Goal: Task Accomplishment & Management: Use online tool/utility

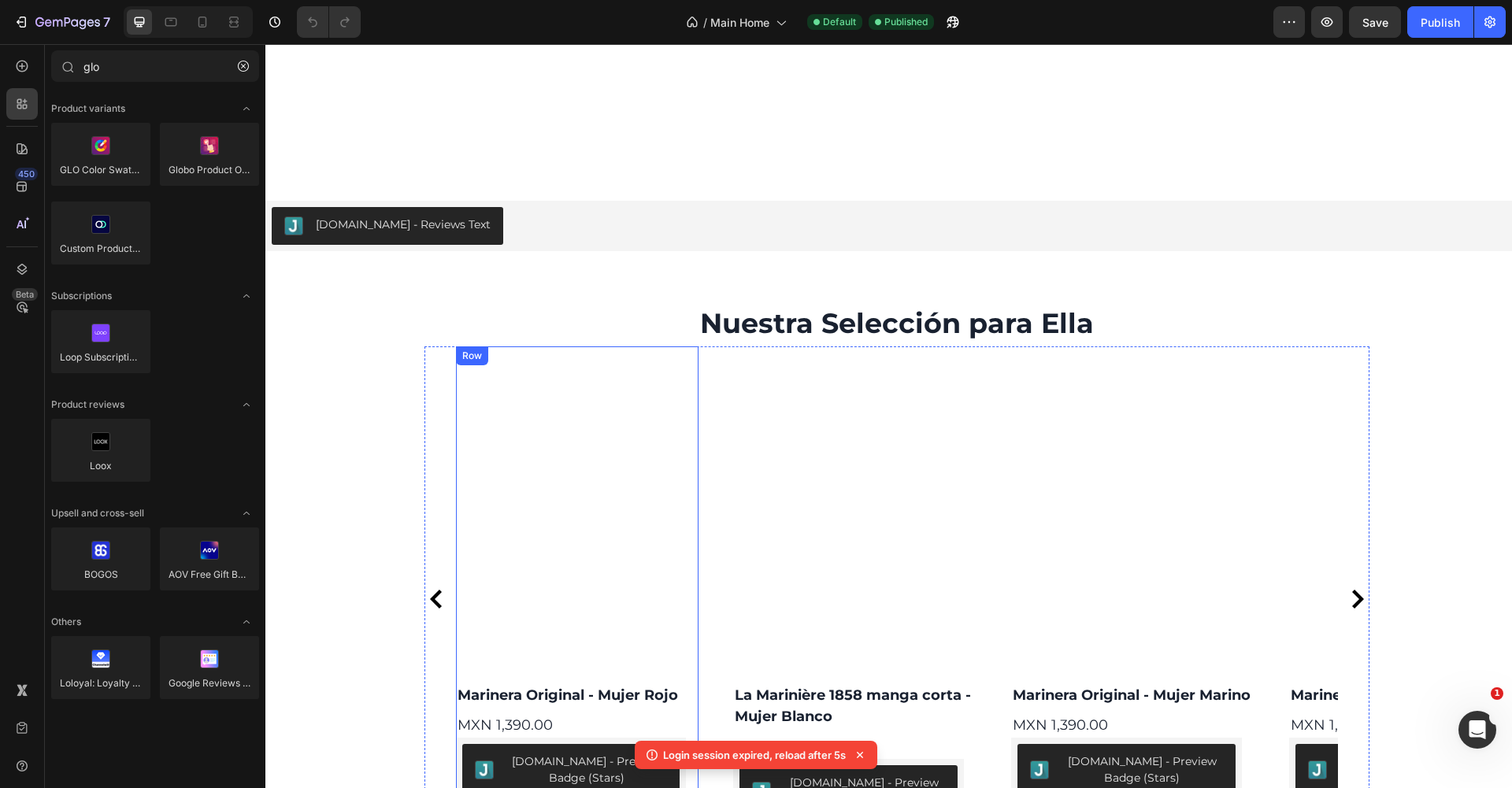
scroll to position [1719, 0]
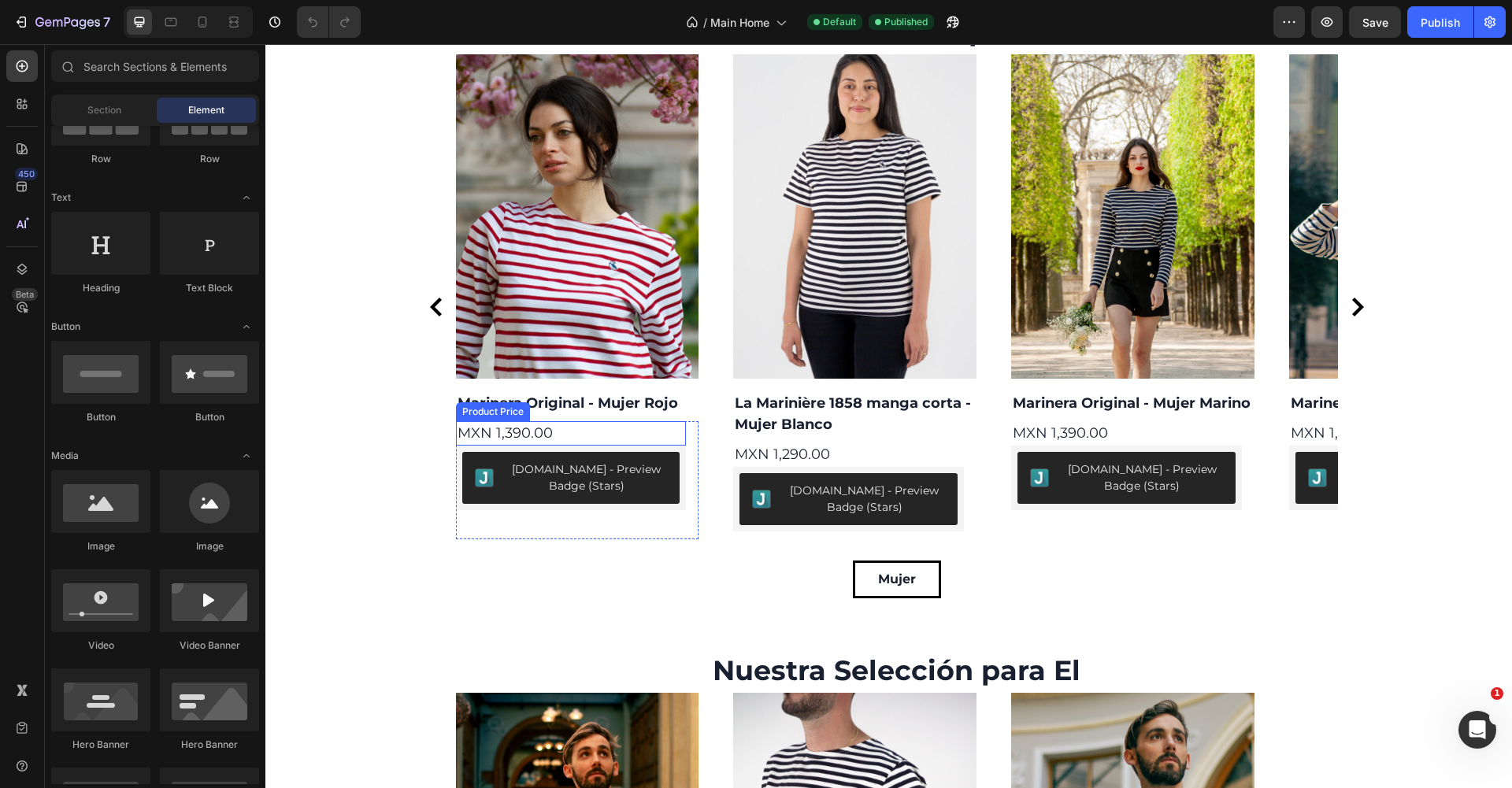
click at [541, 427] on div "MXN 1,390.00" at bounding box center [570, 434] width 230 height 25
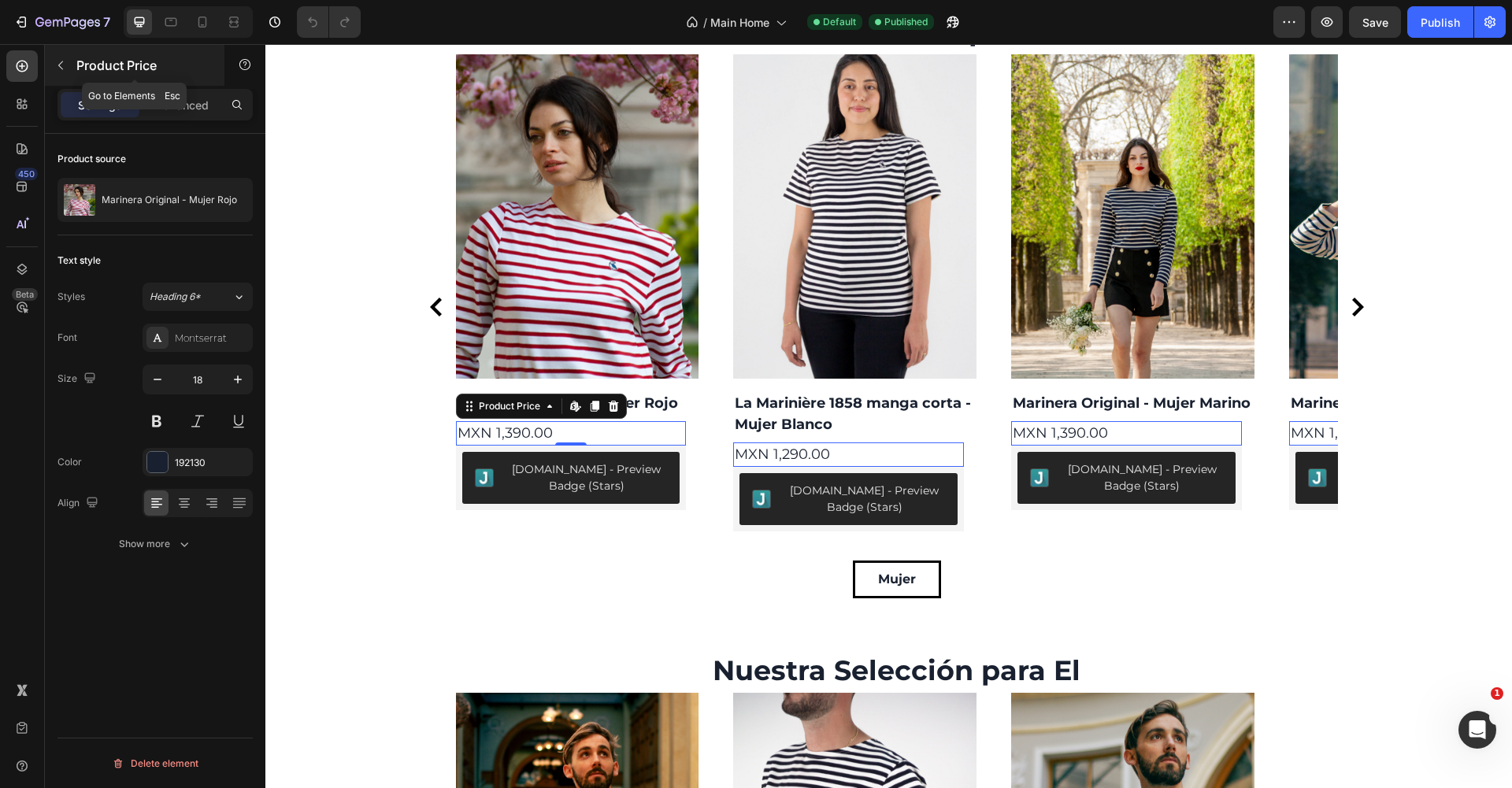
click at [65, 65] on icon "button" at bounding box center [60, 65] width 13 height 13
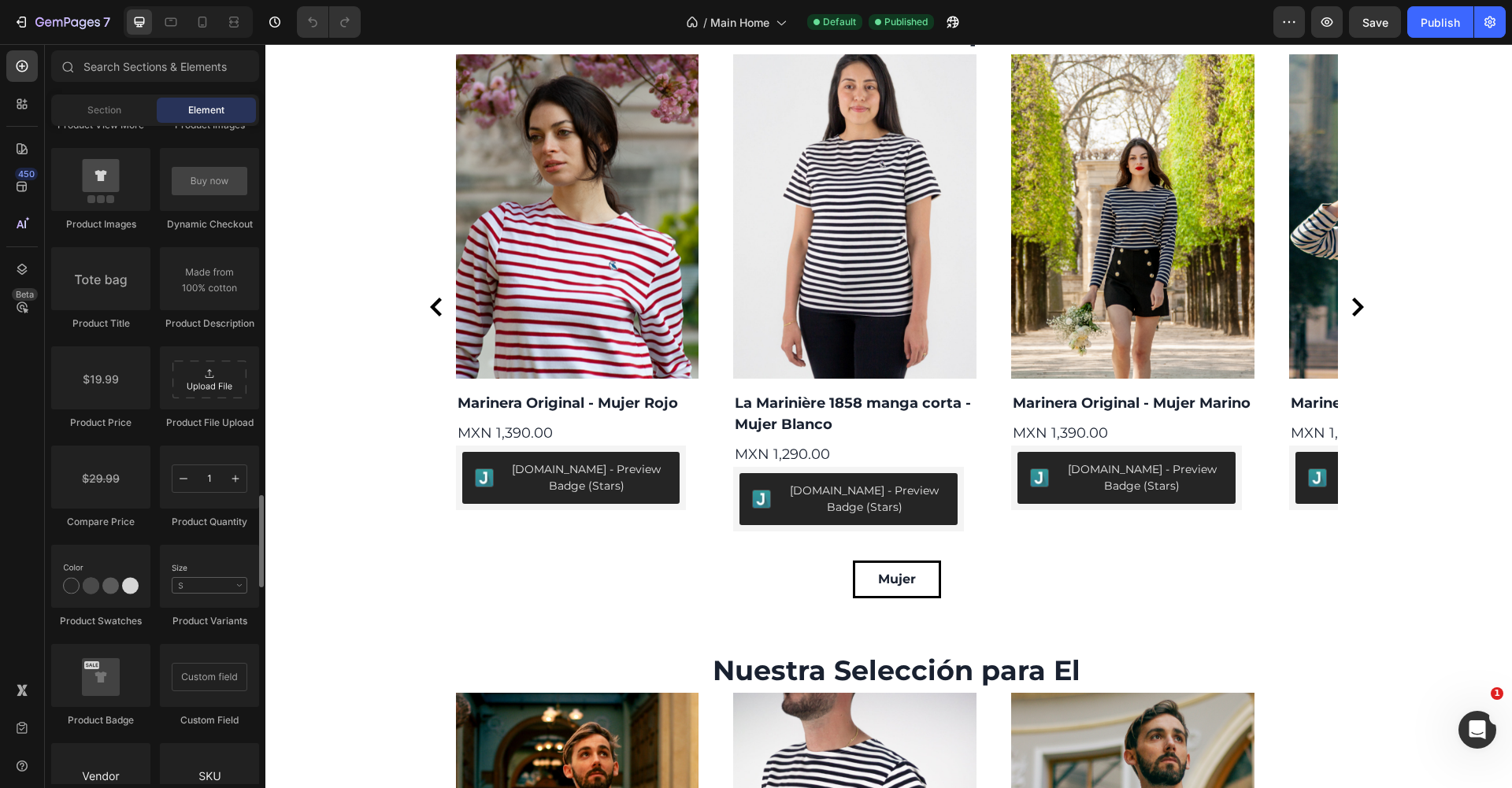
scroll to position [2482, 0]
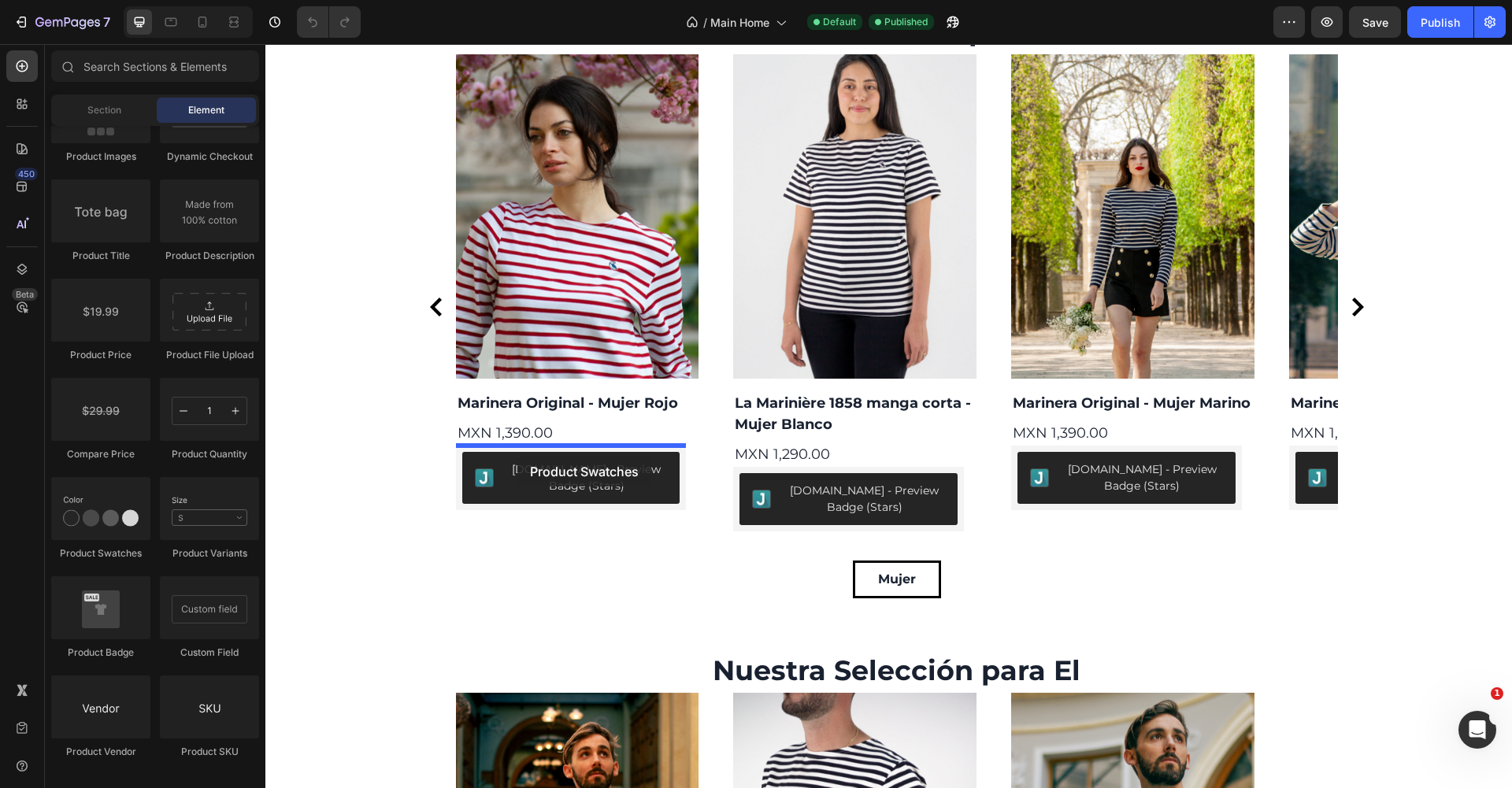
drag, startPoint x: 386, startPoint y: 538, endPoint x: 518, endPoint y: 456, distance: 155.4
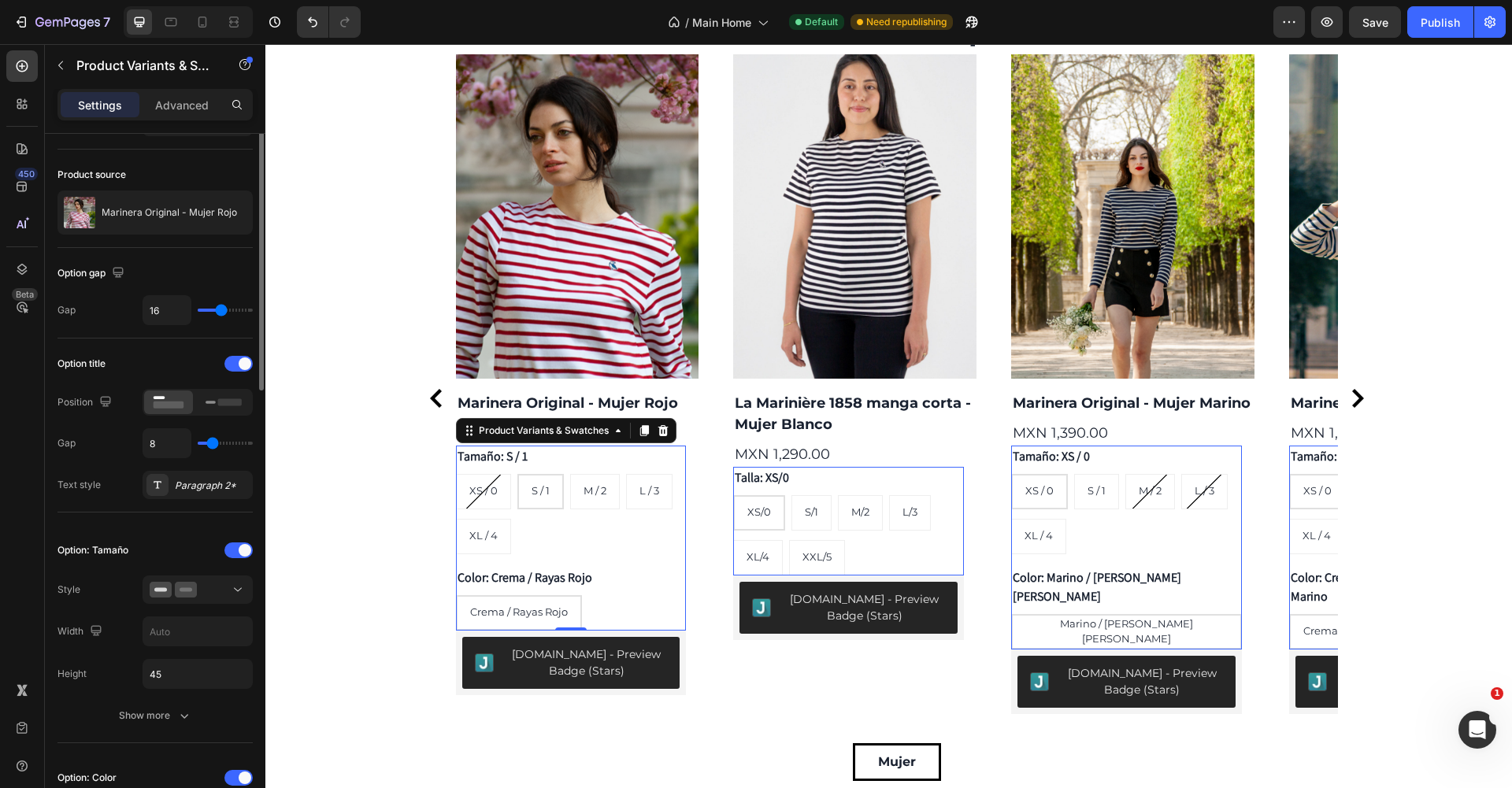
scroll to position [0, 0]
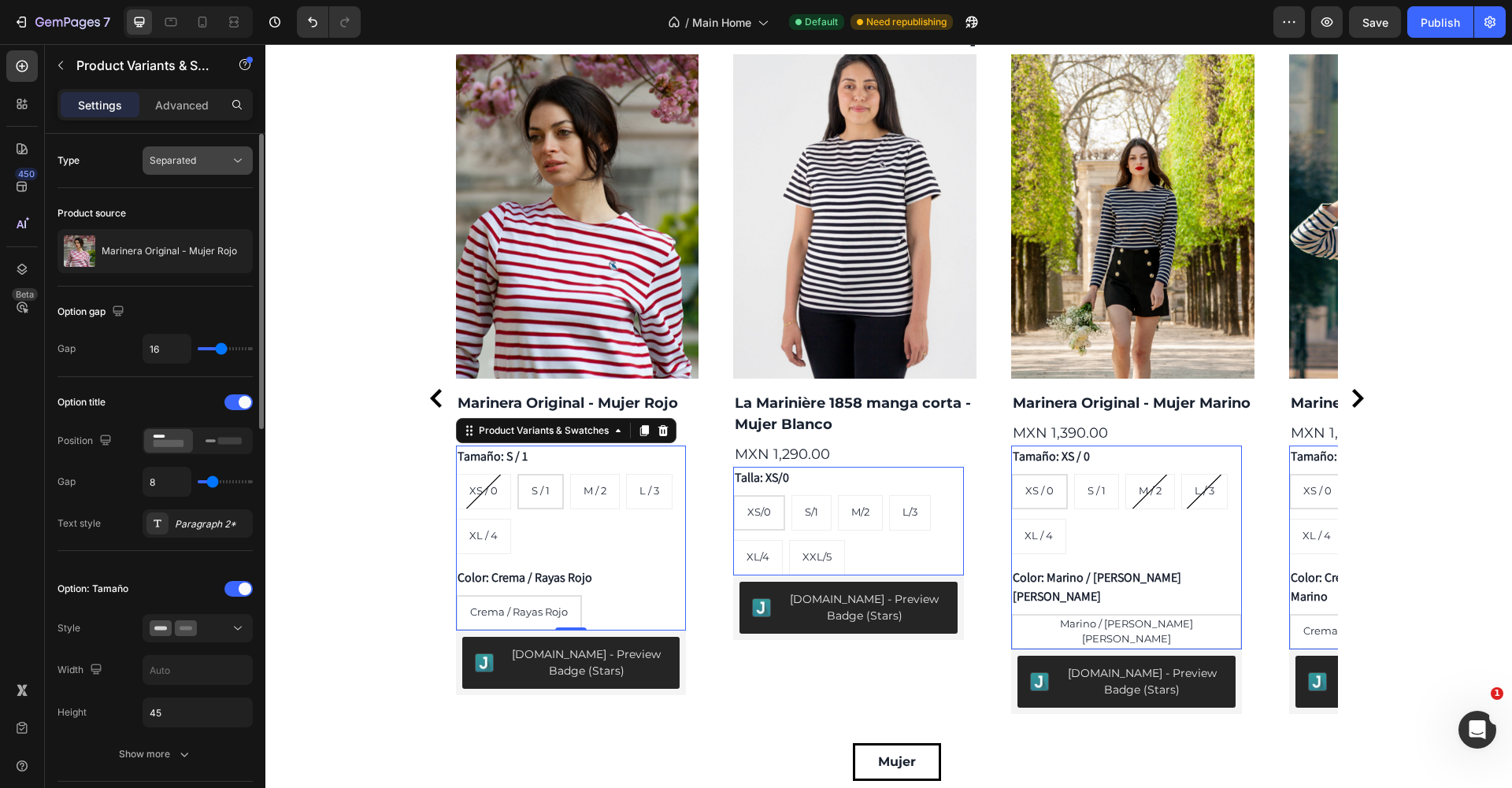
click at [187, 167] on div "Separated" at bounding box center [197, 161] width 96 height 16
click at [185, 216] on div "Combine" at bounding box center [182, 229] width 129 height 30
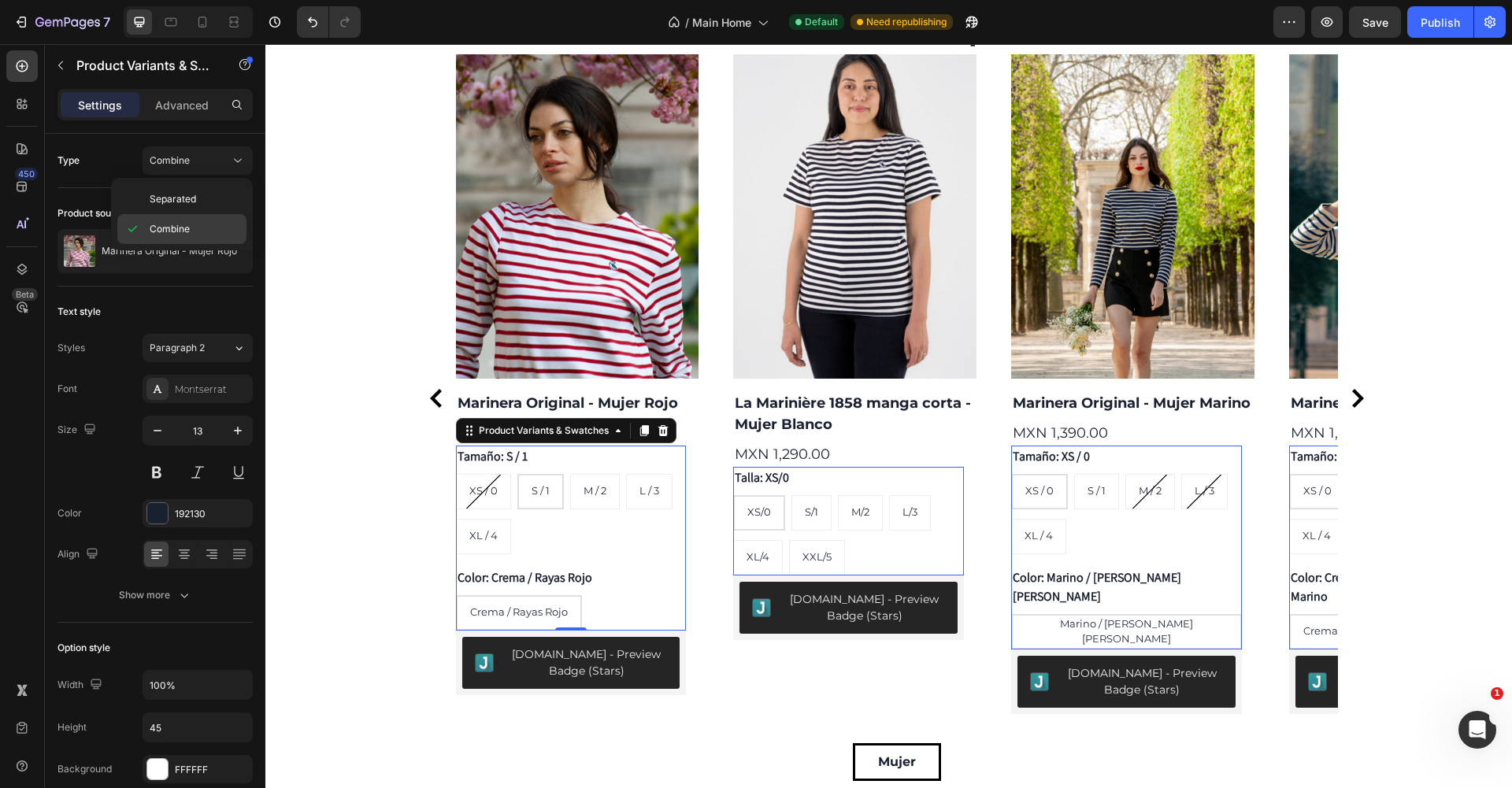
select select "468862180831920956"
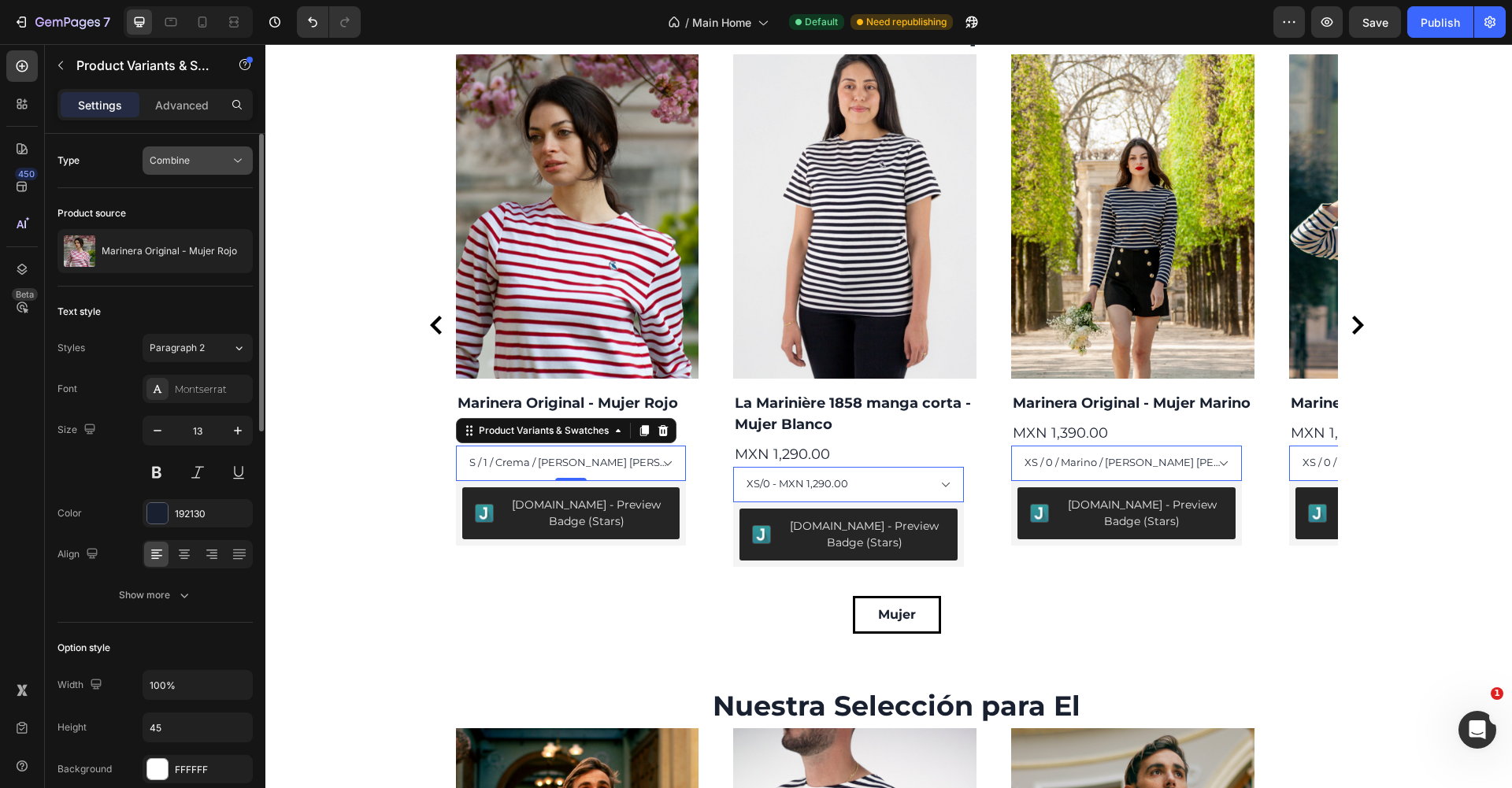
click at [226, 150] on button "Combine" at bounding box center [198, 160] width 110 height 28
click at [198, 191] on div "Separated" at bounding box center [182, 199] width 129 height 30
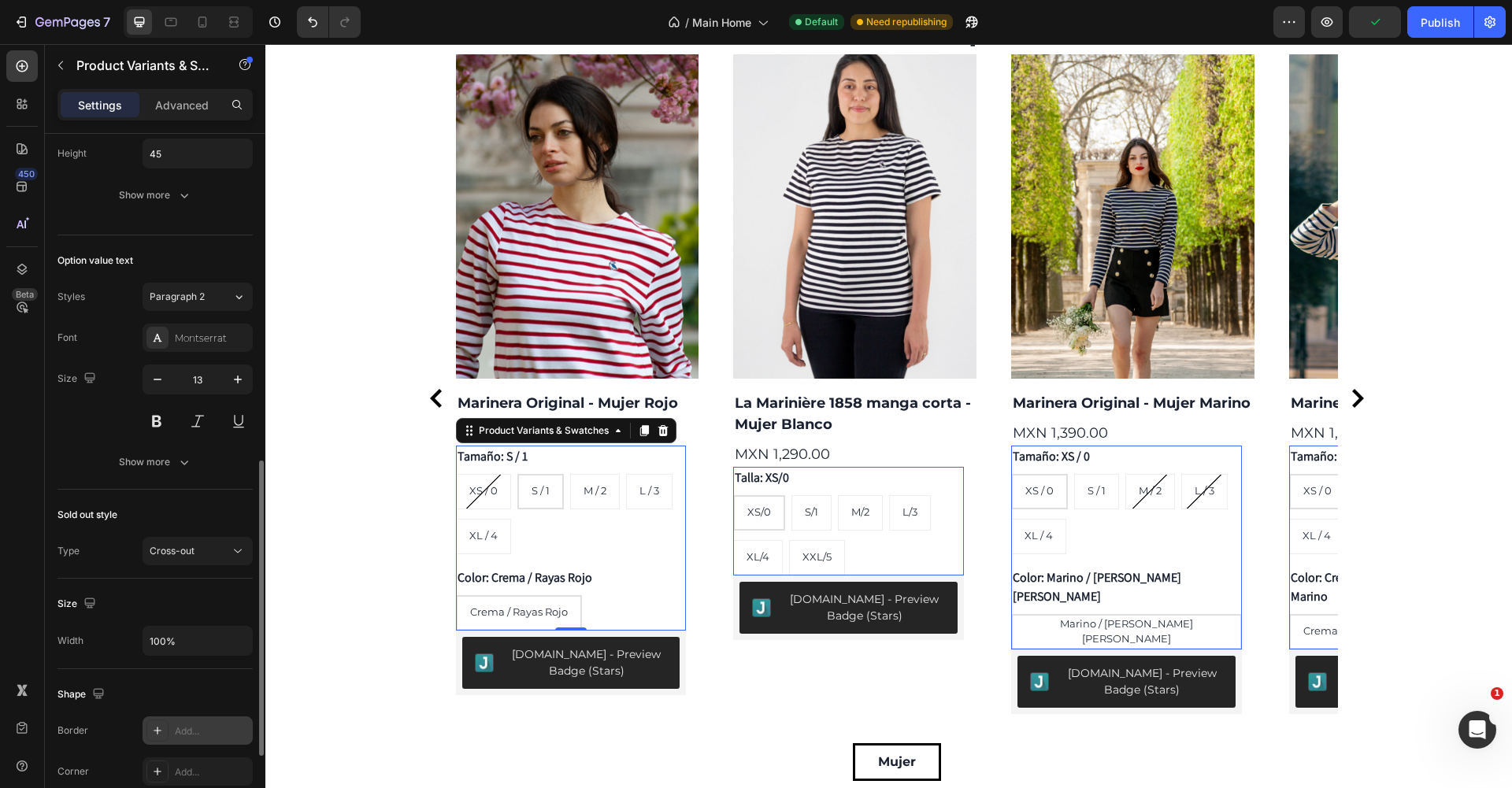
scroll to position [783, 0]
click at [158, 451] on div "Font Montserrat Size 13 Show more" at bounding box center [156, 404] width 195 height 153
click at [147, 466] on div "Show more" at bounding box center [156, 466] width 73 height 16
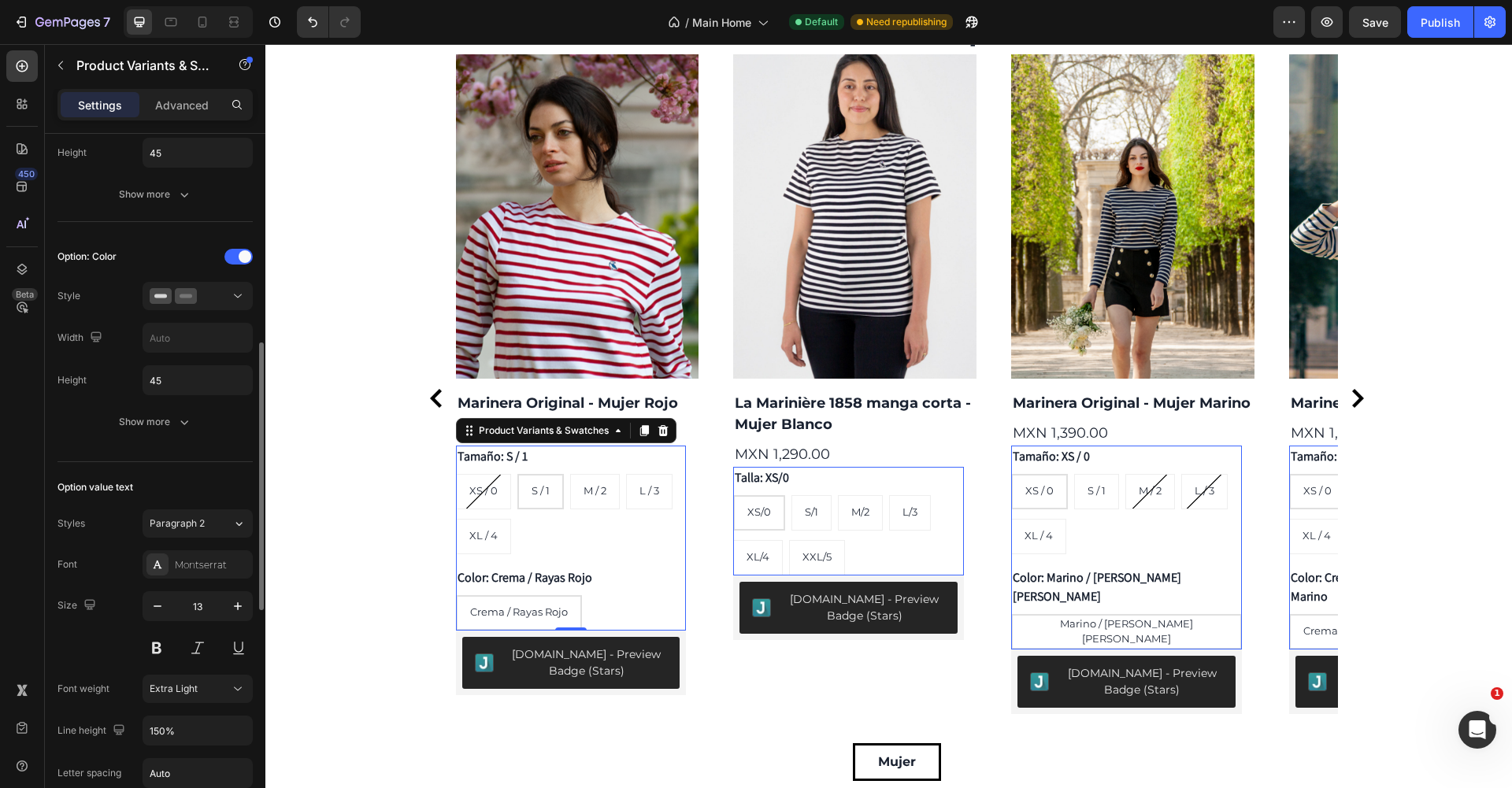
scroll to position [488, 0]
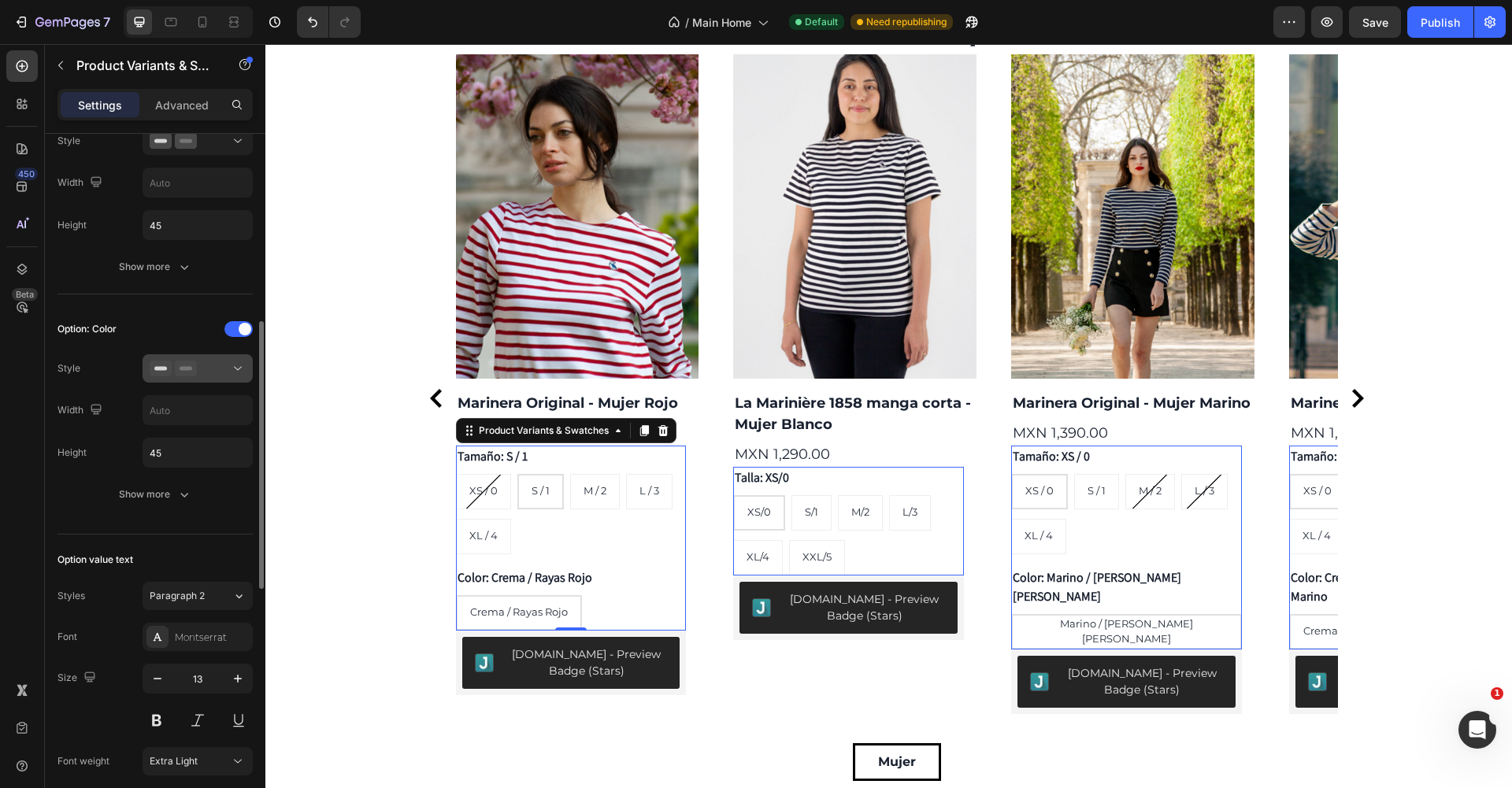
click at [214, 371] on div at bounding box center [197, 368] width 96 height 16
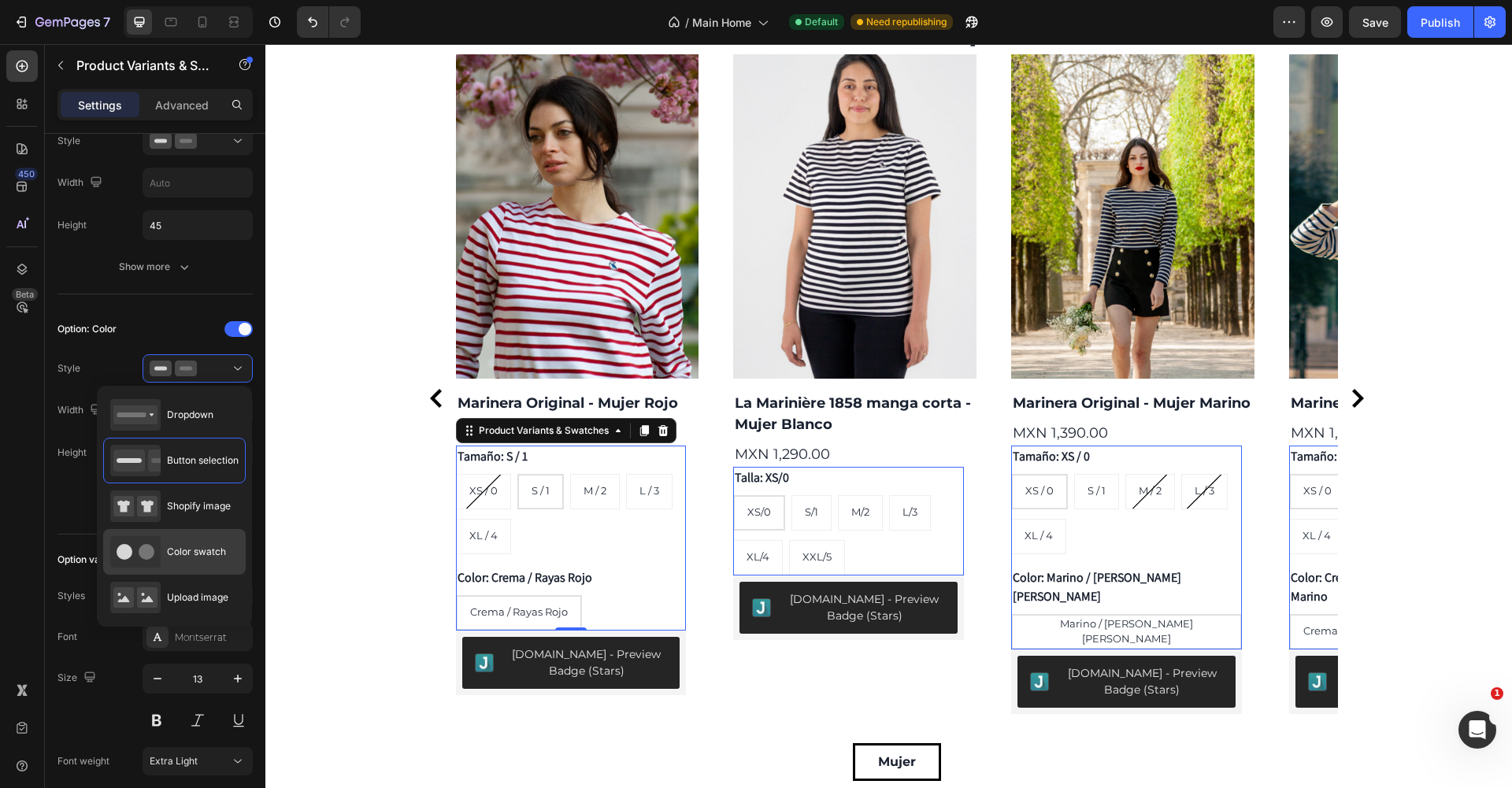
click at [213, 557] on span "Color swatch" at bounding box center [195, 552] width 59 height 14
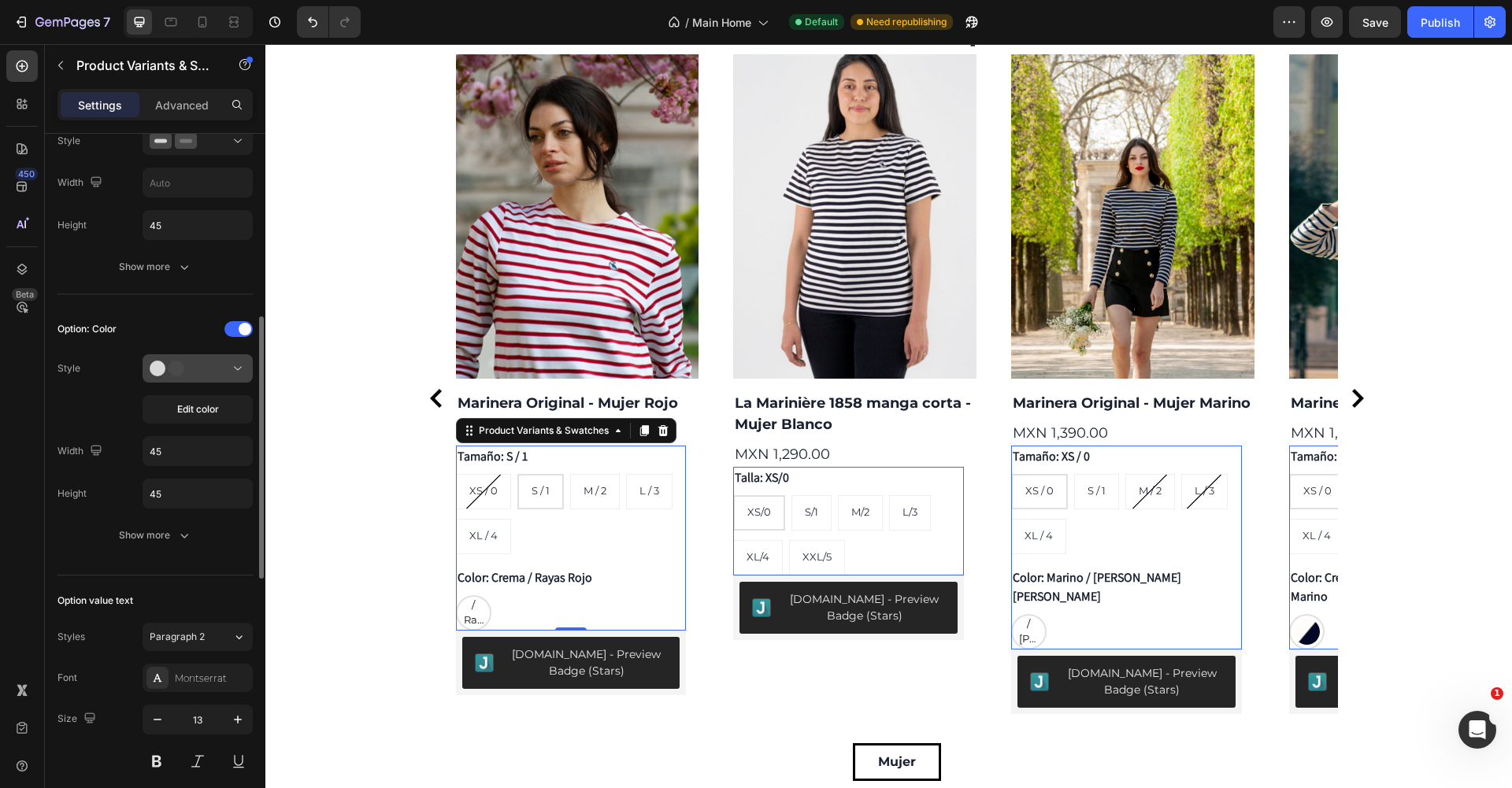
click at [224, 360] on button at bounding box center [198, 368] width 110 height 28
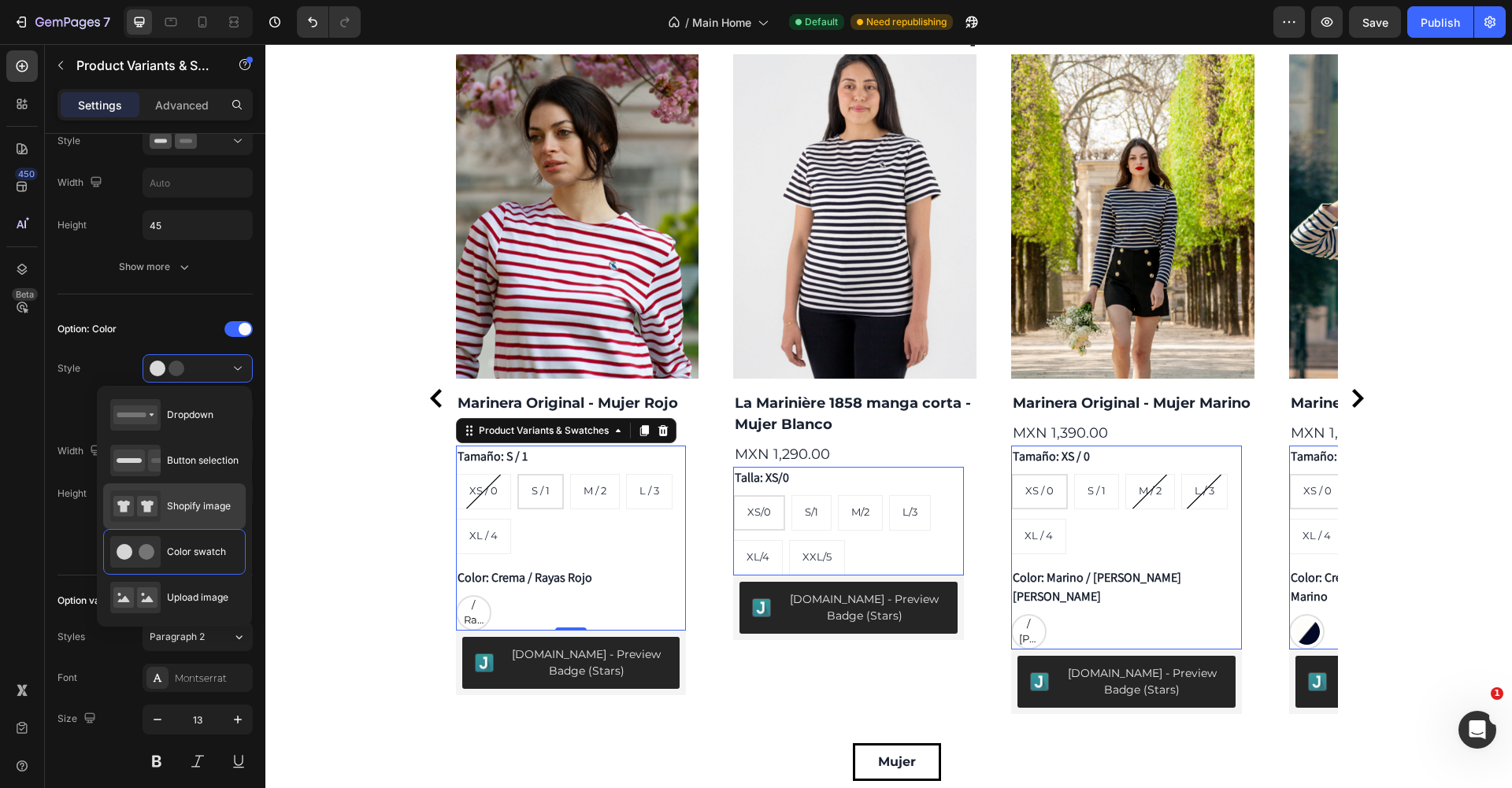
click at [208, 502] on span "Shopify image" at bounding box center [198, 506] width 64 height 14
type input "64"
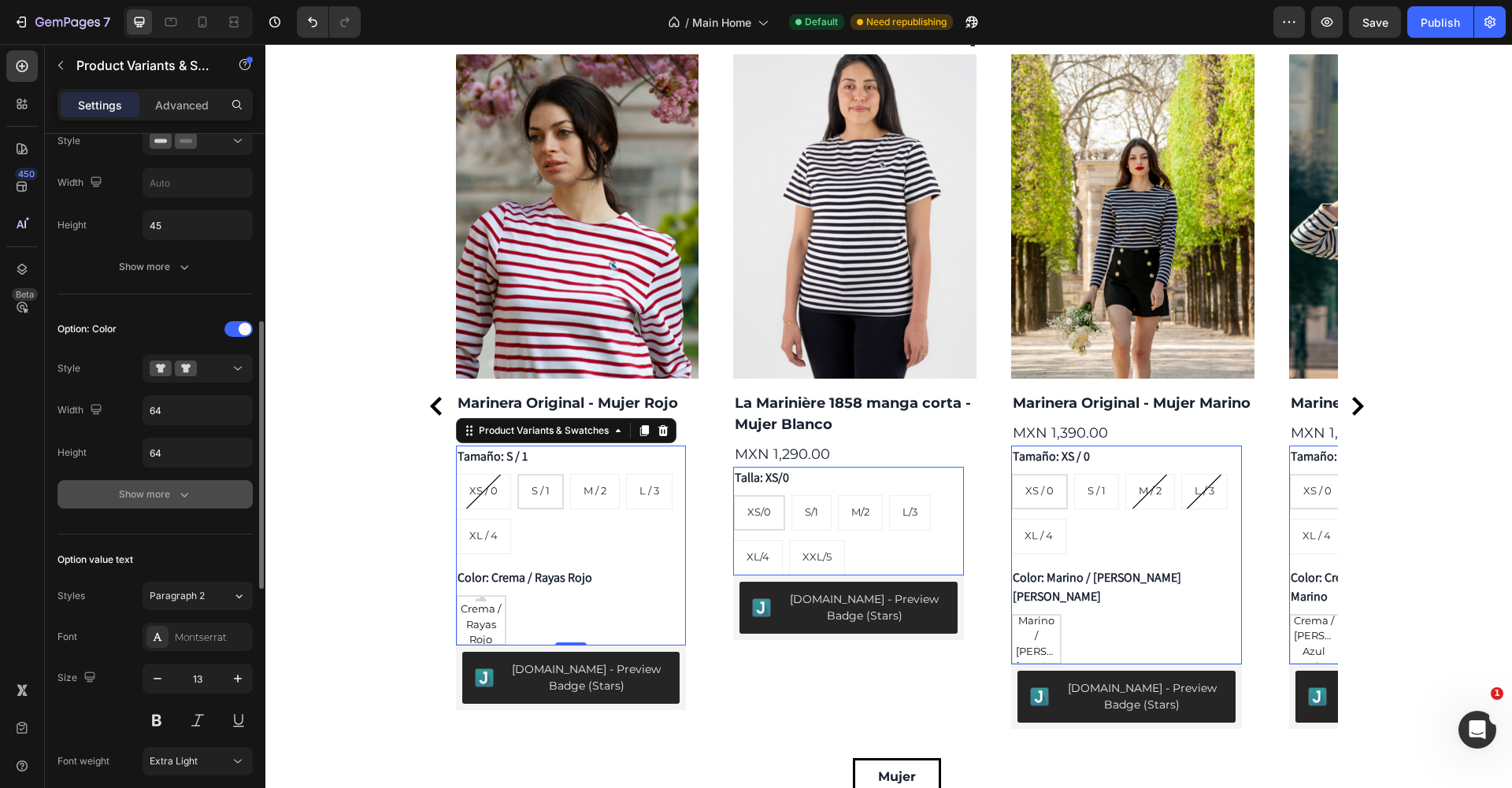
click at [173, 493] on div "Show more" at bounding box center [156, 495] width 73 height 16
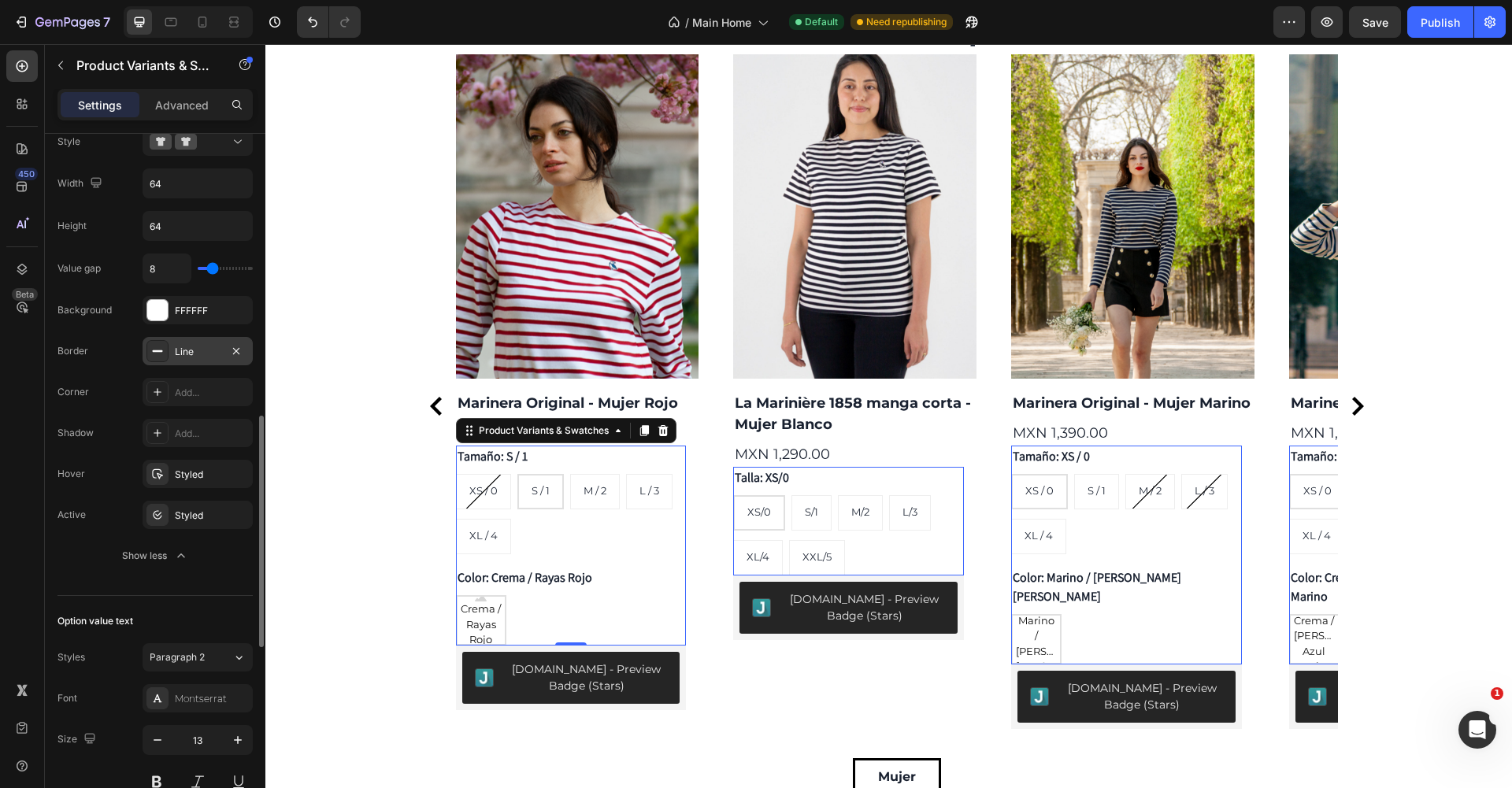
scroll to position [503, 0]
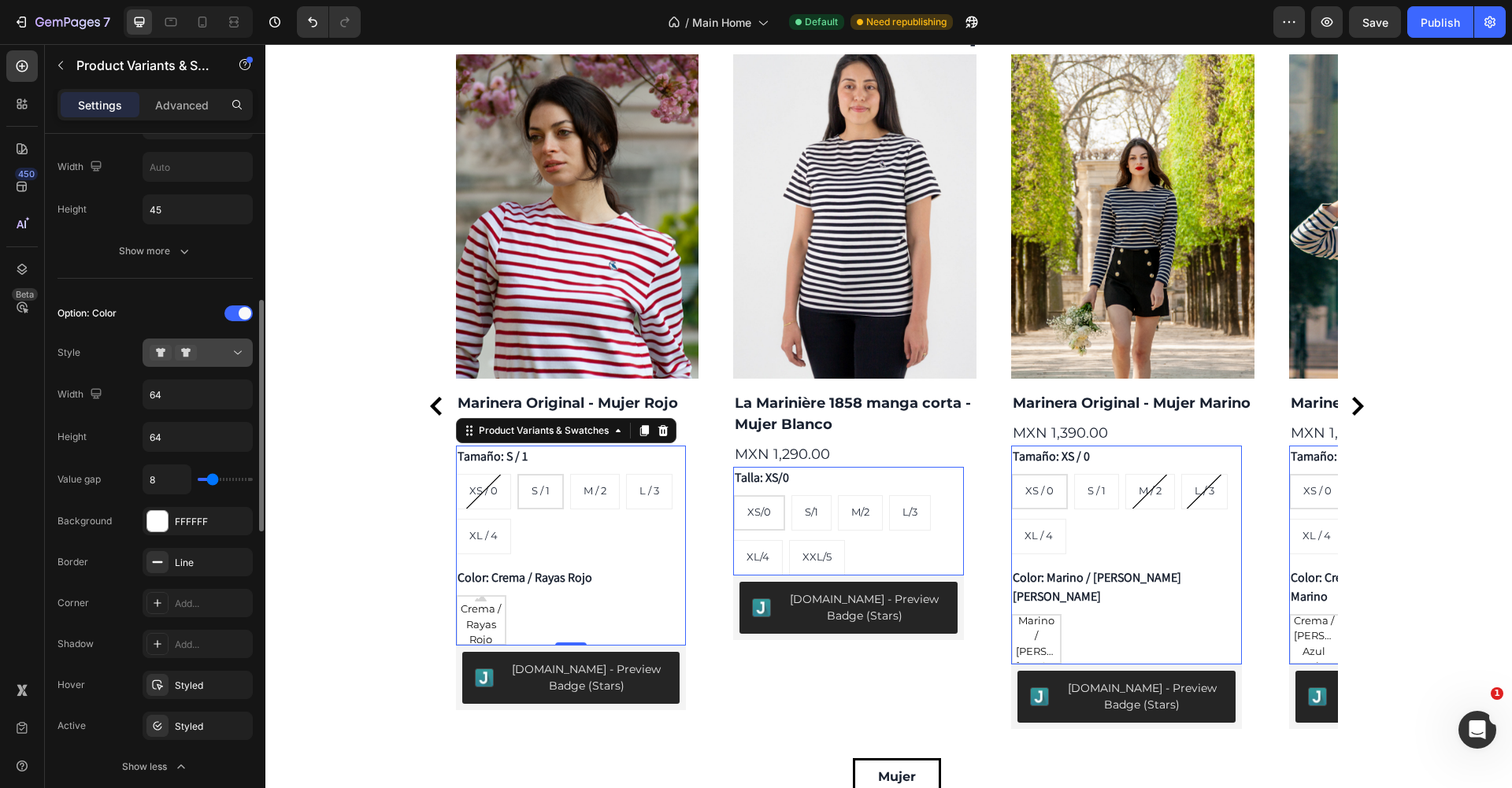
click at [232, 353] on icon at bounding box center [238, 353] width 16 height 16
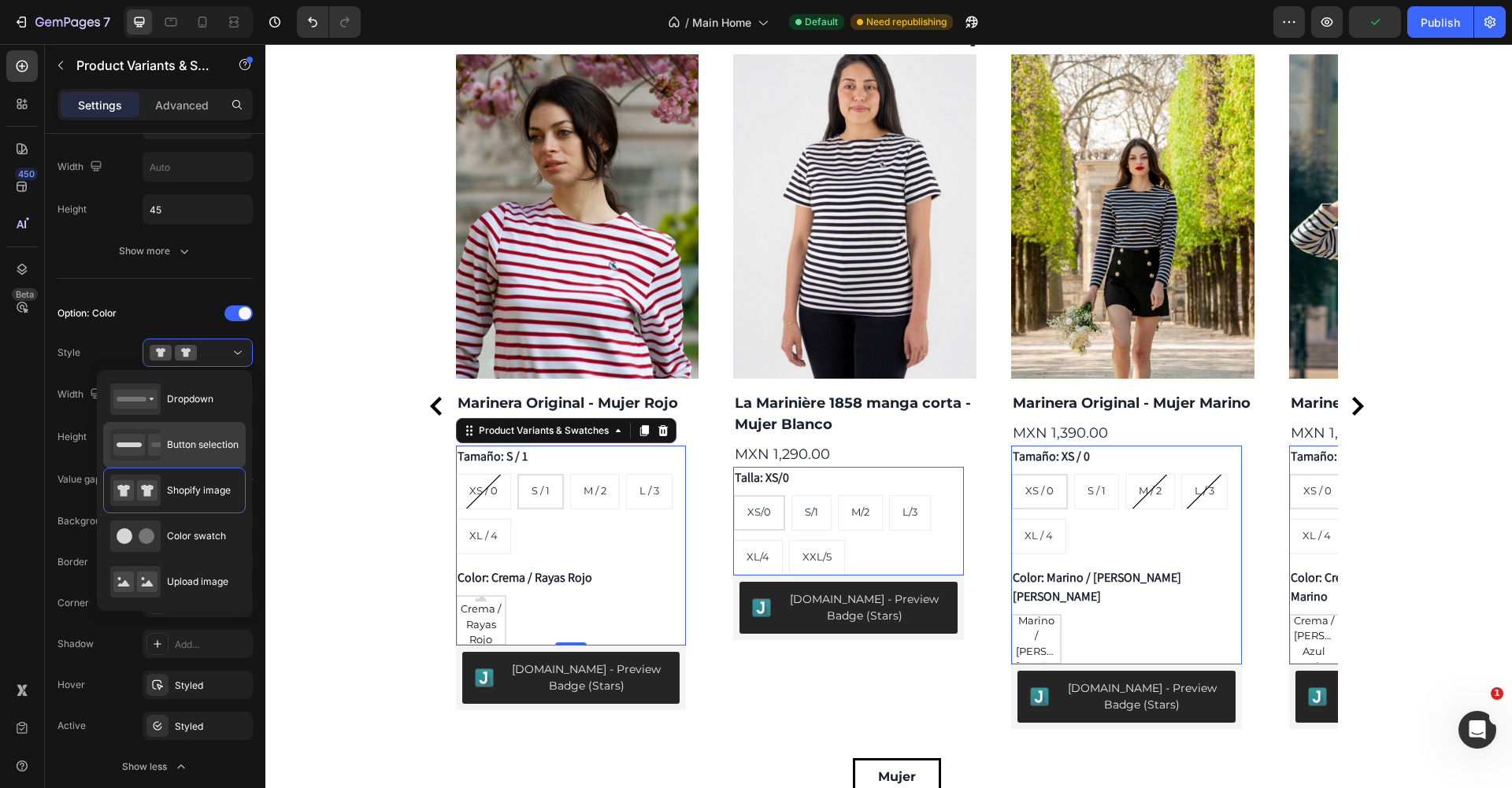
click at [193, 443] on span "Button selection" at bounding box center [202, 445] width 71 height 14
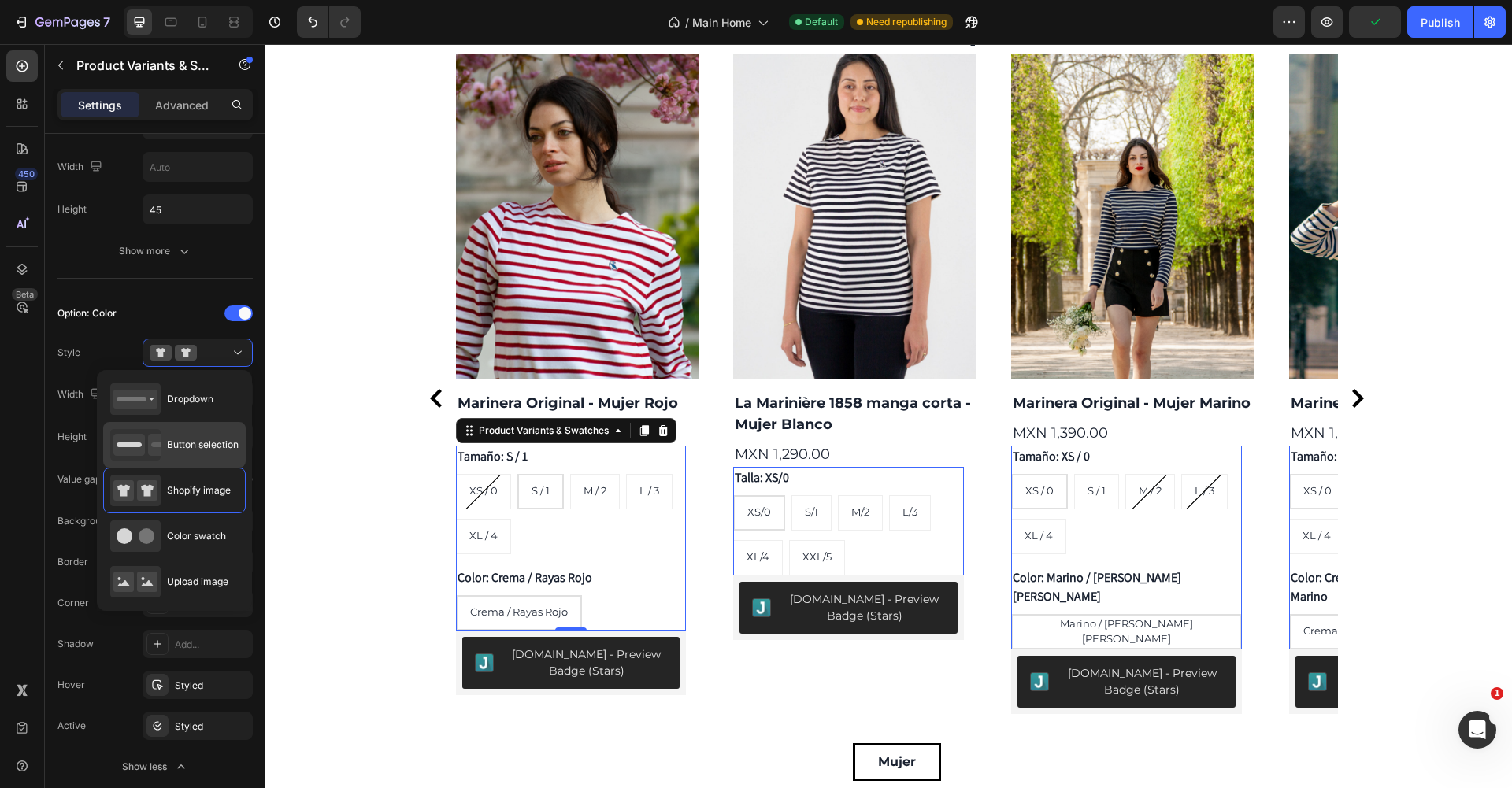
type input "45"
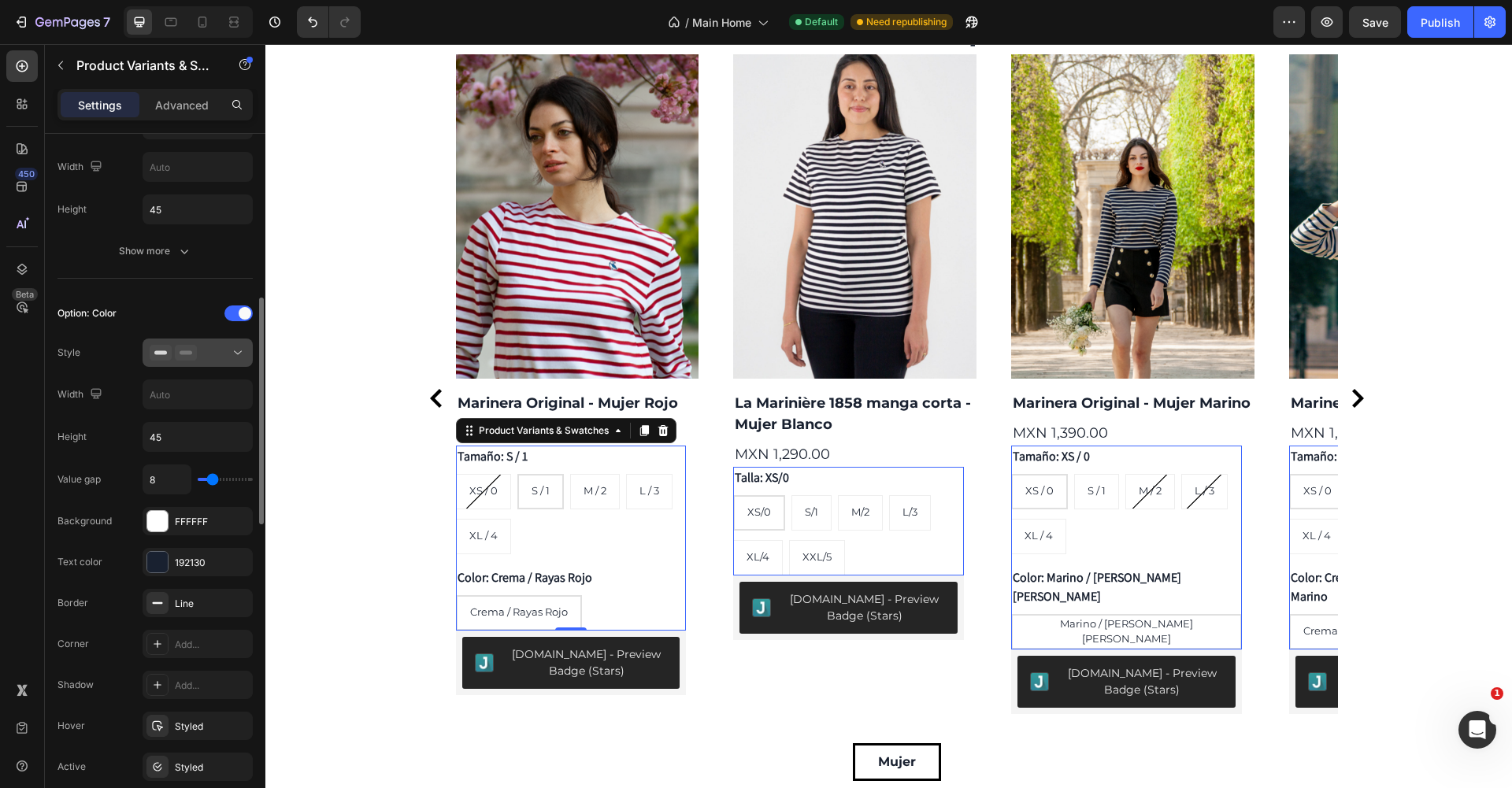
click at [233, 359] on icon at bounding box center [238, 353] width 16 height 16
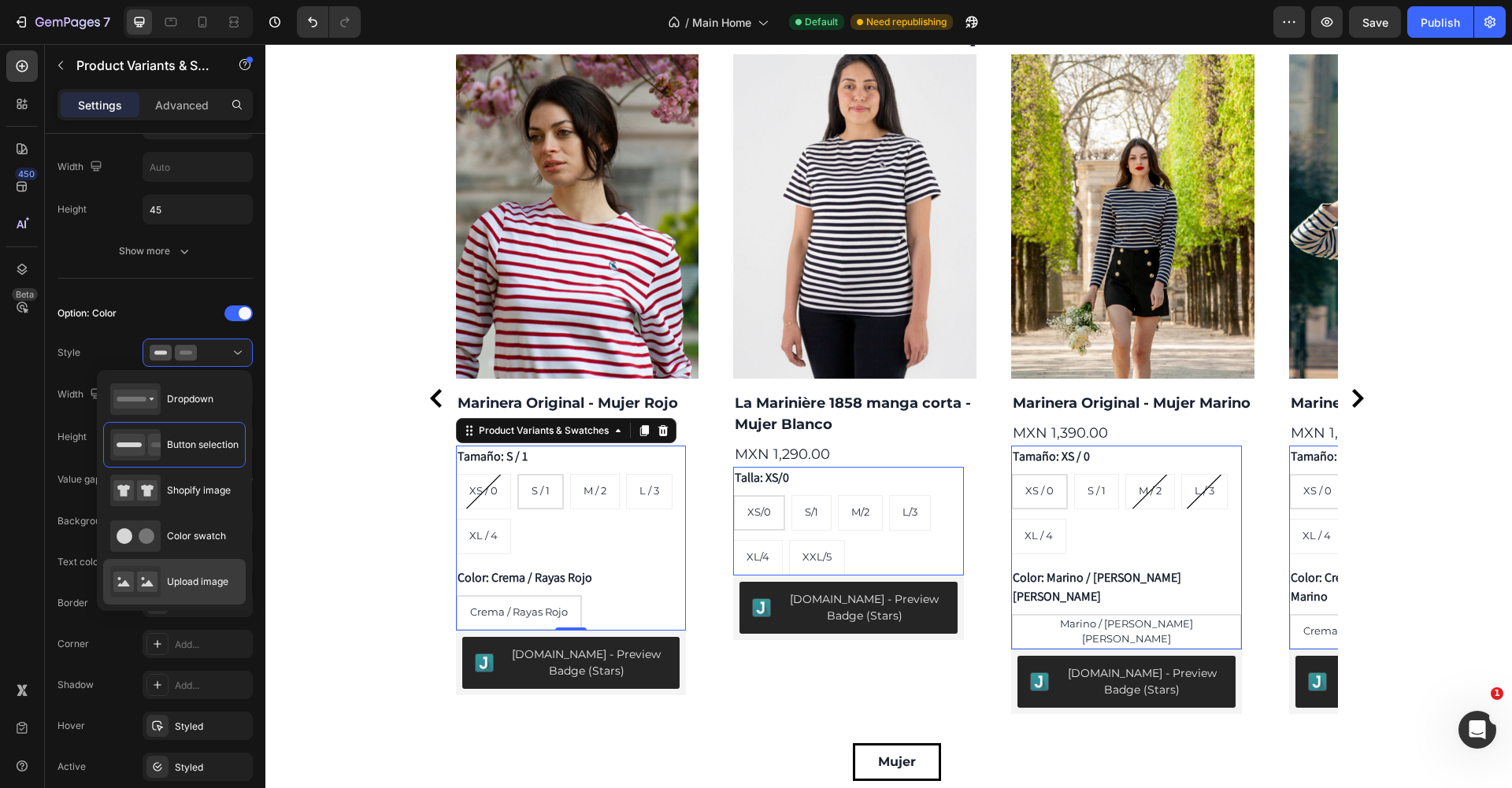
click at [189, 587] on span "Upload image" at bounding box center [197, 581] width 61 height 14
type input "64"
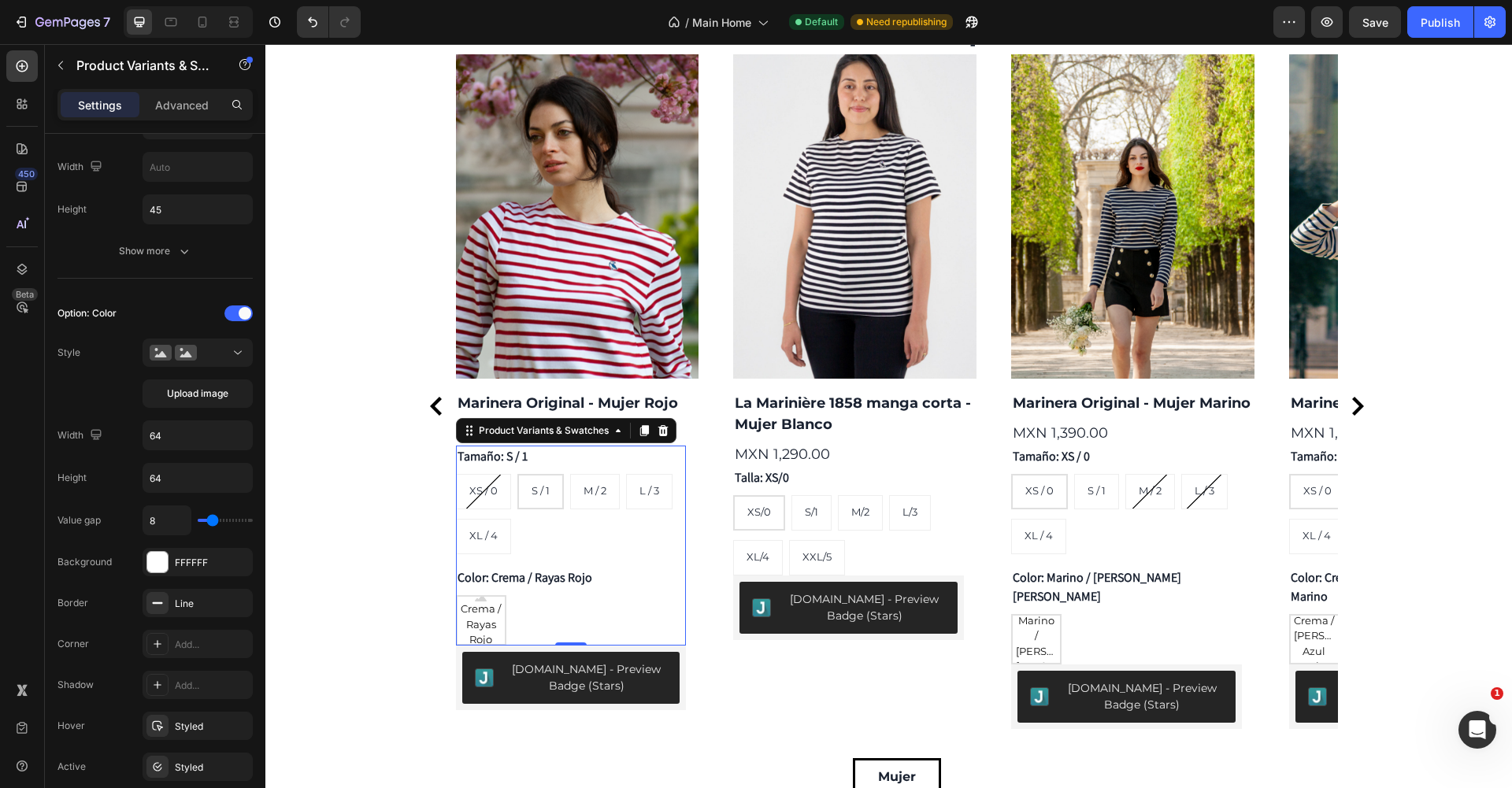
click at [477, 622] on span "Crema / Rayas Rojo" at bounding box center [481, 625] width 48 height 47
click at [456, 595] on input "Crema / Rayas Rojo Crema / Rayas Rojo Crema / Rayas Rojo" at bounding box center [456, 595] width 1 height 1
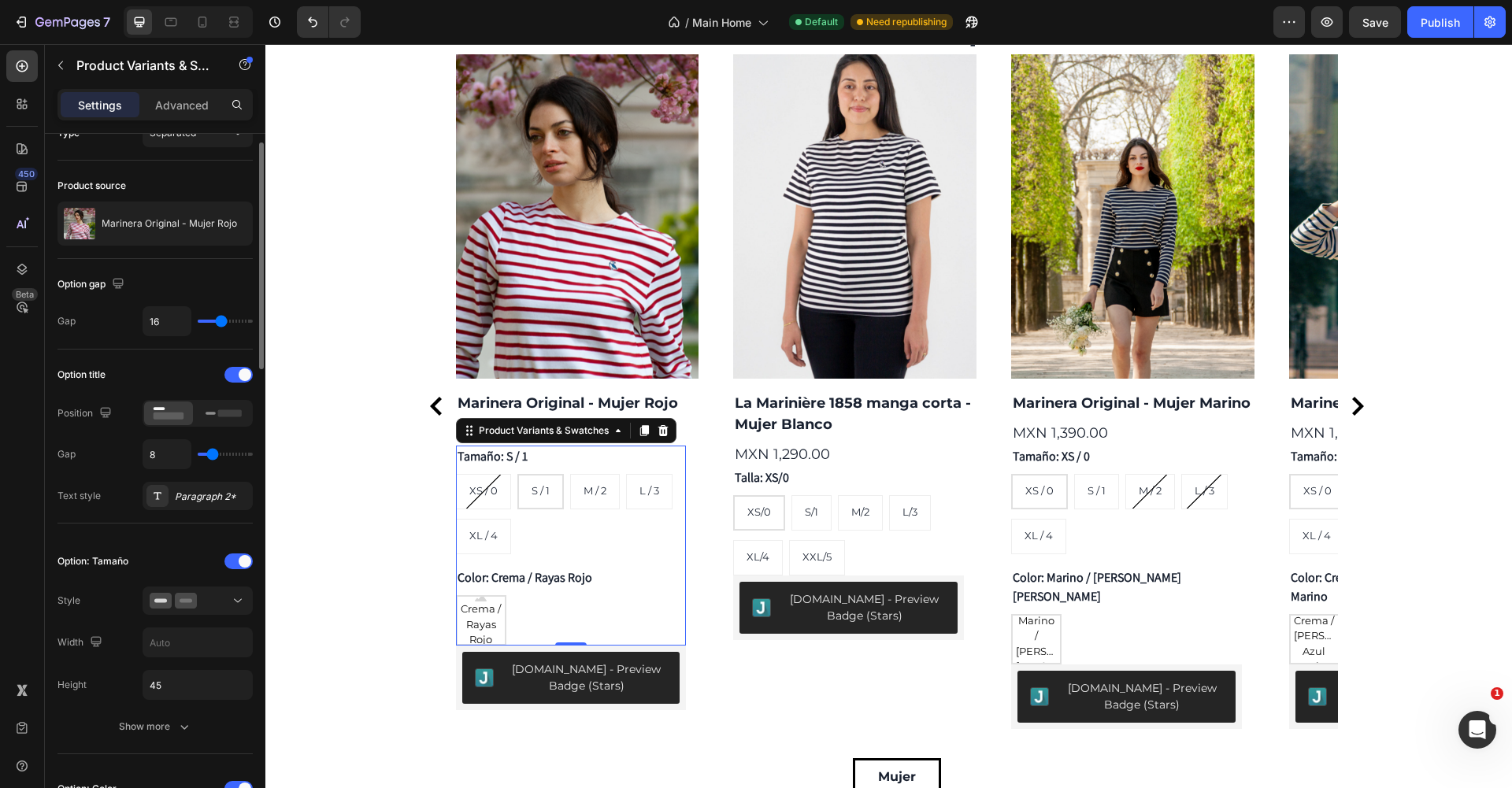
scroll to position [0, 0]
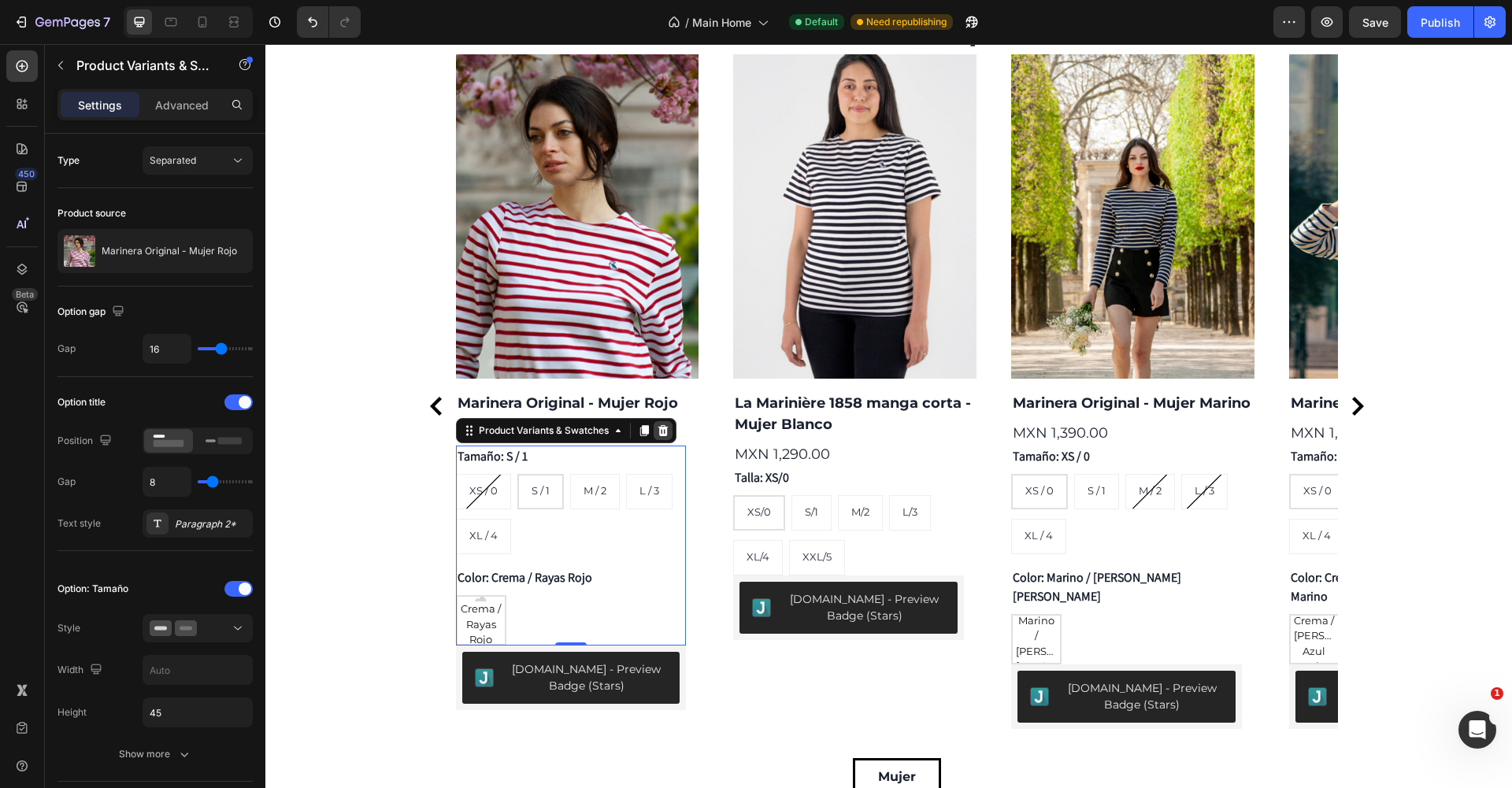
click at [662, 437] on div at bounding box center [663, 431] width 19 height 19
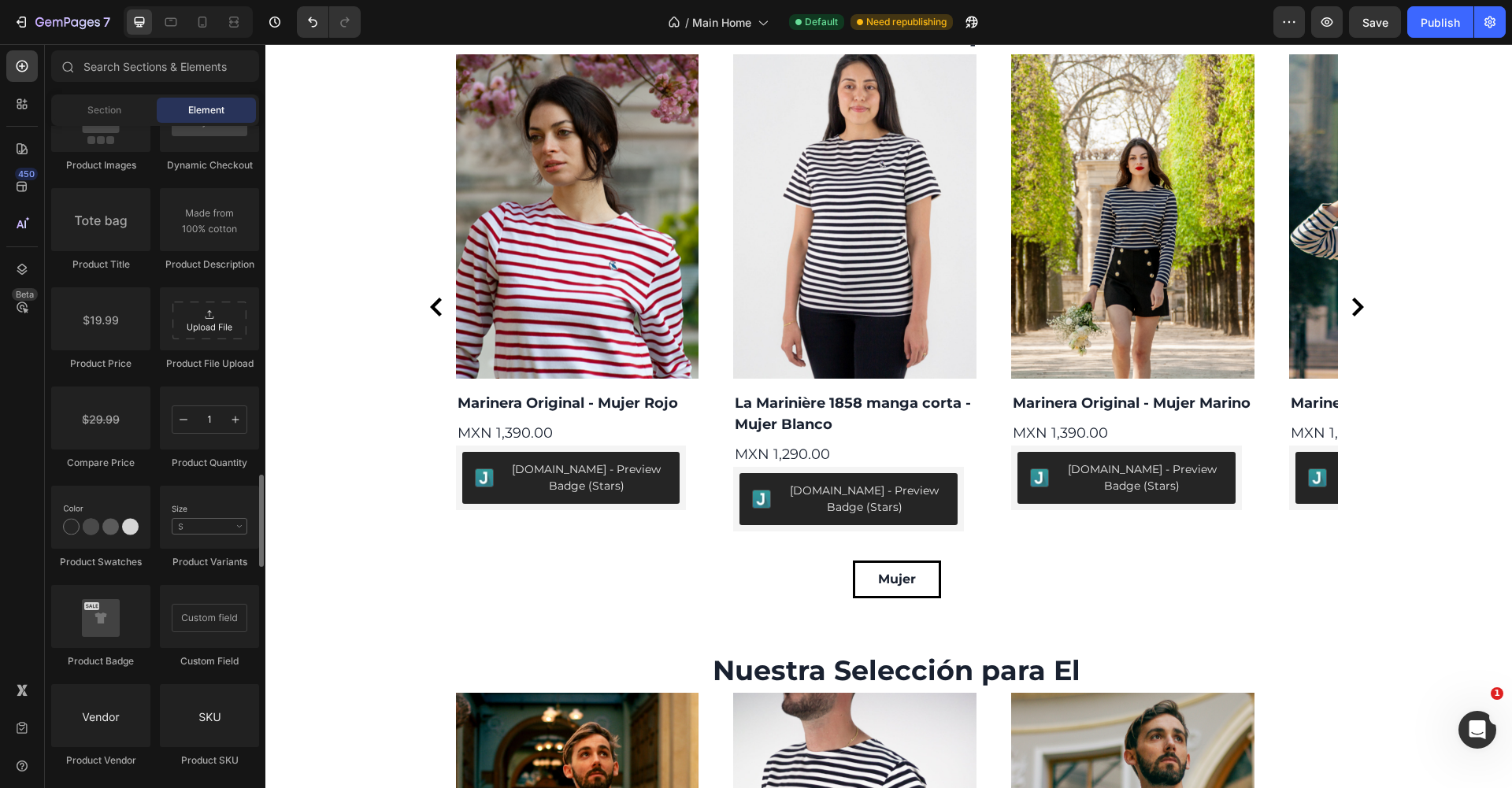
scroll to position [2472, 0]
click at [19, 115] on div at bounding box center [21, 104] width 31 height 31
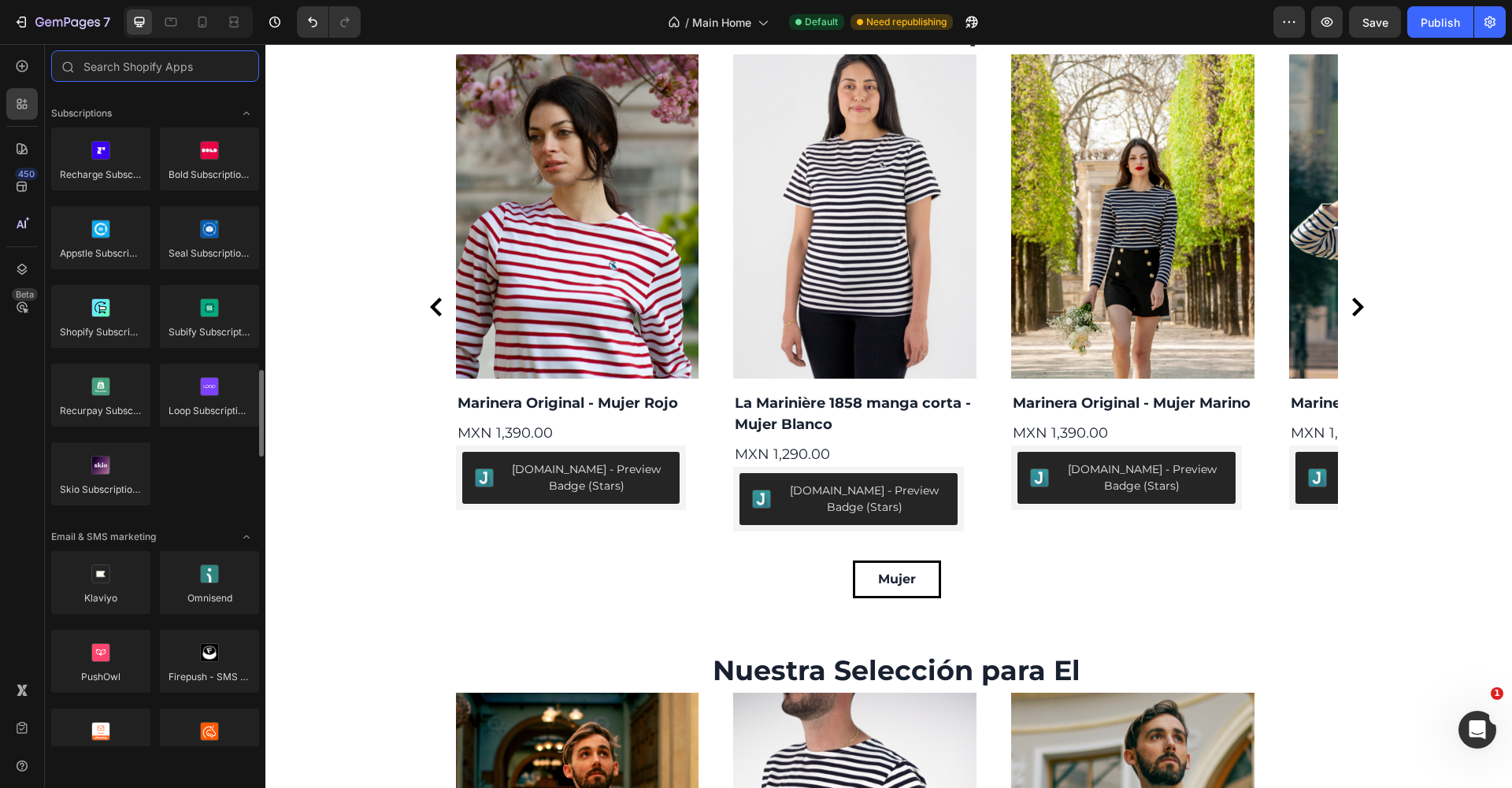
scroll to position [2160, 0]
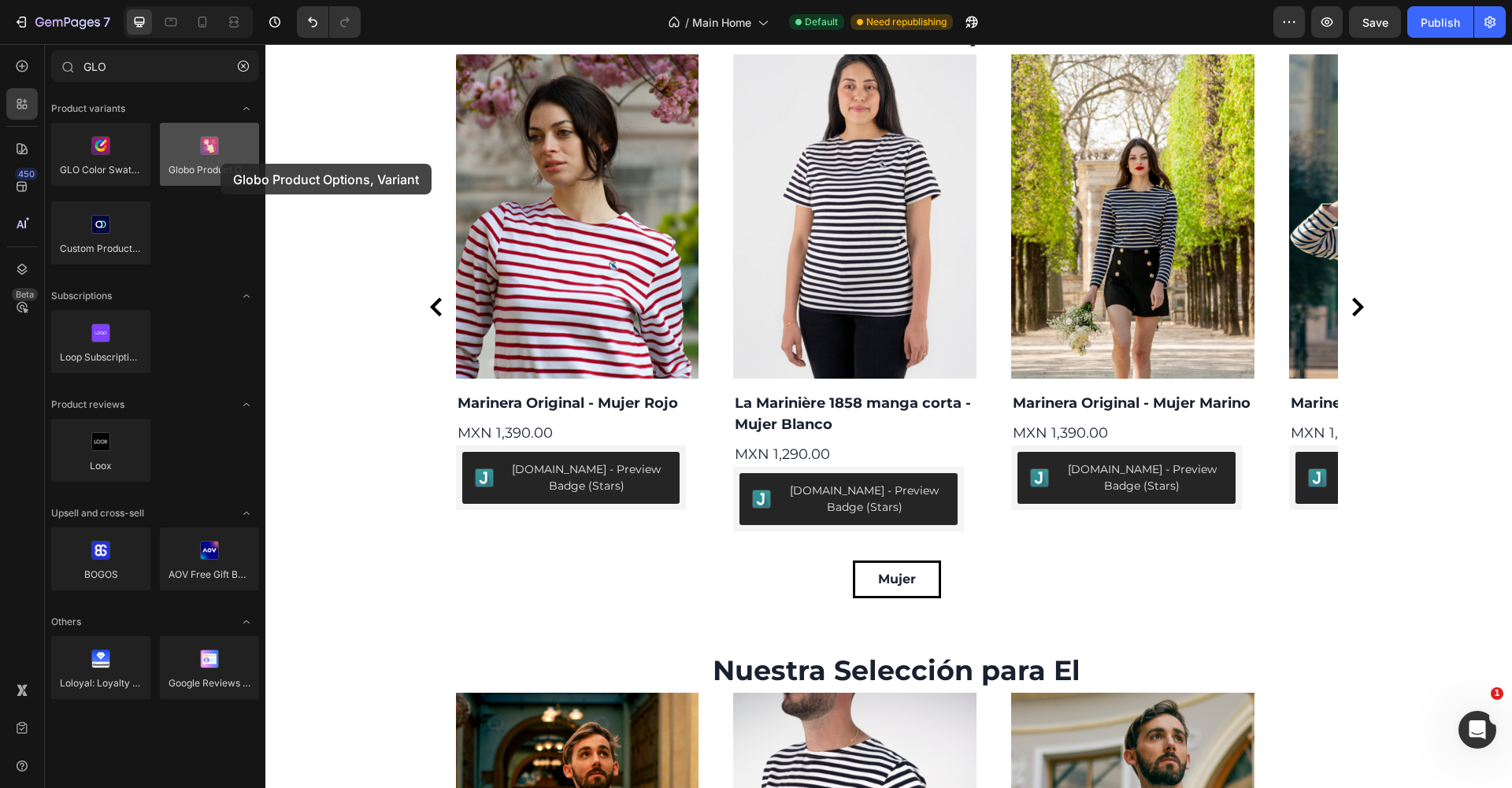
click at [220, 164] on div at bounding box center [209, 155] width 99 height 63
click at [236, 166] on div at bounding box center [209, 155] width 99 height 63
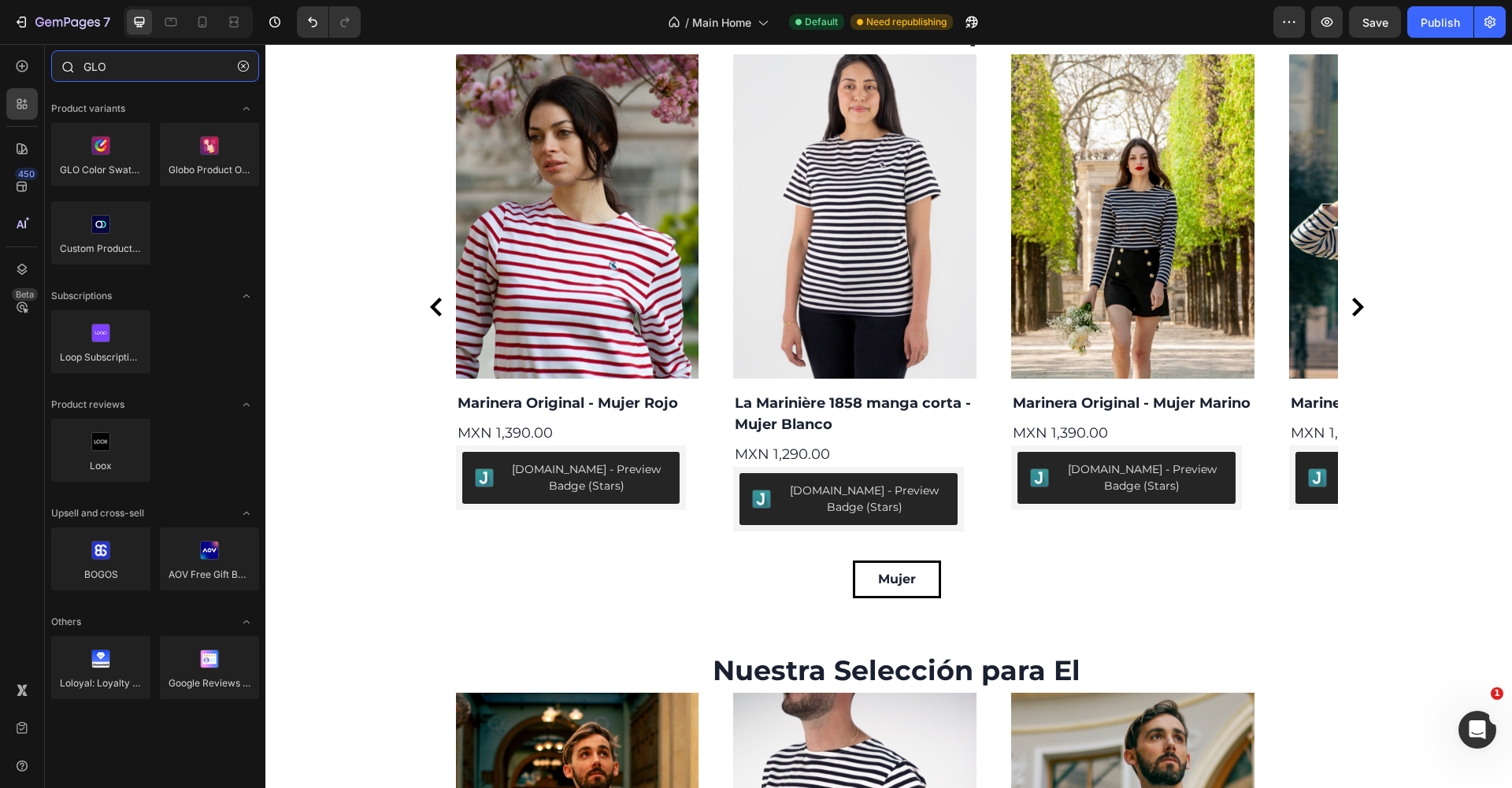
click at [173, 65] on input "GLO" at bounding box center [155, 65] width 208 height 31
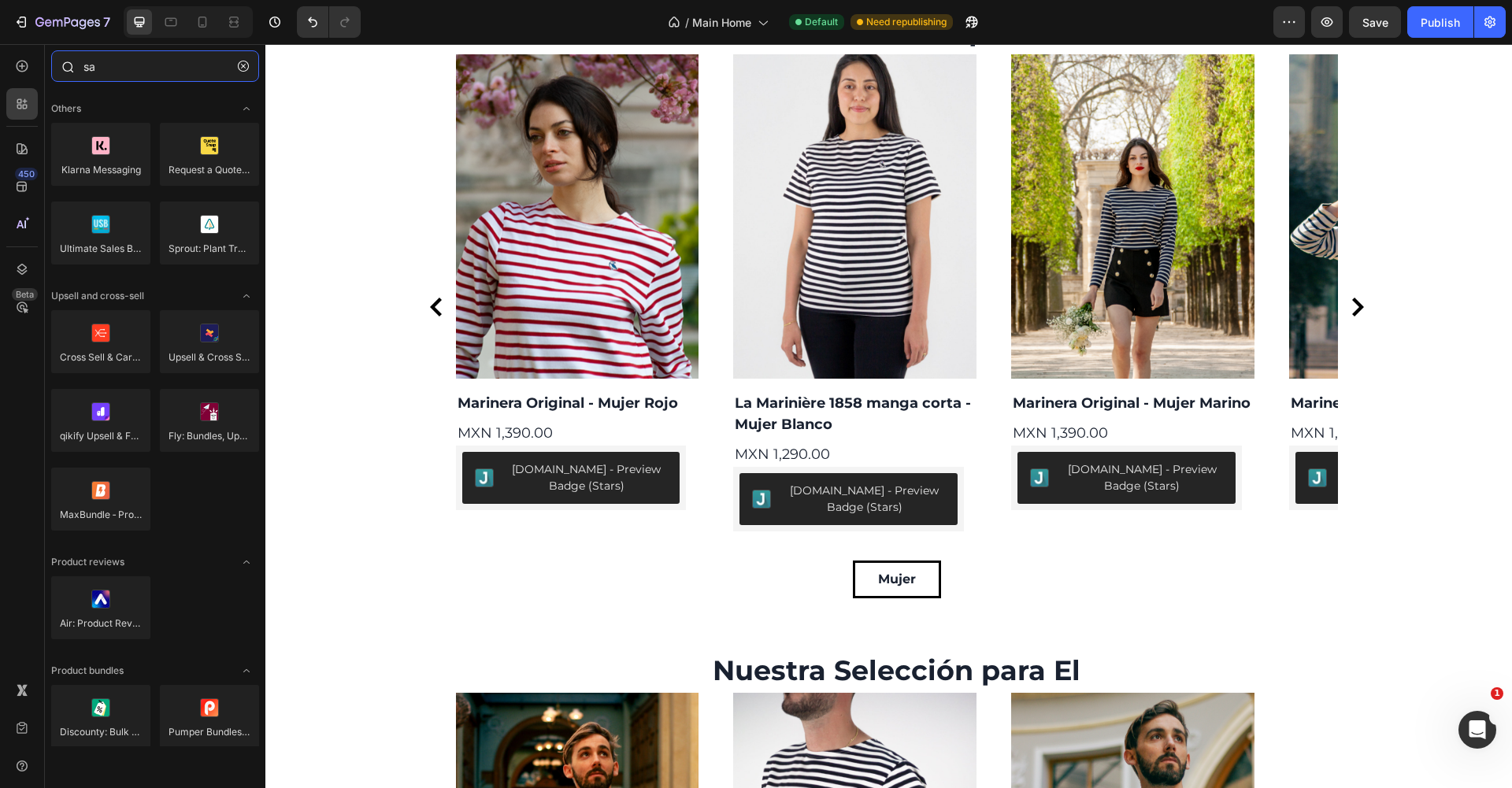
type input "s"
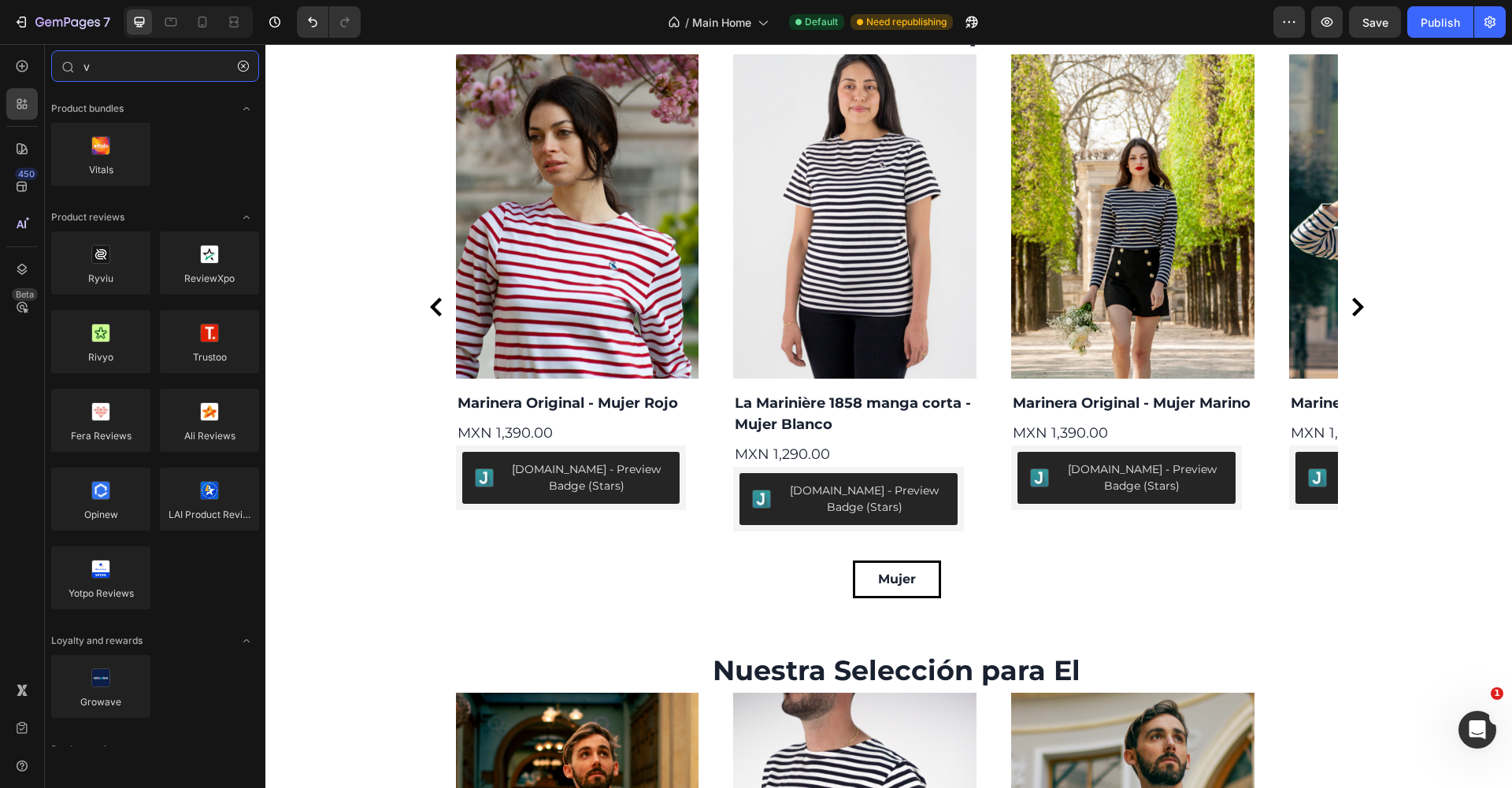
type input "v"
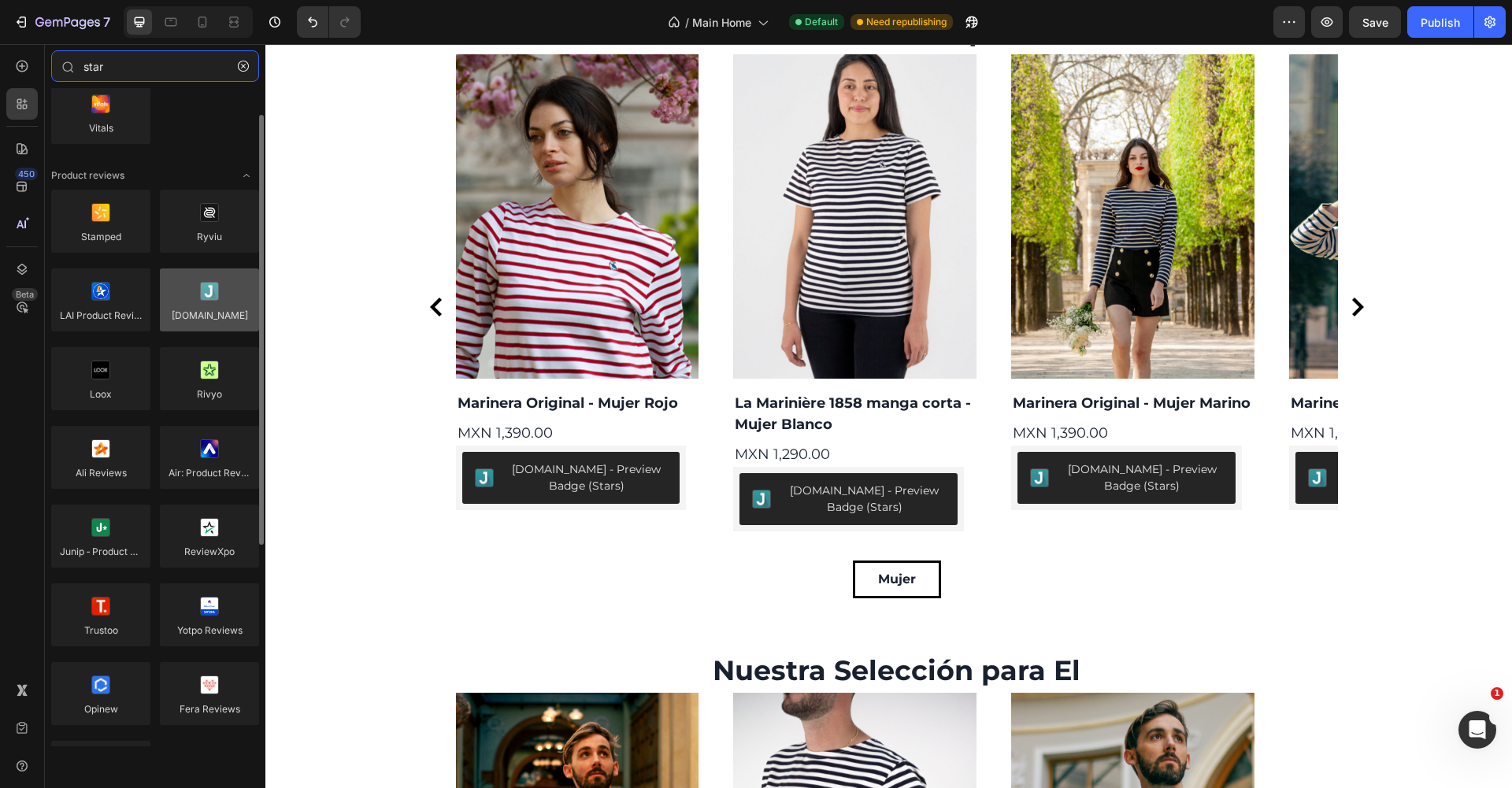
scroll to position [0, 0]
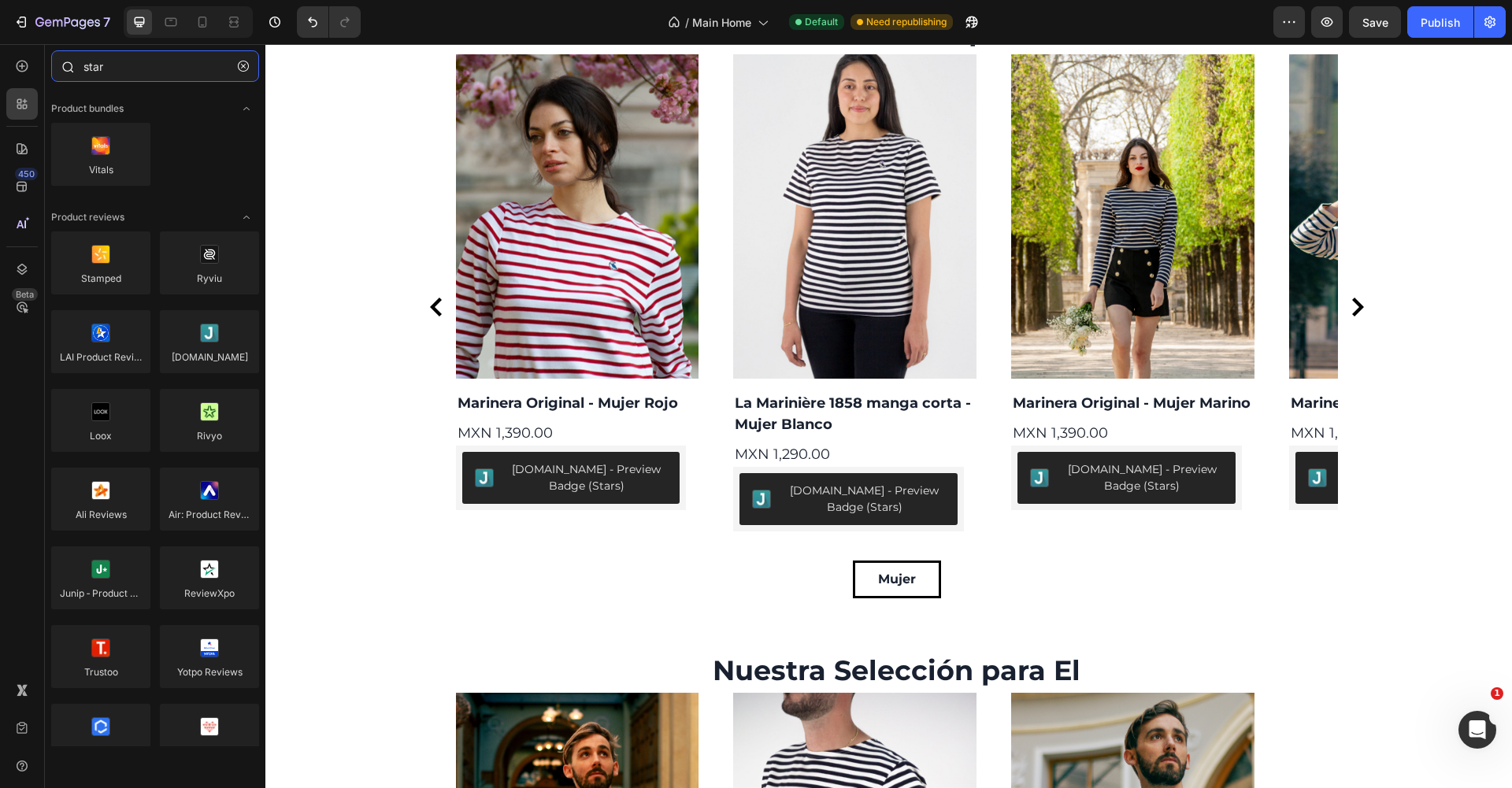
click at [112, 73] on input "star" at bounding box center [155, 65] width 208 height 31
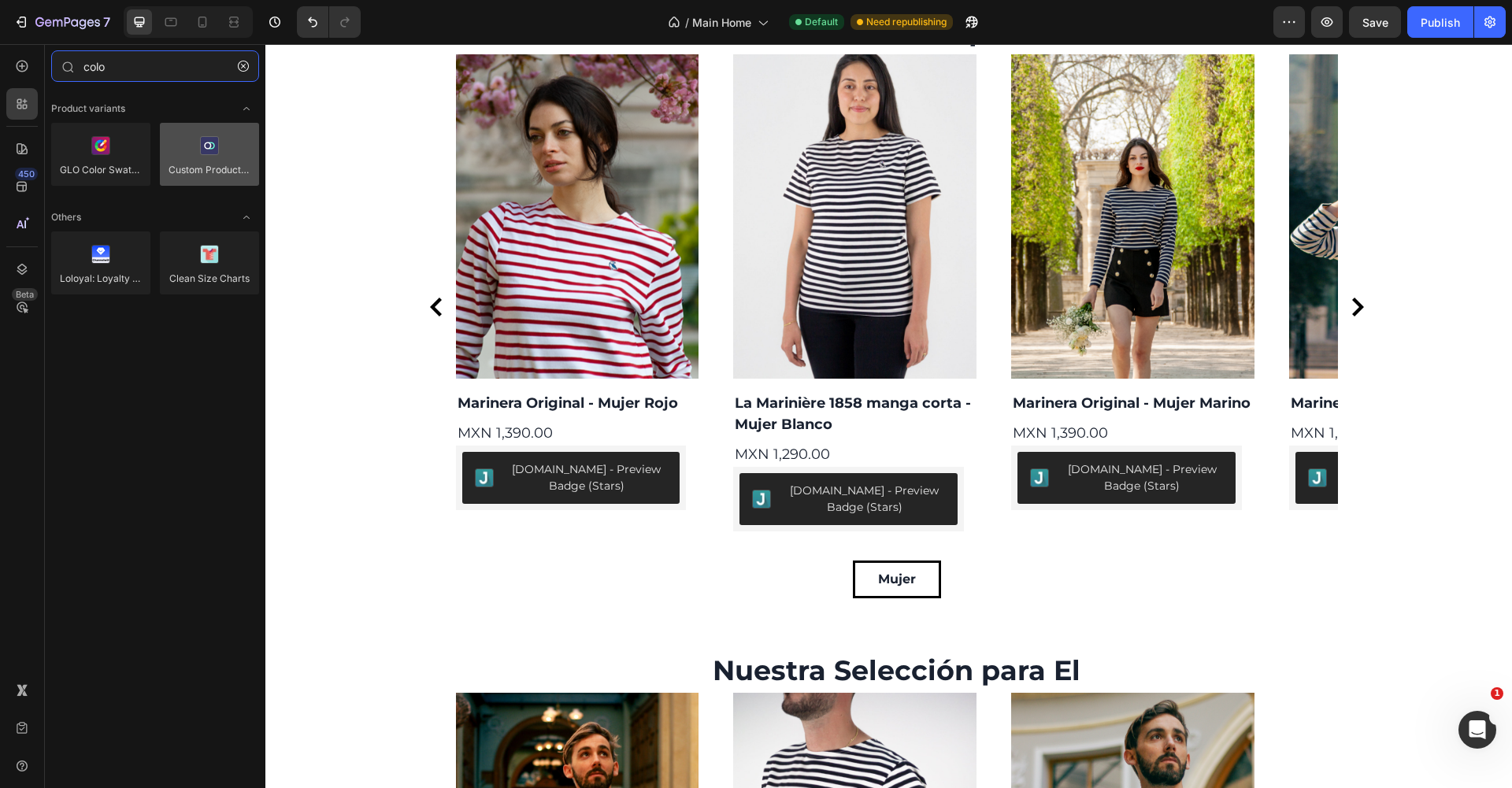
type input "colo"
click at [207, 176] on div at bounding box center [209, 155] width 99 height 63
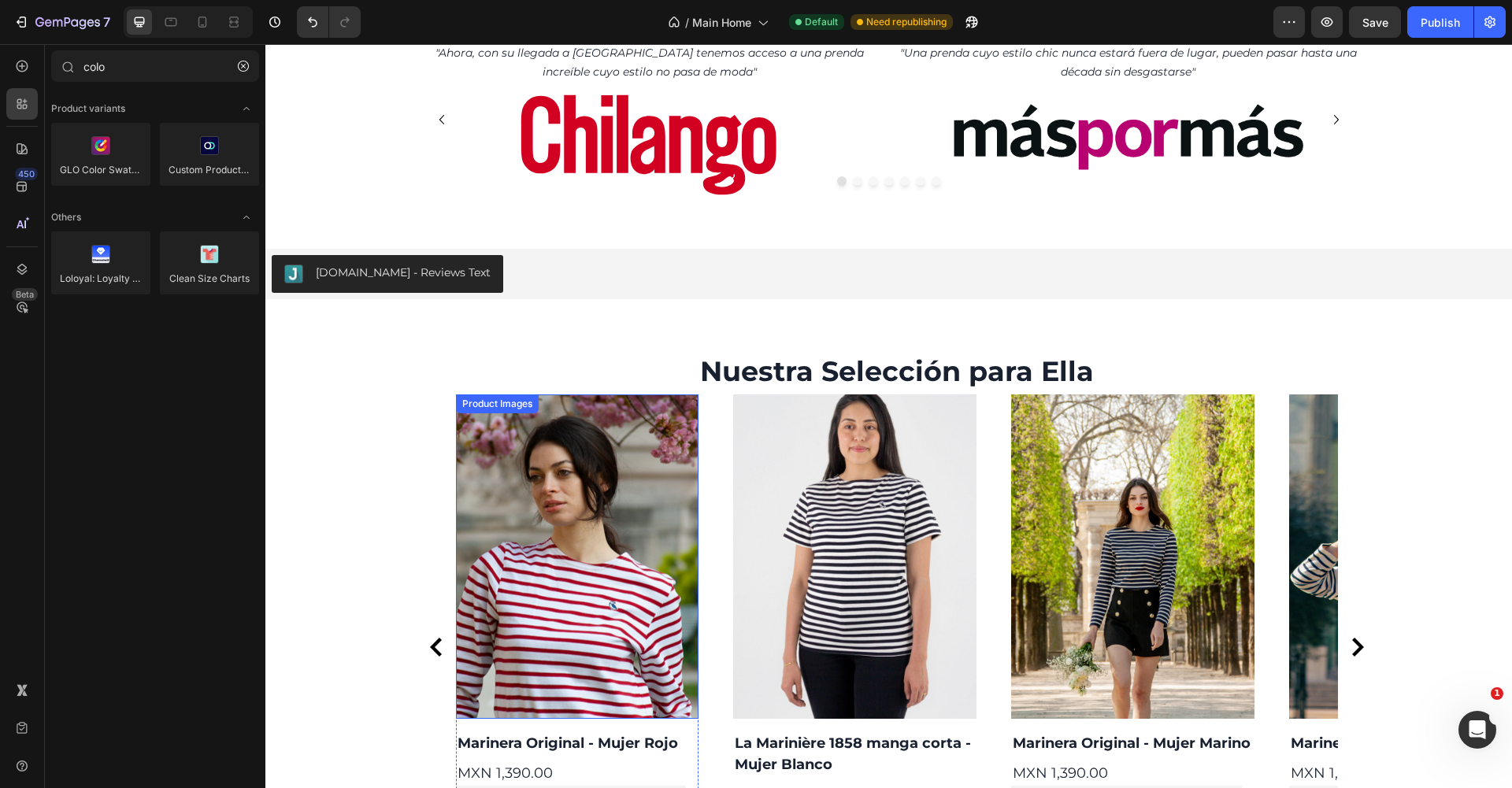
scroll to position [1545, 0]
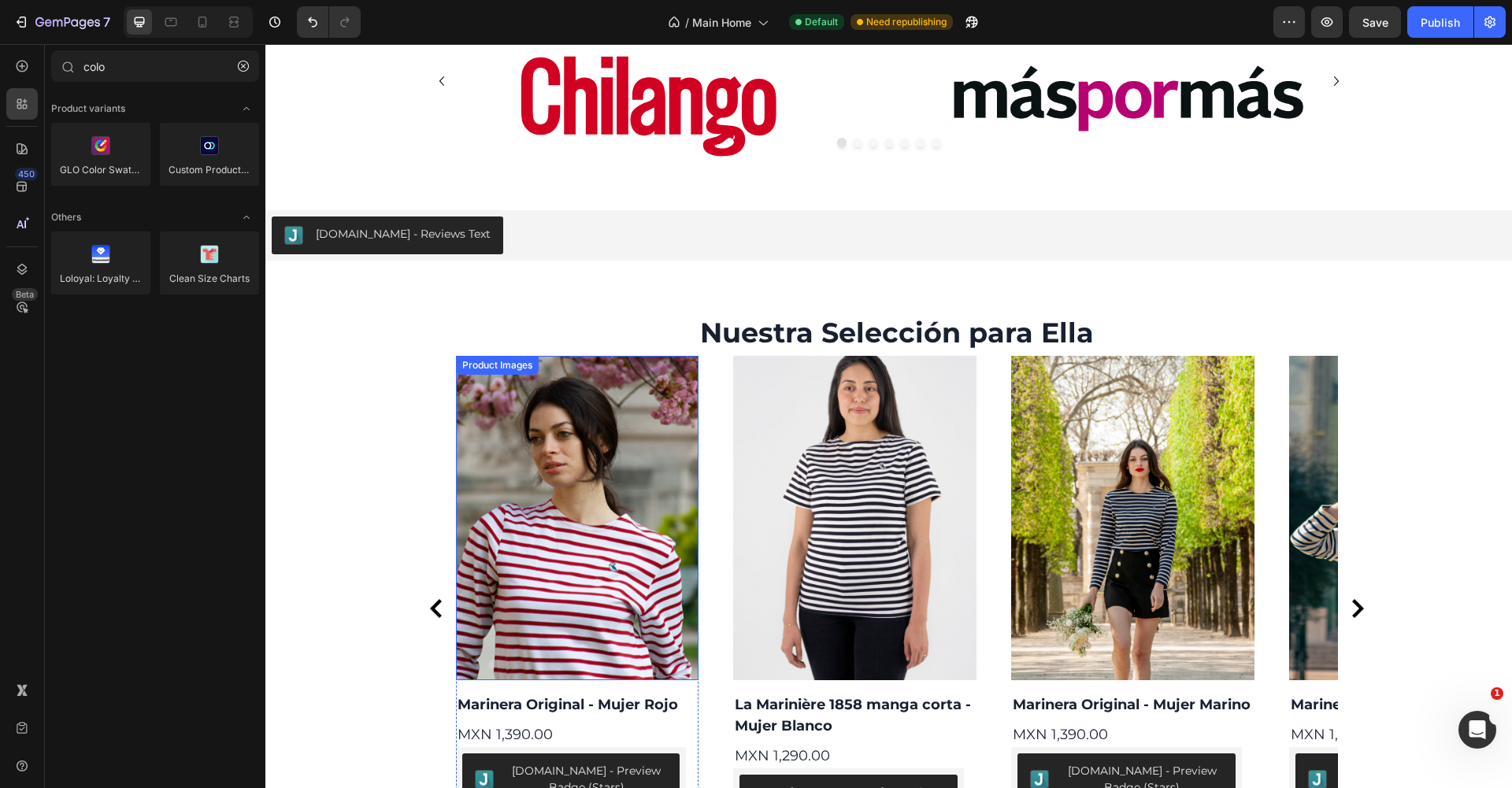
click at [606, 456] on img at bounding box center [577, 519] width 243 height 325
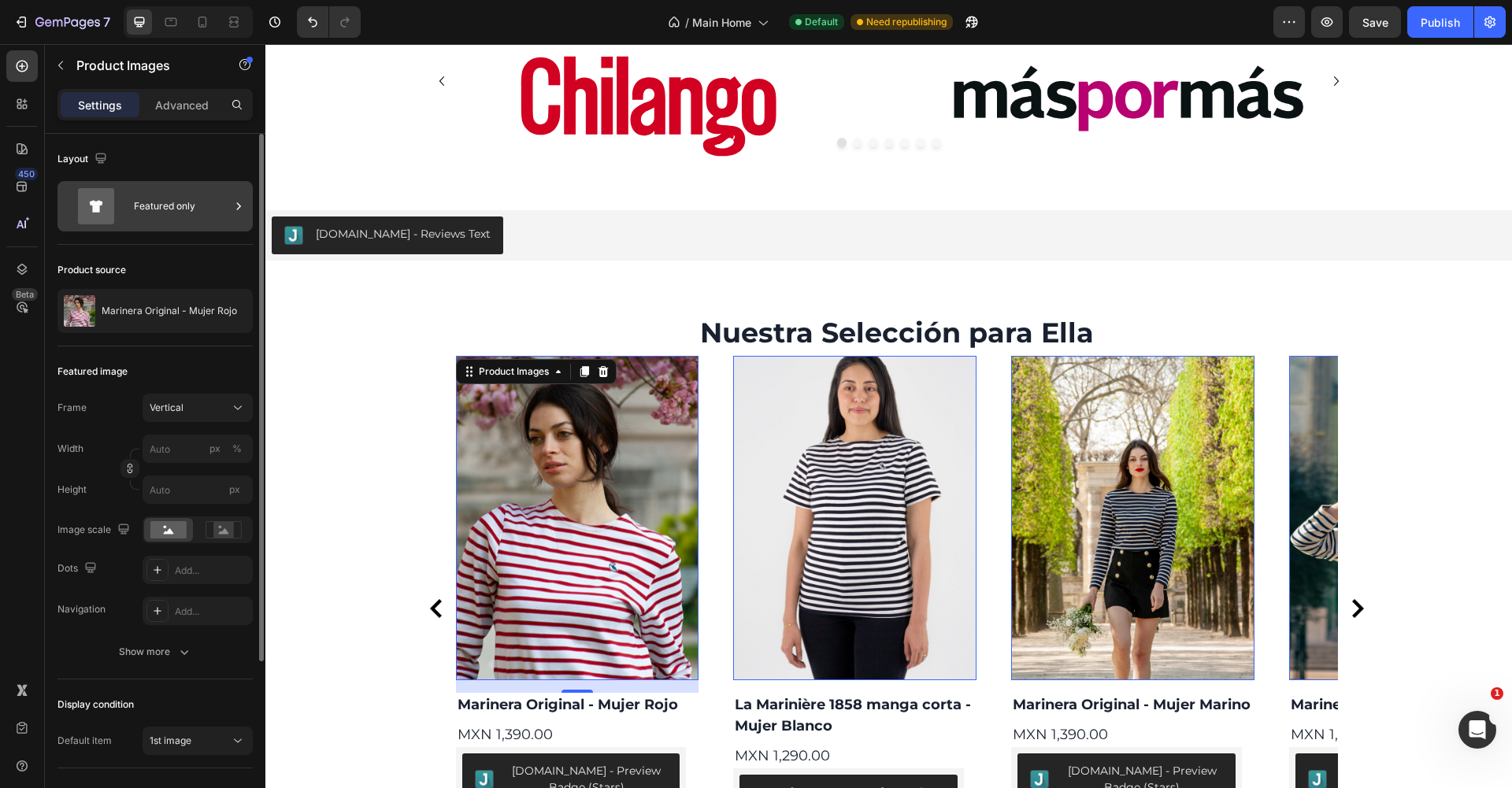
click at [199, 202] on div "Featured only" at bounding box center [182, 206] width 96 height 37
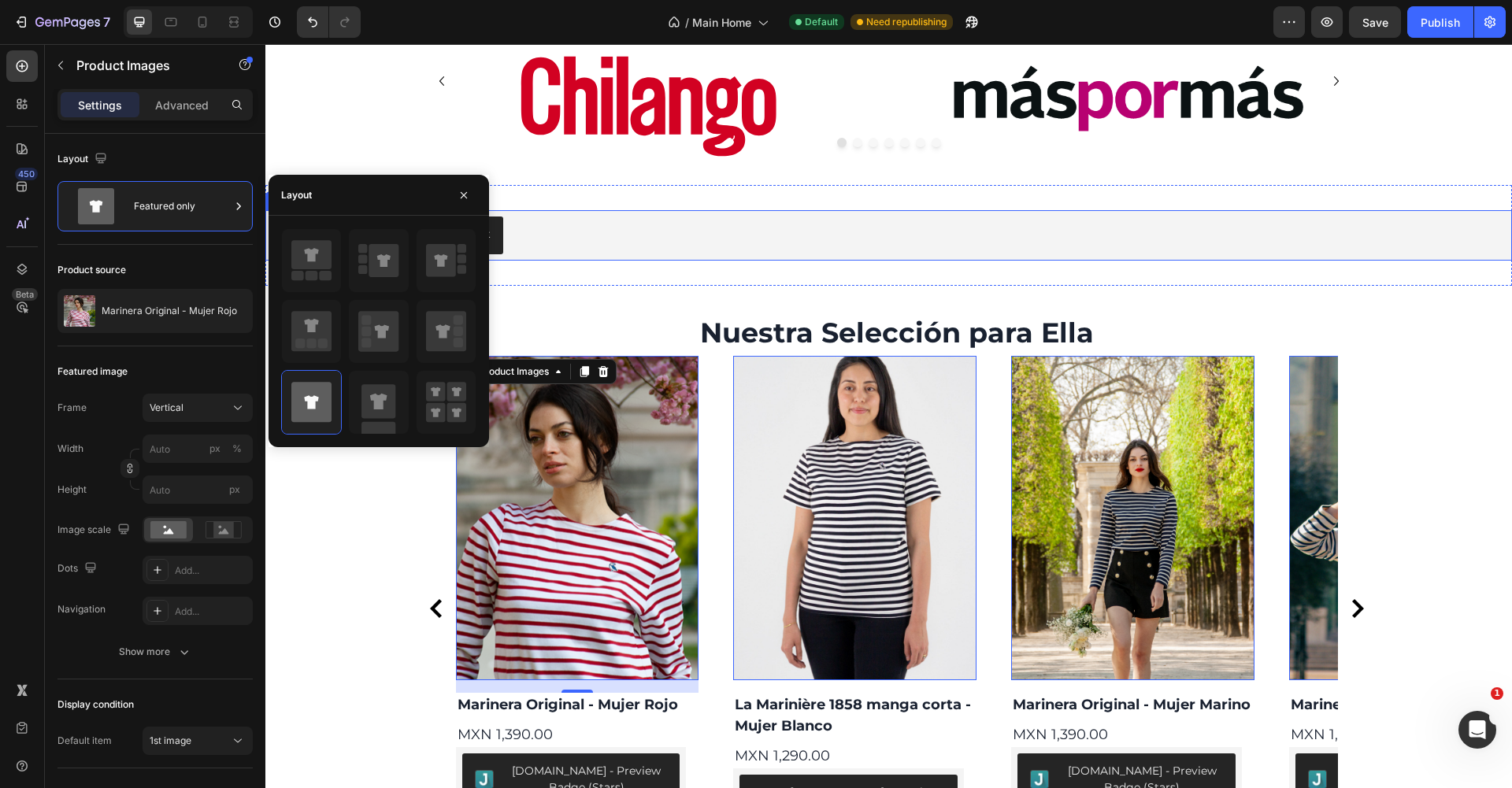
click at [615, 264] on div "Judge.me - Reviews Text Judge.me Section 7/25" at bounding box center [888, 235] width 1247 height 101
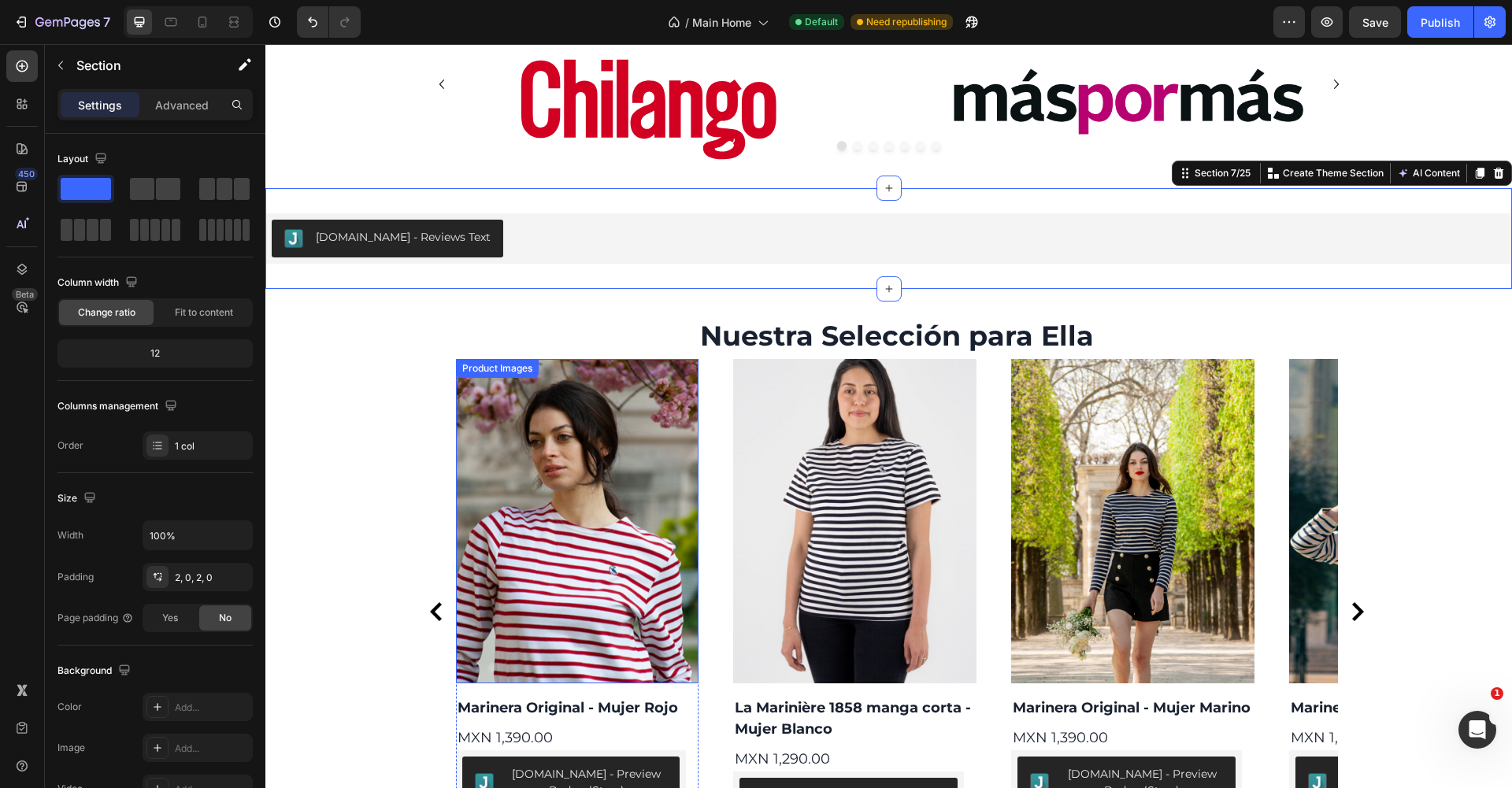
scroll to position [1536, 0]
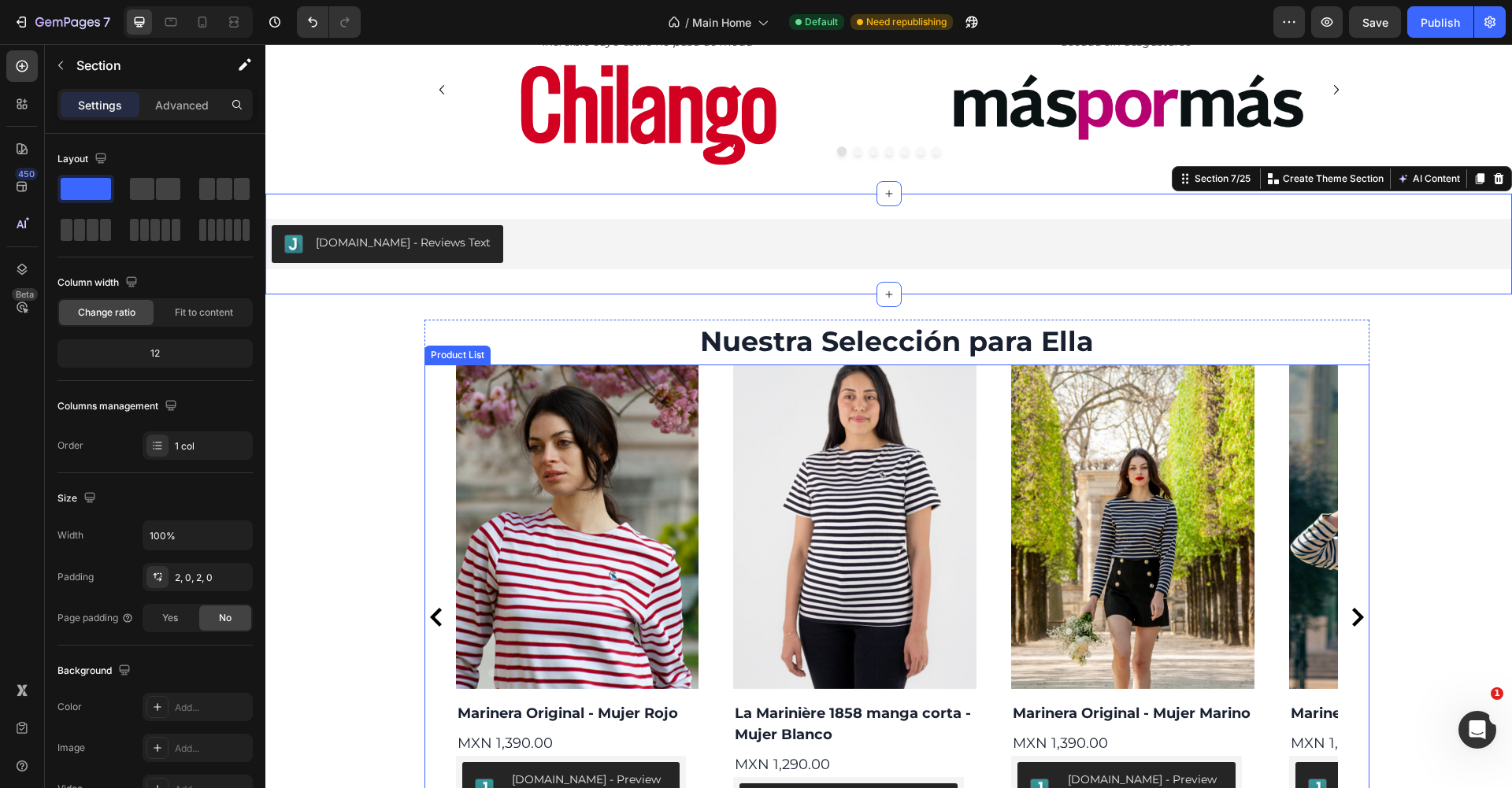
click at [702, 422] on div "Product Images Marinera Original - Mujer Rojo Product Title MXN 1,390.00 Produc…" at bounding box center [897, 618] width 882 height 507
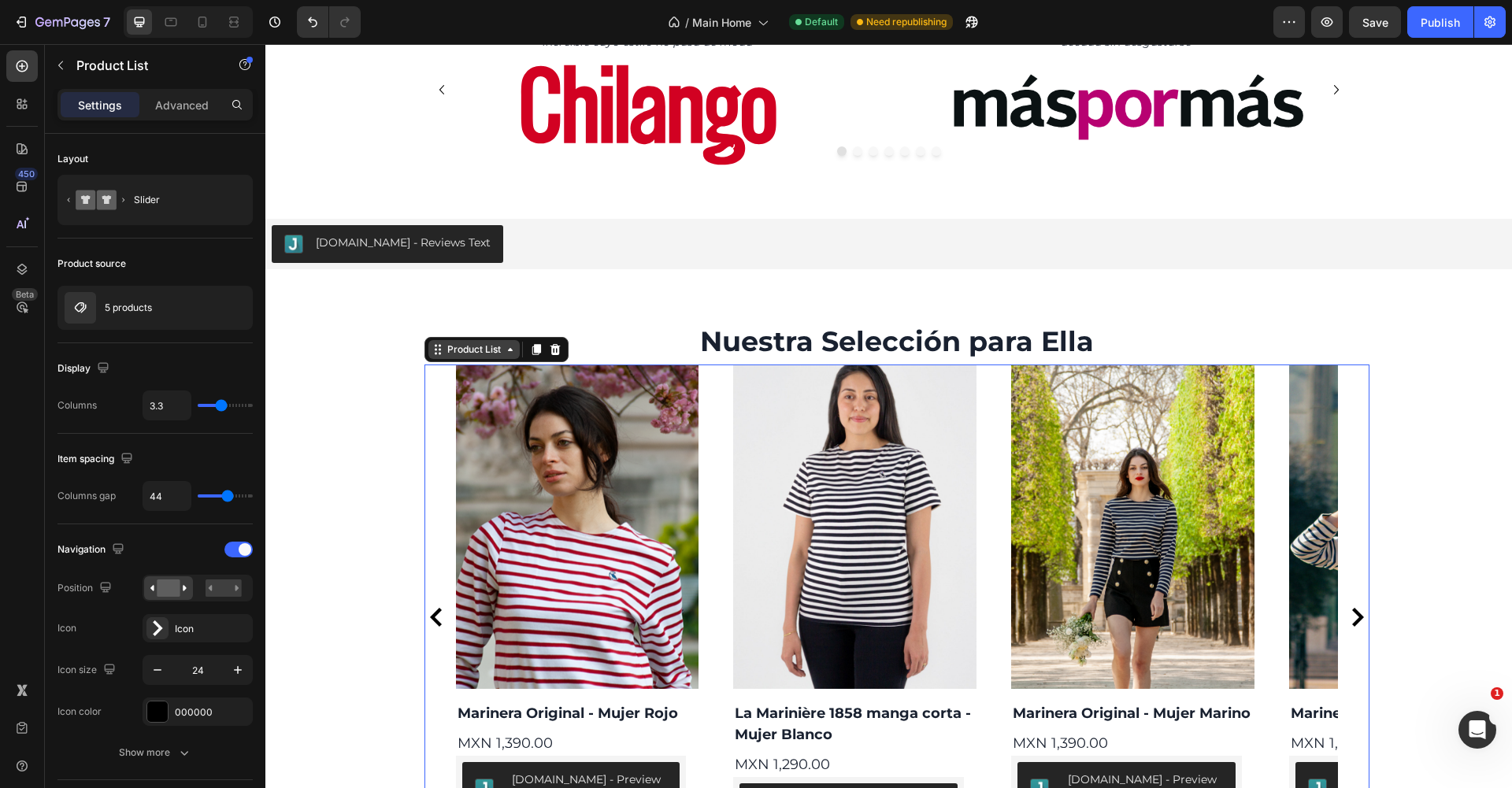
click at [510, 349] on icon at bounding box center [510, 349] width 13 height 13
click at [466, 352] on div "Nuestra Selección para Ella Text Block Product Images Marinera Original - Mujer…" at bounding box center [897, 595] width 945 height 551
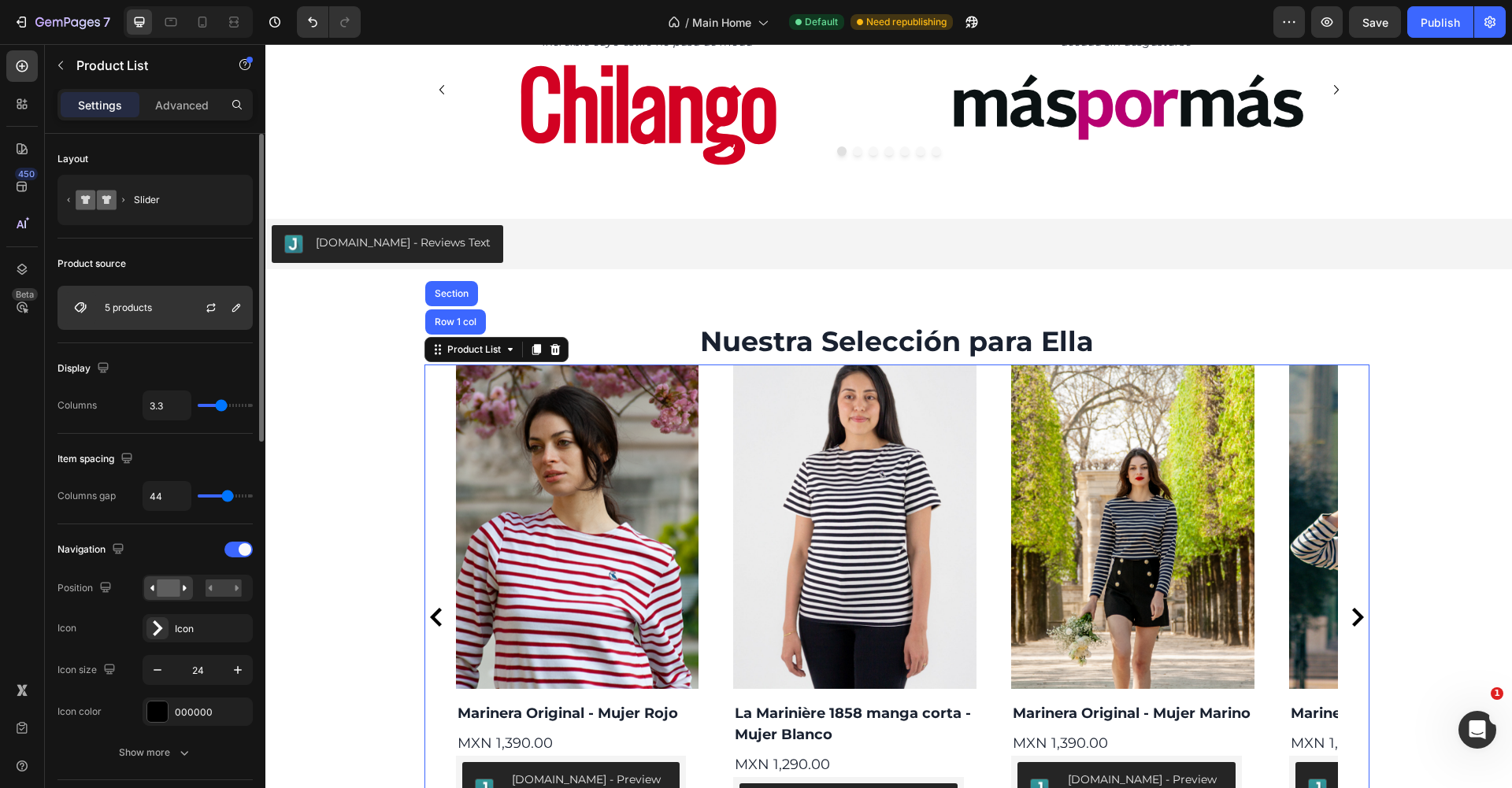
click at [164, 301] on div "5 products" at bounding box center [156, 308] width 195 height 44
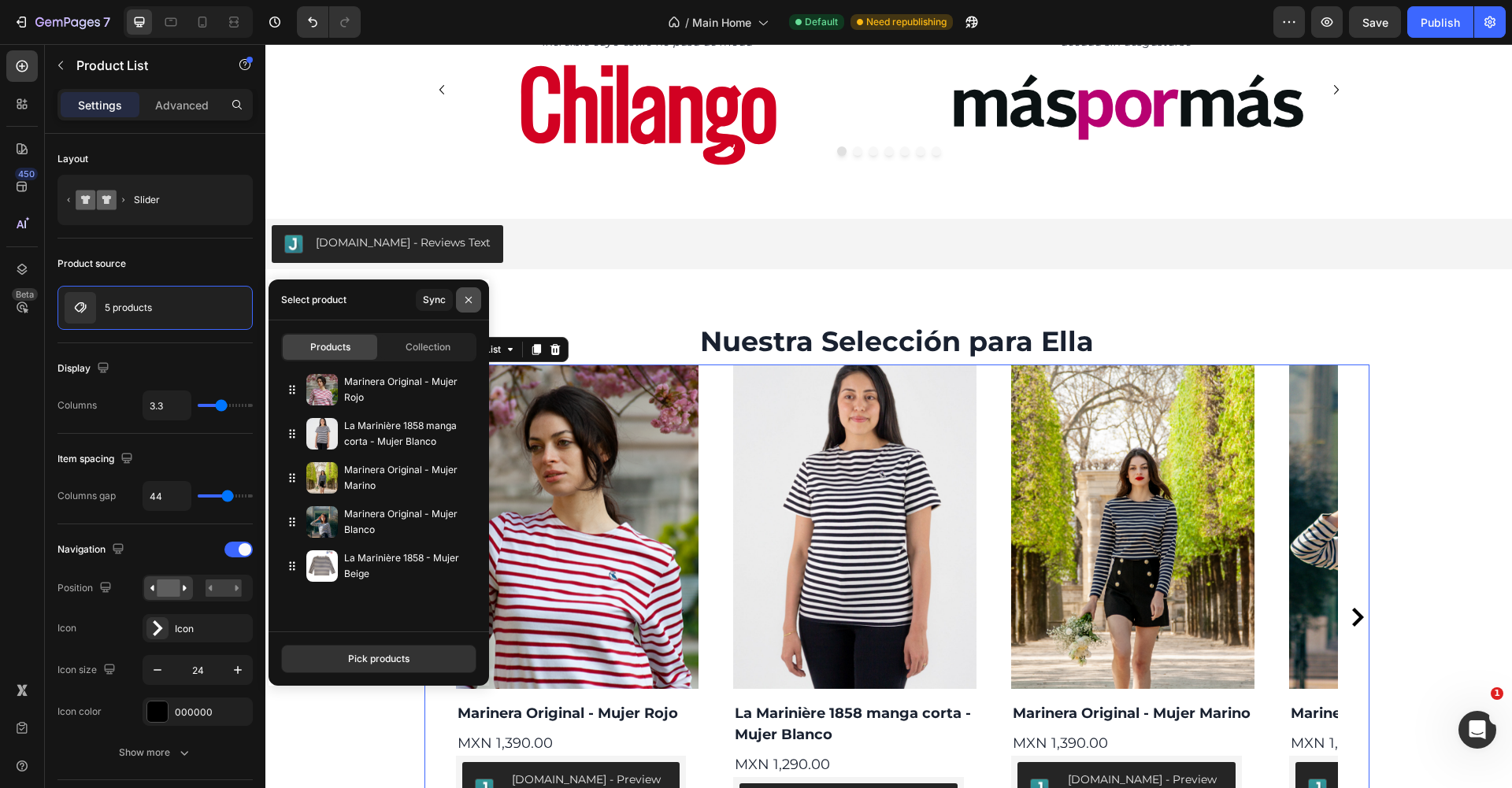
click at [469, 296] on icon "button" at bounding box center [468, 300] width 13 height 13
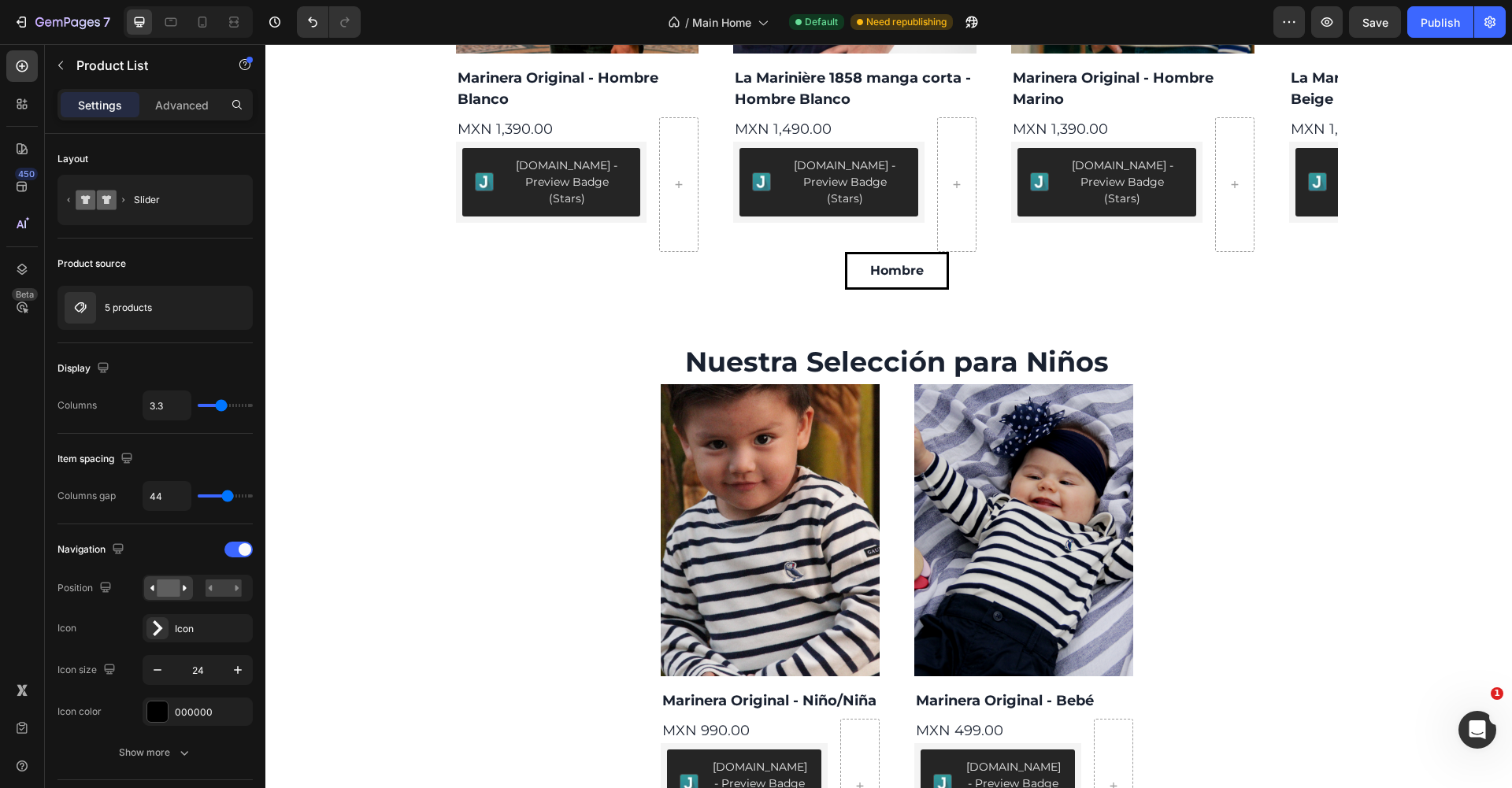
scroll to position [2820, 0]
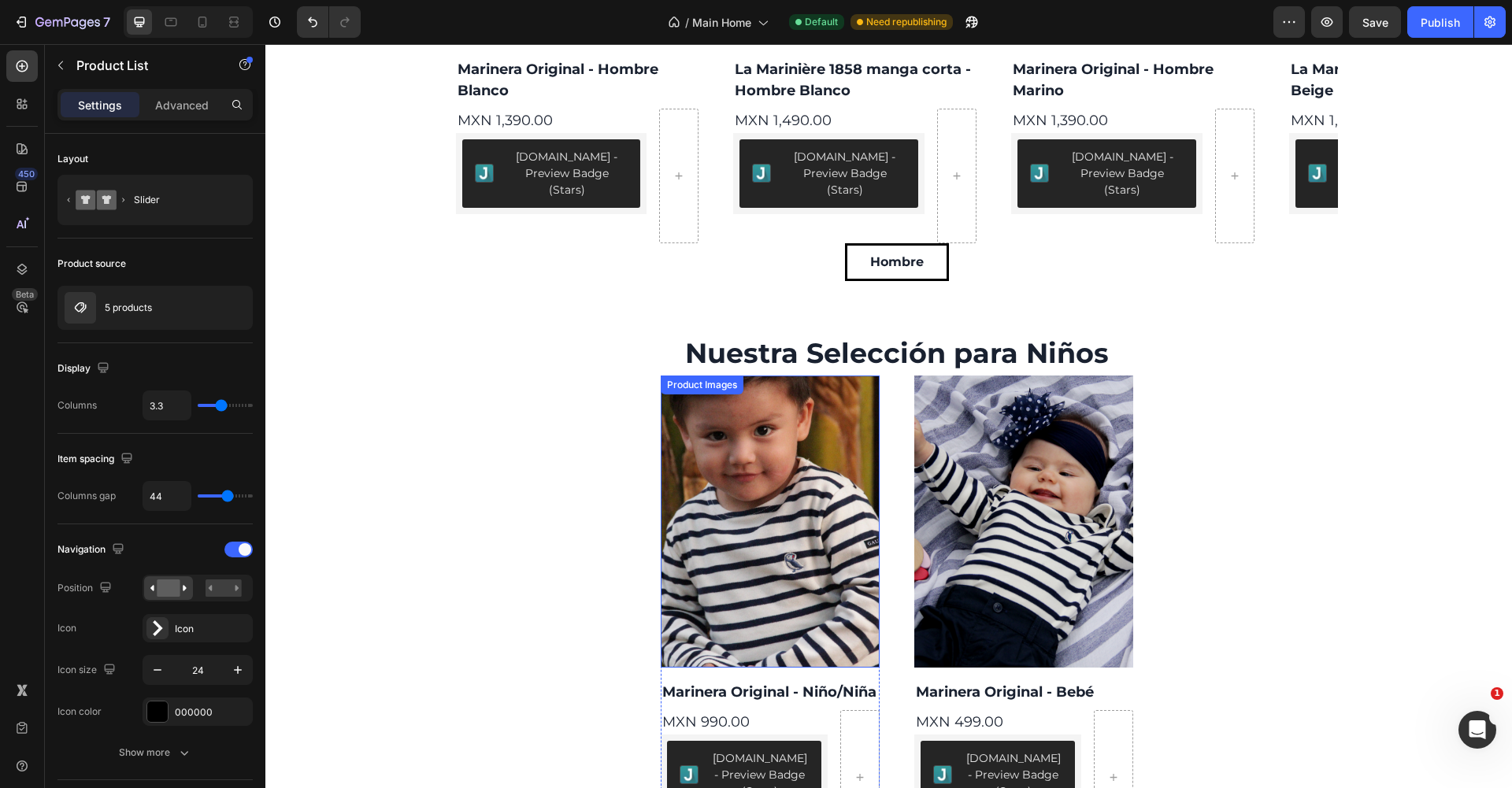
click at [710, 411] on img at bounding box center [770, 522] width 219 height 292
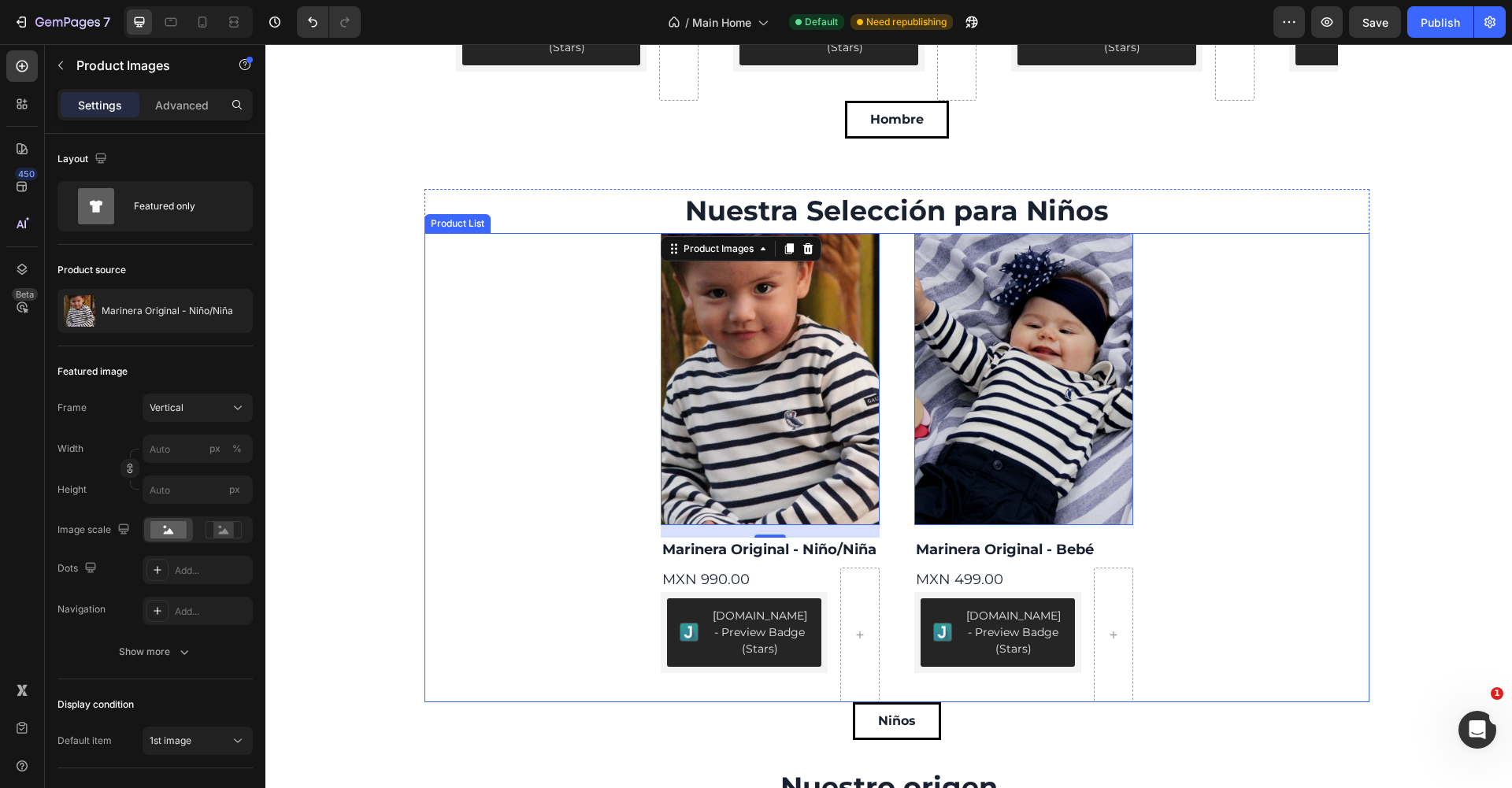
scroll to position [2965, 0]
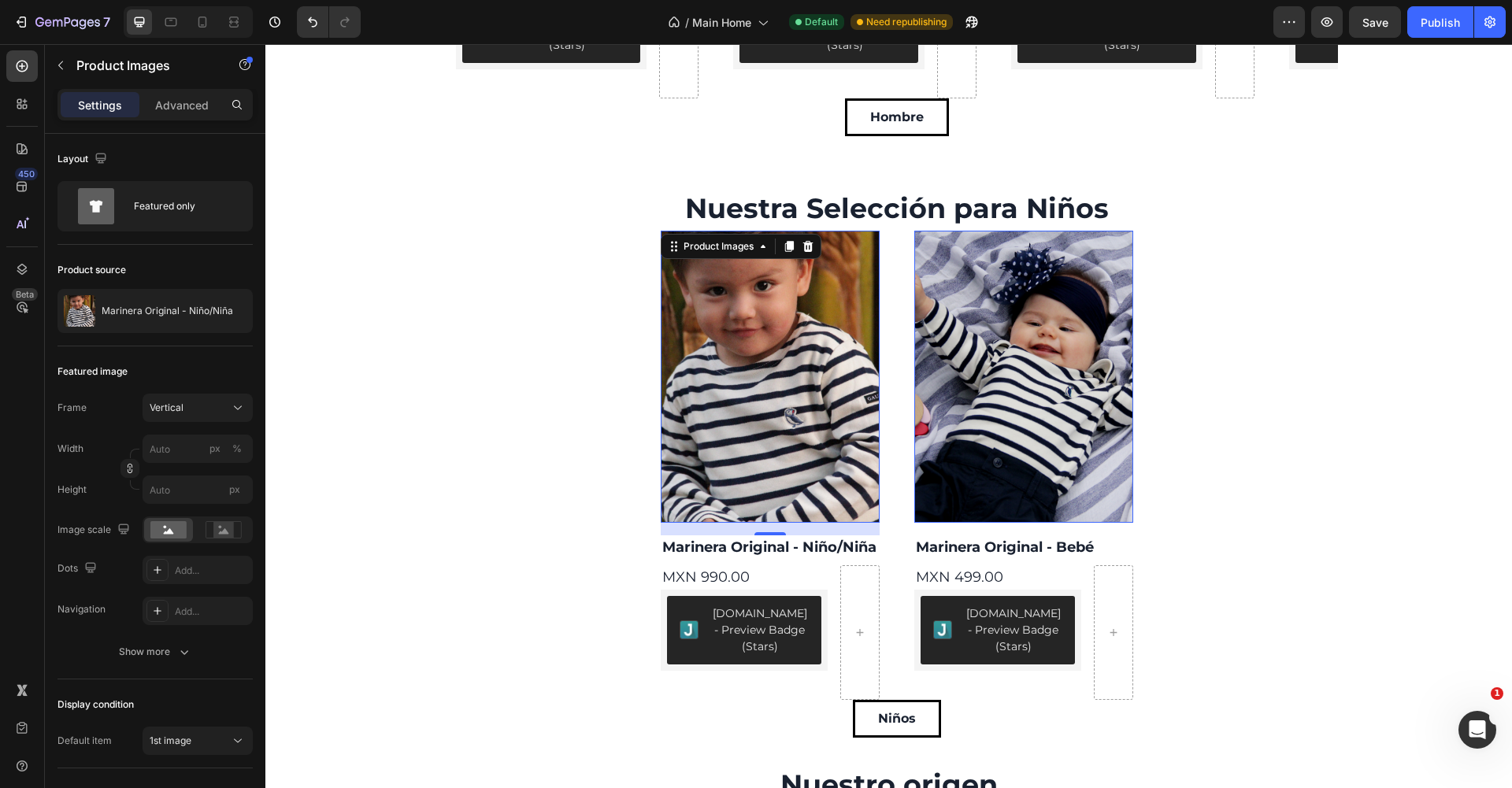
click at [728, 379] on div "Product Images 16 Marinera Original - Niño/Niña Product Title MXN 990.00 Produc…" at bounding box center [770, 465] width 219 height 469
click at [62, 59] on icon "button" at bounding box center [60, 65] width 13 height 13
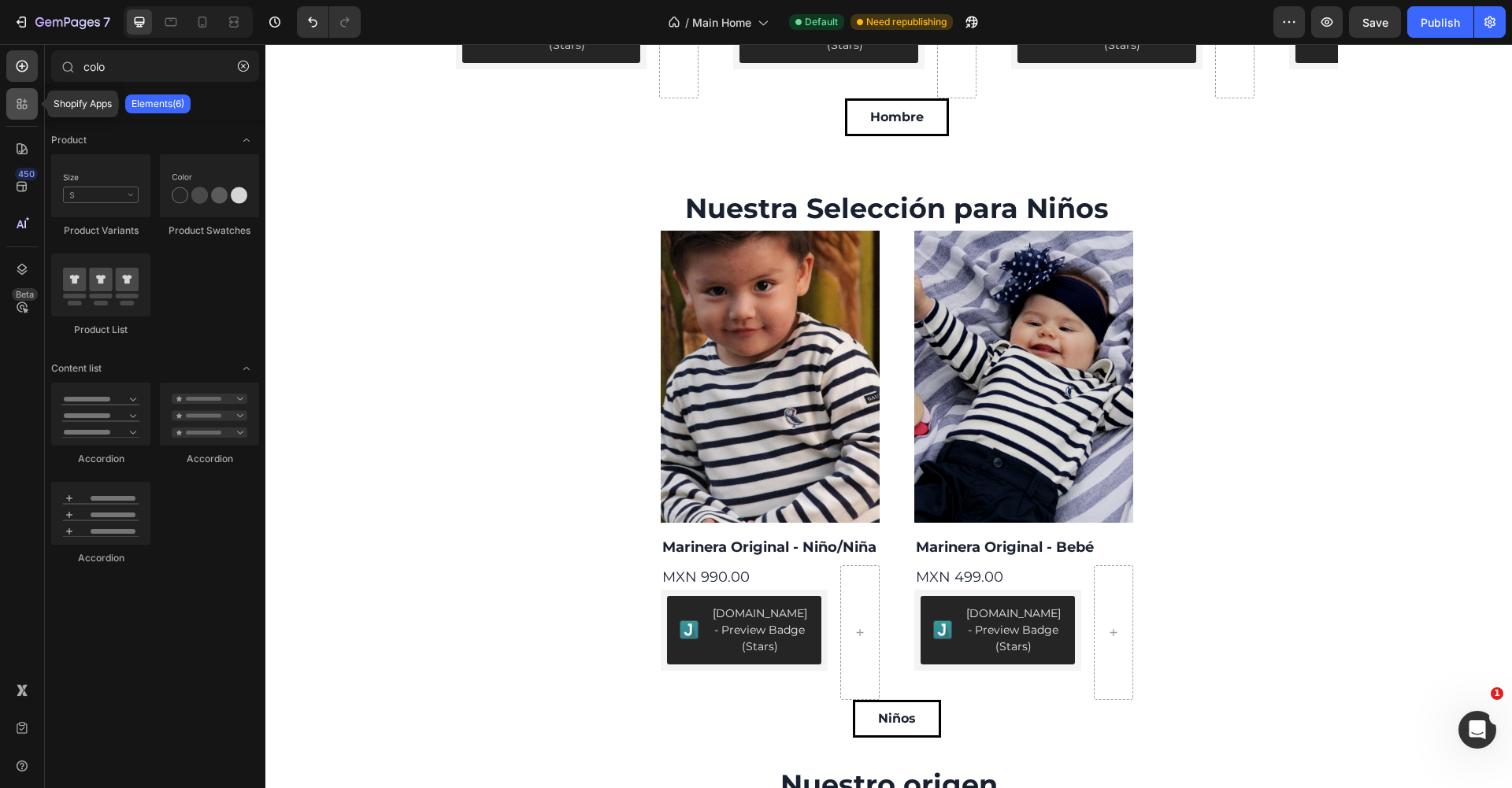
click at [26, 96] on icon at bounding box center [22, 104] width 16 height 16
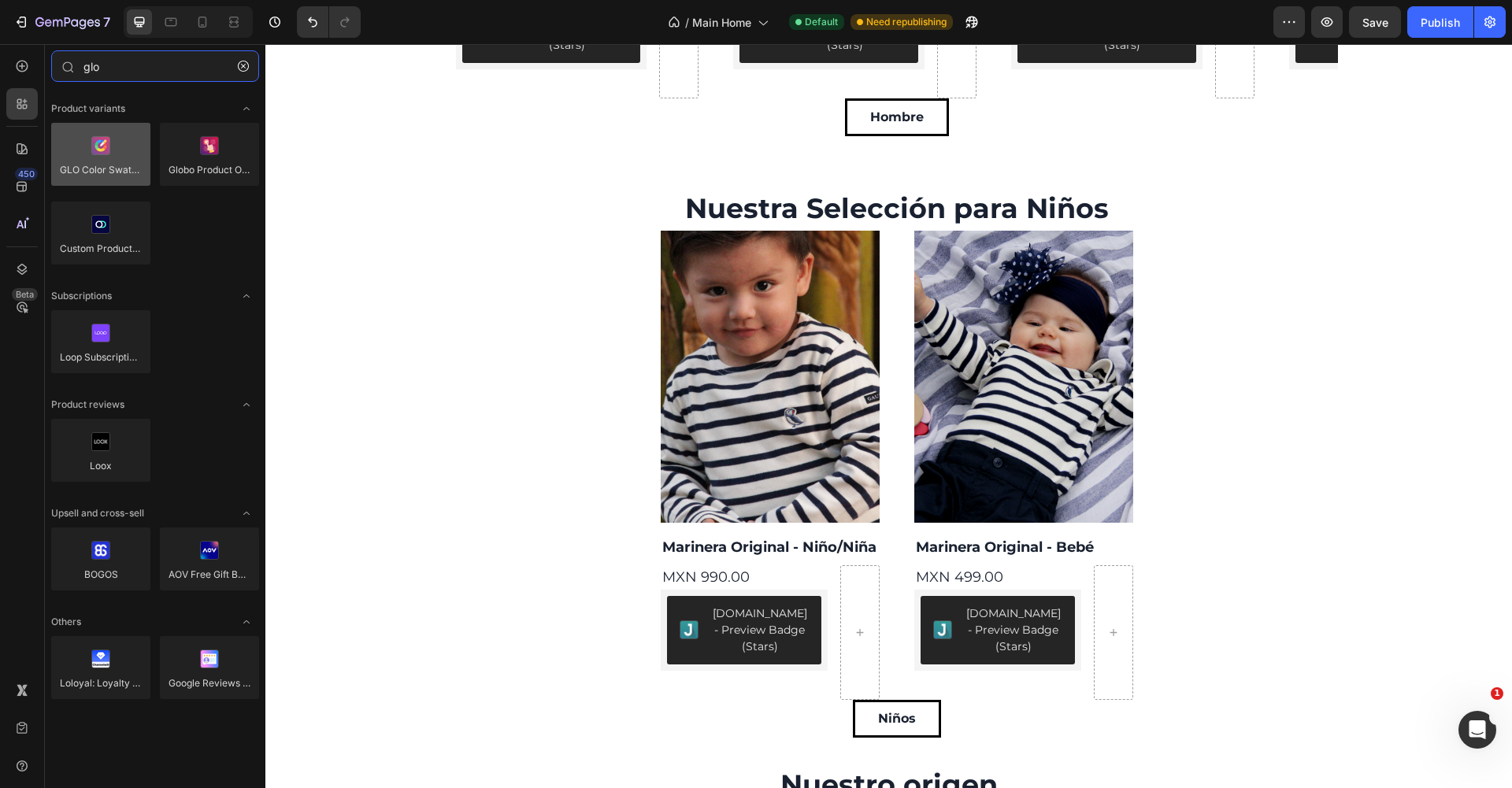
type input "glo"
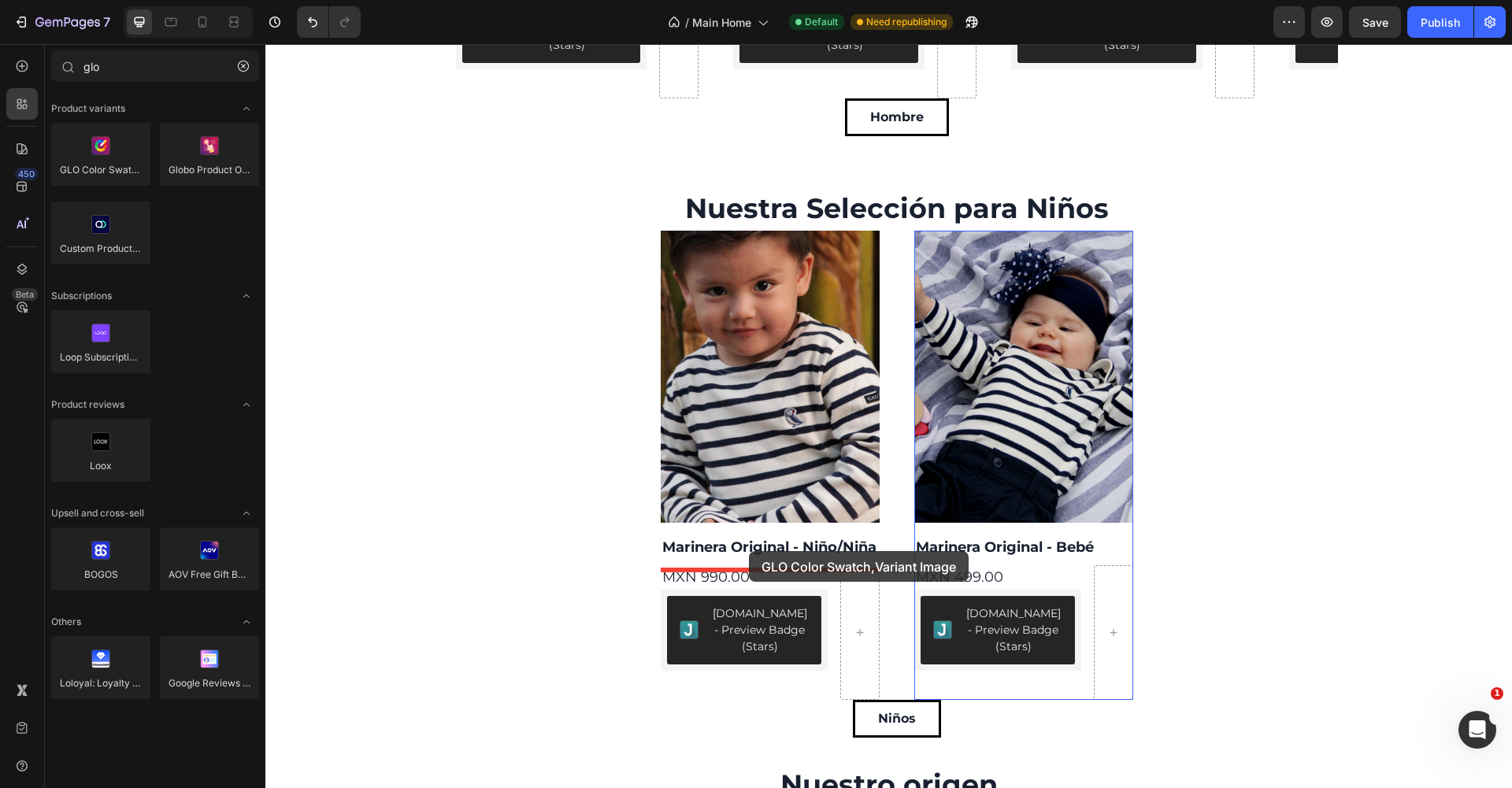
drag, startPoint x: 386, startPoint y: 188, endPoint x: 749, endPoint y: 552, distance: 514.1
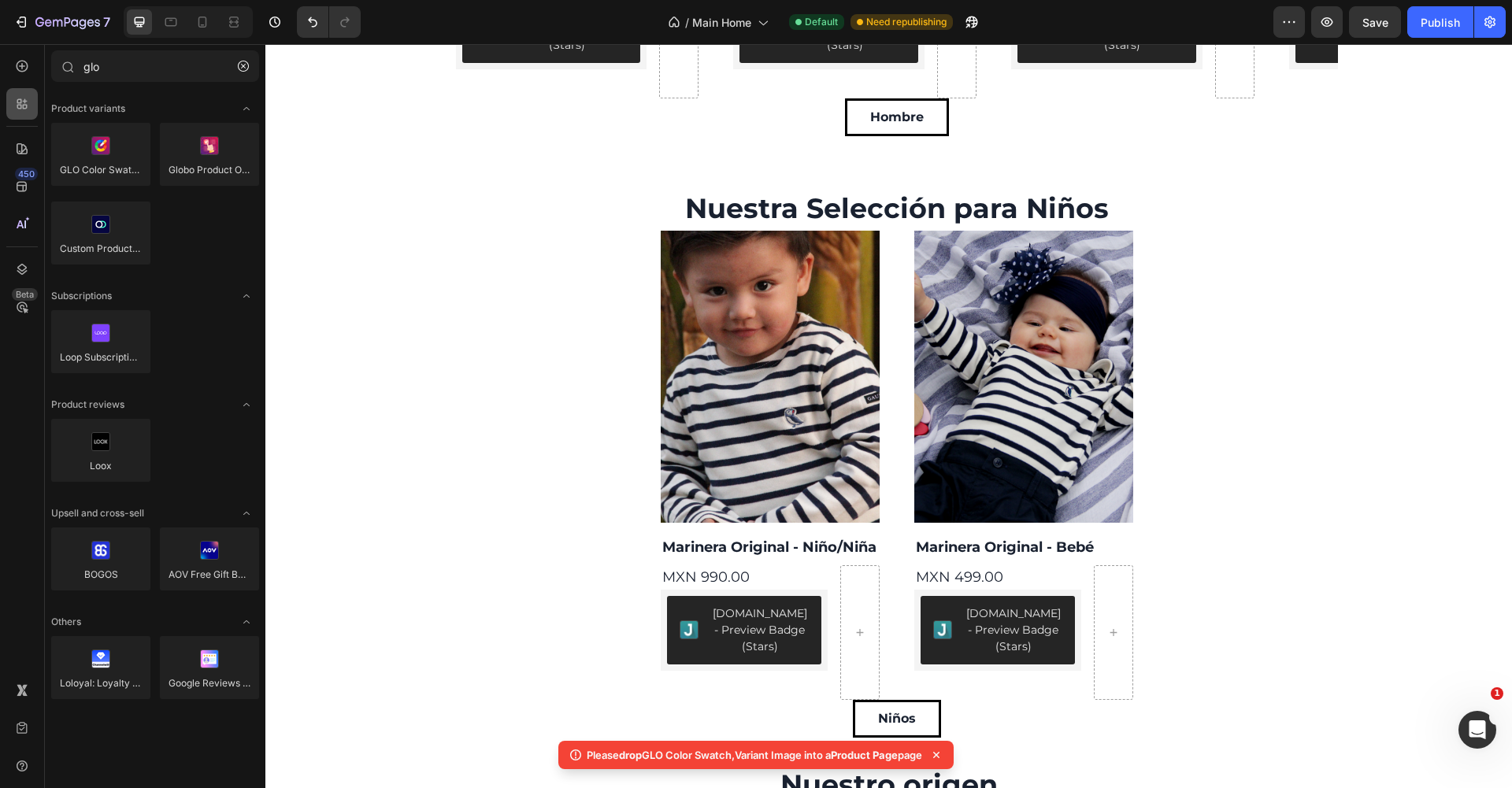
click at [27, 98] on icon at bounding box center [22, 104] width 16 height 16
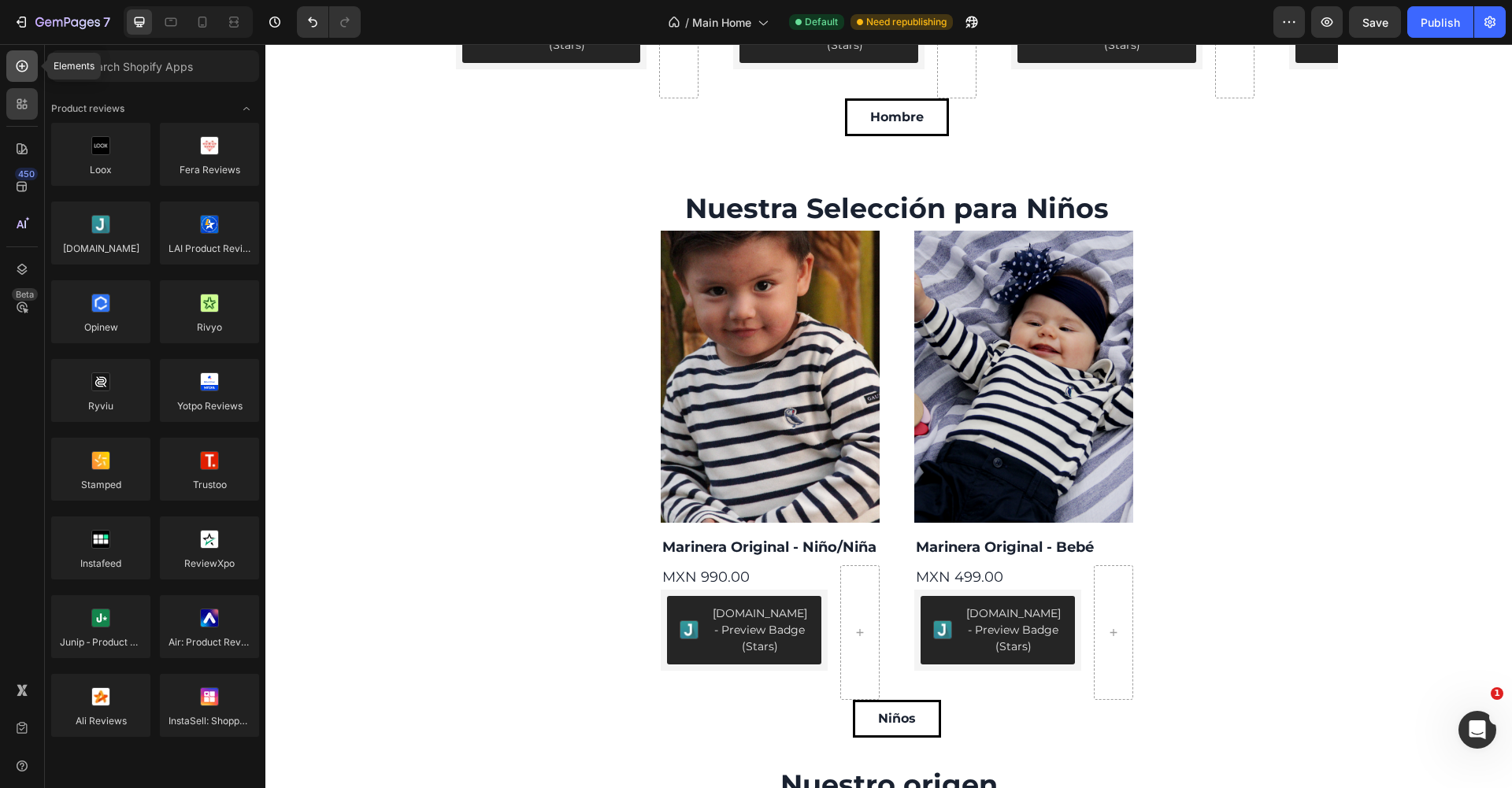
click at [27, 77] on div at bounding box center [21, 65] width 31 height 31
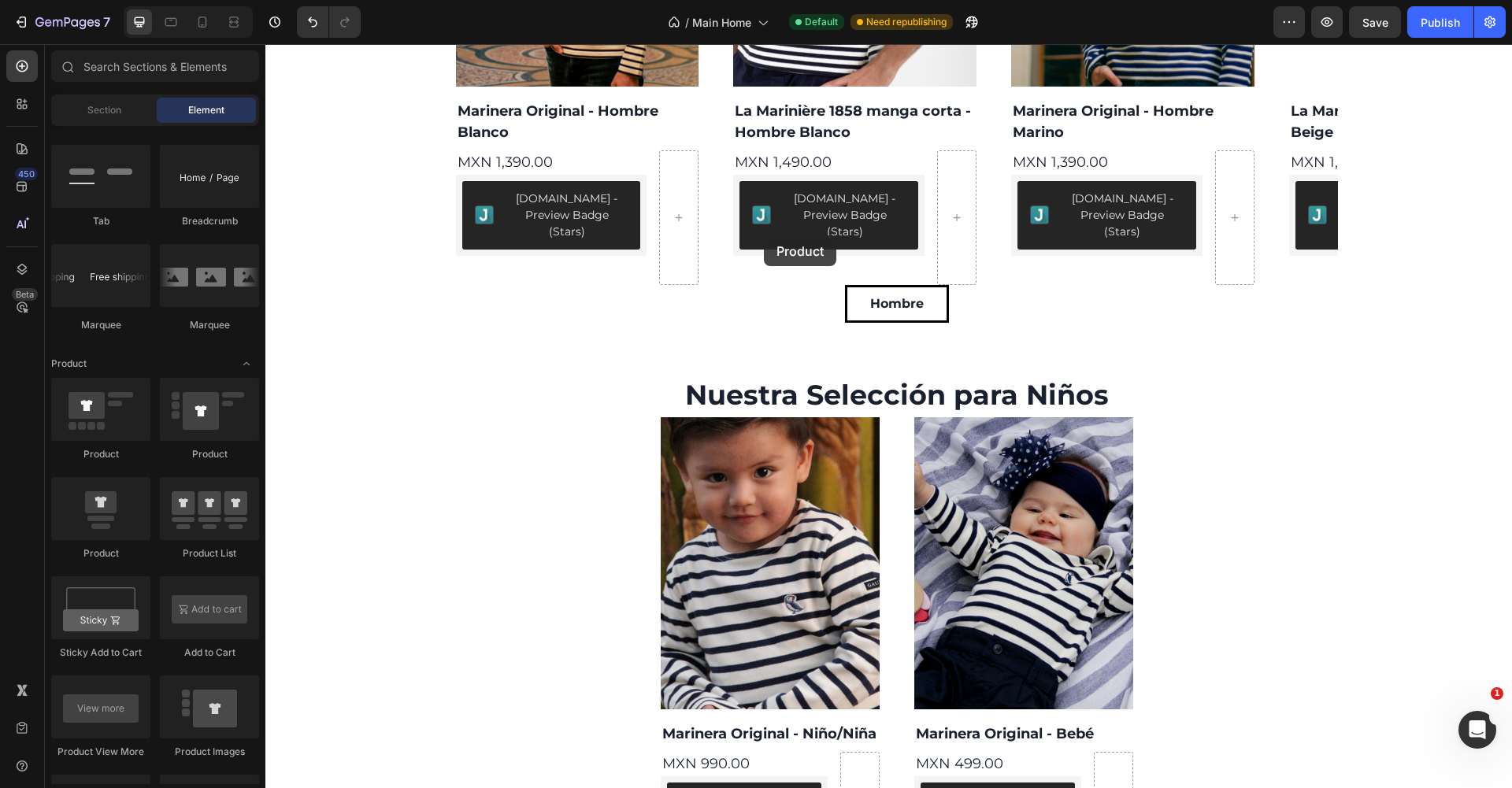
scroll to position [2775, 0]
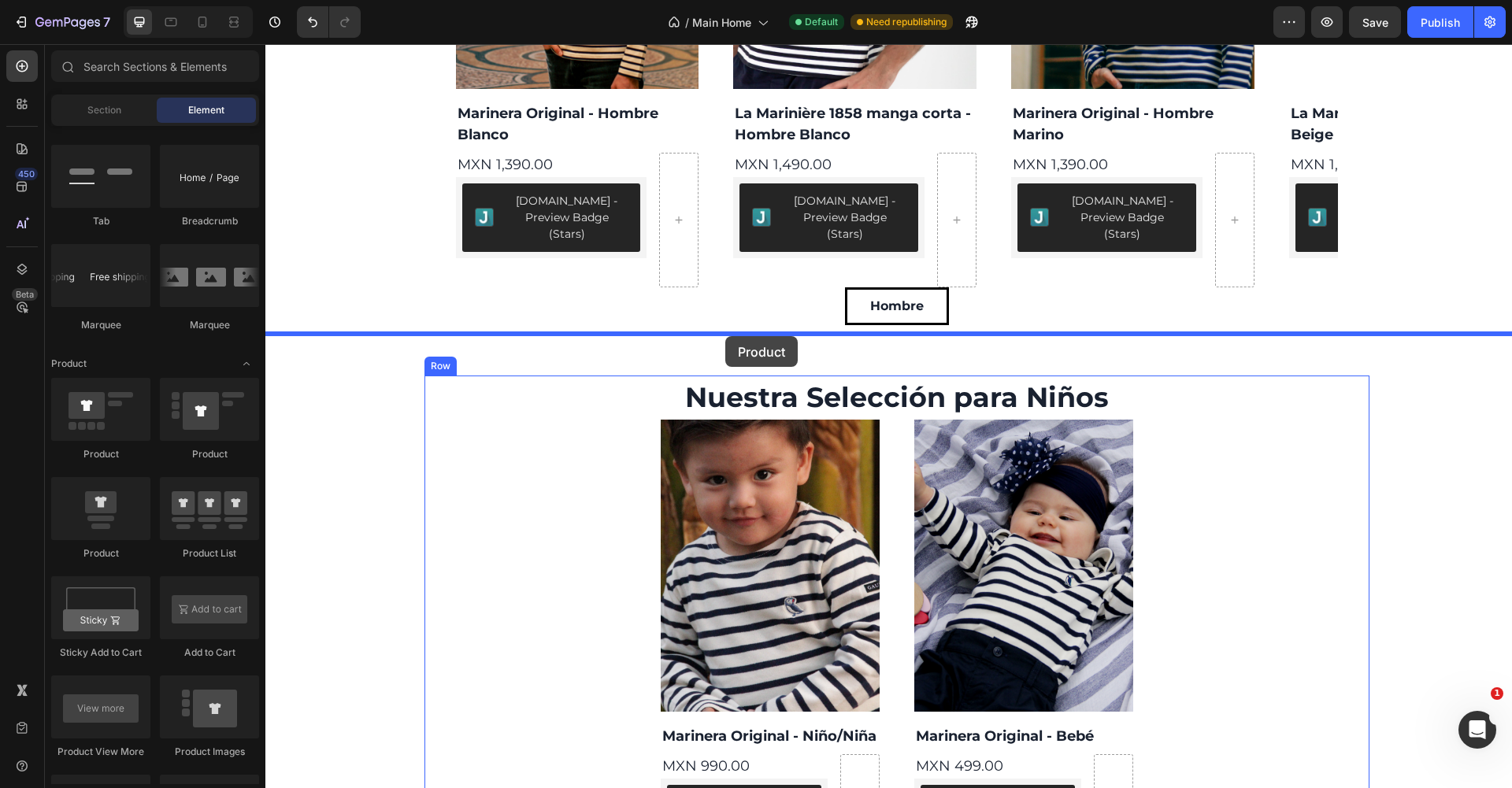
drag, startPoint x: 370, startPoint y: 439, endPoint x: 725, endPoint y: 337, distance: 369.4
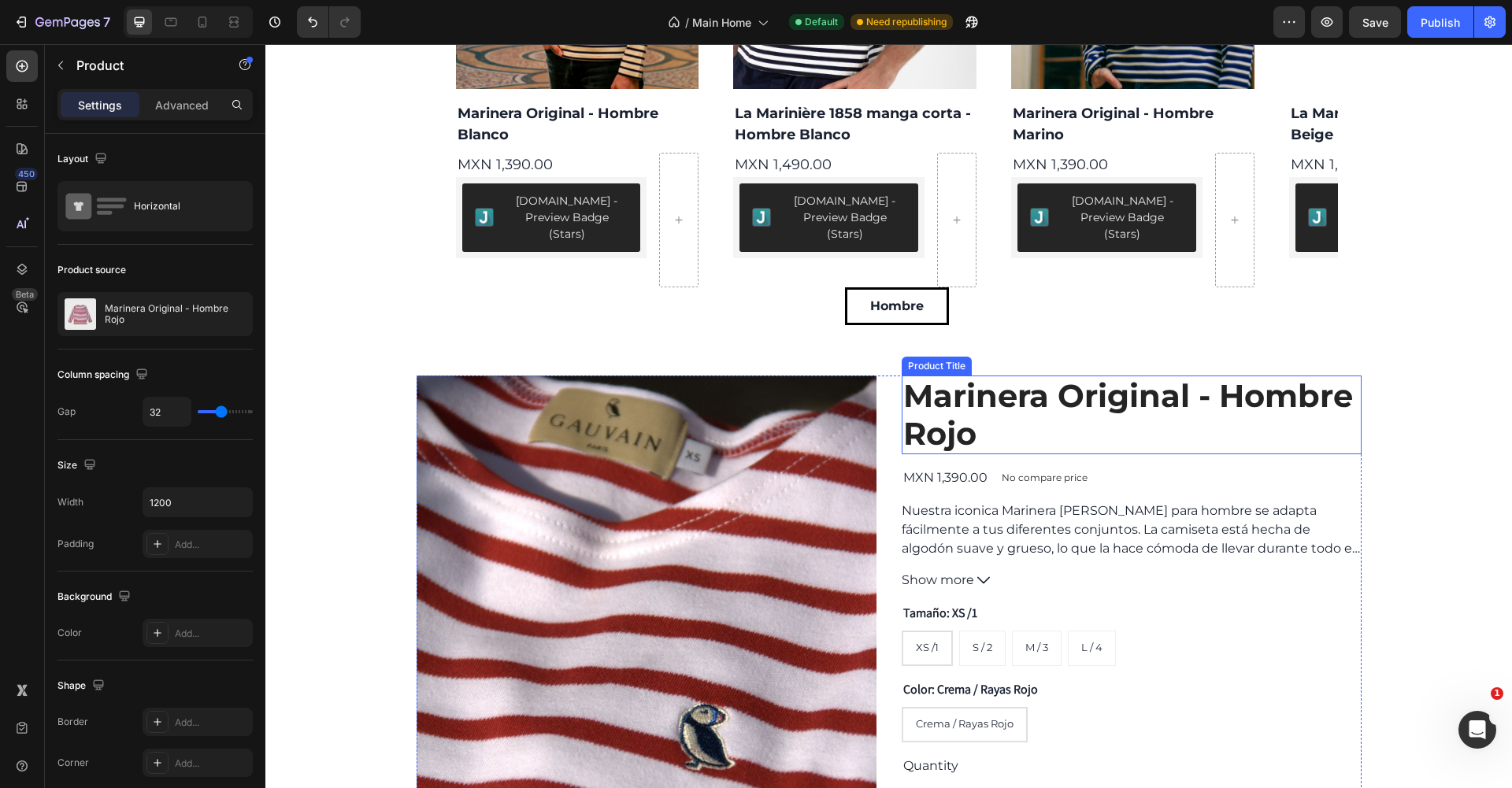
click at [1070, 393] on h2 "Marinera Original - Hombre Rojo" at bounding box center [1131, 415] width 460 height 79
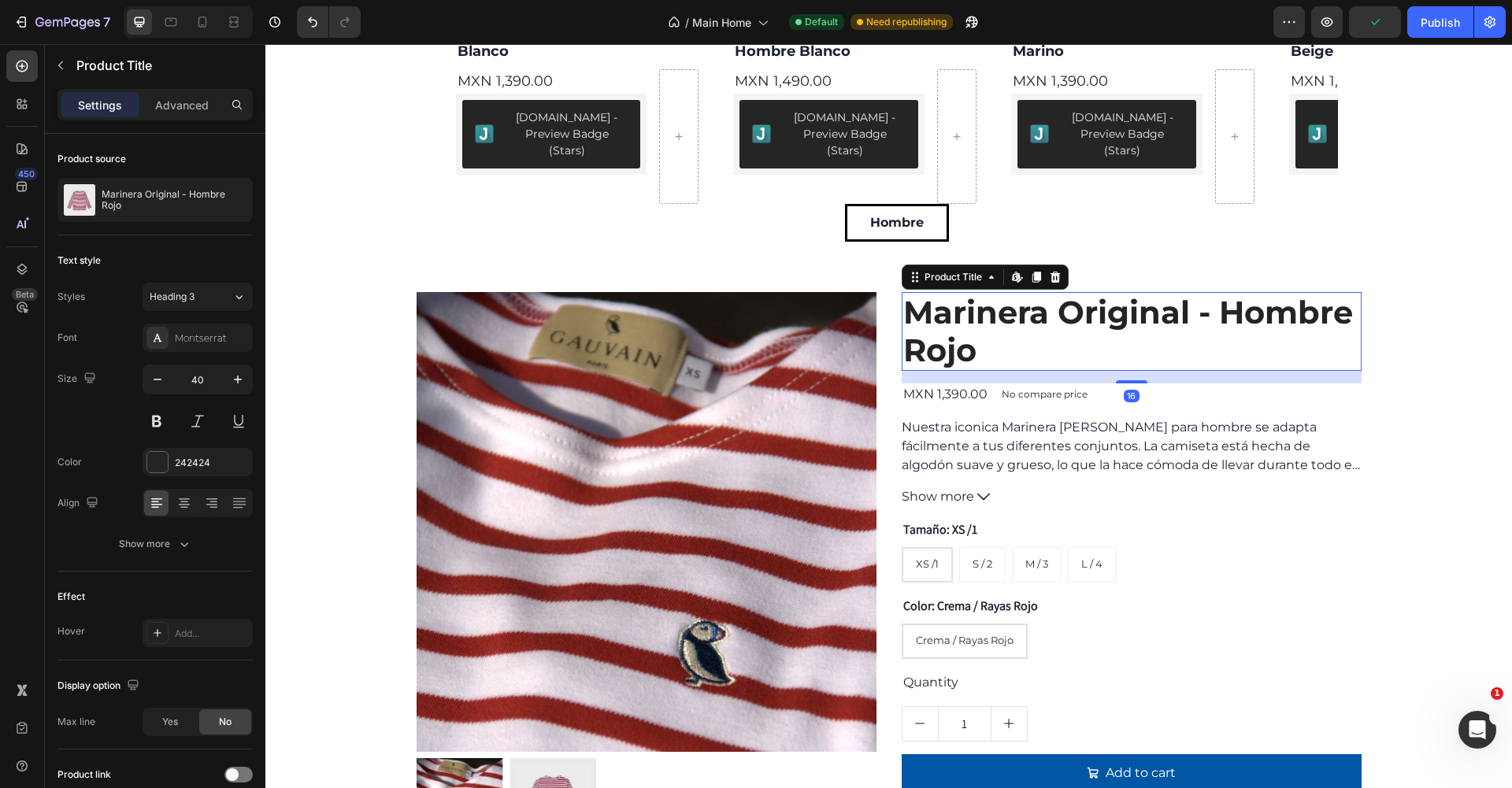
scroll to position [2860, 0]
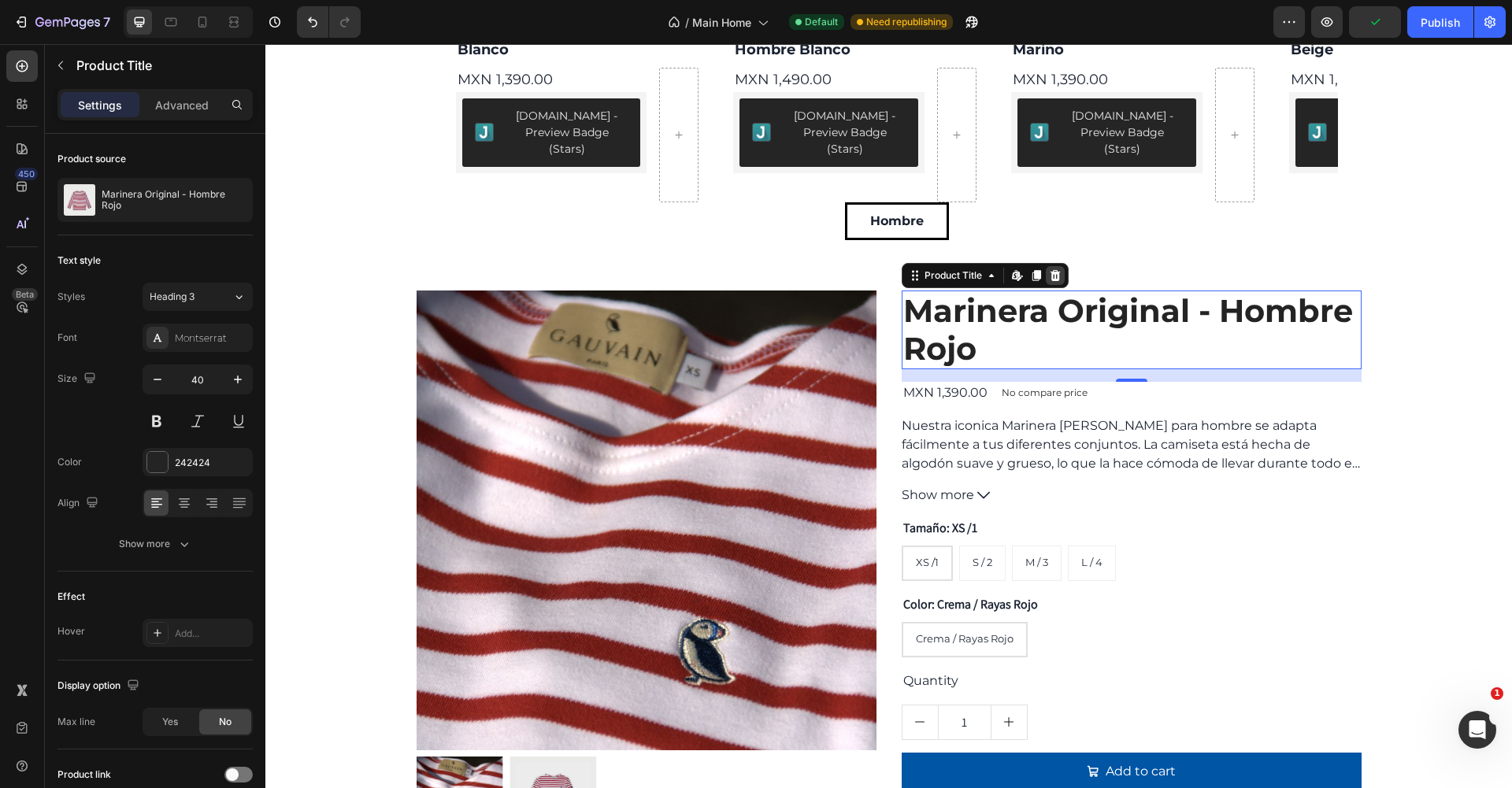
click at [1063, 266] on div at bounding box center [1055, 275] width 19 height 19
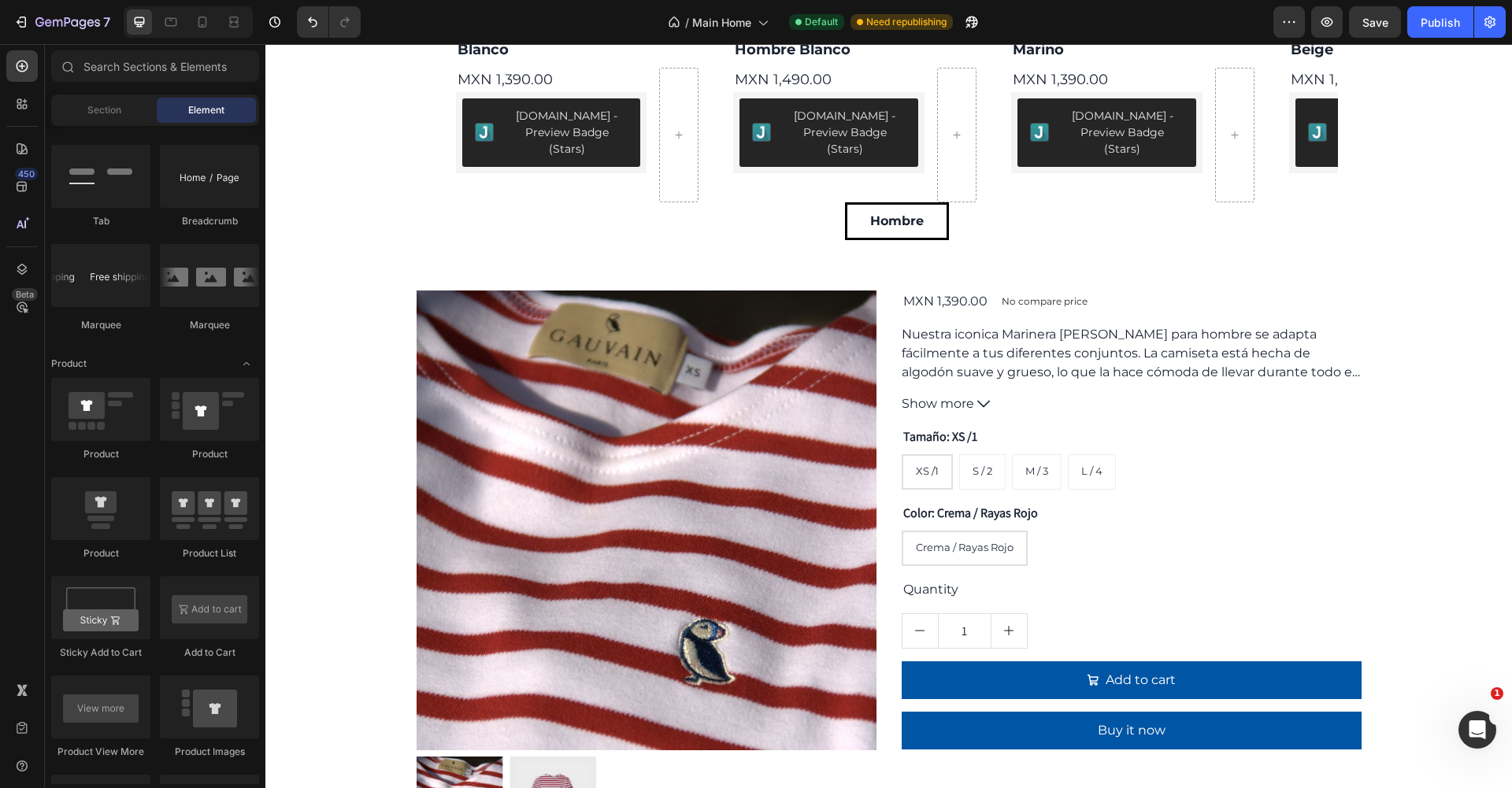
scroll to position [1788, 0]
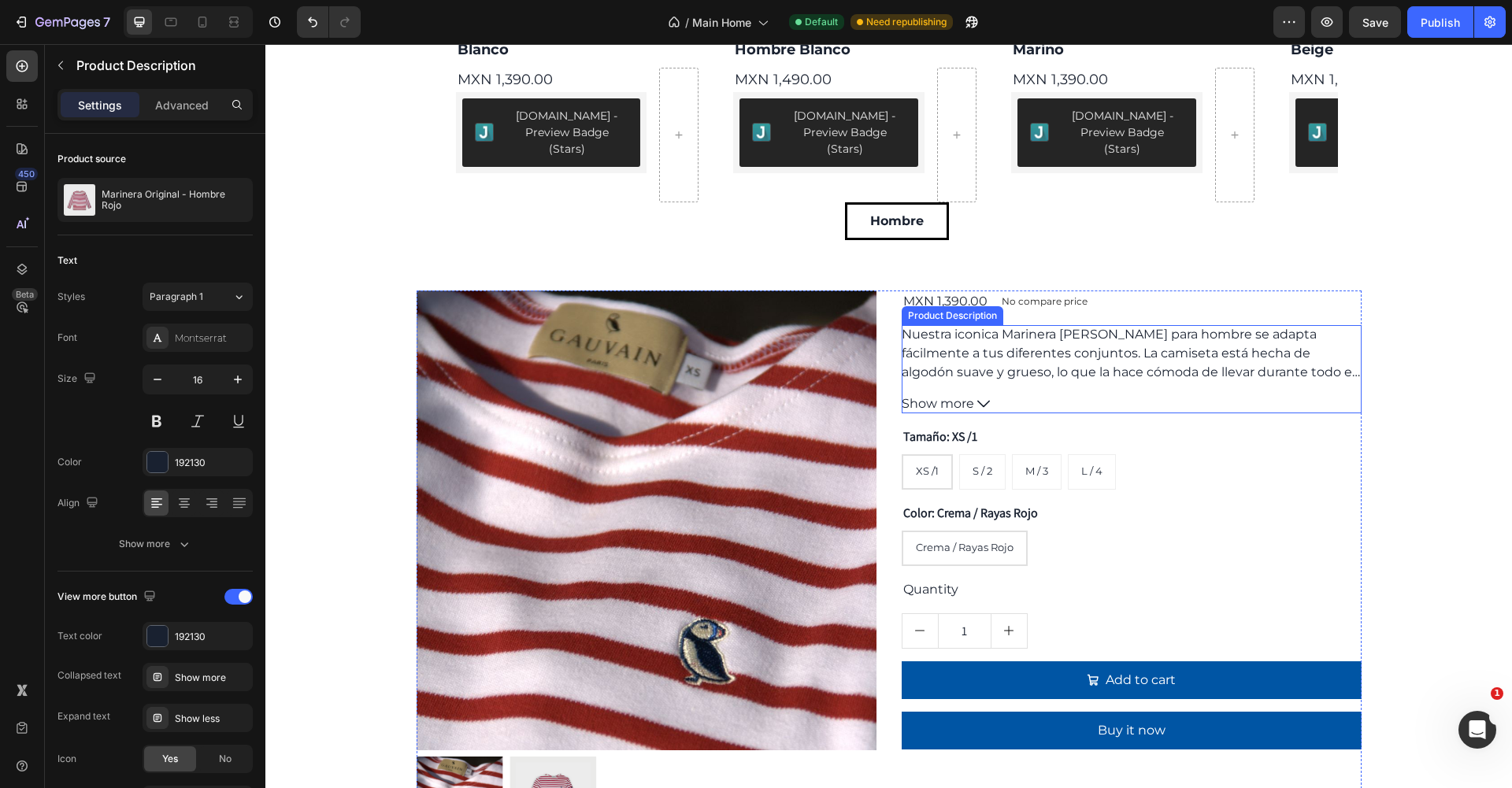
click at [1047, 327] on span "Nuestra iconica Marinera Gauvain para hombre se adapta fácilmente a tus diferen…" at bounding box center [1109, 344] width 415 height 34
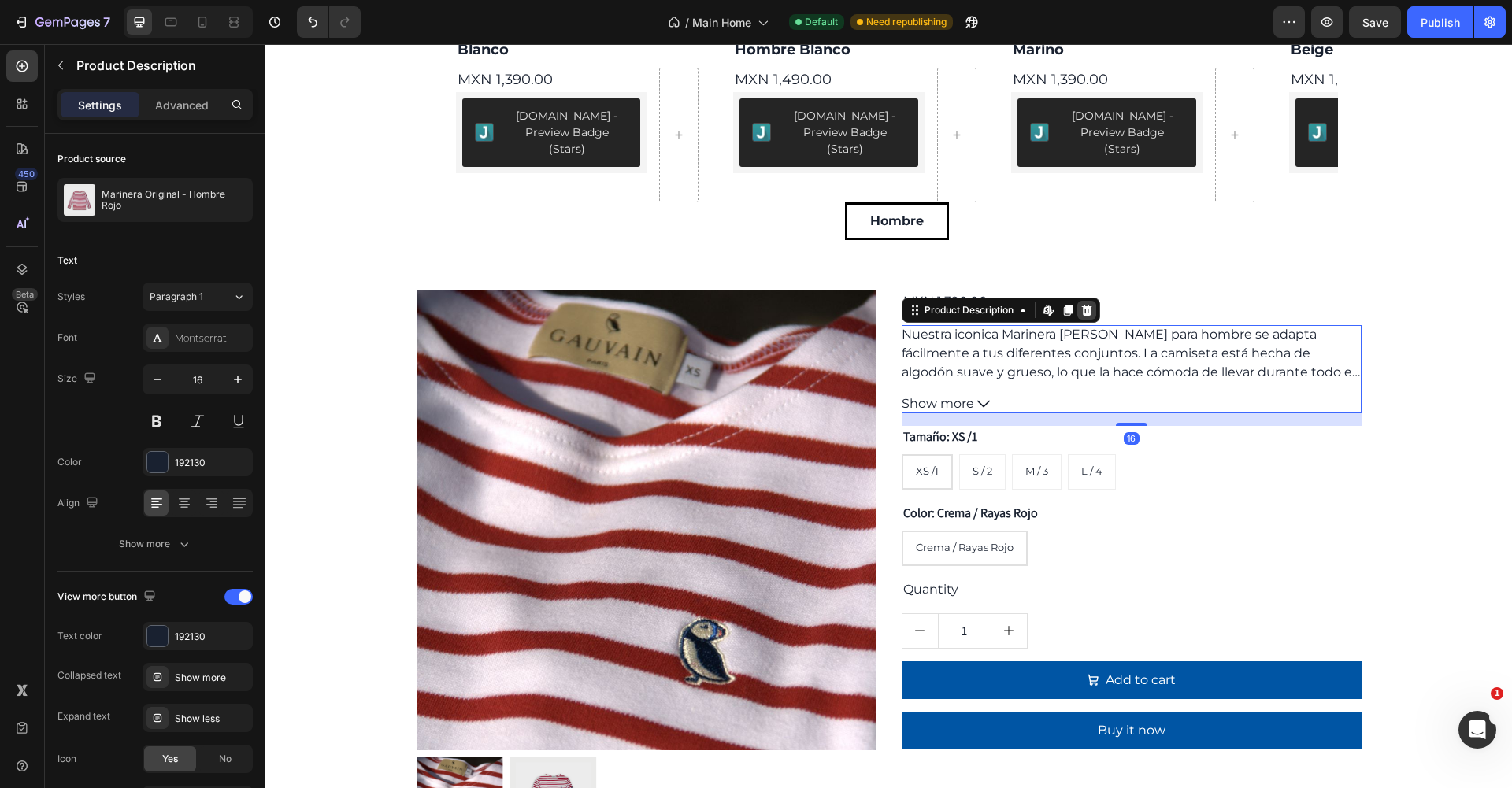
click at [1094, 301] on div at bounding box center [1087, 310] width 19 height 19
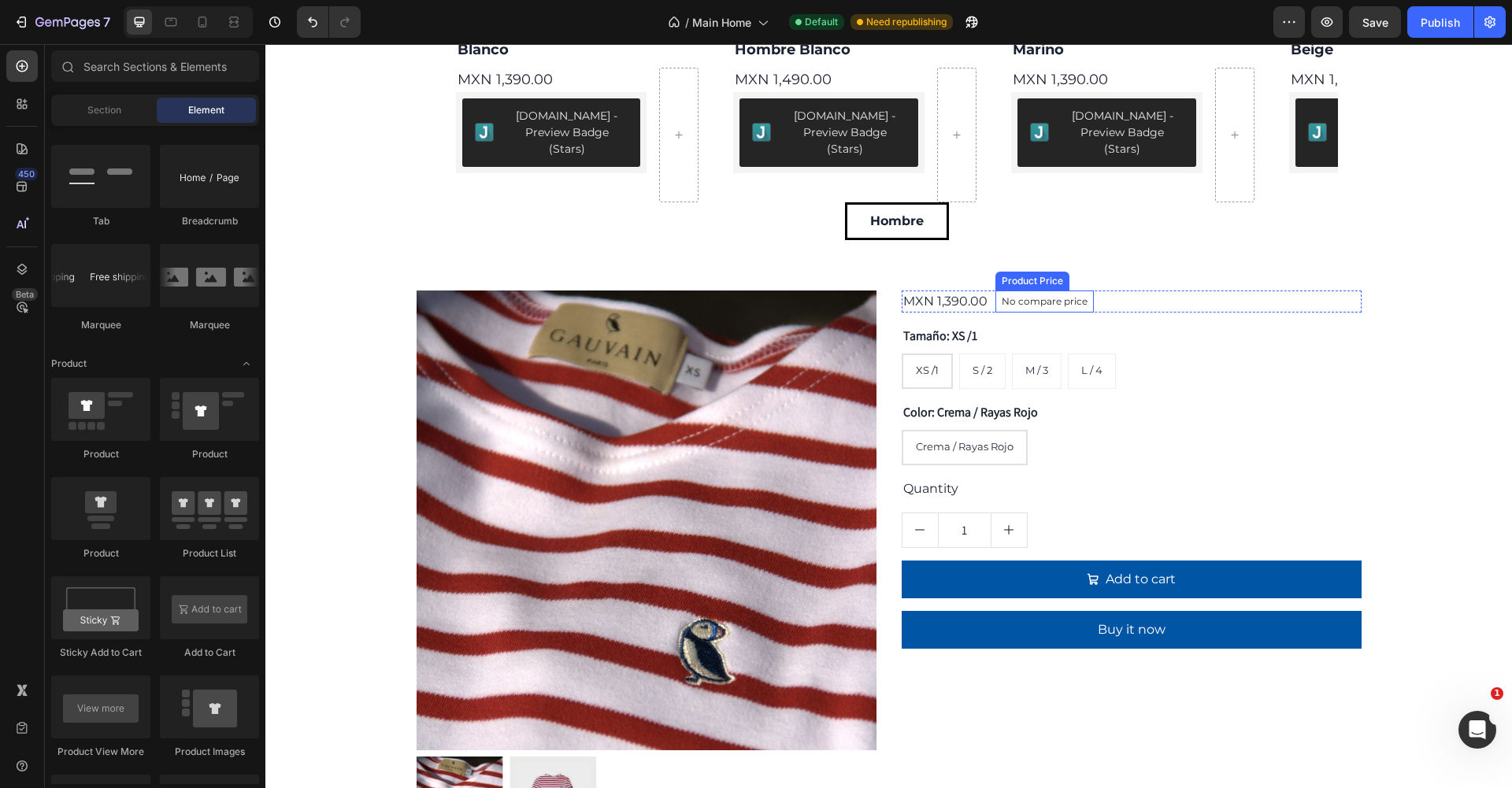
click at [995, 291] on div "No compare price" at bounding box center [1045, 302] width 99 height 22
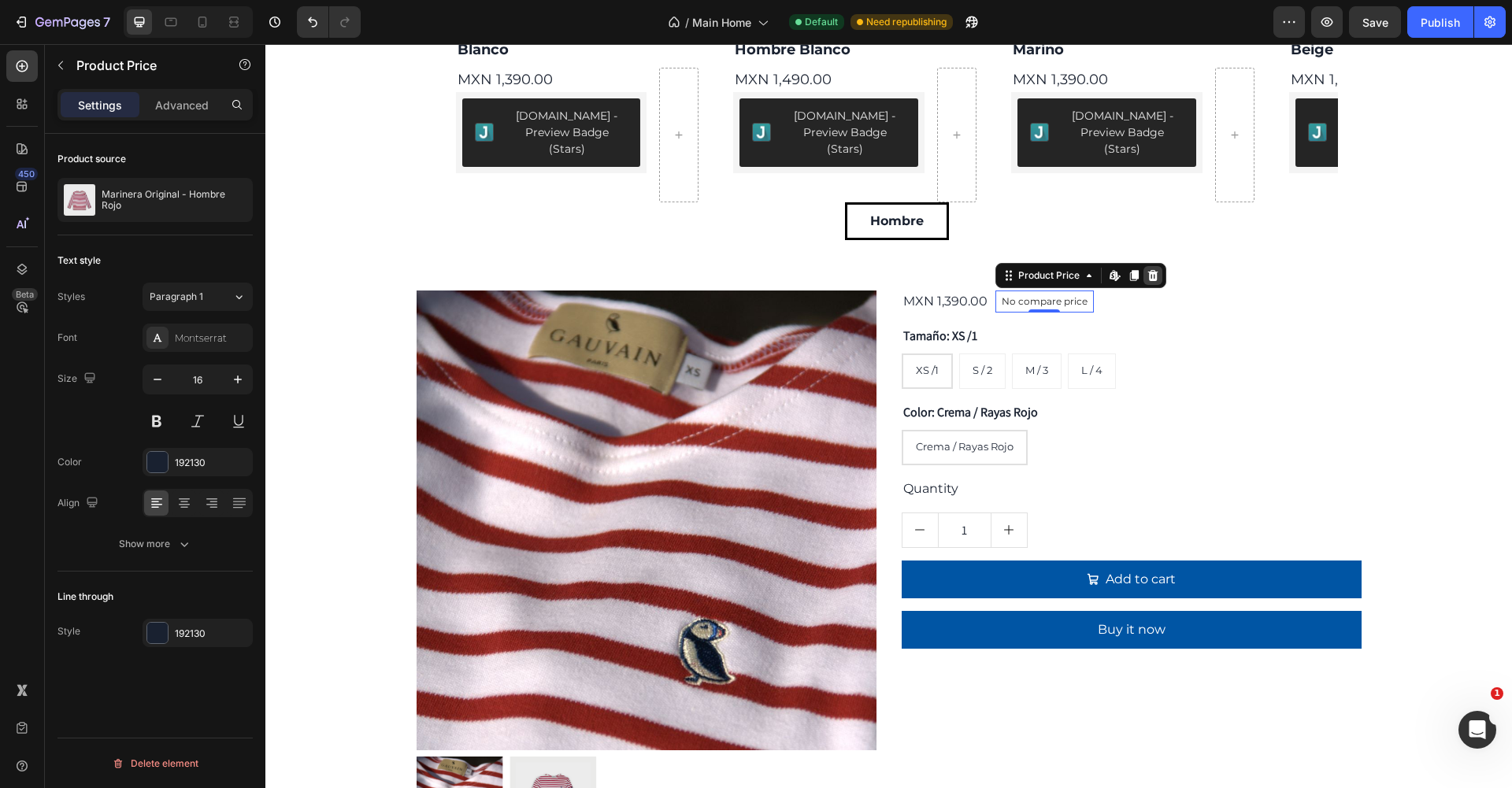
click at [1152, 270] on icon at bounding box center [1152, 275] width 10 height 11
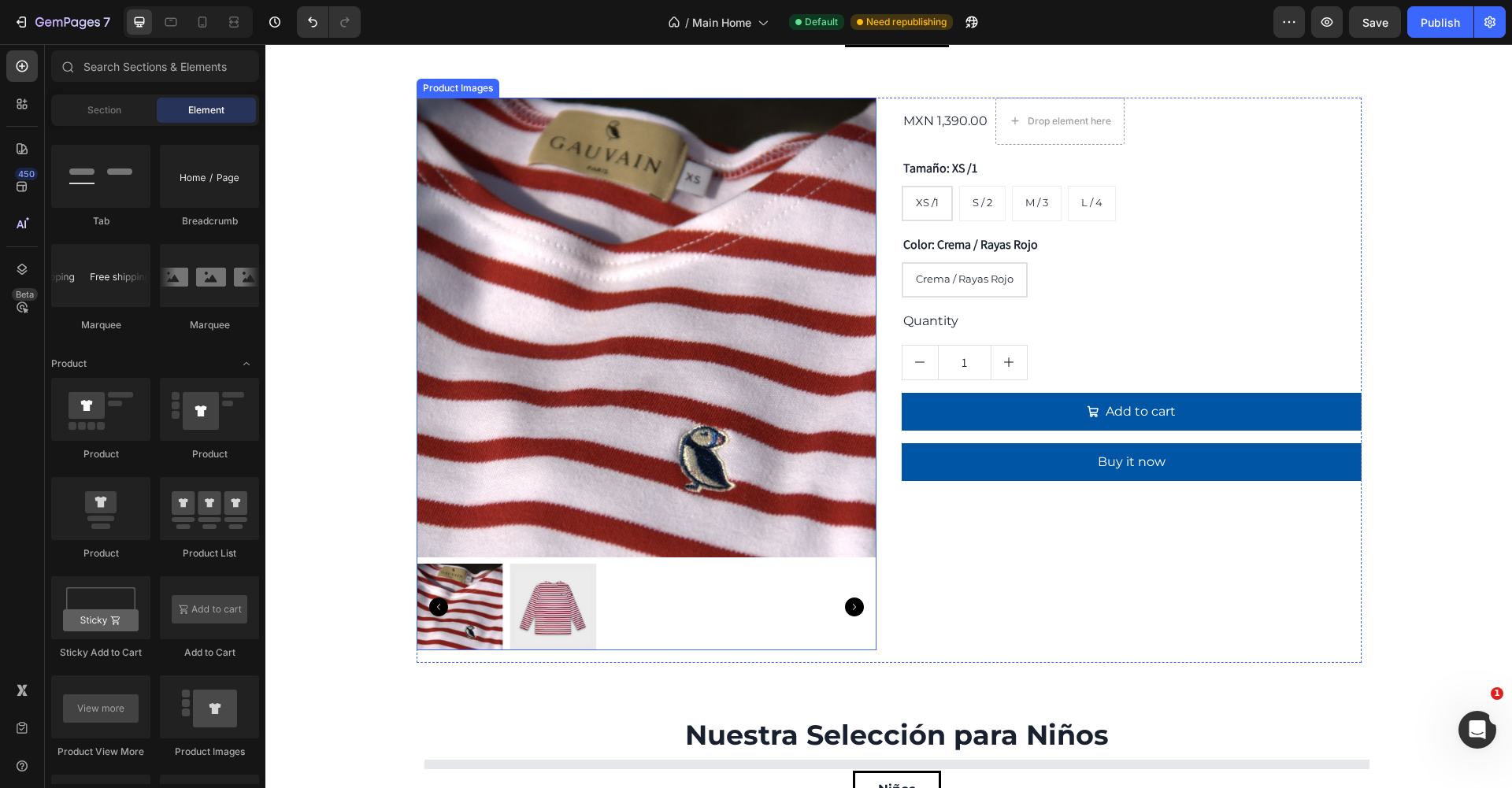
scroll to position [3054, 0]
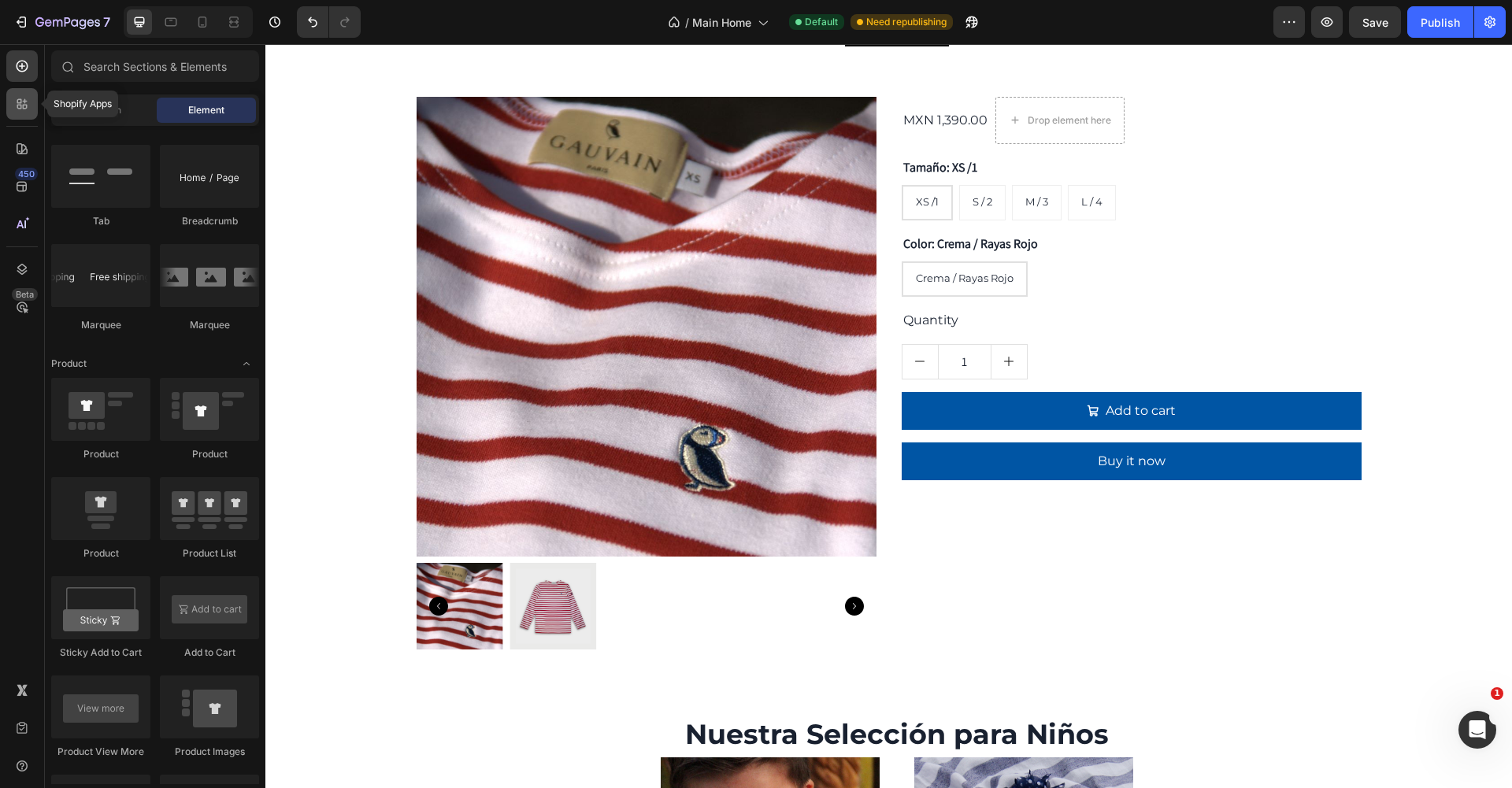
click at [30, 105] on div at bounding box center [21, 104] width 31 height 31
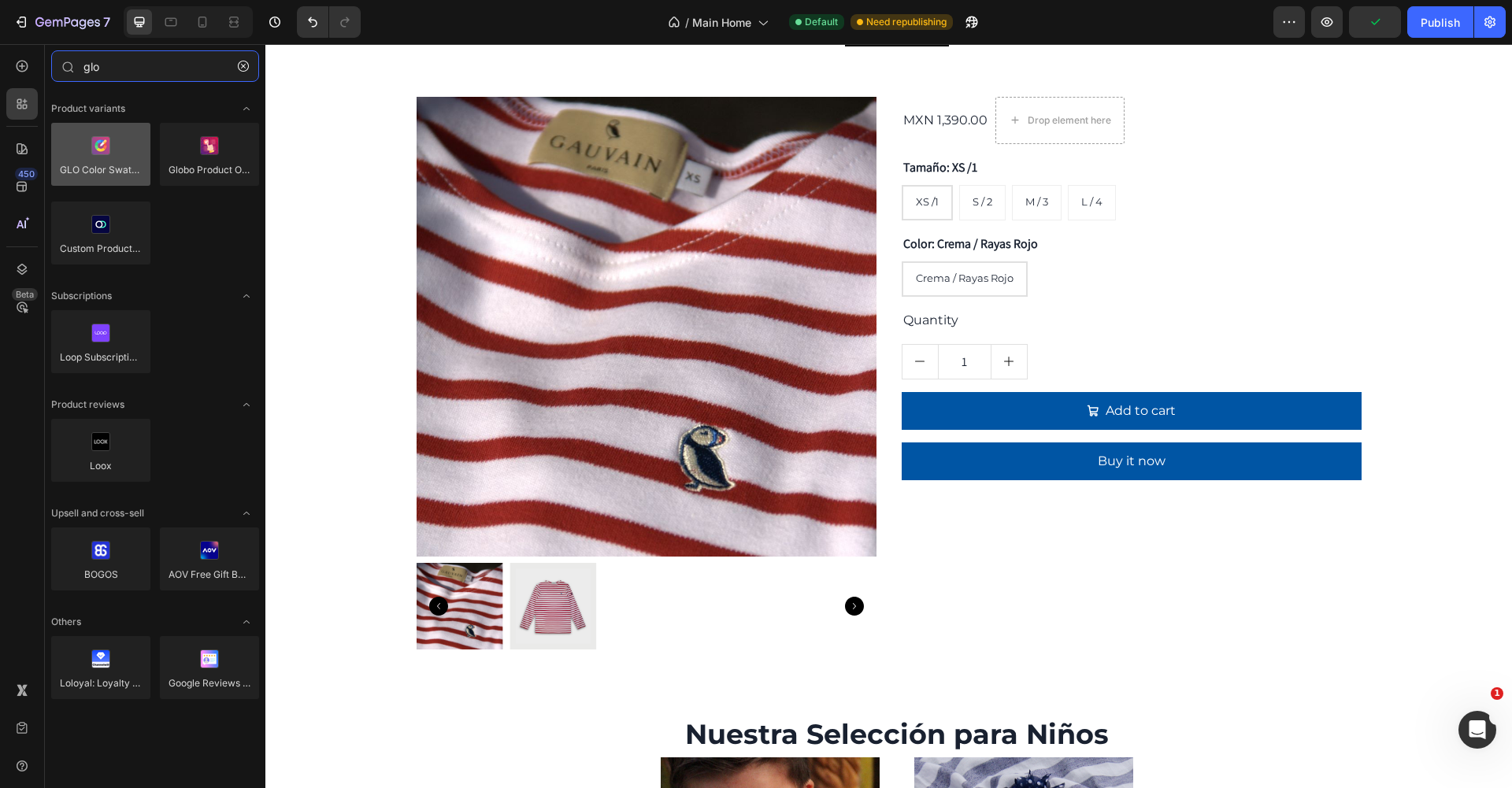
type input "glo"
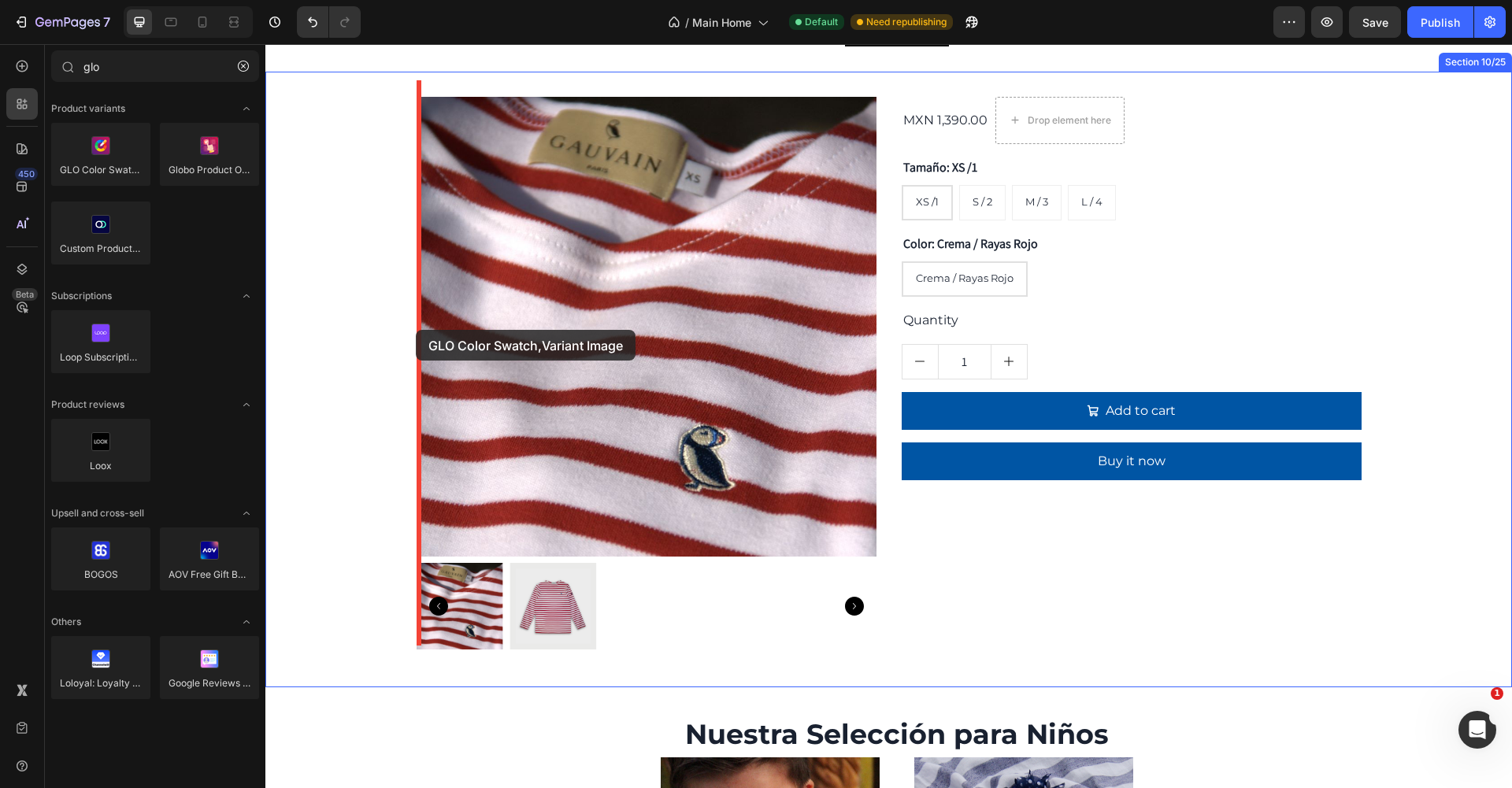
drag, startPoint x: 340, startPoint y: 196, endPoint x: 416, endPoint y: 330, distance: 154.1
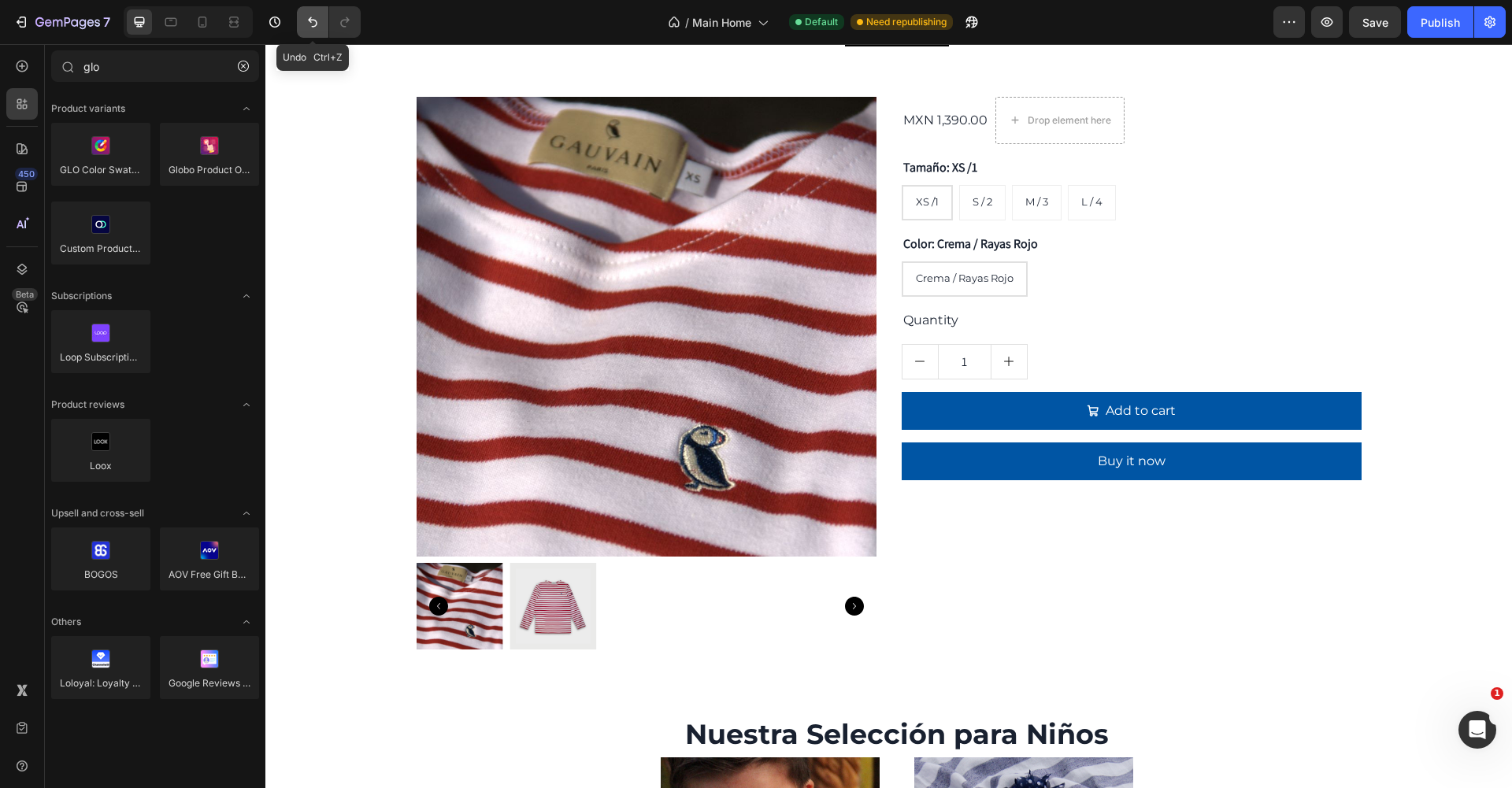
click at [301, 25] on button "Undo/Redo" at bounding box center [312, 21] width 31 height 31
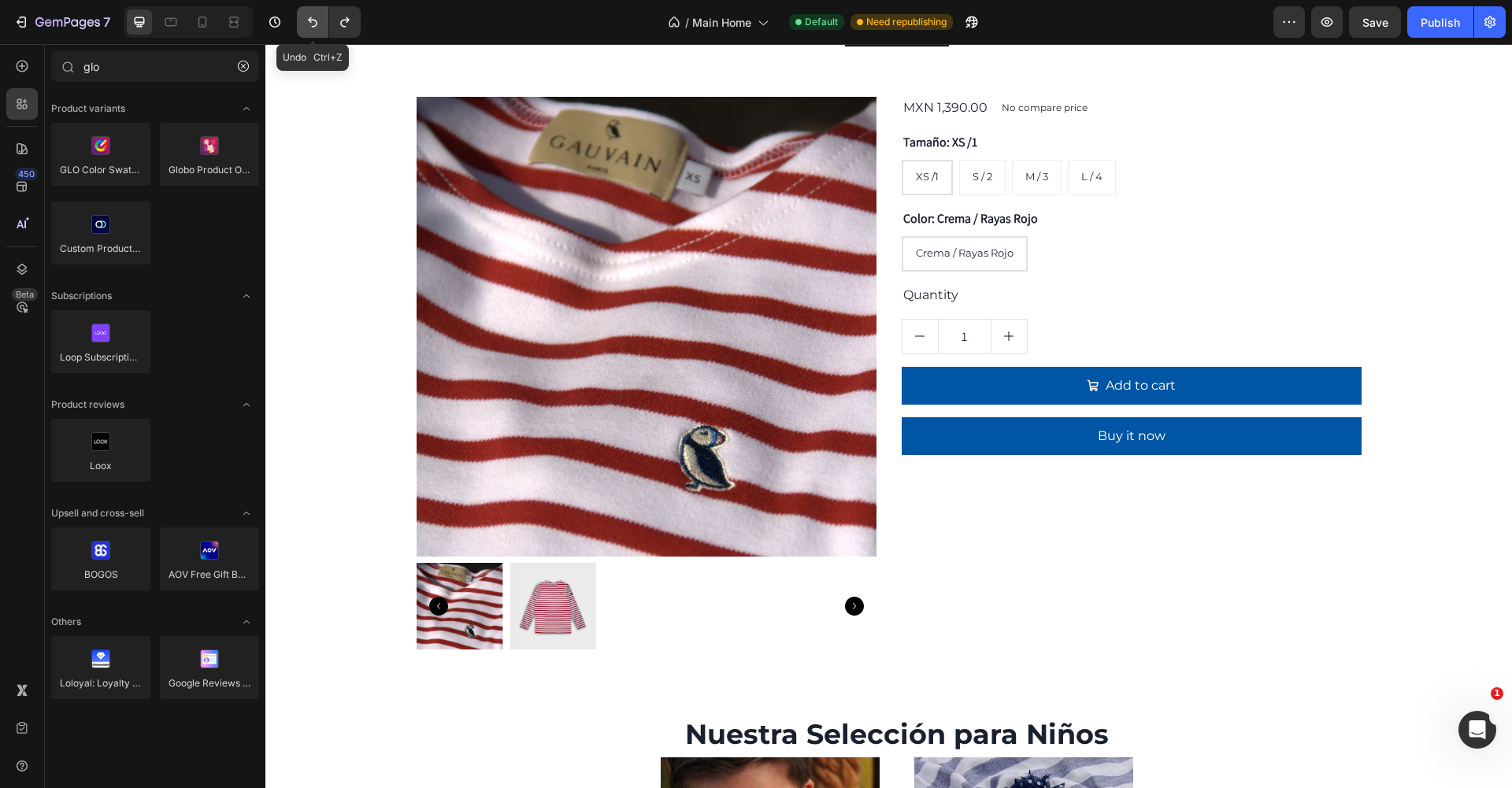
click at [301, 25] on button "Undo/Redo" at bounding box center [312, 21] width 31 height 31
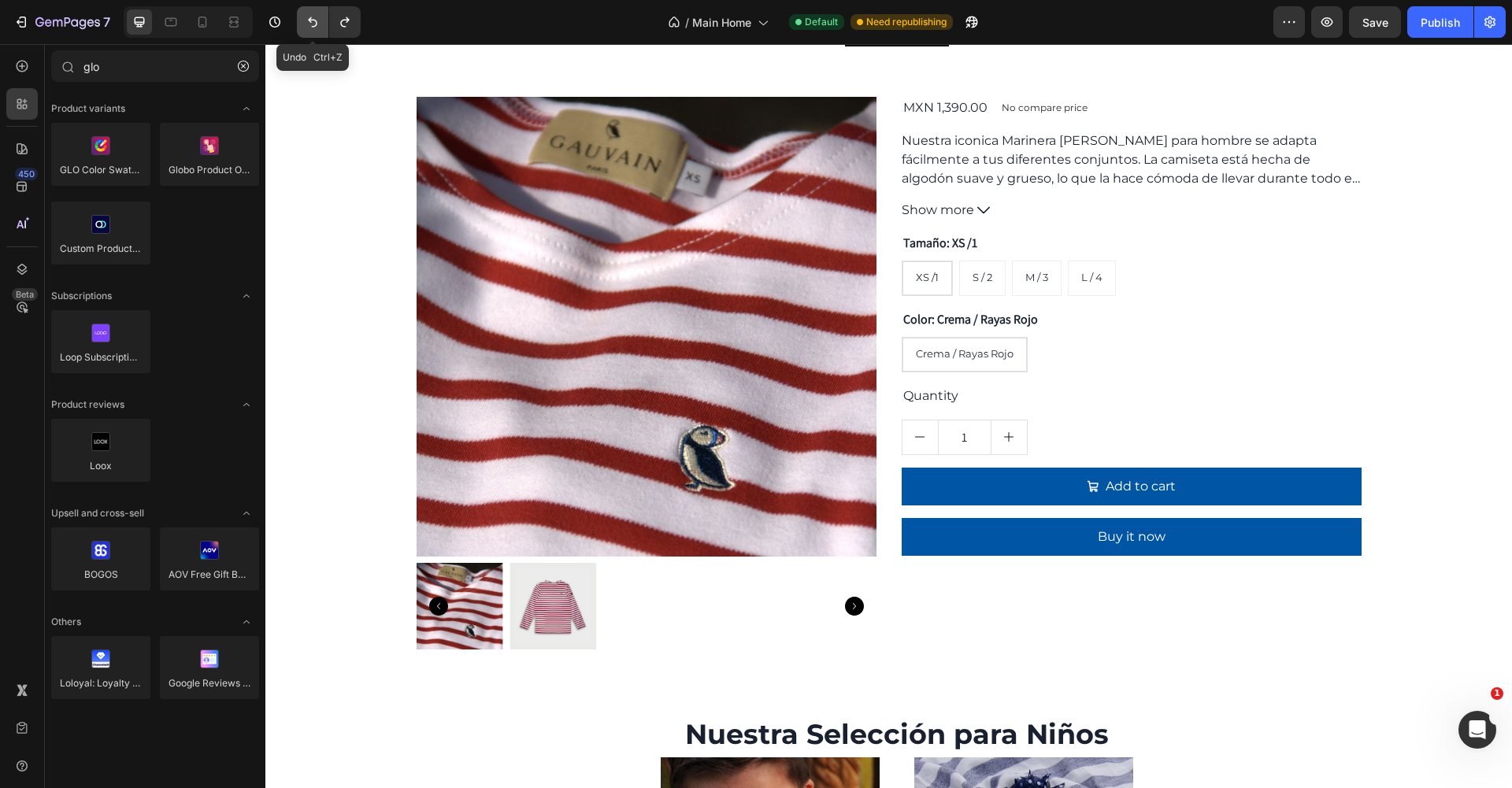
click at [301, 25] on button "Undo/Redo" at bounding box center [312, 21] width 31 height 31
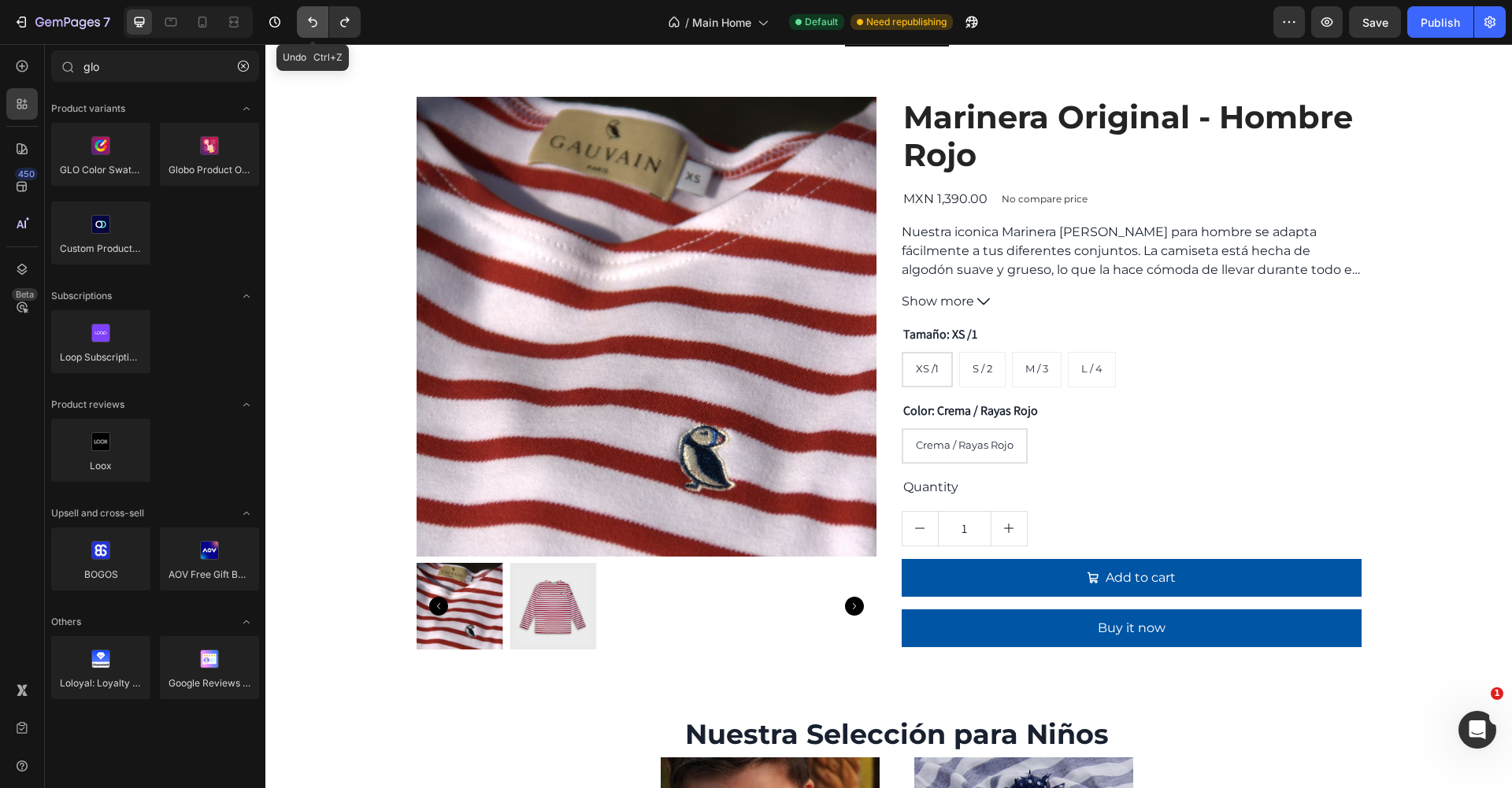
click at [301, 25] on button "Undo/Redo" at bounding box center [312, 21] width 31 height 31
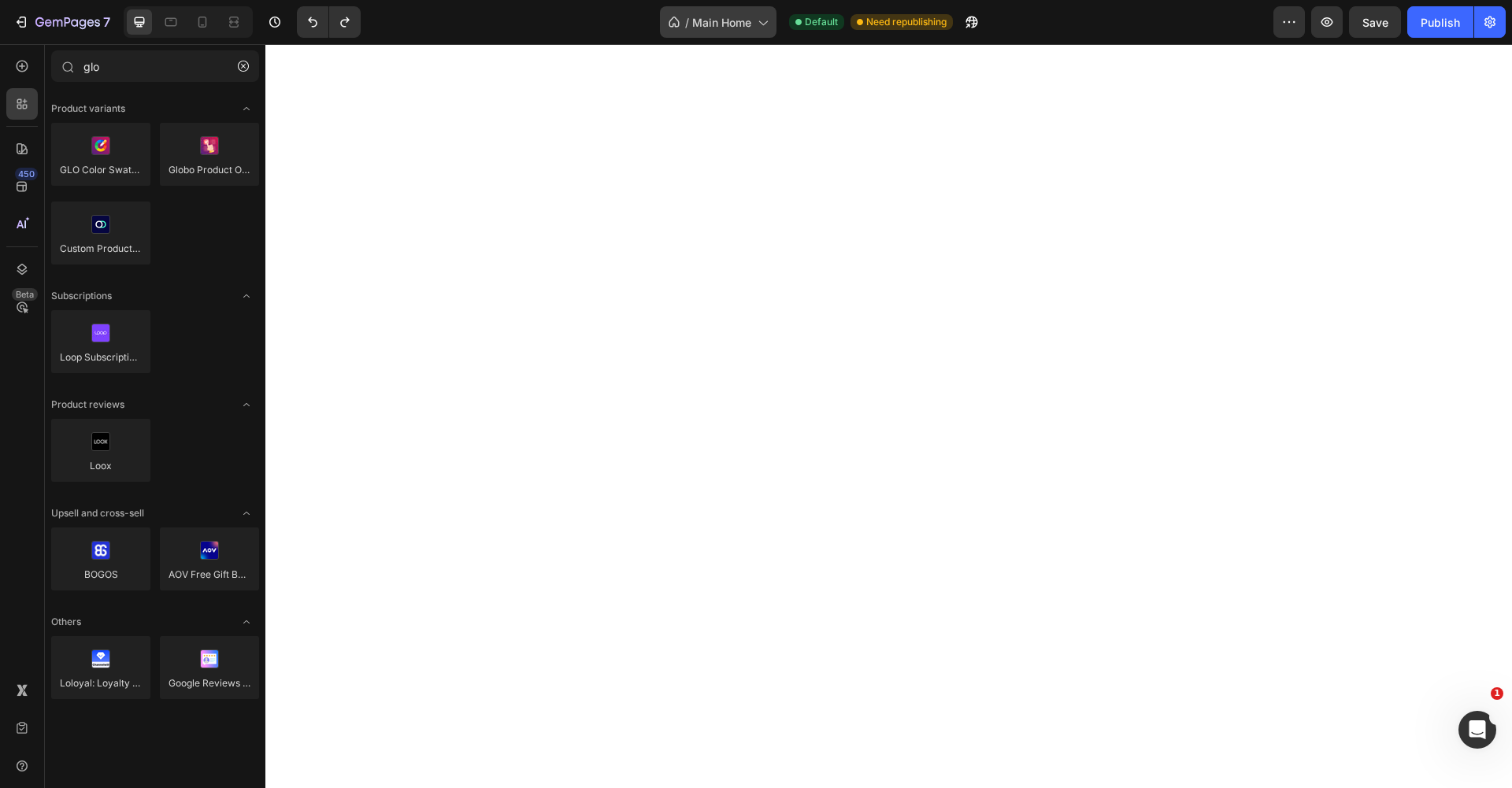
scroll to position [337, 0]
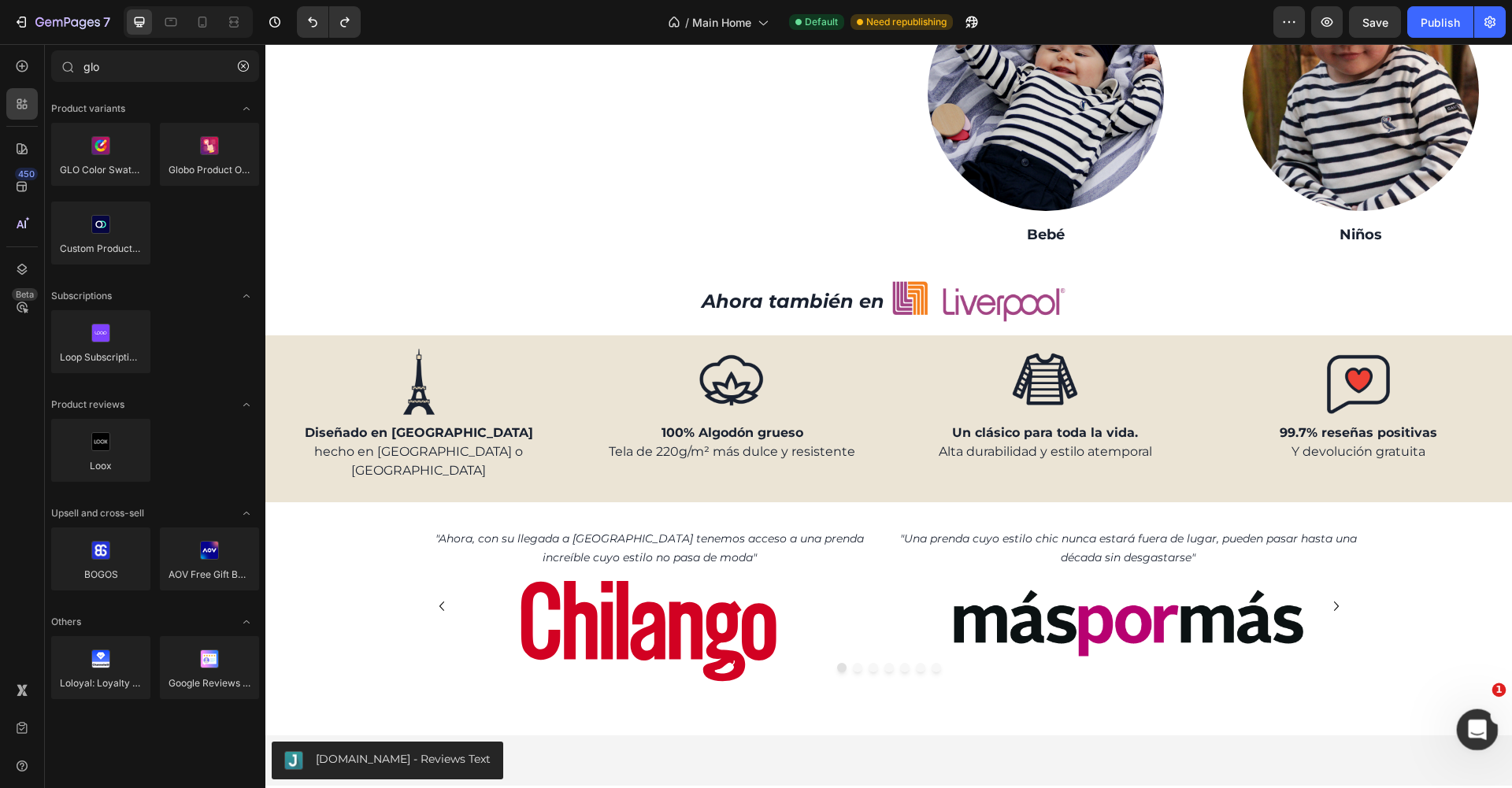
click at [1478, 722] on icon "Ouvrir le Messenger Intercom" at bounding box center [1475, 728] width 26 height 26
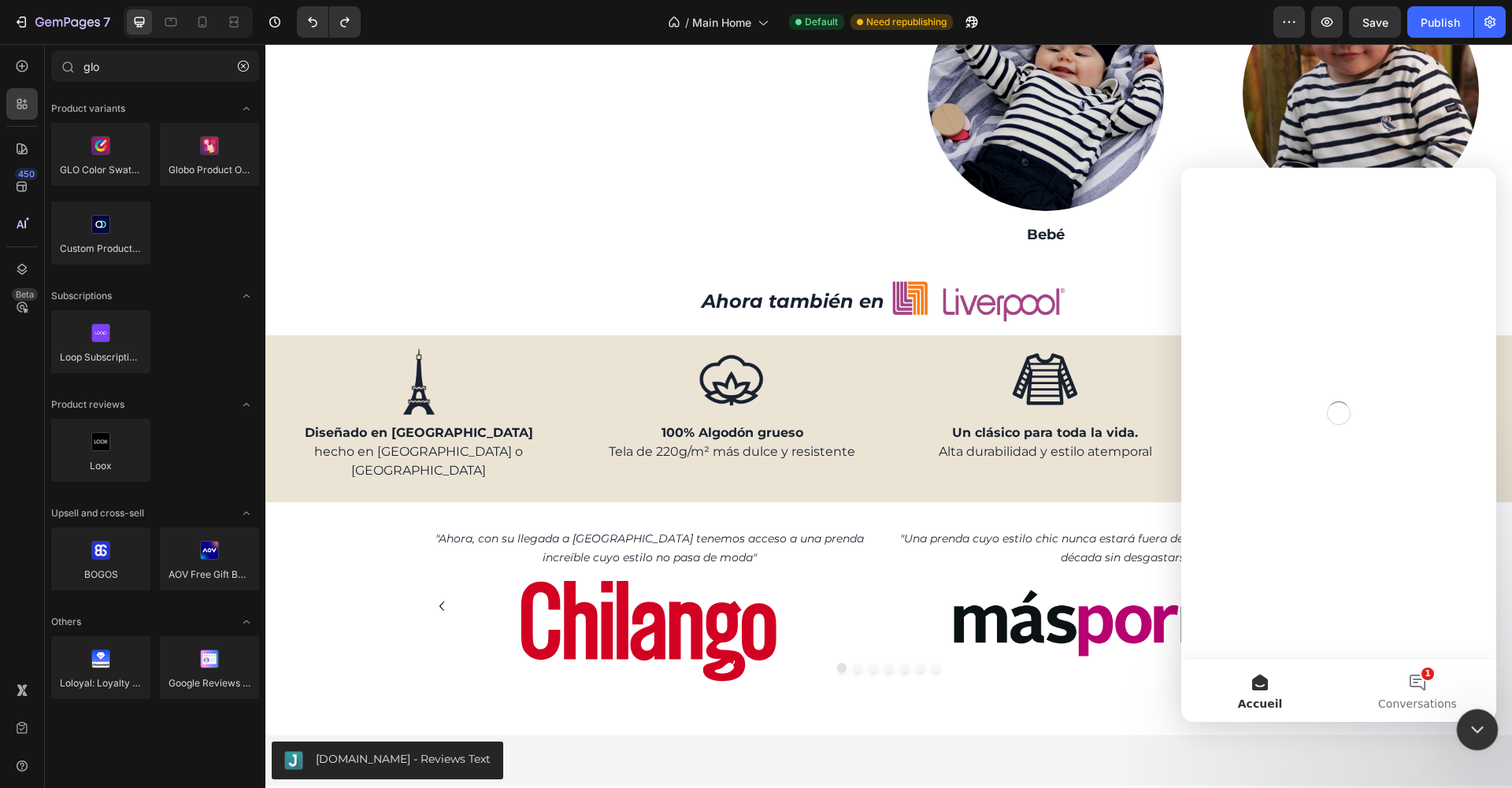
scroll to position [0, 0]
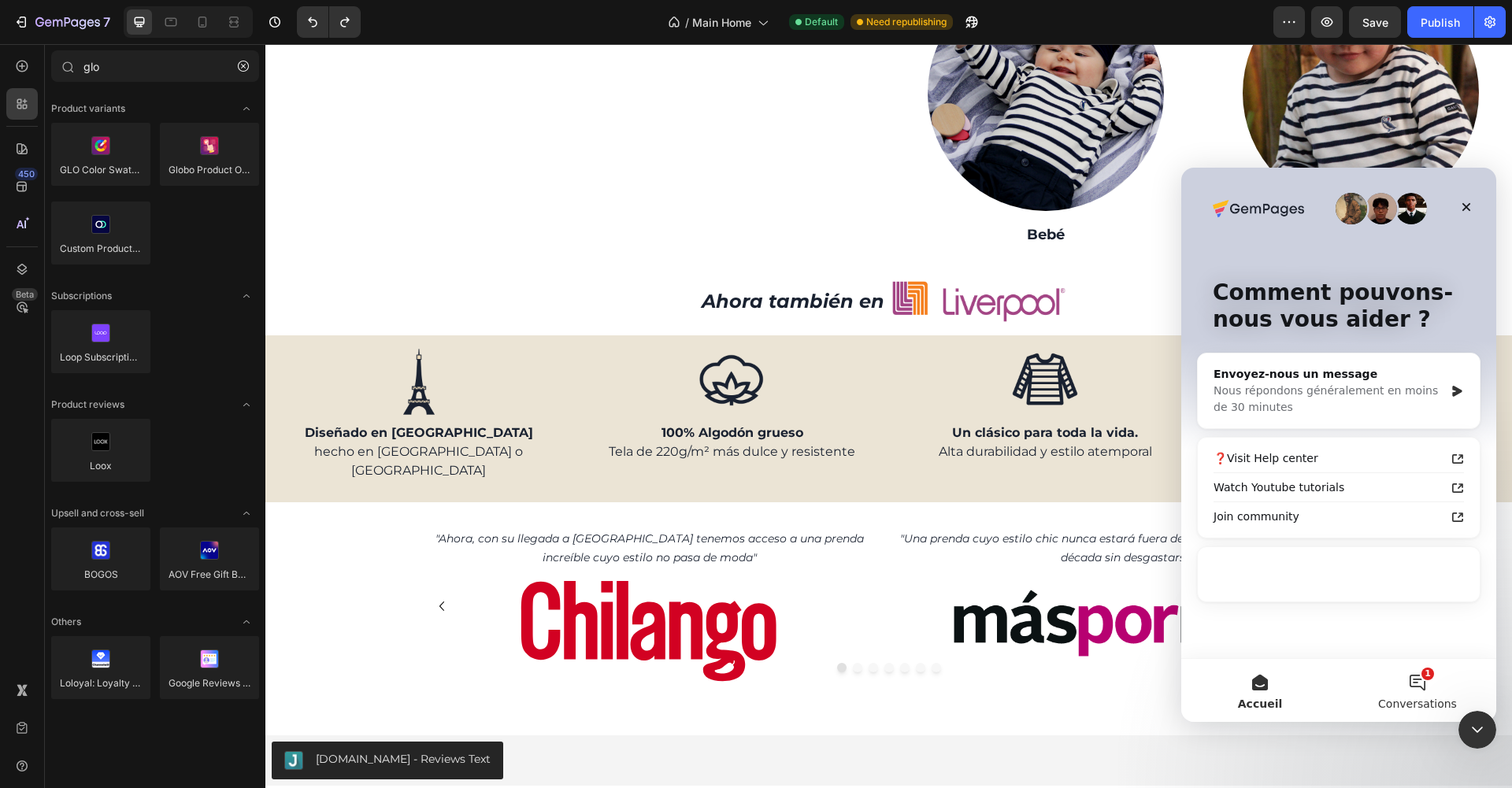
click at [1421, 693] on button "1 Conversations" at bounding box center [1417, 691] width 157 height 63
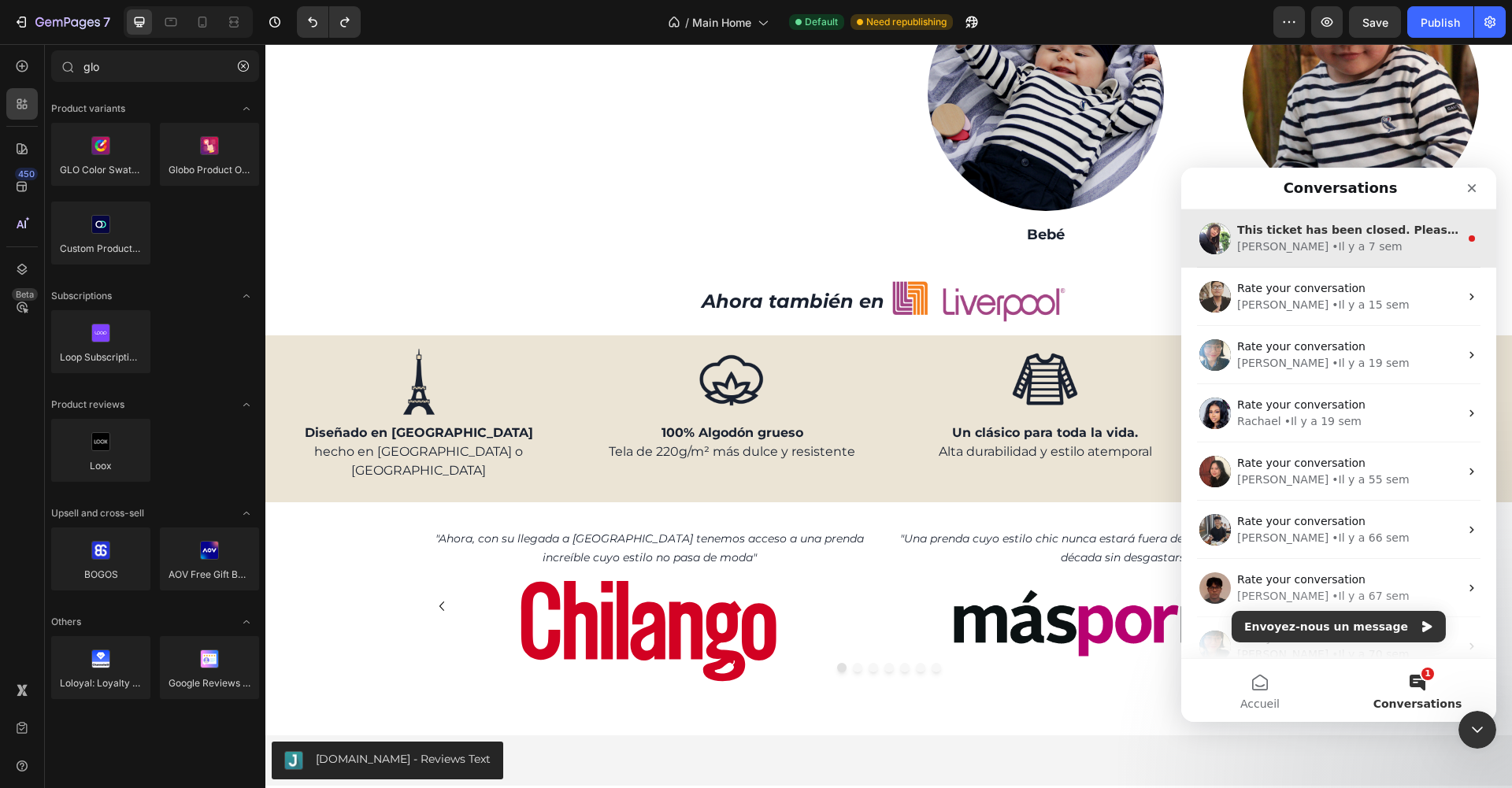
click at [1333, 250] on div "Tina • Il y a 7 sem" at bounding box center [1348, 247] width 222 height 16
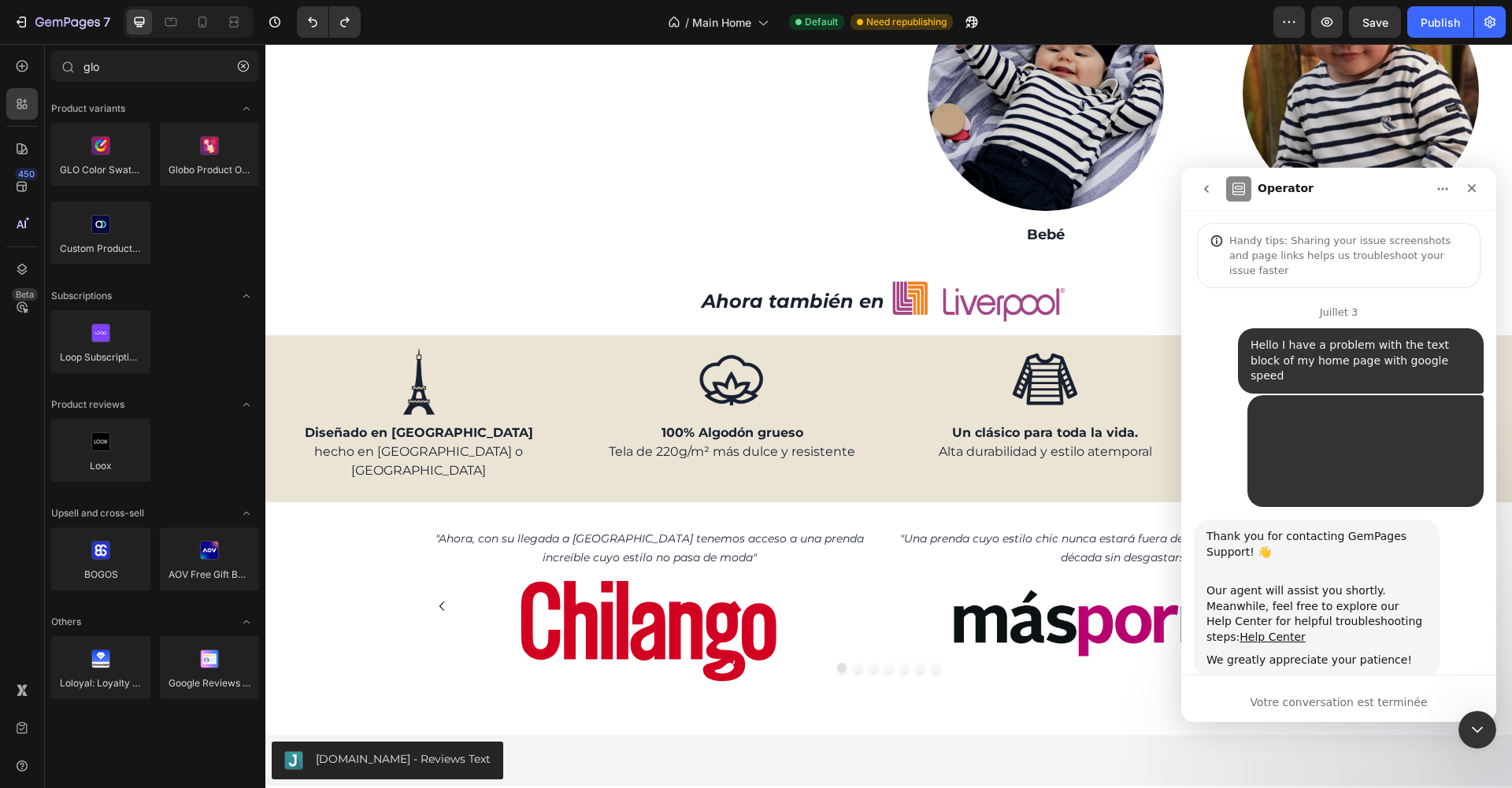
scroll to position [102, 0]
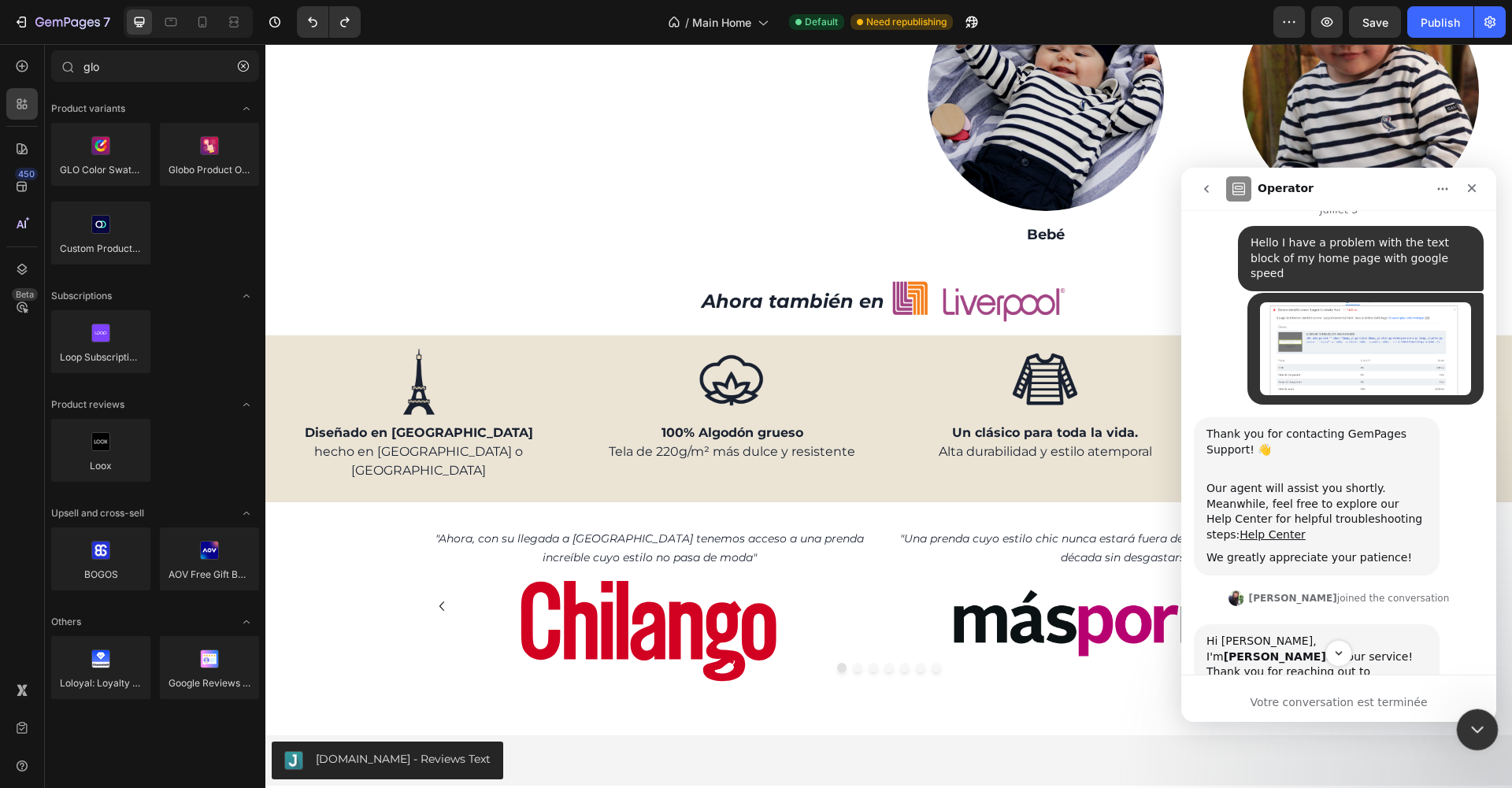
click at [1480, 723] on icon "Fermer le Messenger Intercom" at bounding box center [1475, 728] width 19 height 19
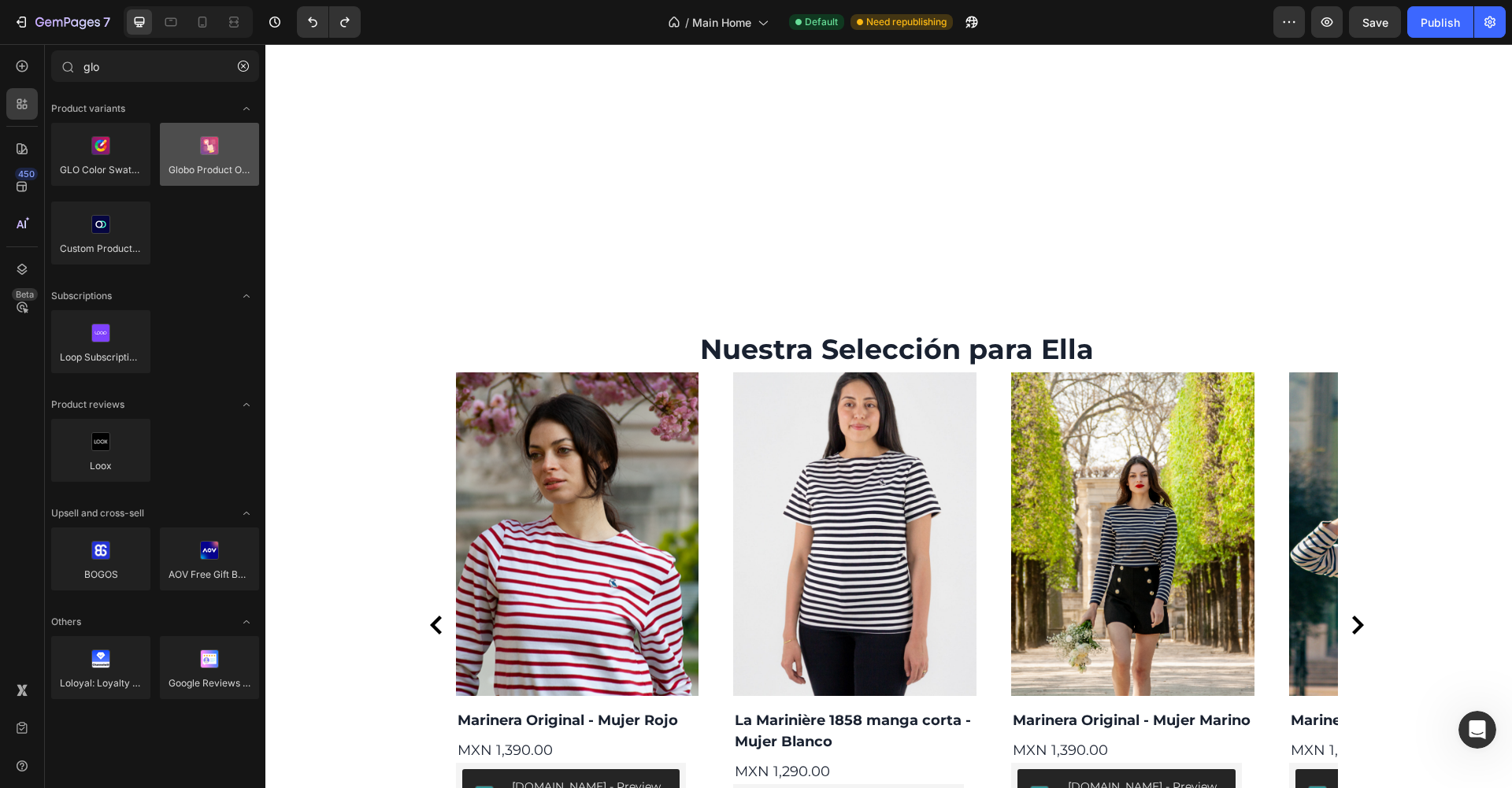
scroll to position [1136, 0]
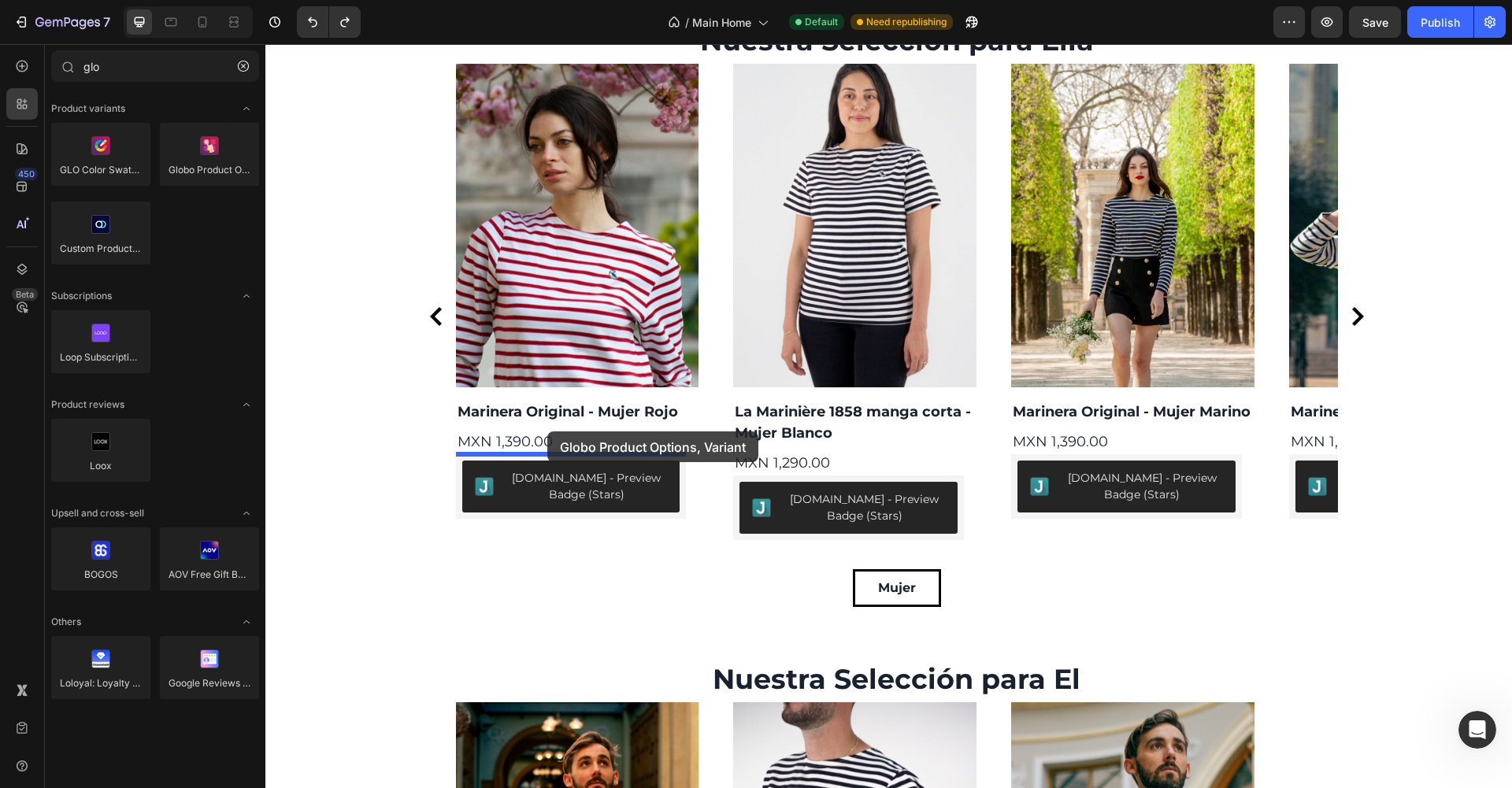
drag, startPoint x: 462, startPoint y: 196, endPoint x: 547, endPoint y: 432, distance: 250.8
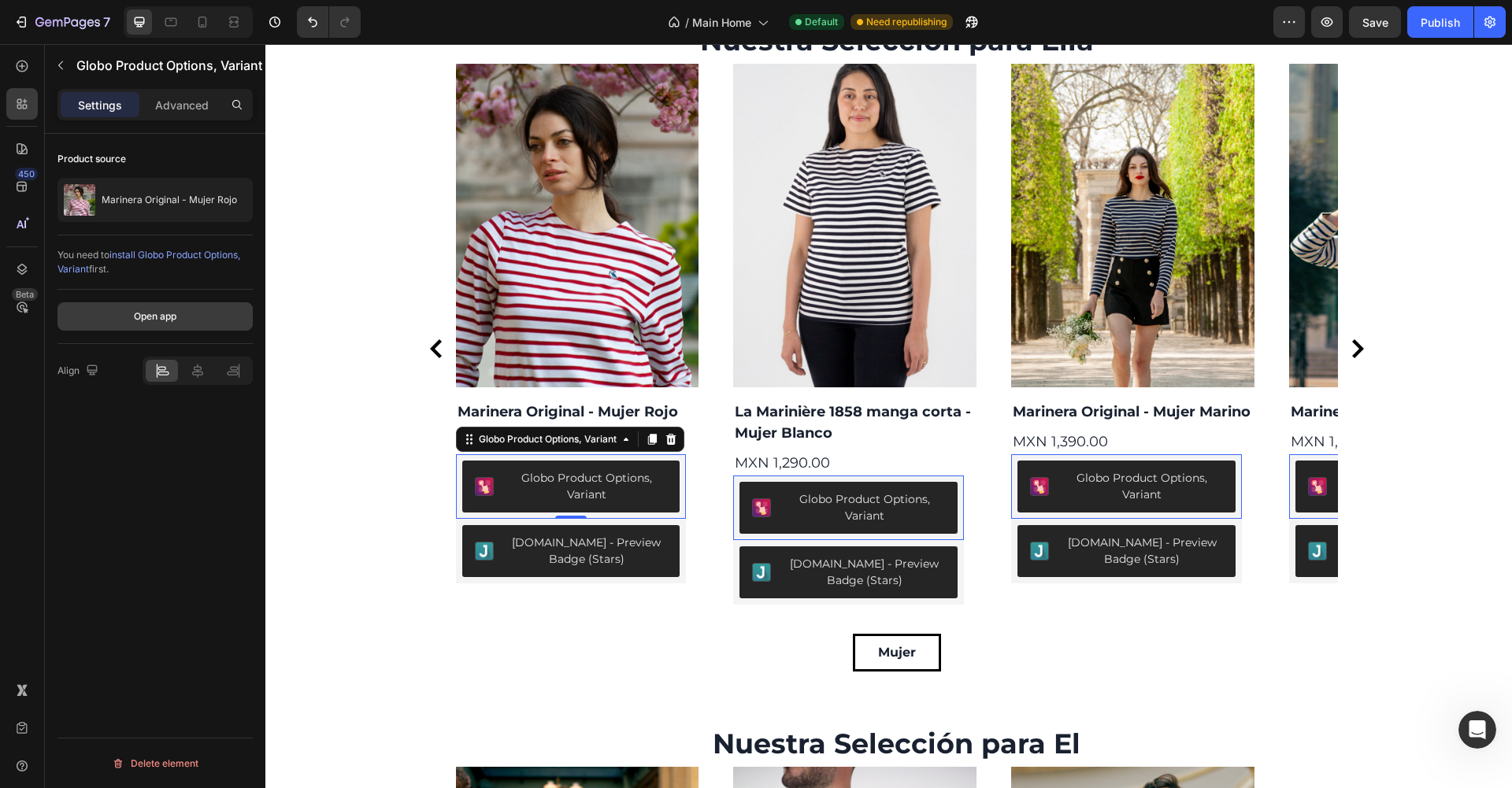
click at [201, 314] on button "Open app" at bounding box center [156, 316] width 195 height 28
click at [670, 437] on icon at bounding box center [671, 439] width 10 height 11
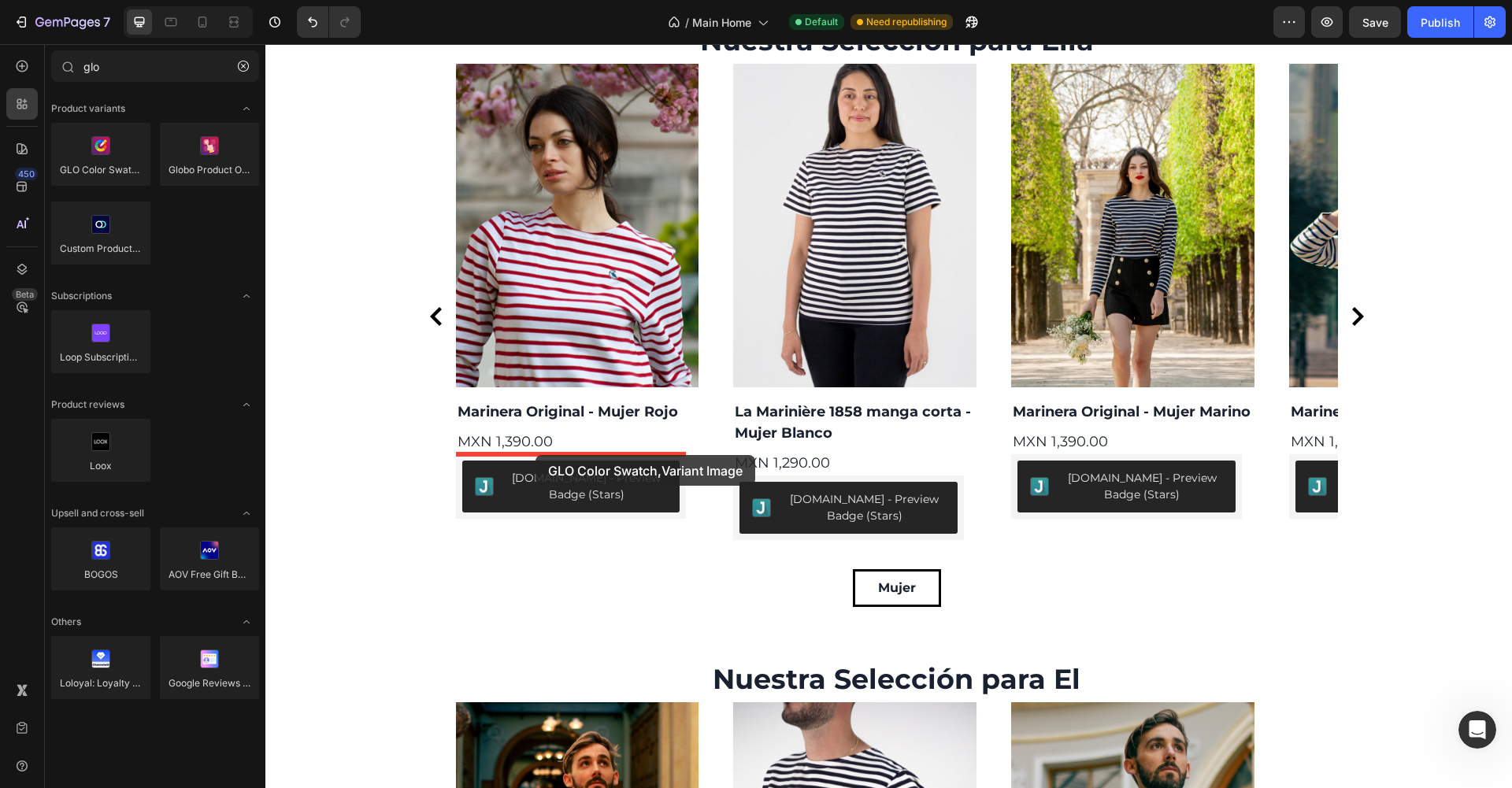
drag, startPoint x: 361, startPoint y: 176, endPoint x: 535, endPoint y: 456, distance: 329.7
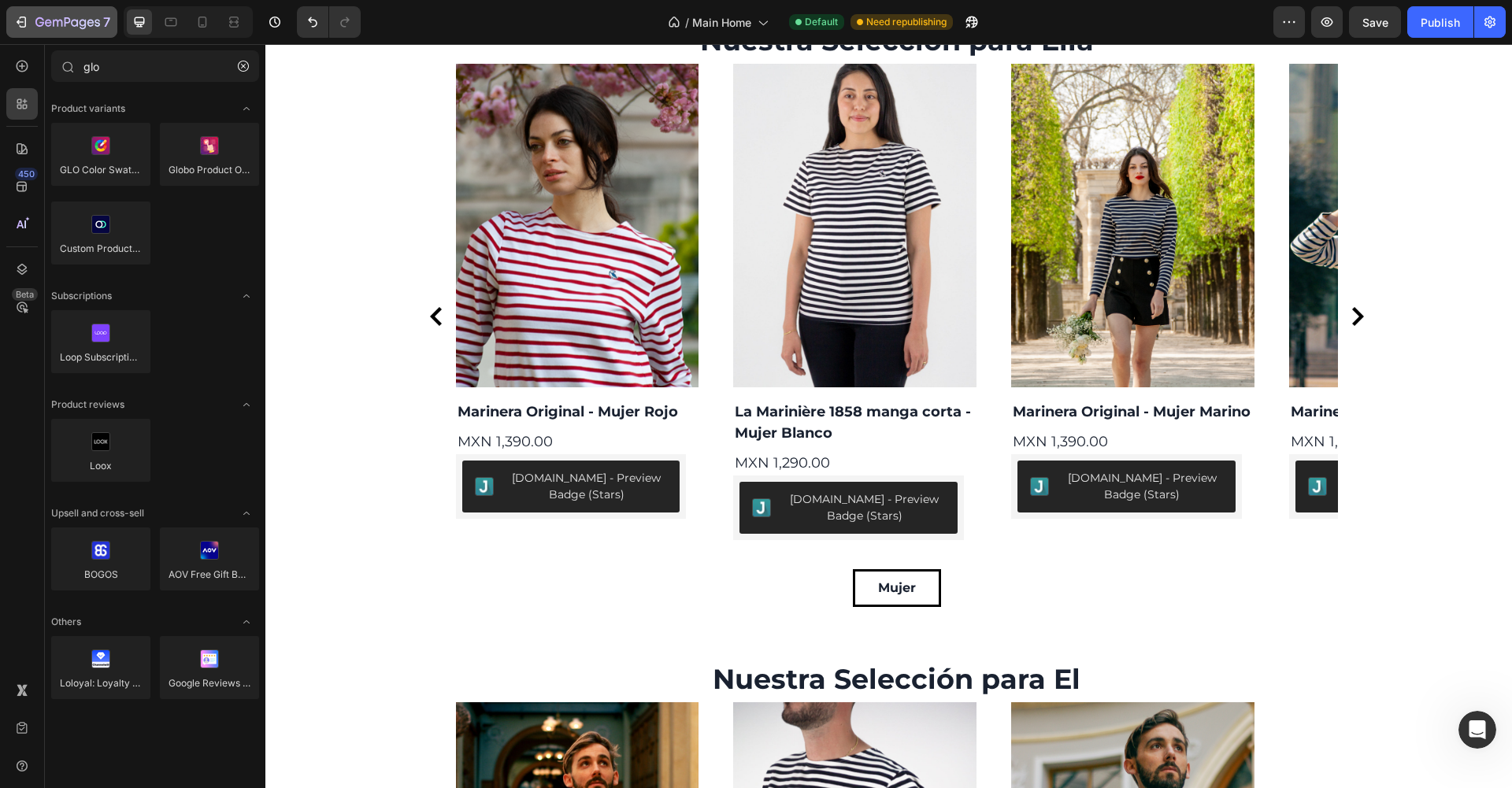
click at [41, 9] on button "7" at bounding box center [61, 21] width 111 height 31
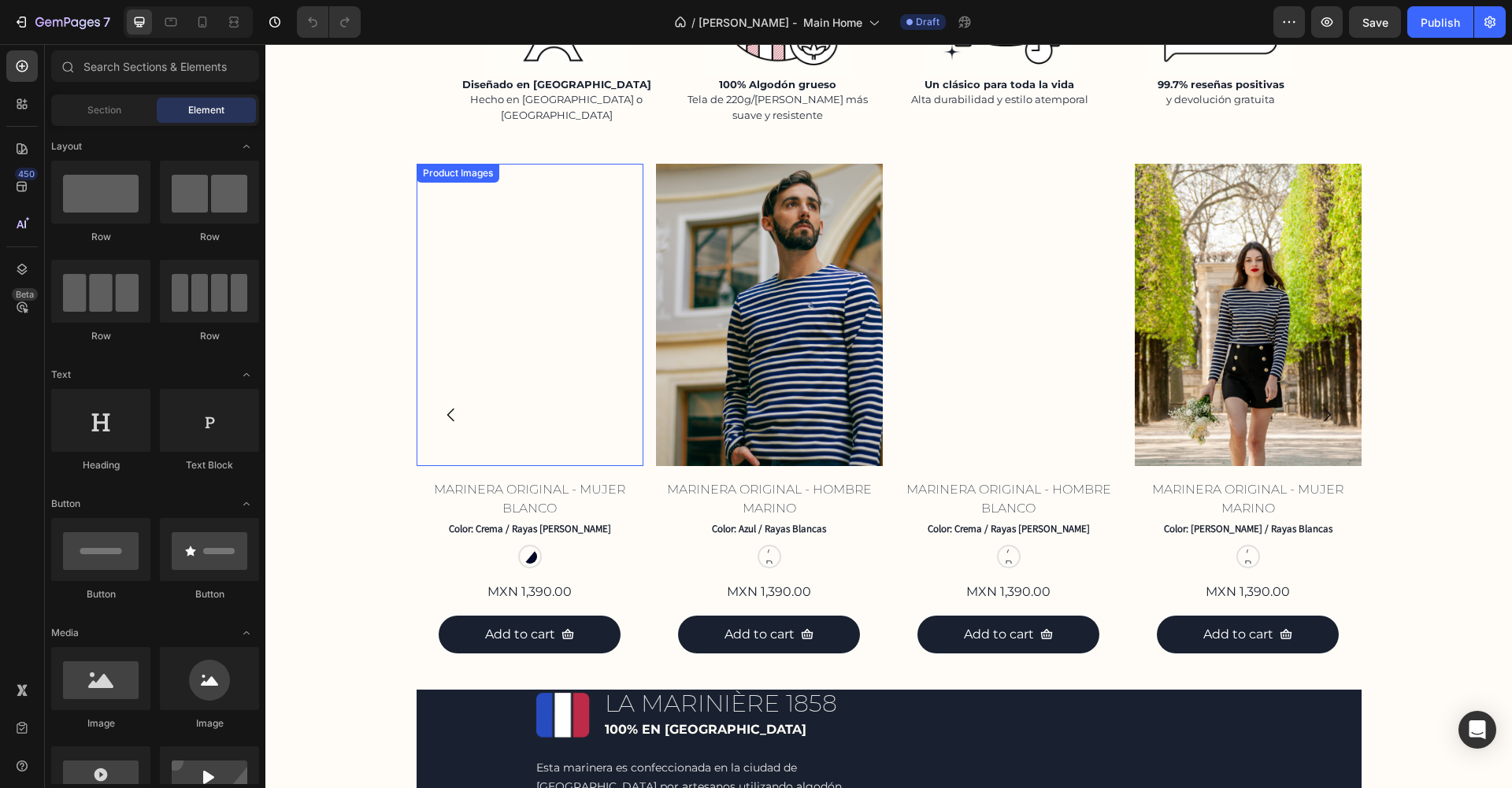
scroll to position [721, 0]
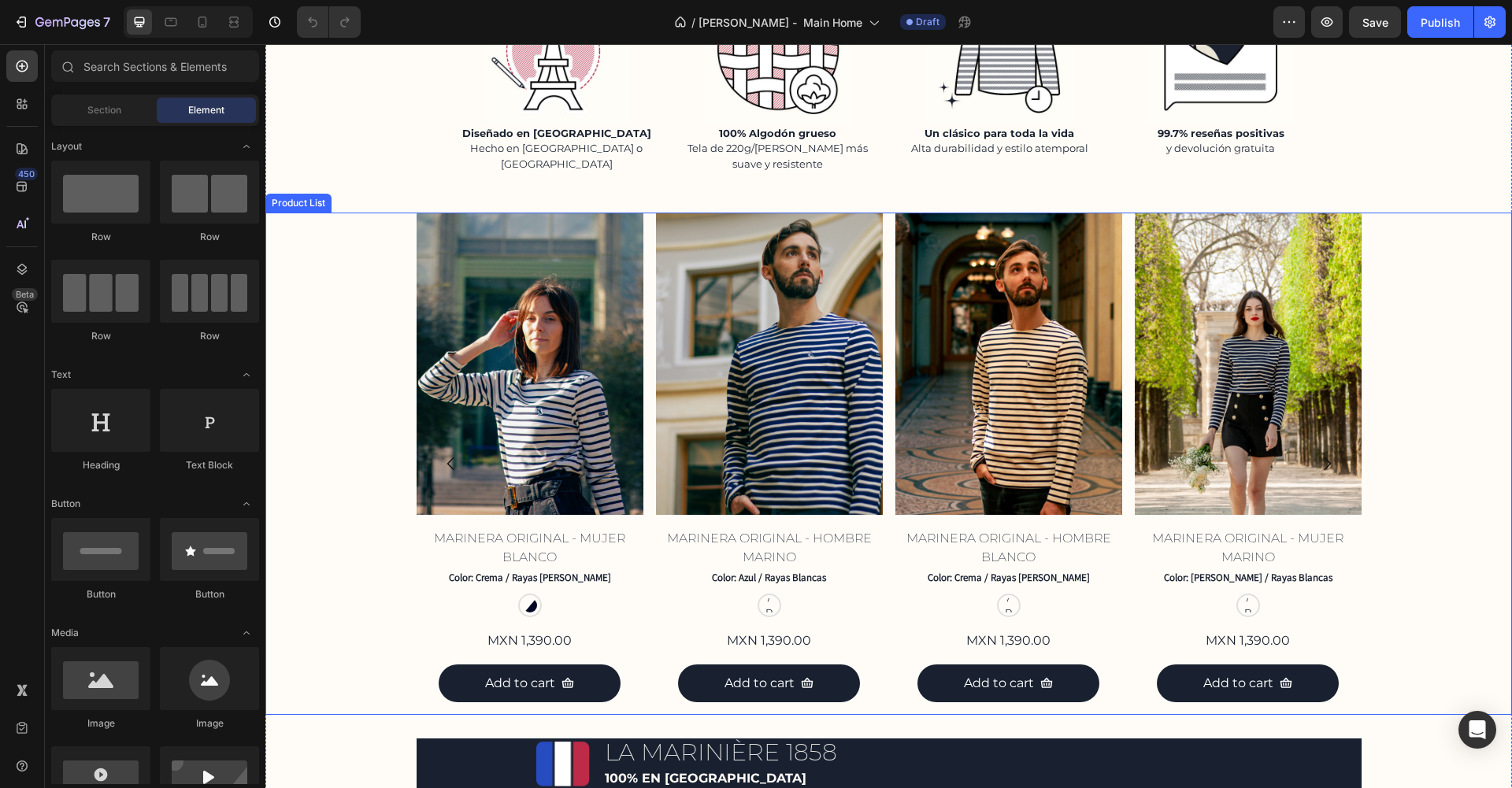
click at [393, 225] on div "Product Images Marinera Original - Mujer Blanco Product Title Color: Crema / Ra…" at bounding box center [888, 463] width 1247 height 502
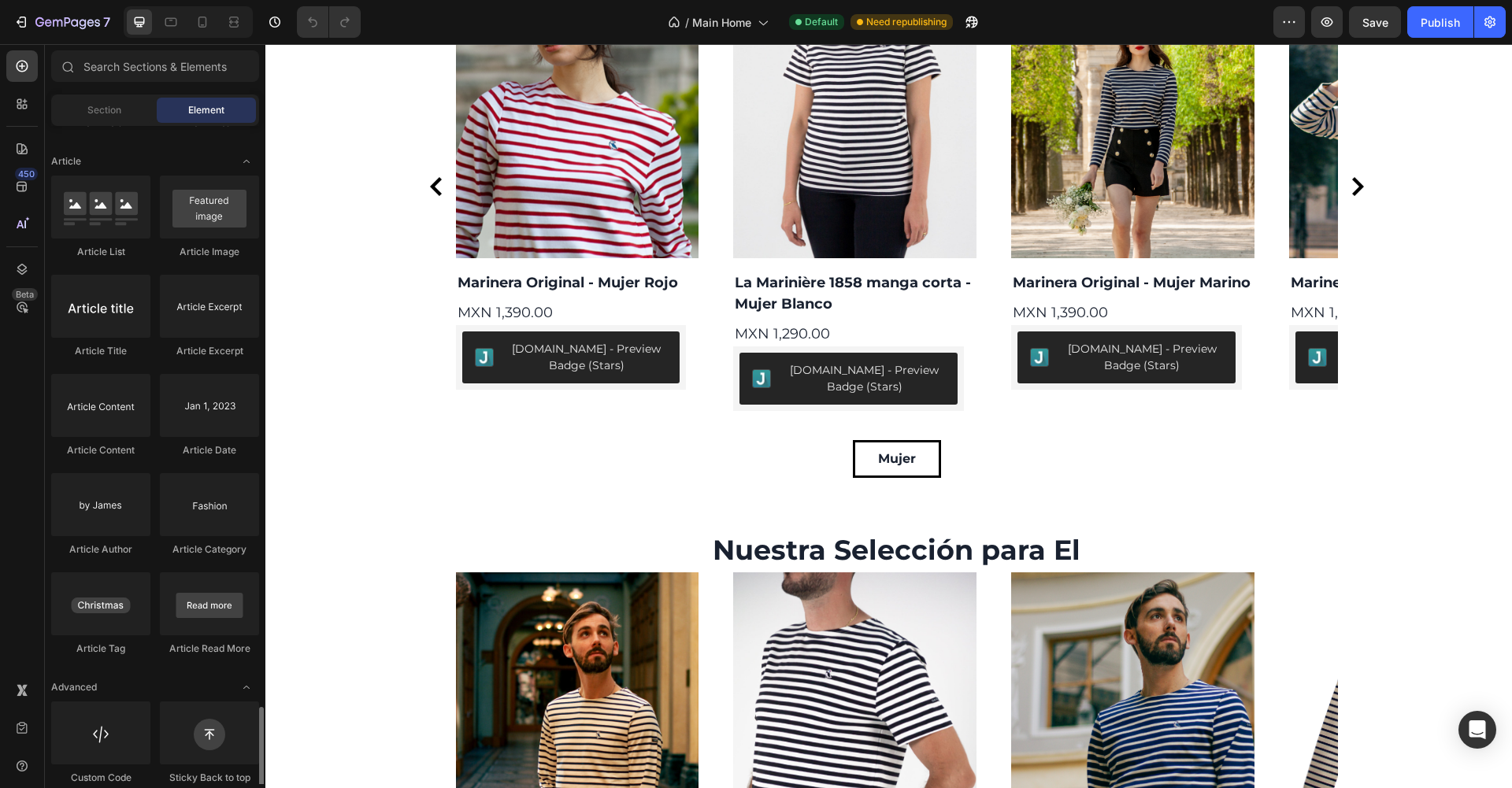
scroll to position [4009, 0]
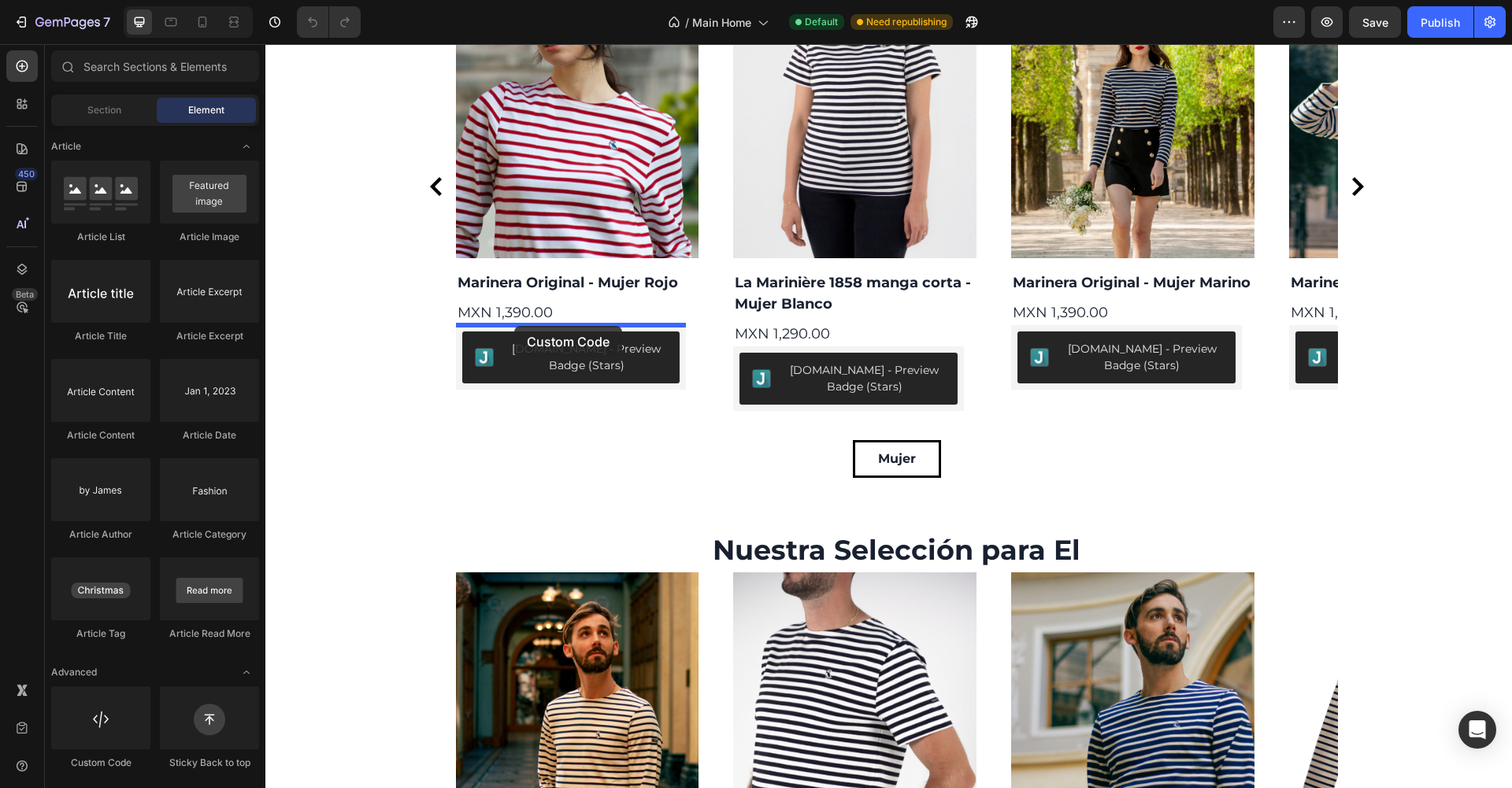
drag, startPoint x: 384, startPoint y: 762, endPoint x: 511, endPoint y: 325, distance: 455.1
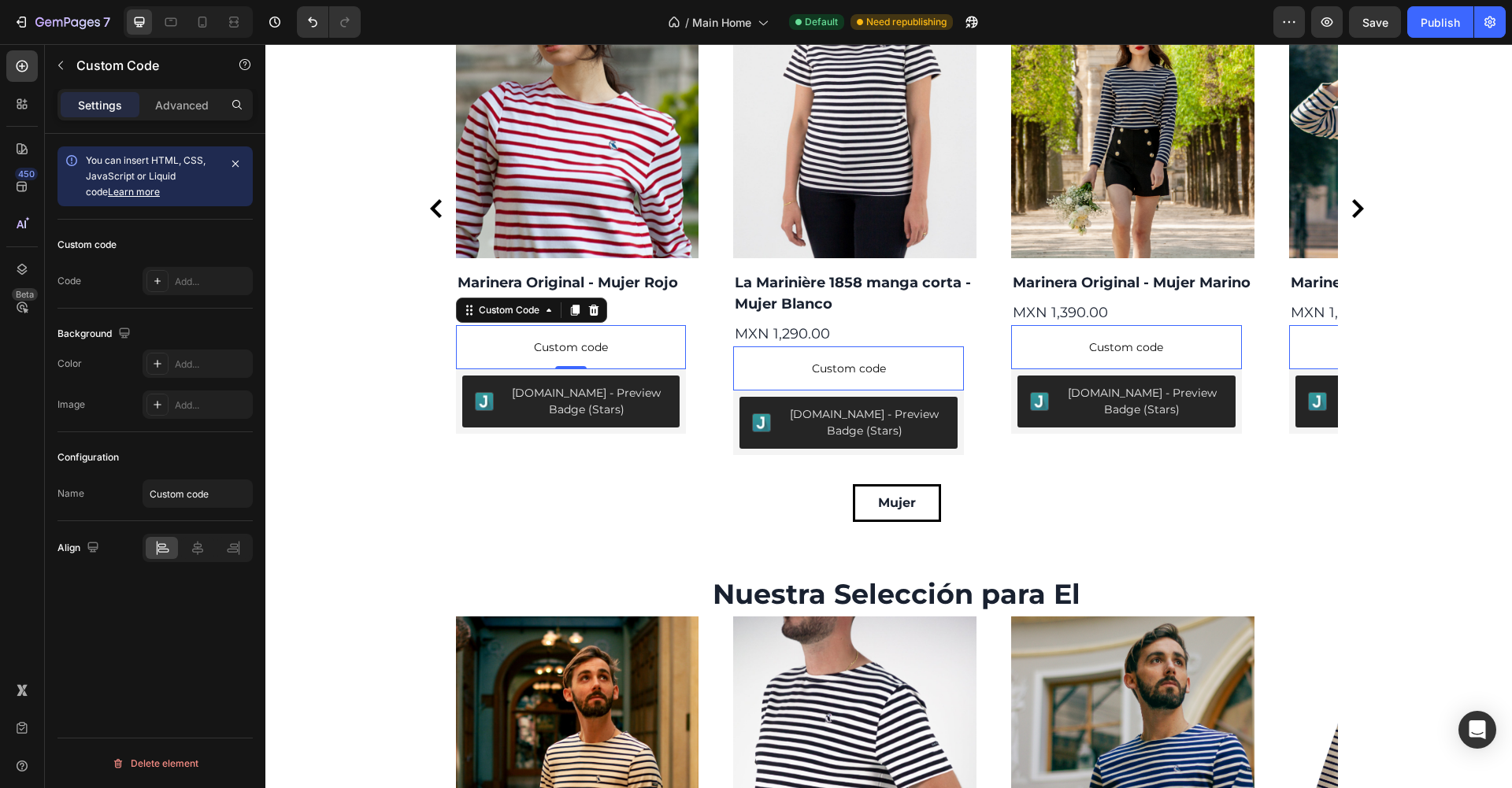
scroll to position [1989, 0]
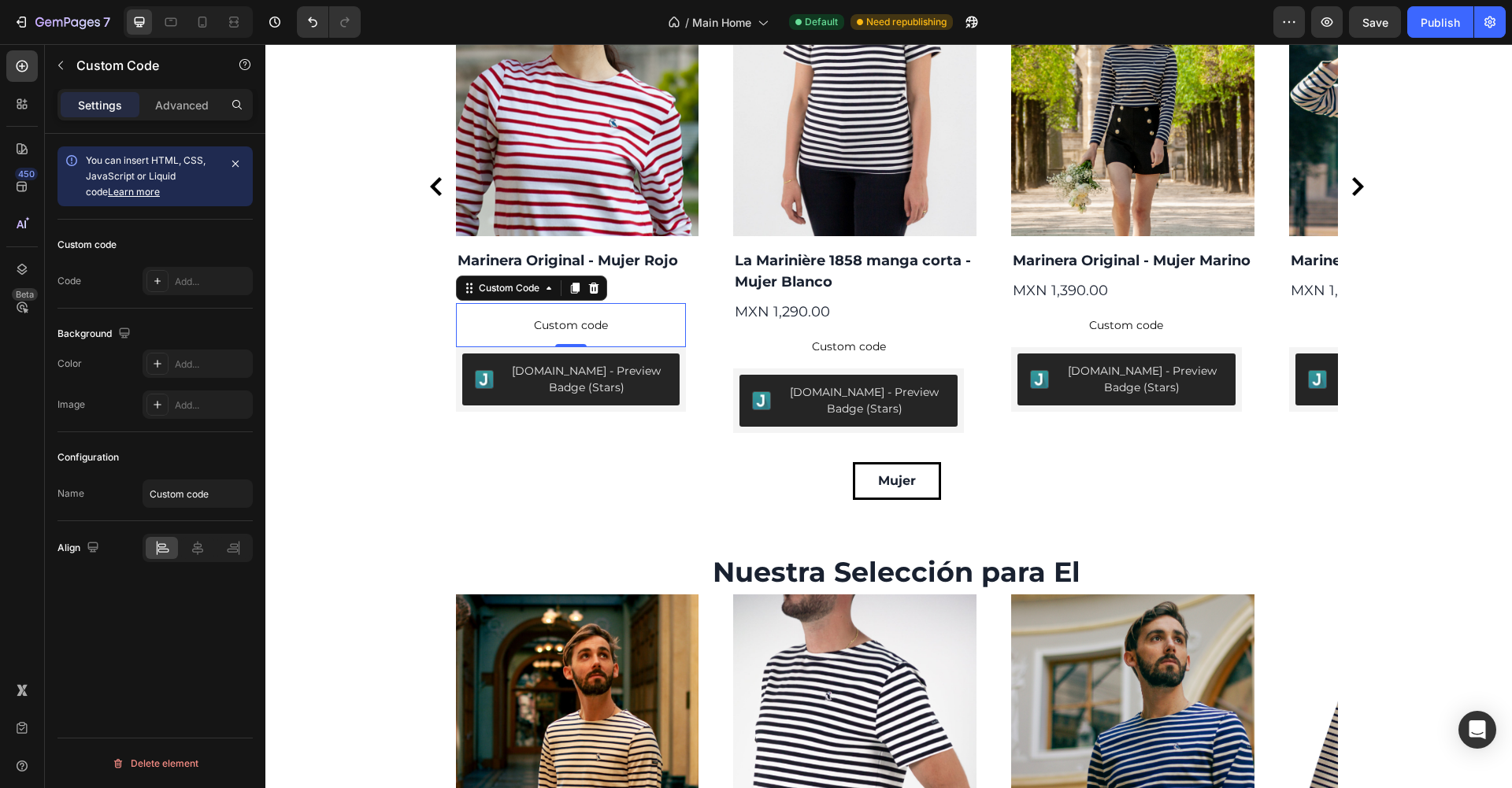
click at [519, 320] on span "Custom code" at bounding box center [570, 326] width 230 height 19
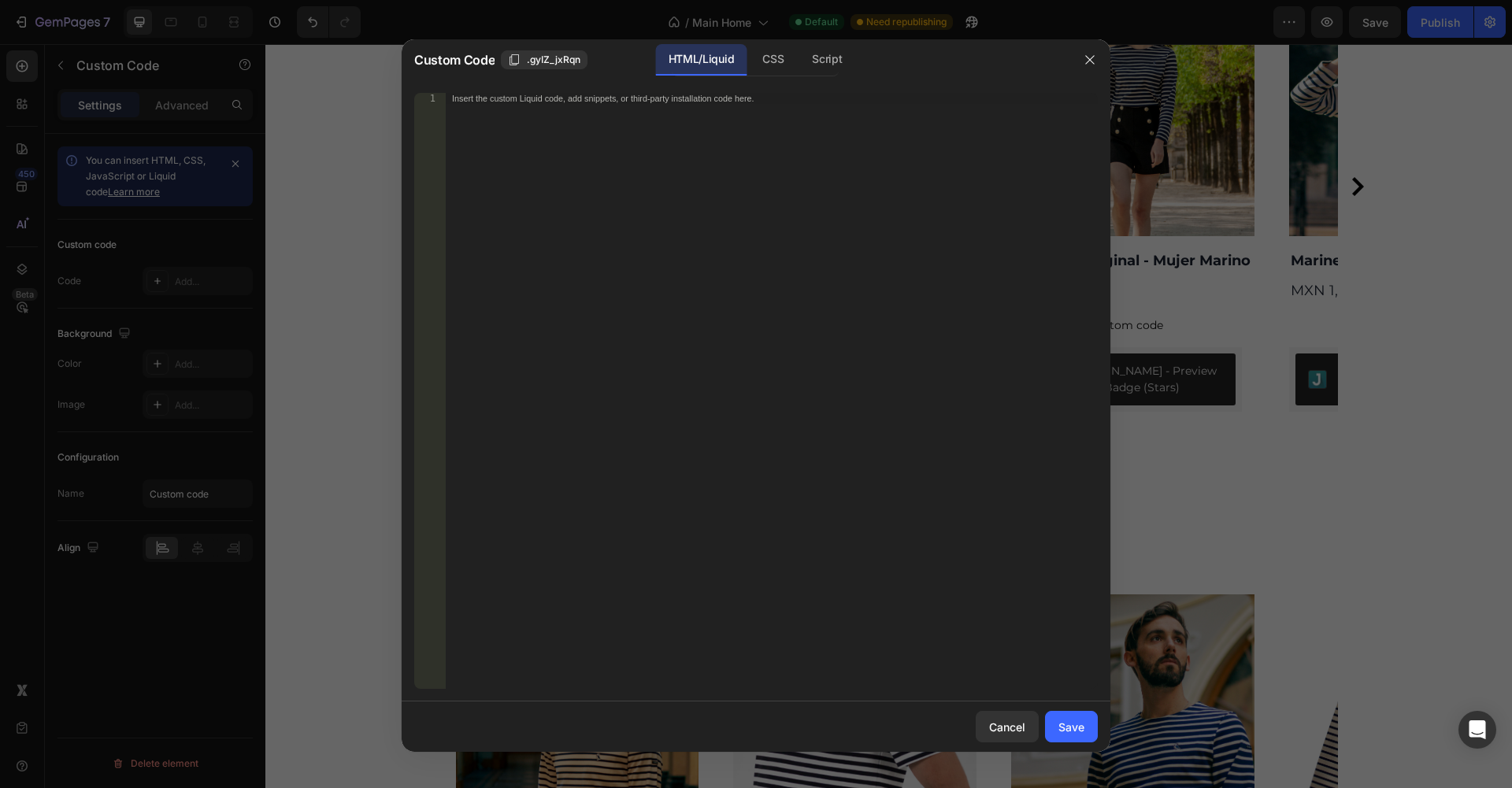
click at [577, 245] on div "Insert the custom Liquid code, add snippets, or third-party installation code h…" at bounding box center [771, 401] width 652 height 618
click at [1064, 729] on div "Save" at bounding box center [1071, 727] width 26 height 16
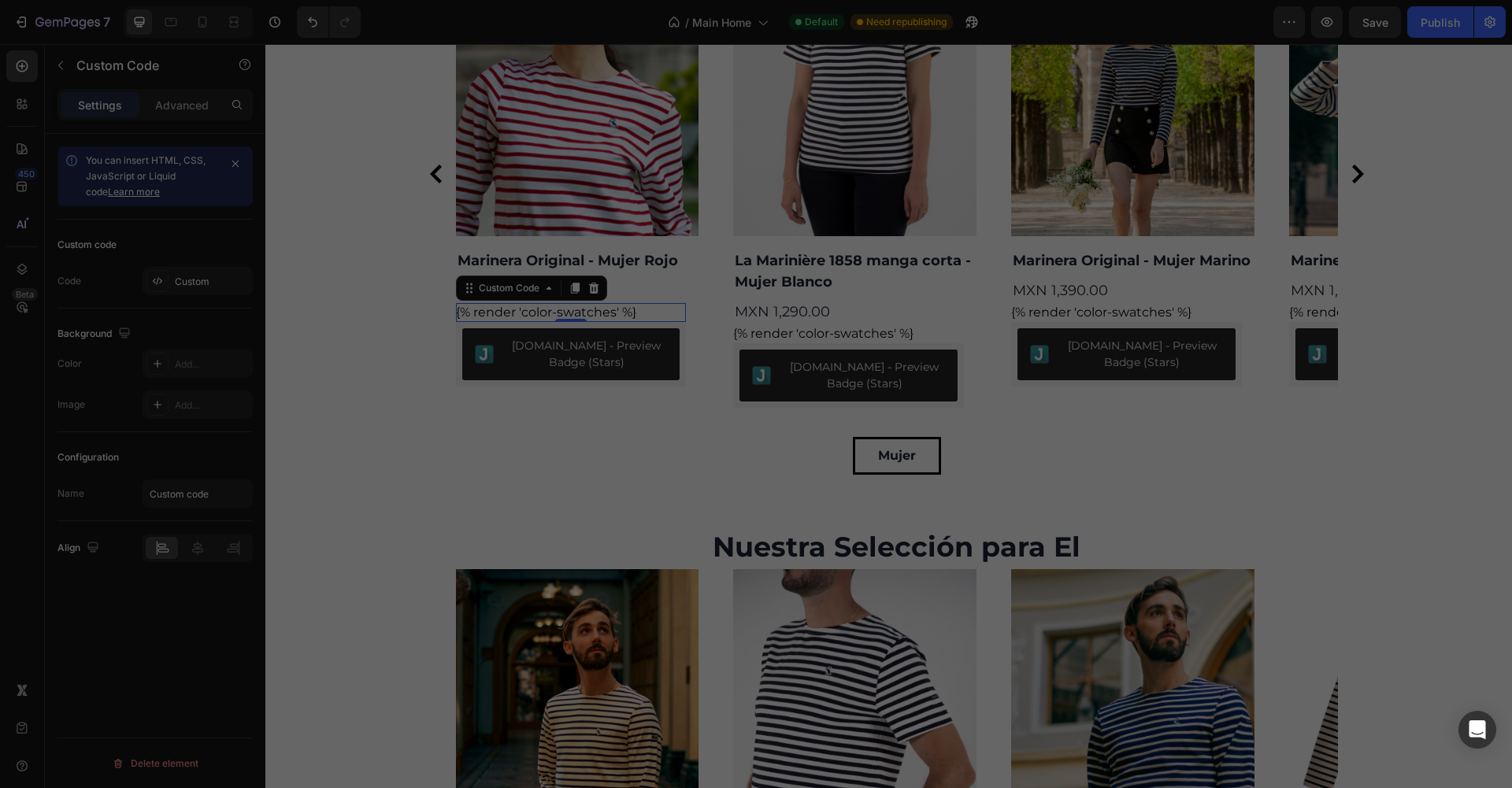
scroll to position [1977, 0]
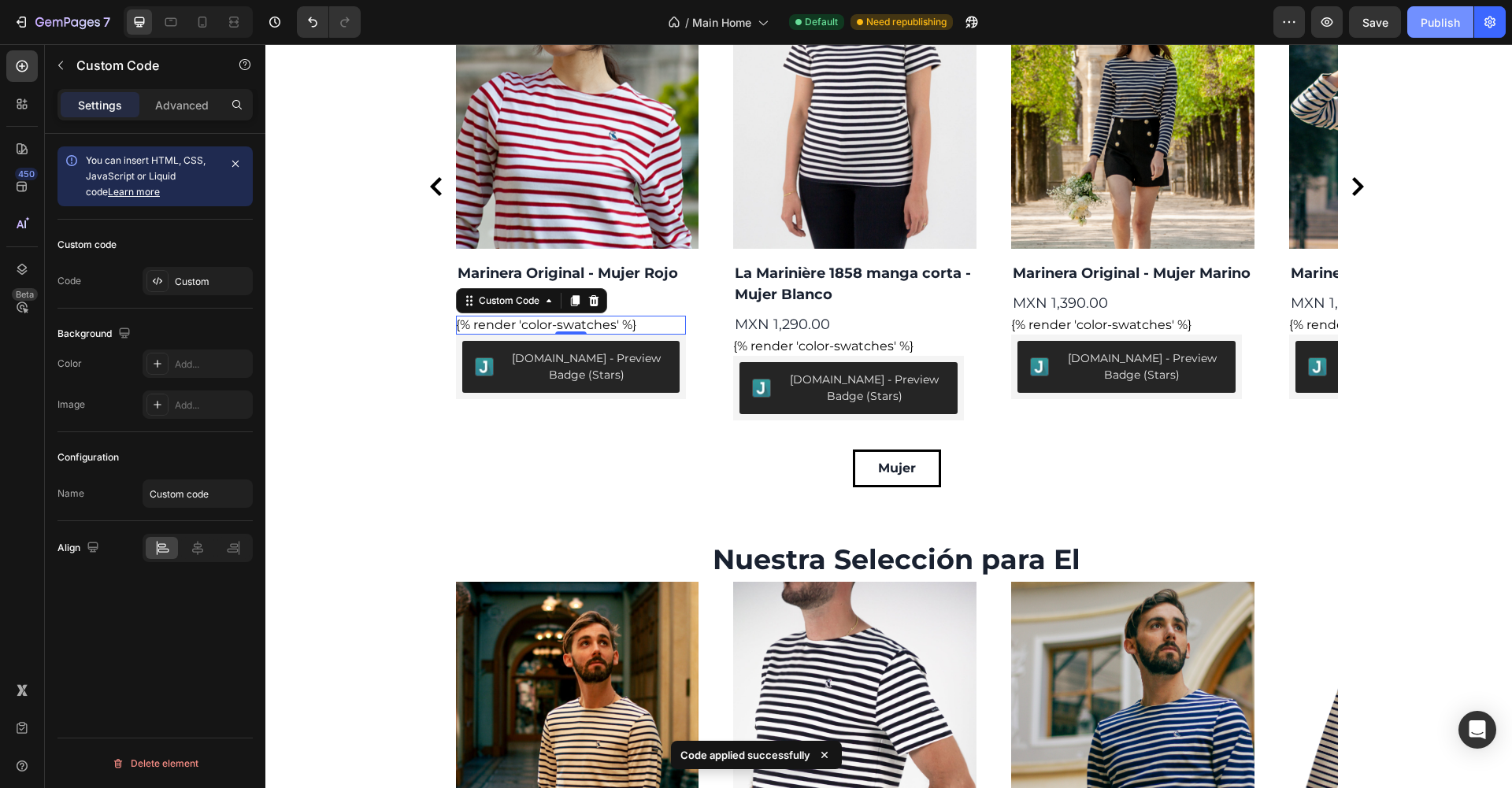
click at [1441, 27] on div "Publish" at bounding box center [1440, 22] width 39 height 16
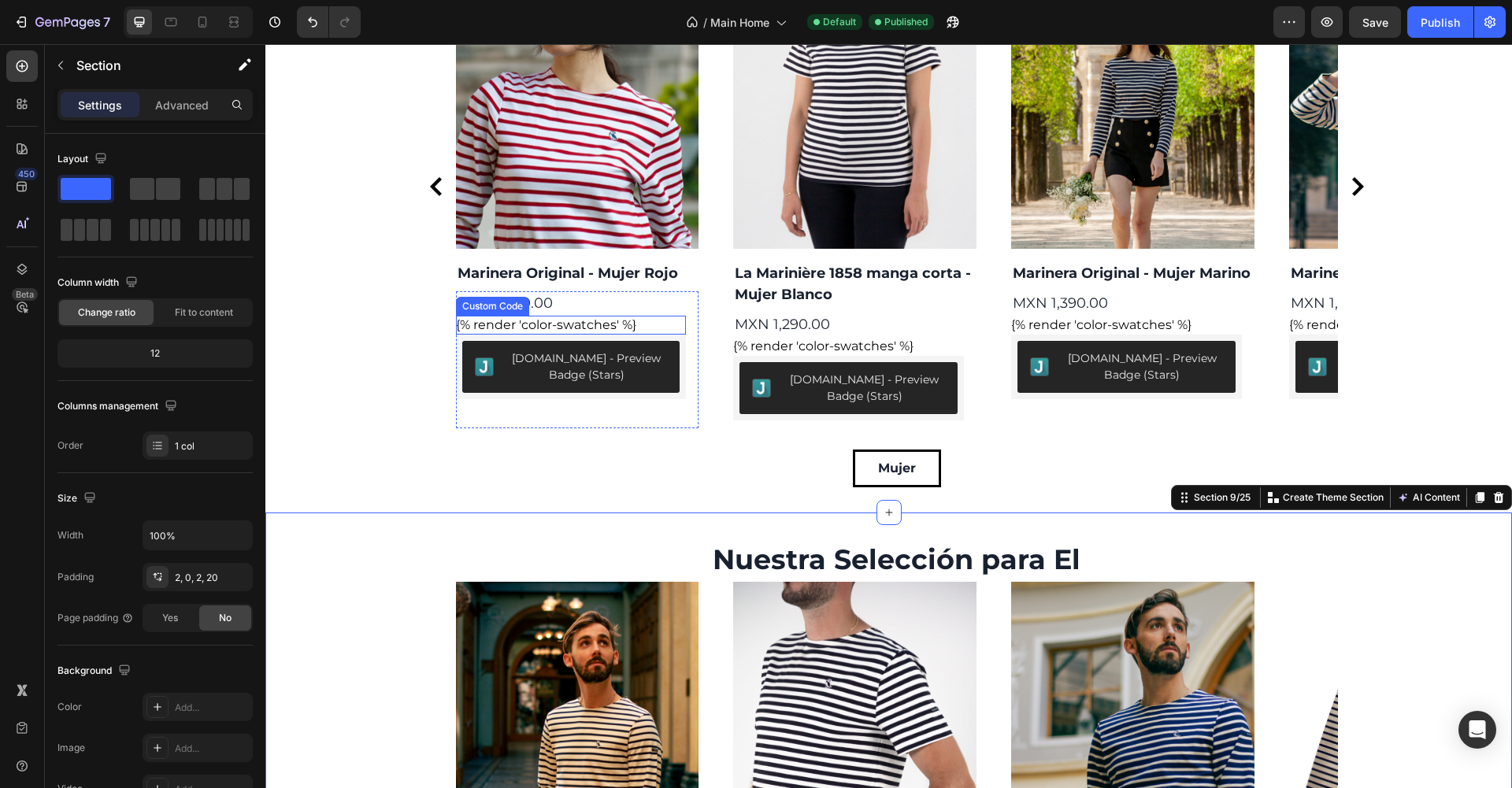
click at [562, 326] on div "{% render 'color-swatches' %}" at bounding box center [570, 326] width 230 height 19
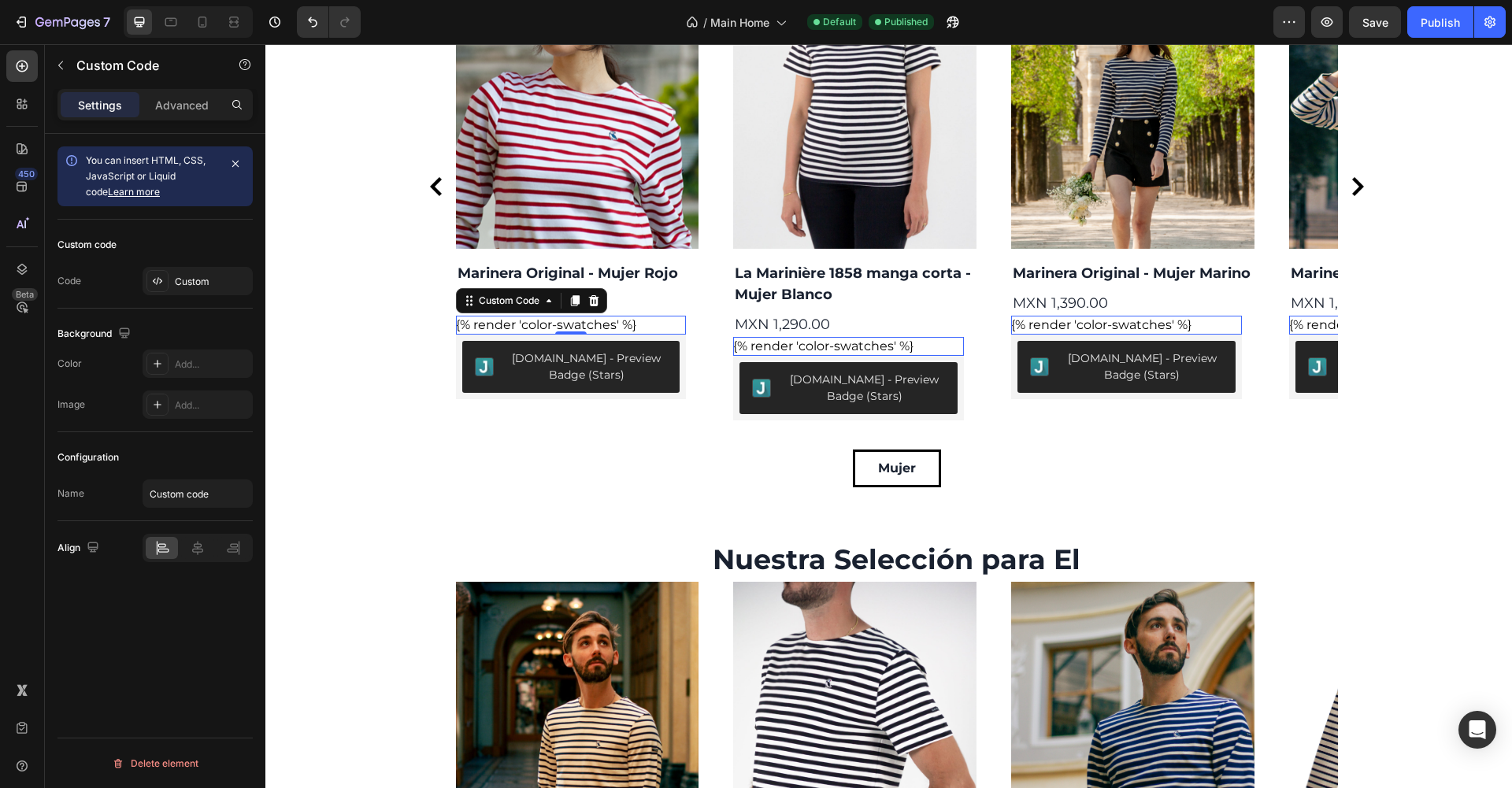
click at [562, 327] on div "{% render 'color-swatches' %}" at bounding box center [570, 326] width 230 height 19
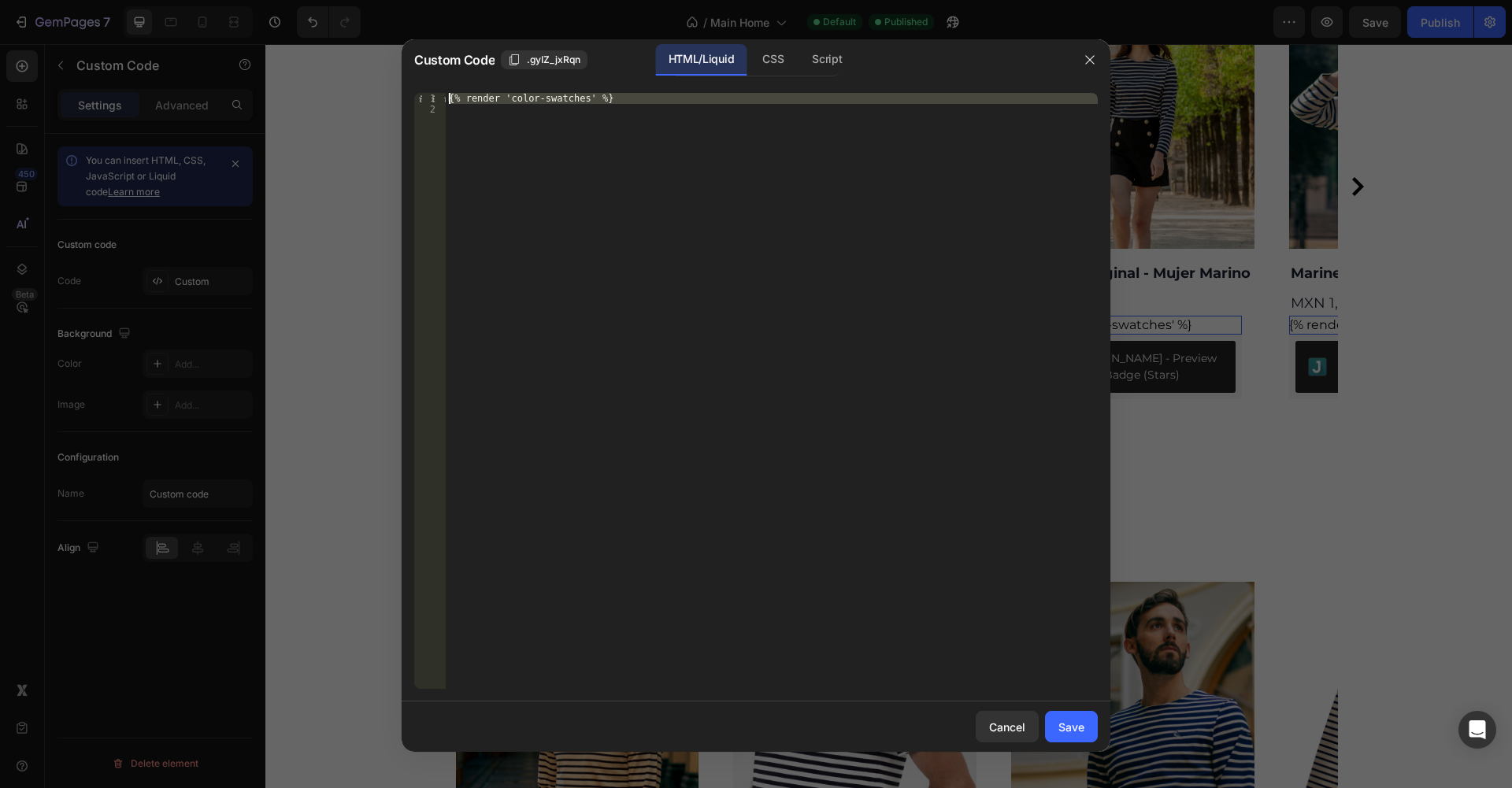
drag, startPoint x: 642, startPoint y: 106, endPoint x: 382, endPoint y: 81, distance: 261.2
click at [445, 93] on div "{% render 'color-swatches' %}" at bounding box center [771, 390] width 652 height 596
type textarea "{% render 'color-swatches' %}"
click at [1088, 729] on button "Save" at bounding box center [1072, 727] width 53 height 31
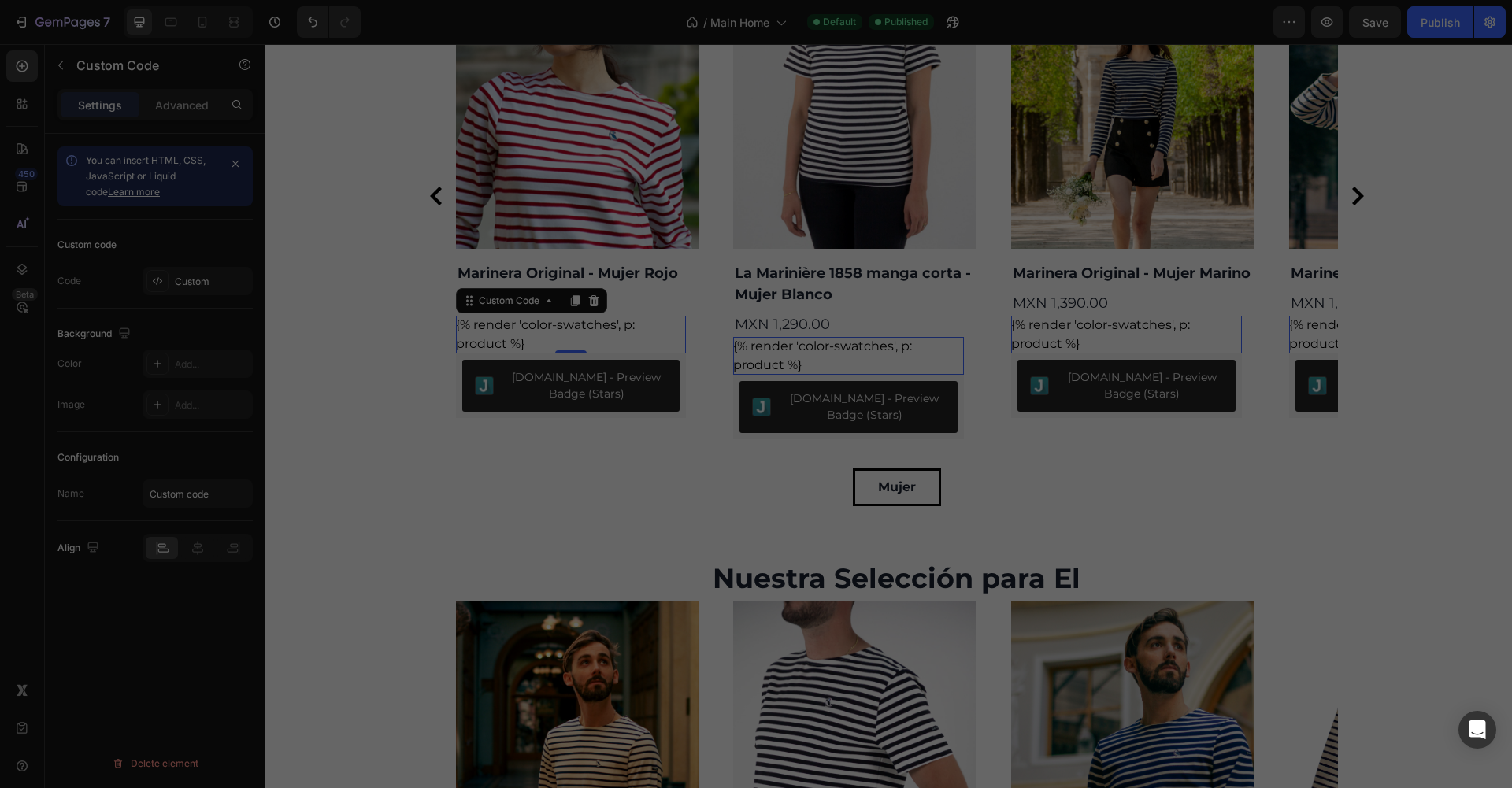
scroll to position [1987, 0]
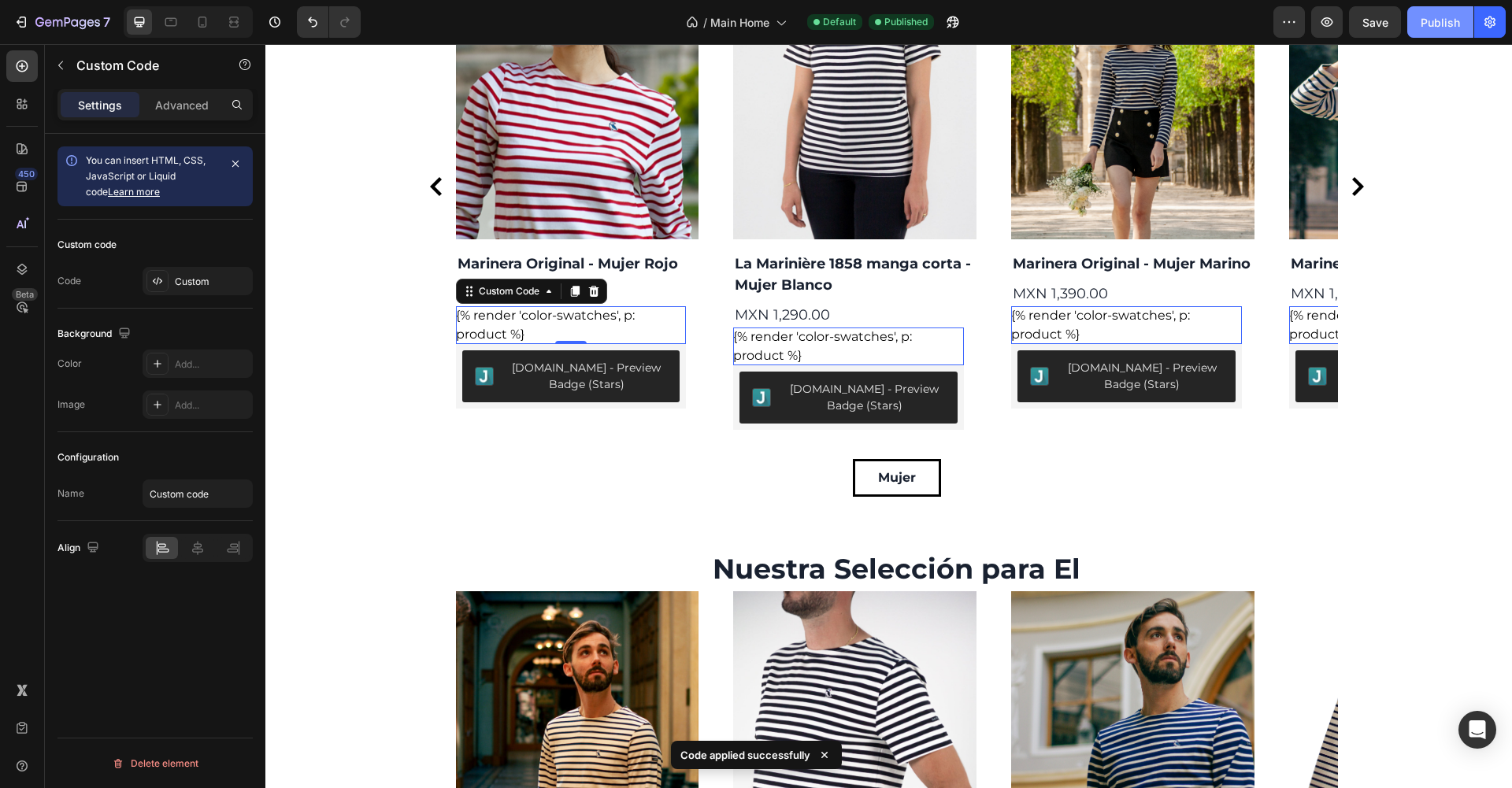
click at [1450, 16] on div "Publish" at bounding box center [1440, 22] width 39 height 16
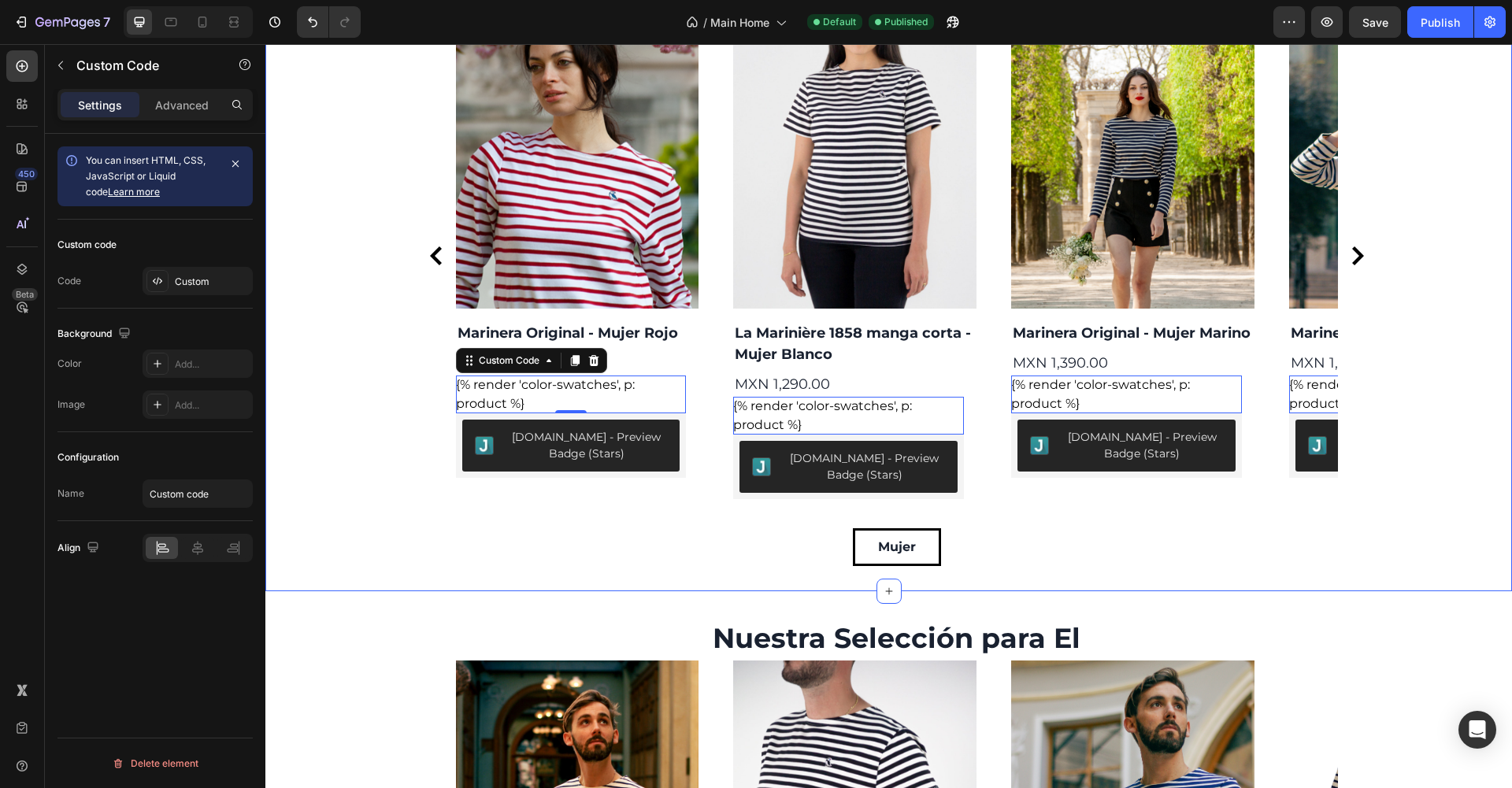
scroll to position [1922, 0]
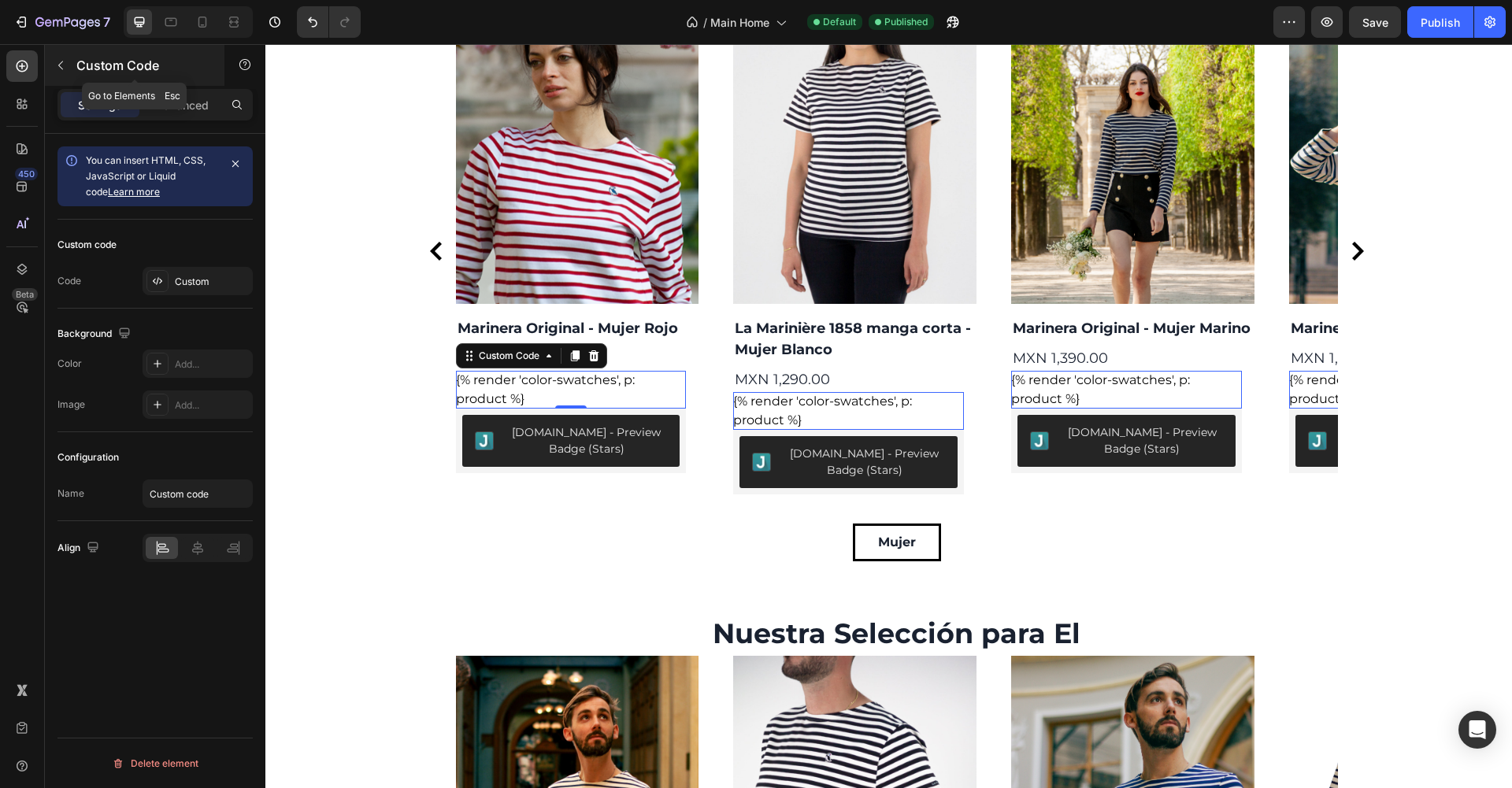
click at [61, 63] on icon "button" at bounding box center [61, 65] width 5 height 9
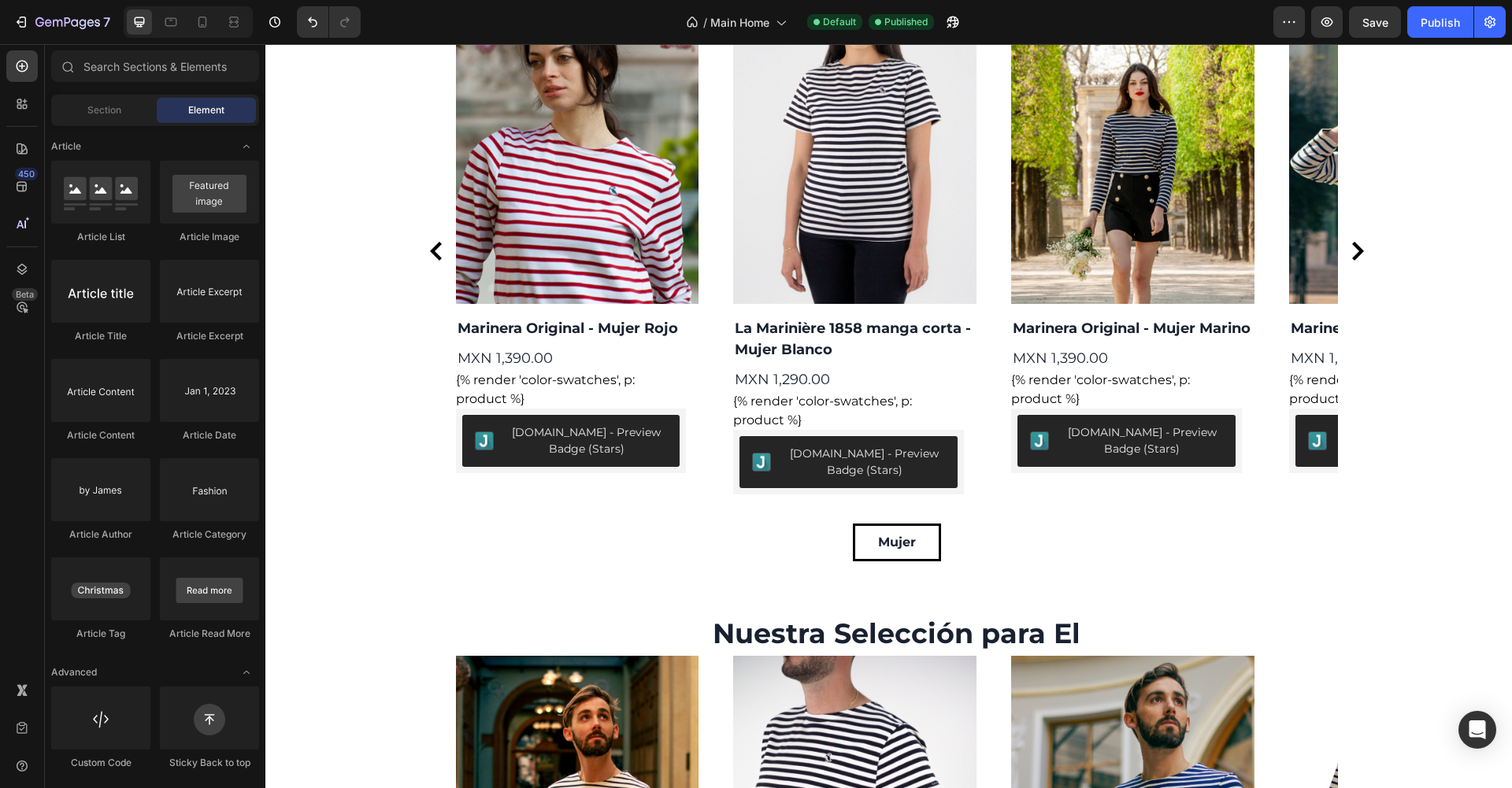
scroll to position [4009, 0]
click at [103, 65] on input "text" at bounding box center [155, 65] width 208 height 31
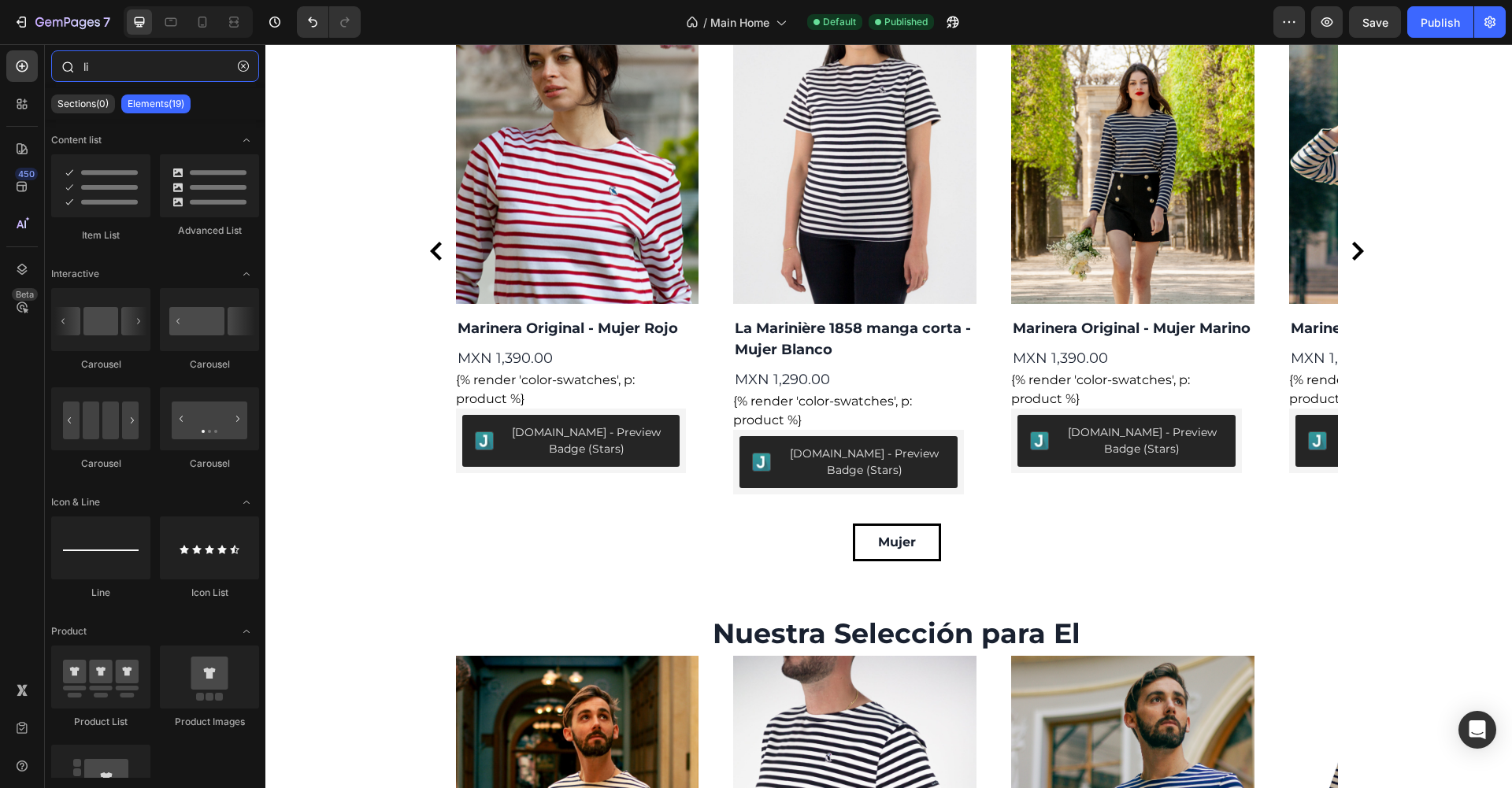
type input "l"
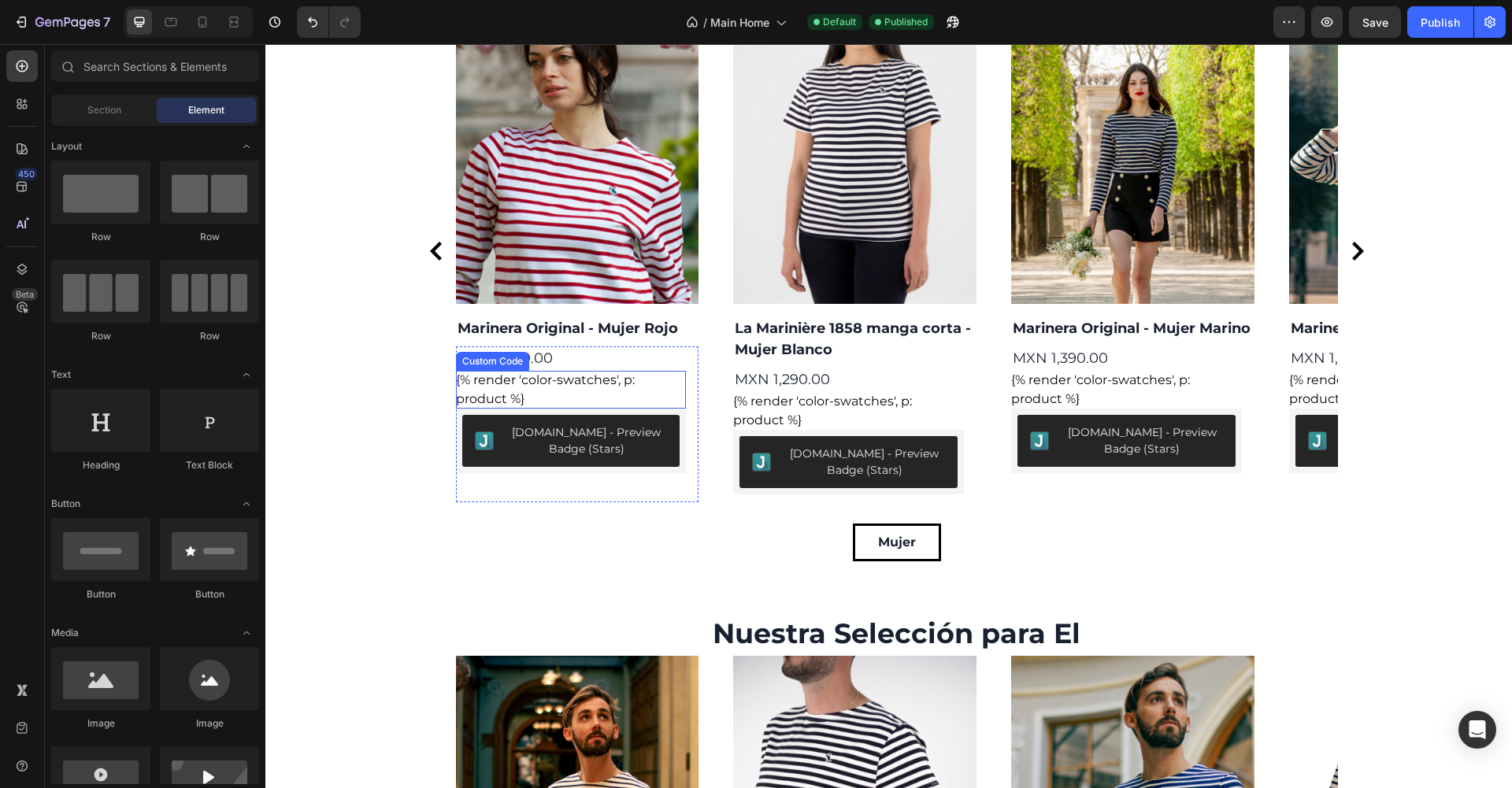
click at [615, 383] on div "{% render 'color-swatches', p: product %}" at bounding box center [570, 389] width 230 height 37
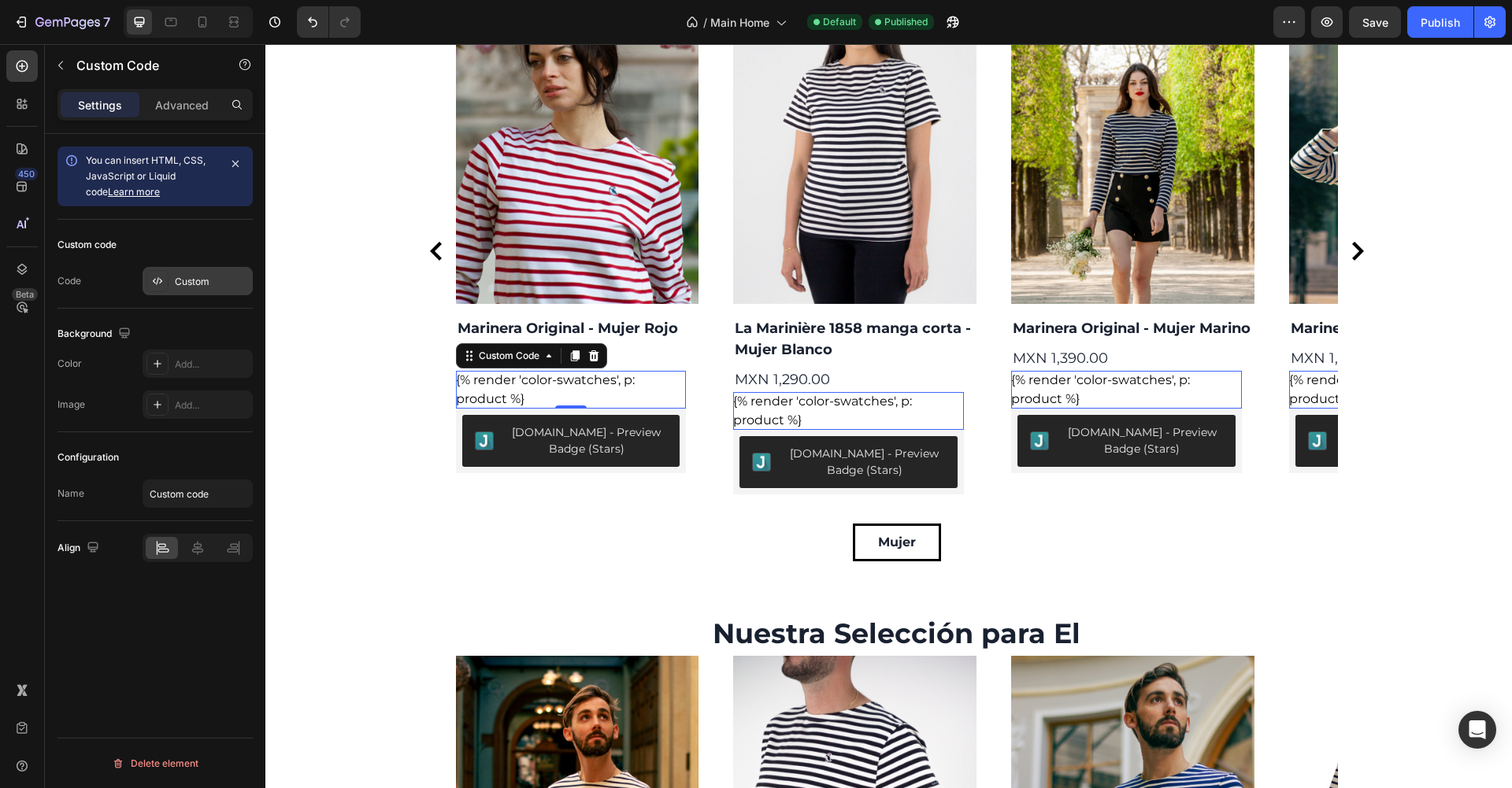
click at [210, 269] on div "Custom" at bounding box center [198, 281] width 110 height 28
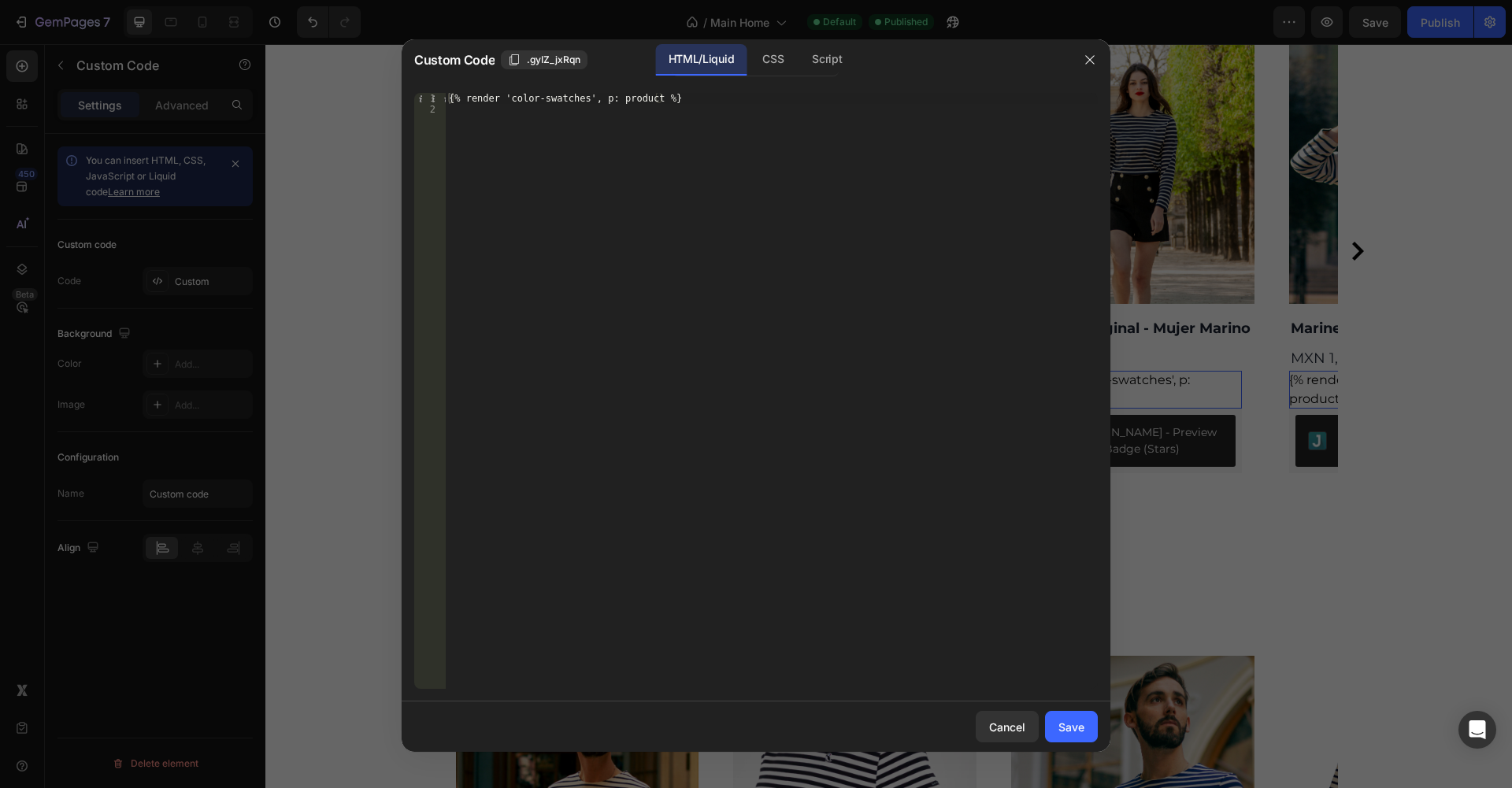
click at [719, 57] on div "HTML/Liquid" at bounding box center [701, 60] width 91 height 31
click at [1056, 721] on button "Save" at bounding box center [1072, 727] width 53 height 31
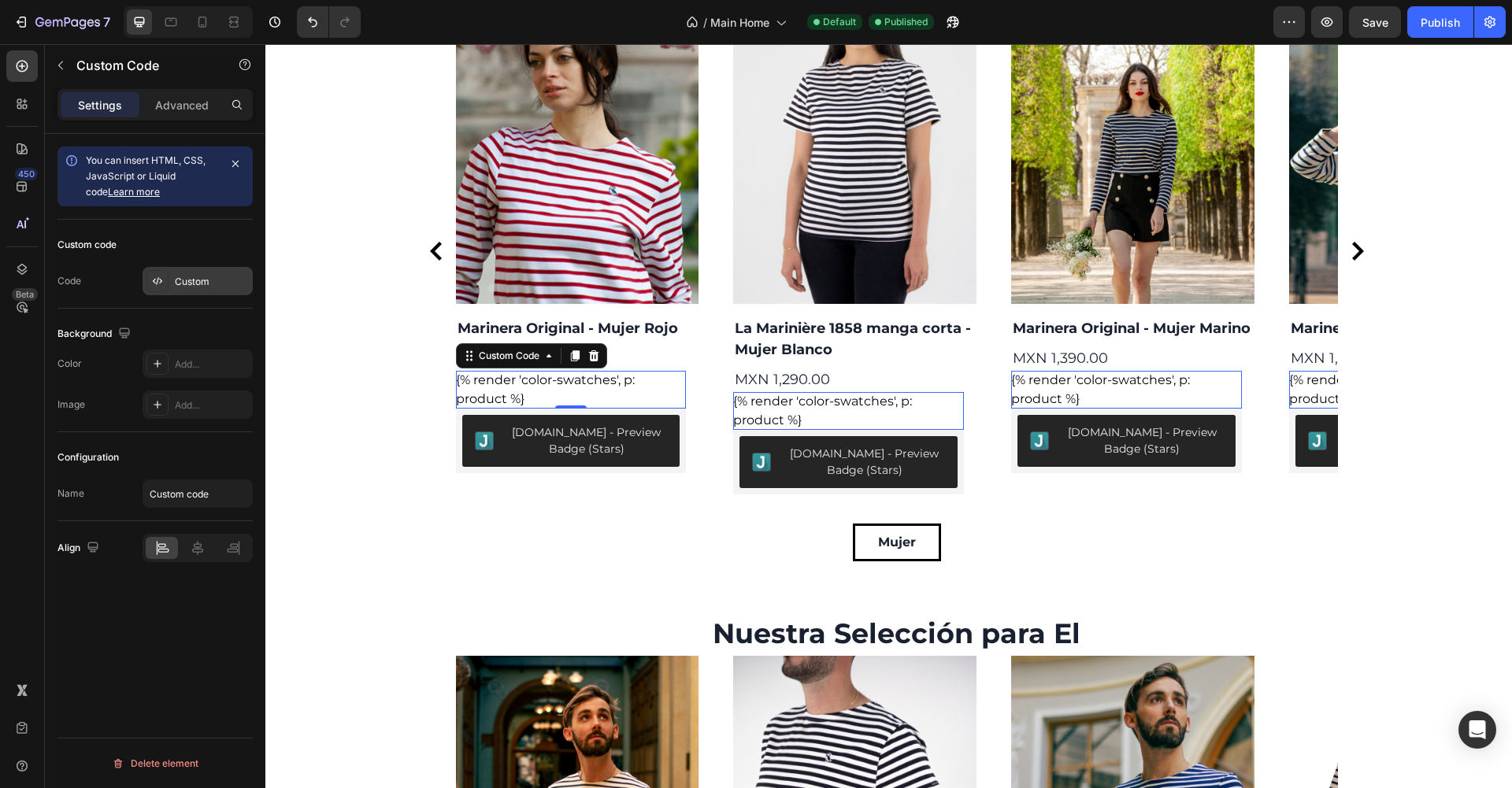
click at [156, 283] on icon at bounding box center [155, 281] width 3 height 5
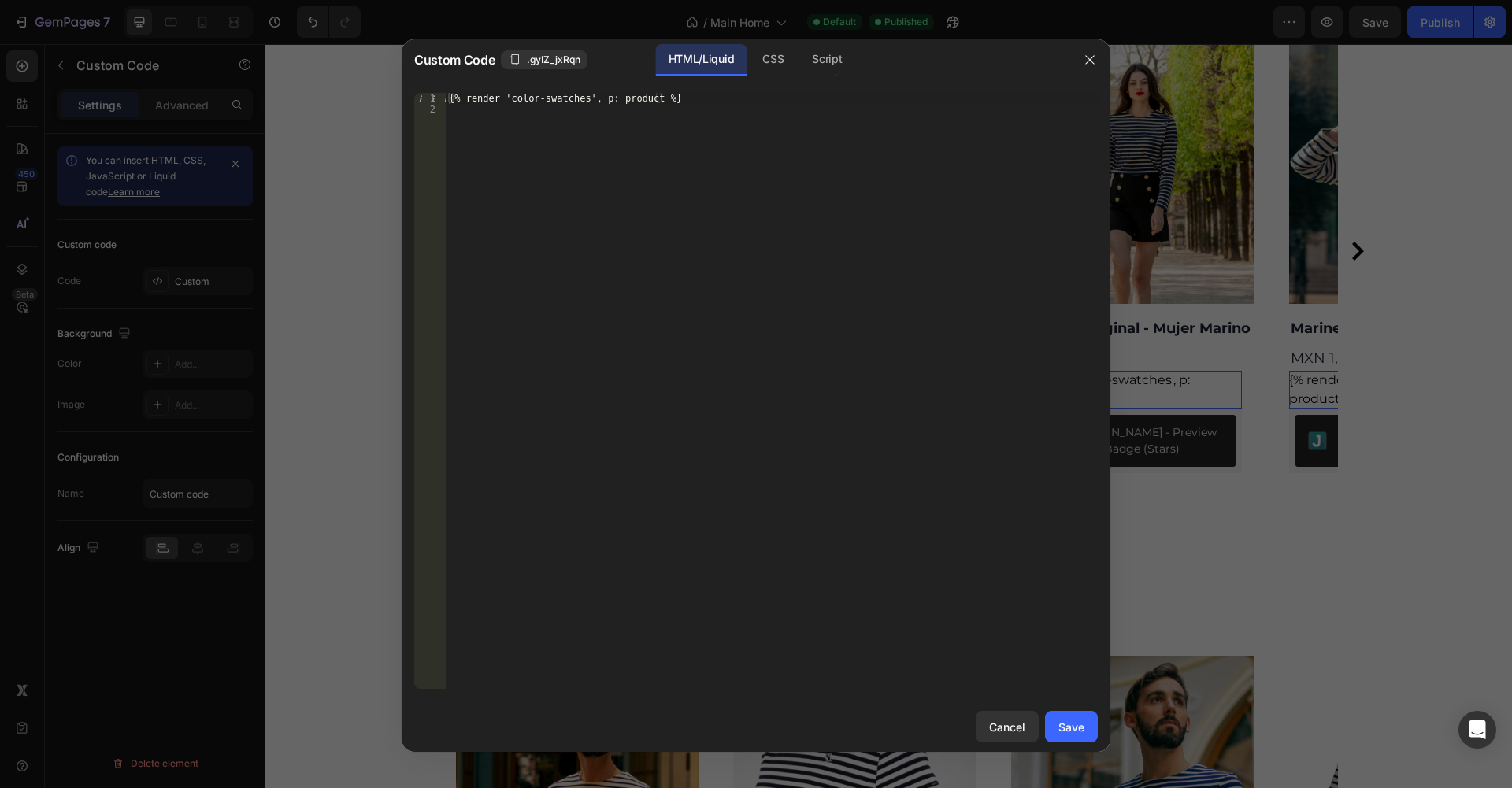
click at [127, 281] on div at bounding box center [756, 394] width 1512 height 788
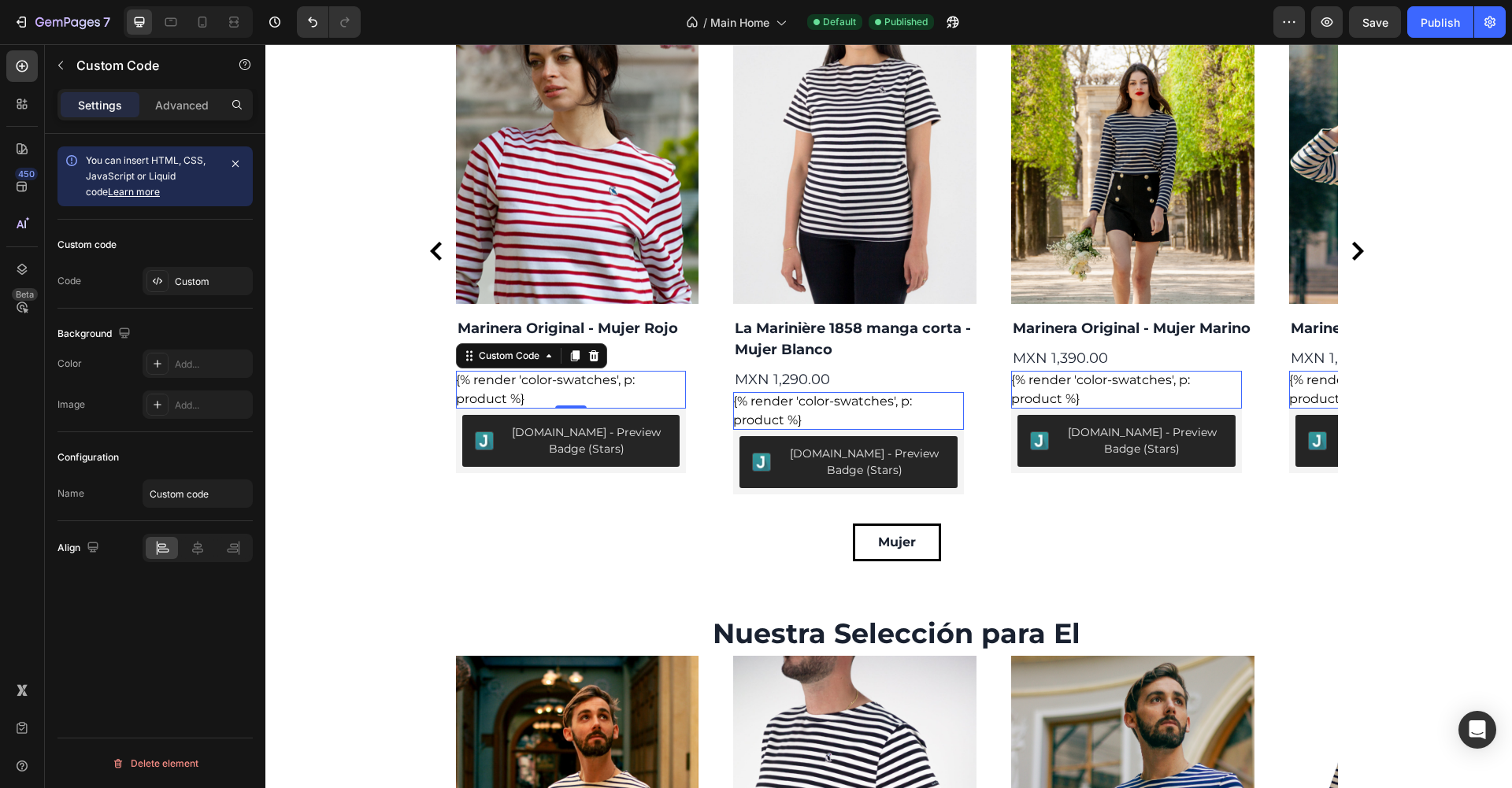
click at [120, 188] on link "Learn more" at bounding box center [133, 192] width 52 height 12
click at [191, 109] on p "Advanced" at bounding box center [182, 105] width 54 height 16
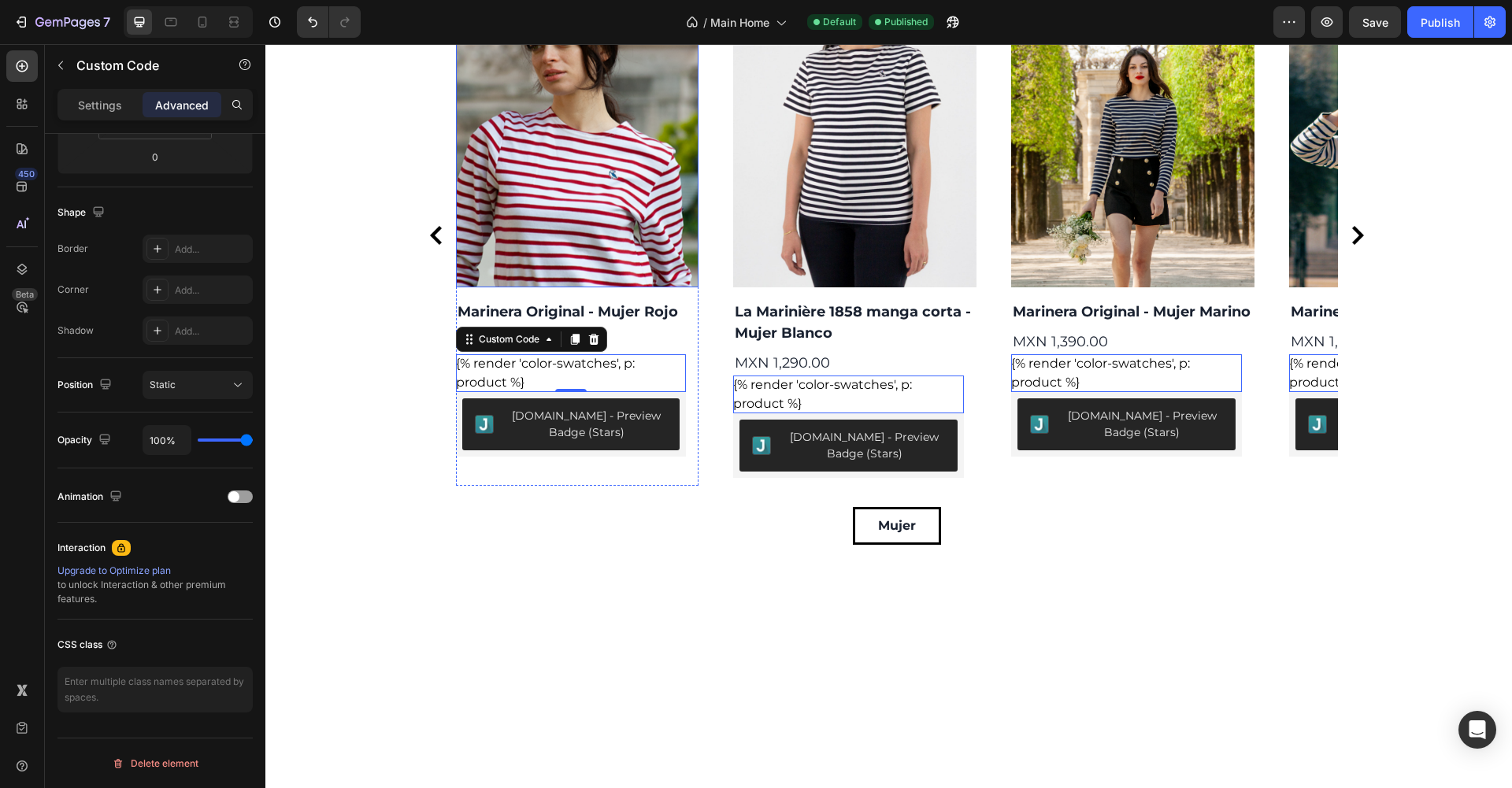
scroll to position [1632, 0]
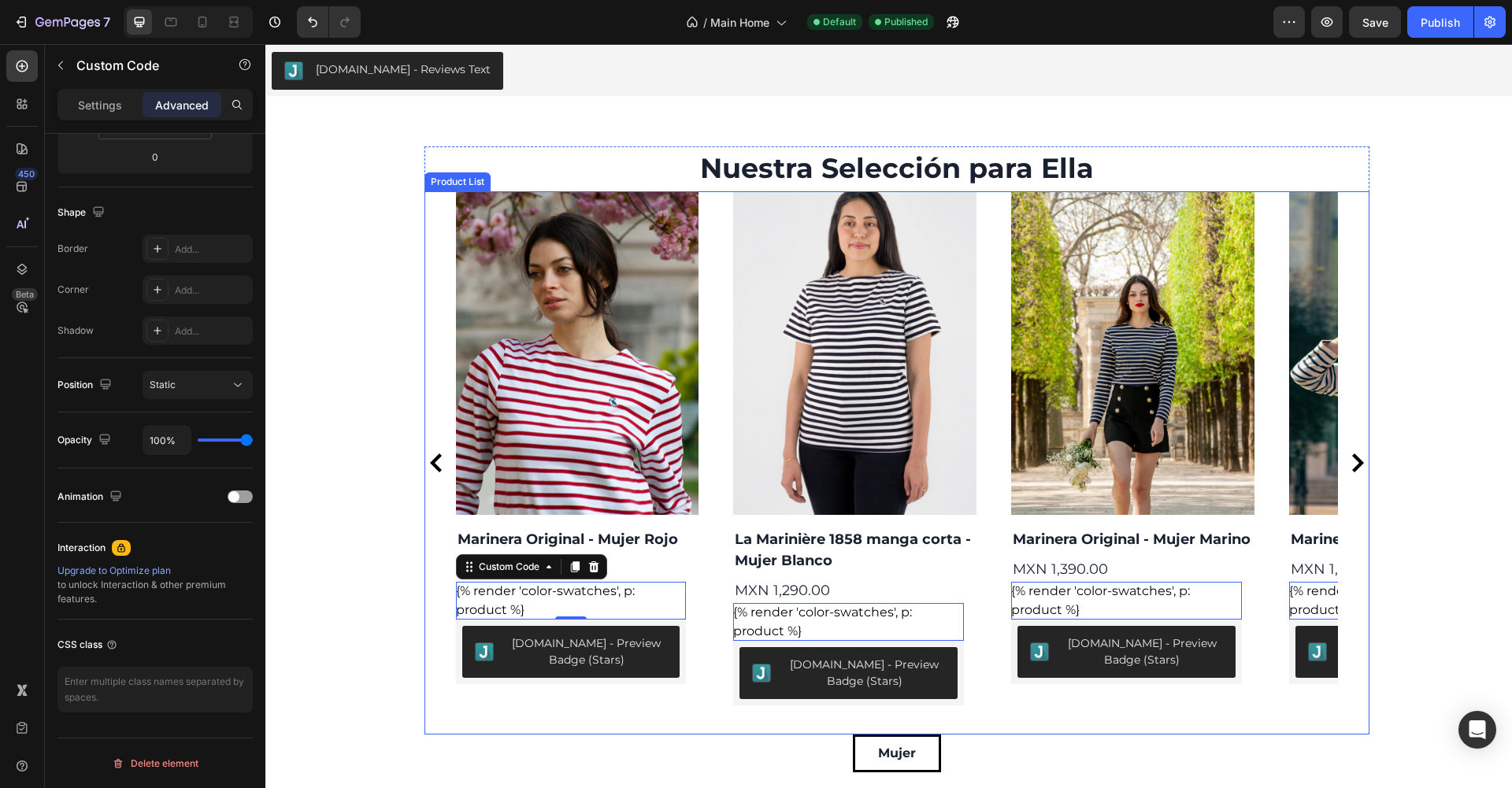
click at [711, 220] on div "Product Images Marinera Original - Mujer Rojo Product Title MXN 1,390.00 Produc…" at bounding box center [897, 463] width 882 height 544
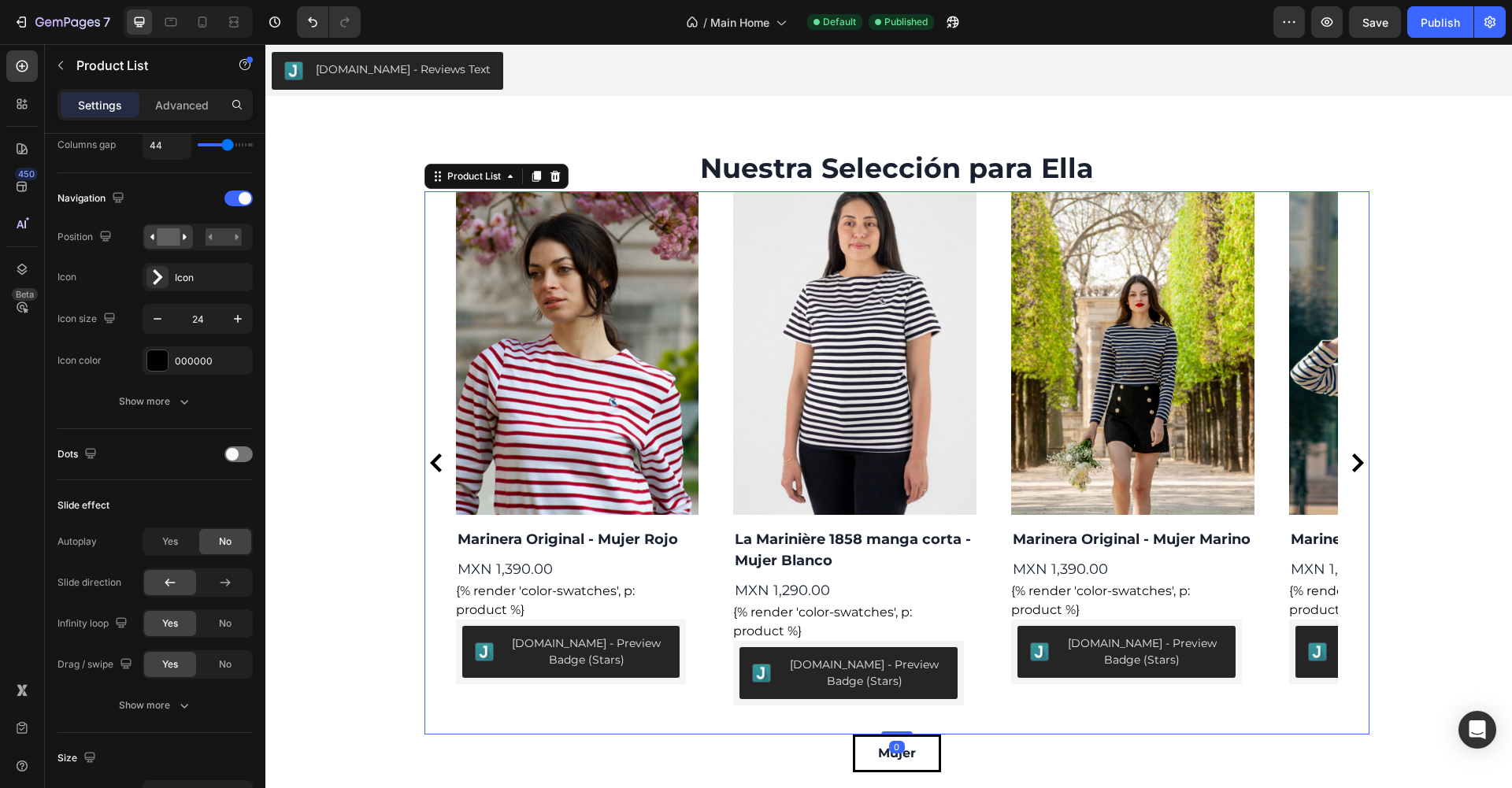
scroll to position [0, 0]
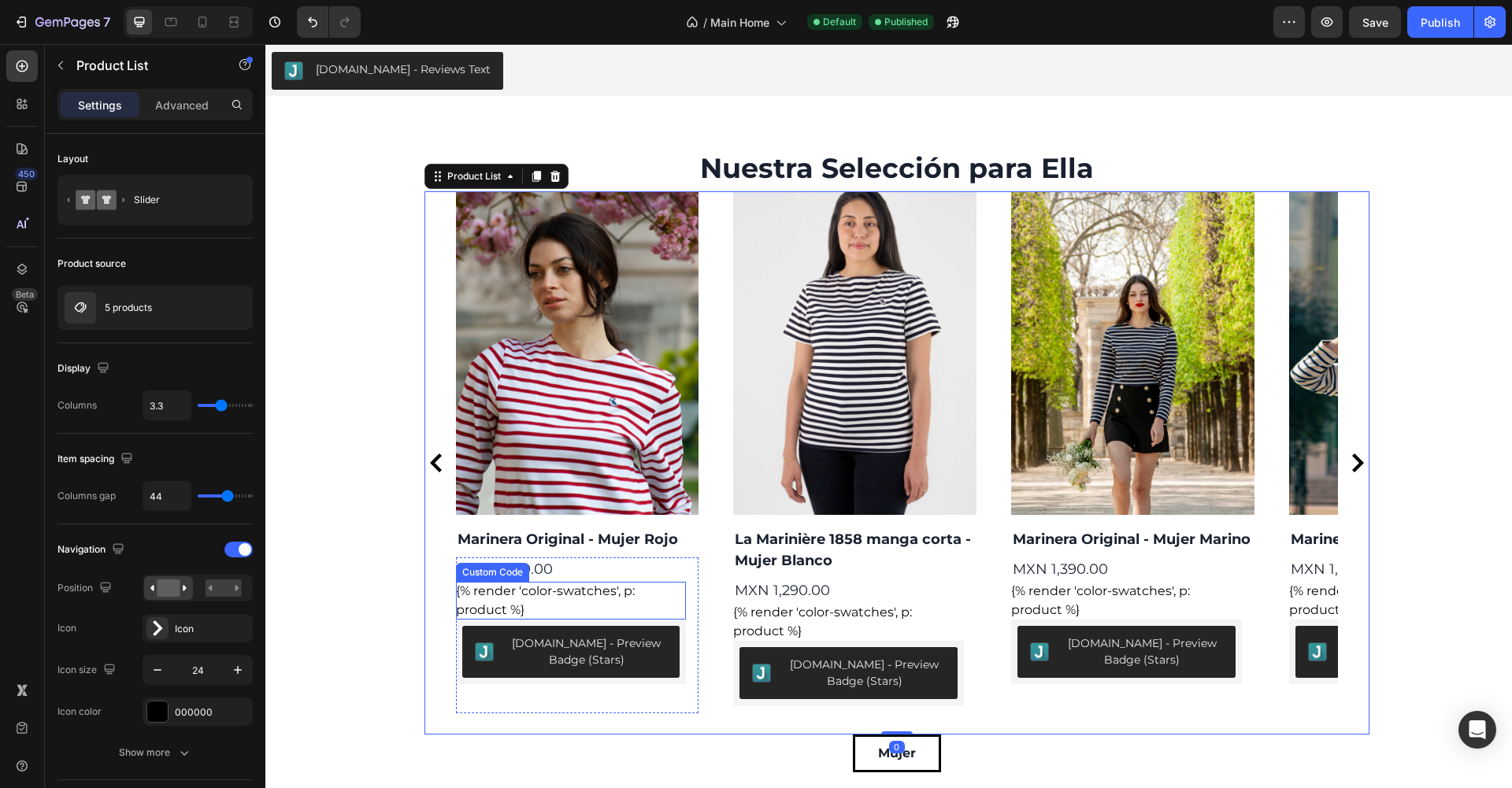
click at [542, 588] on div "{% render 'color-swatches', p: product %}" at bounding box center [570, 601] width 230 height 37
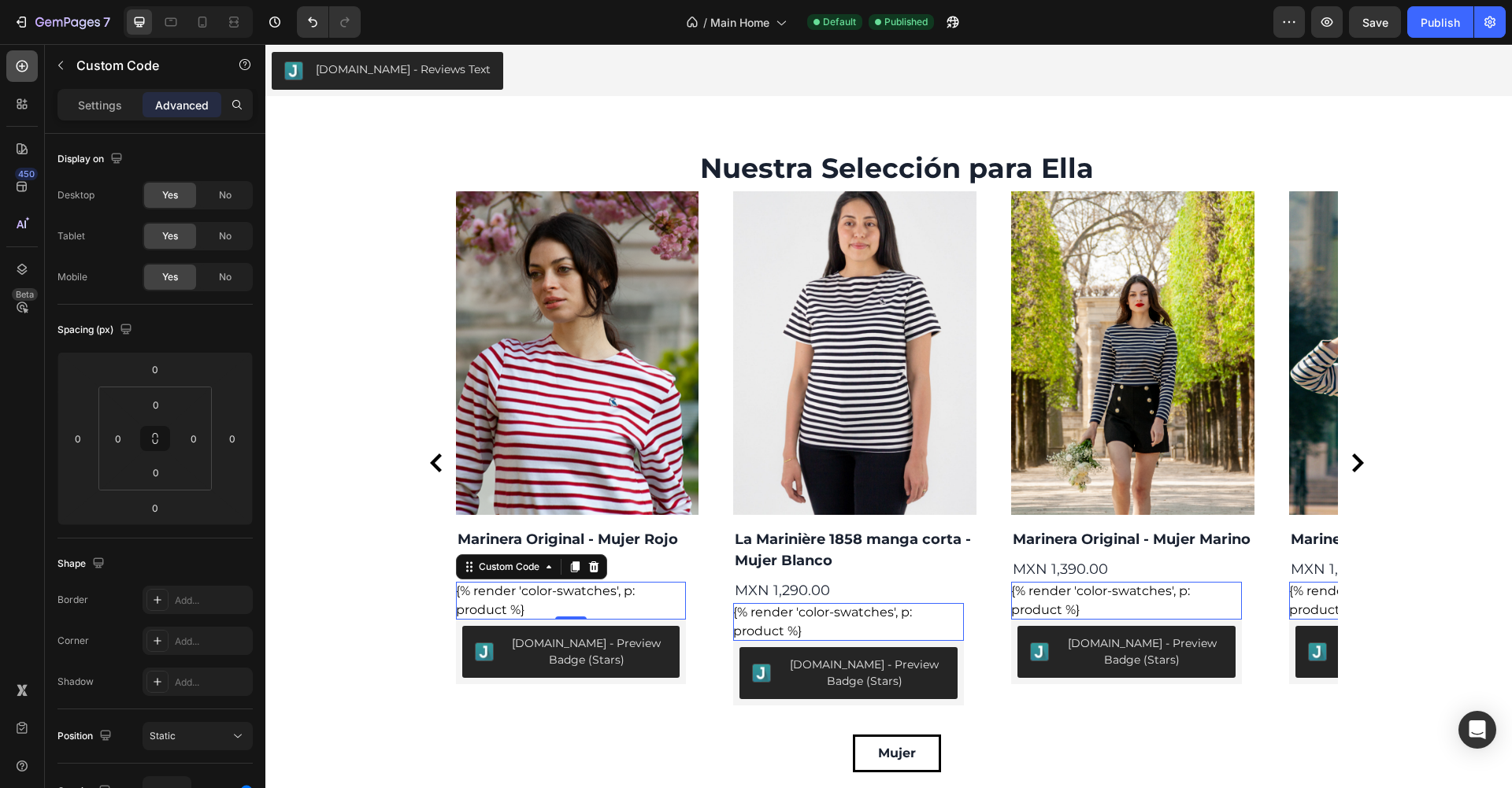
click at [27, 67] on icon at bounding box center [22, 66] width 12 height 12
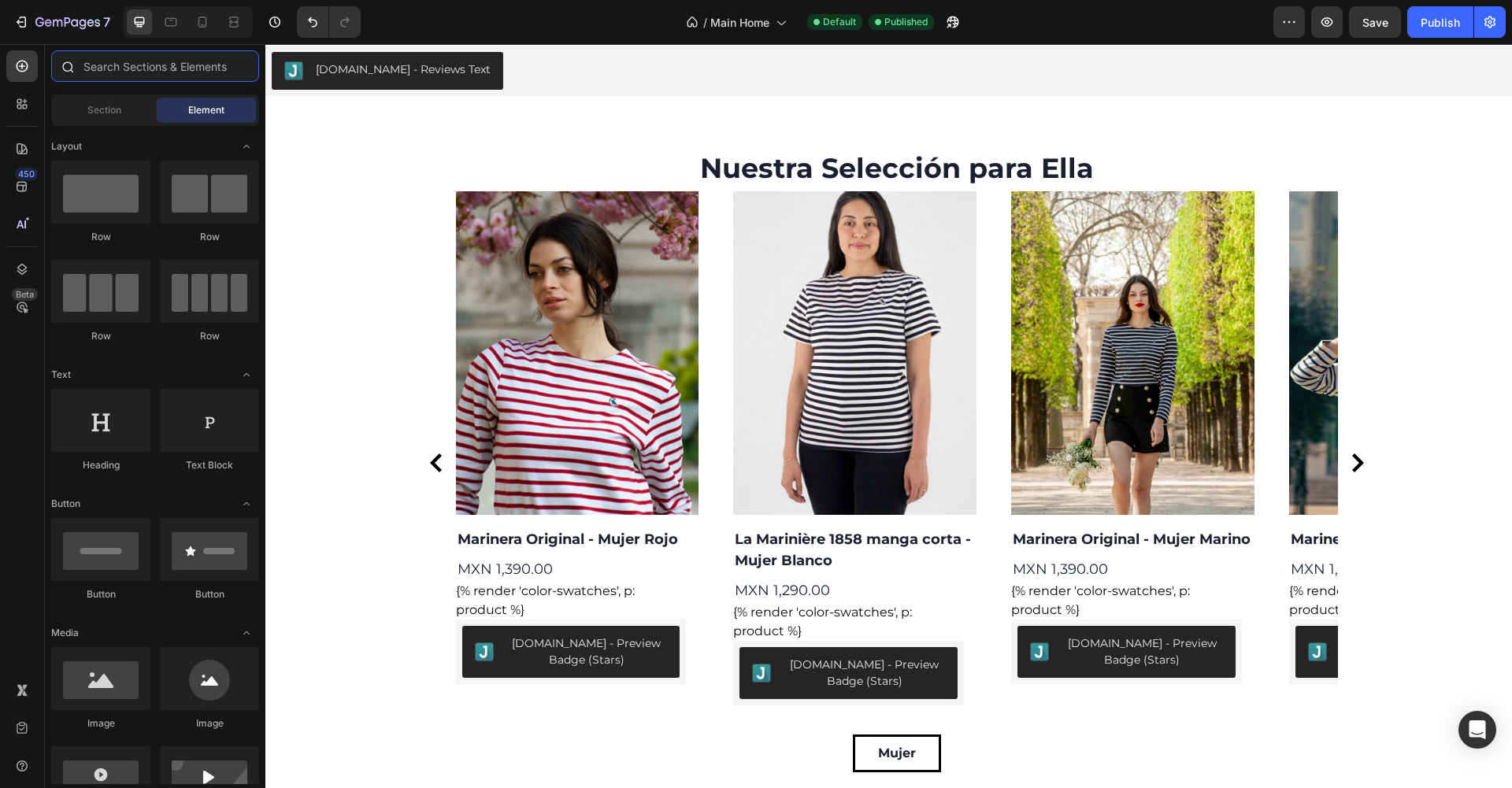
click at [95, 64] on input "text" at bounding box center [155, 65] width 208 height 31
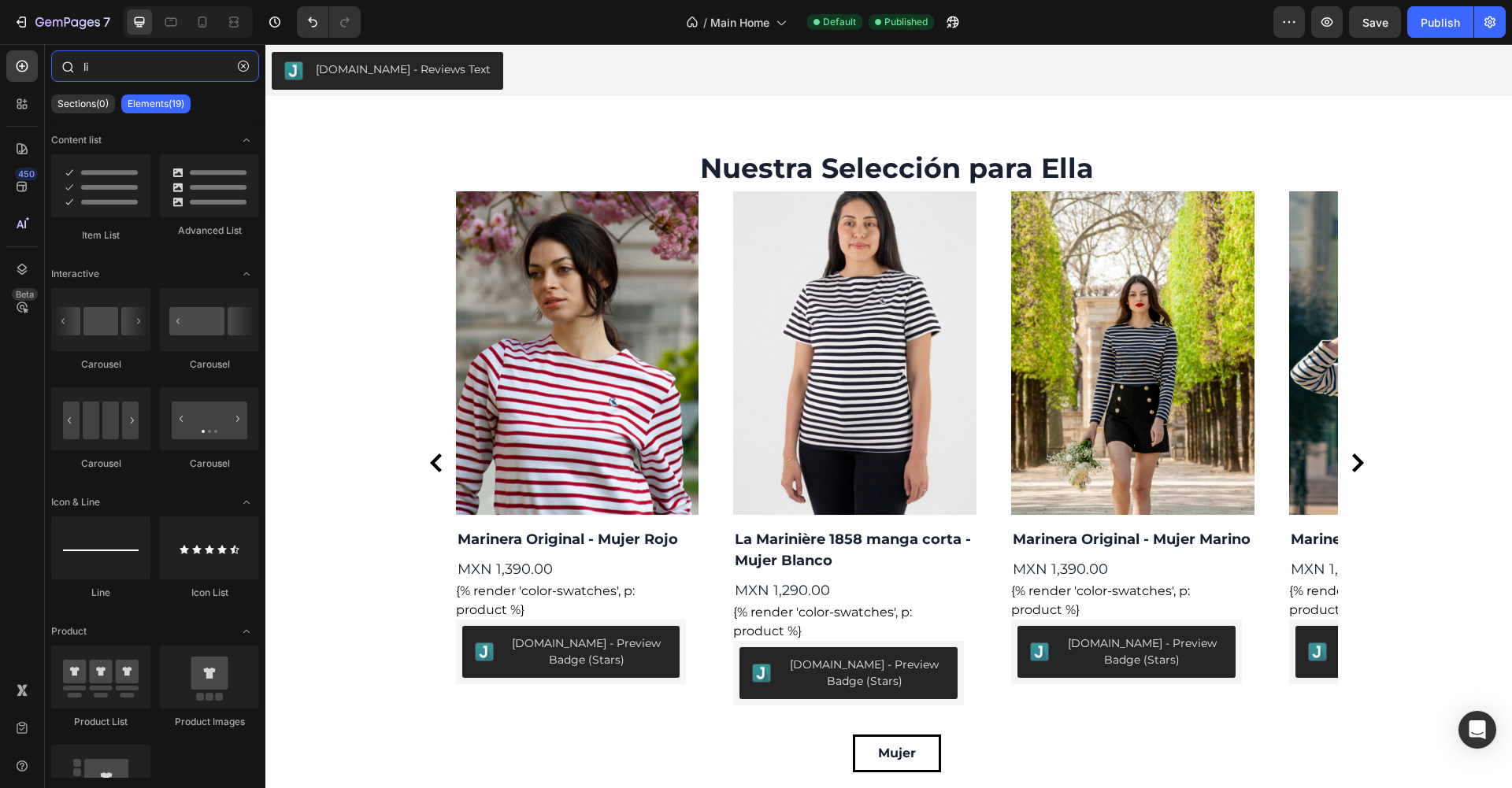
type input "l"
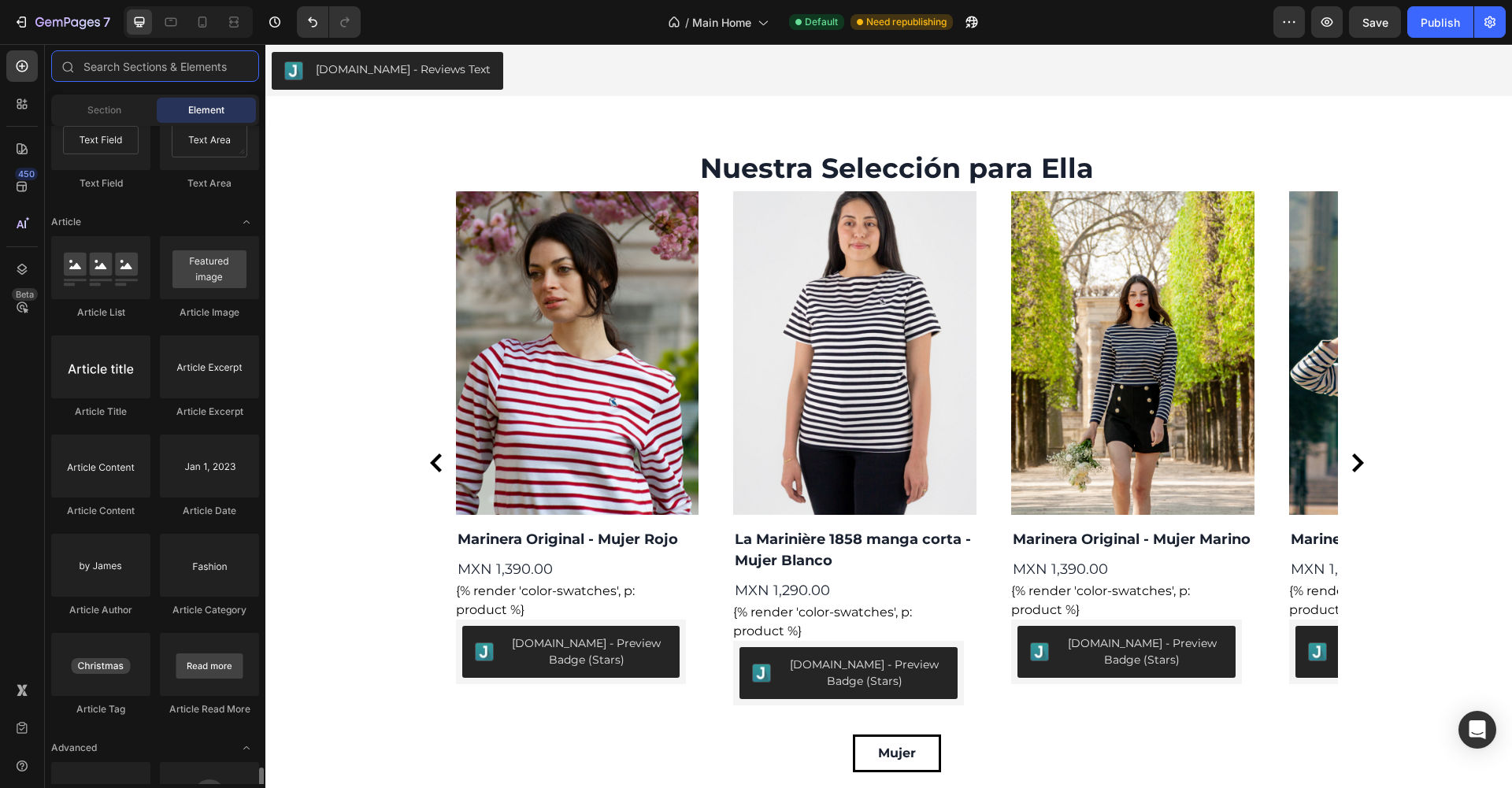
scroll to position [4009, 0]
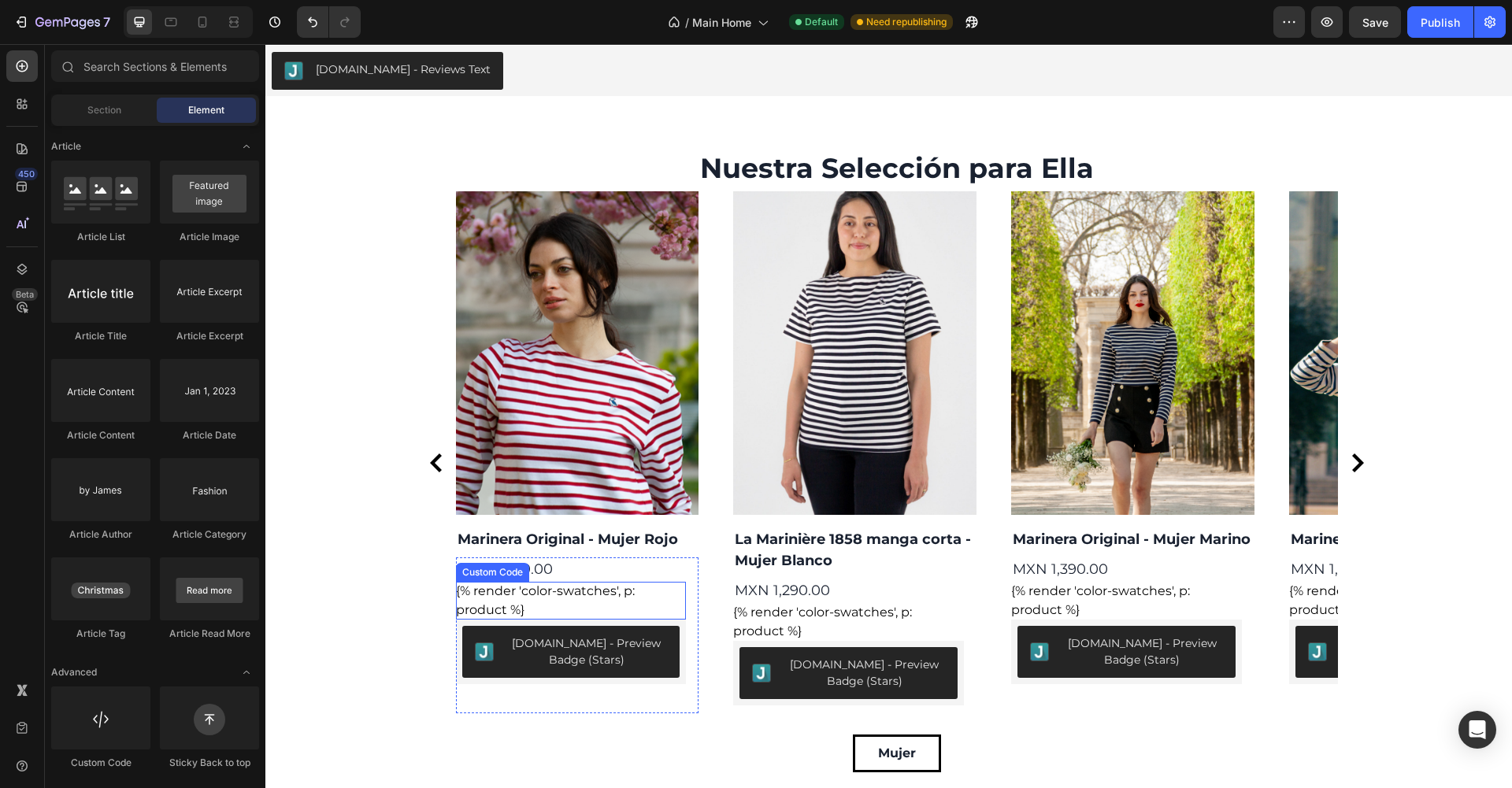
click at [523, 594] on div "{% render 'color-swatches', p: product %}" at bounding box center [570, 601] width 230 height 37
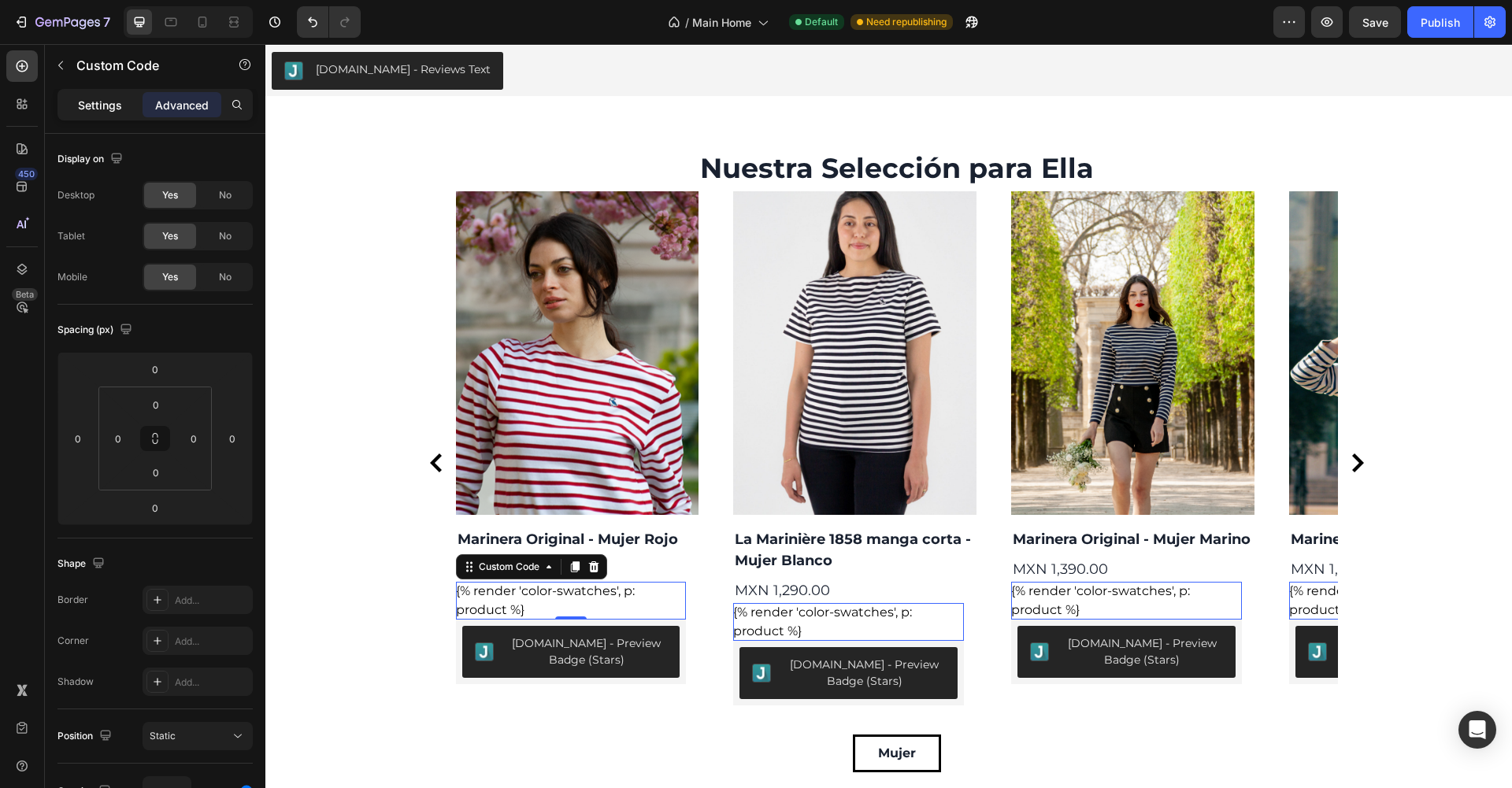
click at [128, 108] on div "Settings" at bounding box center [99, 105] width 79 height 26
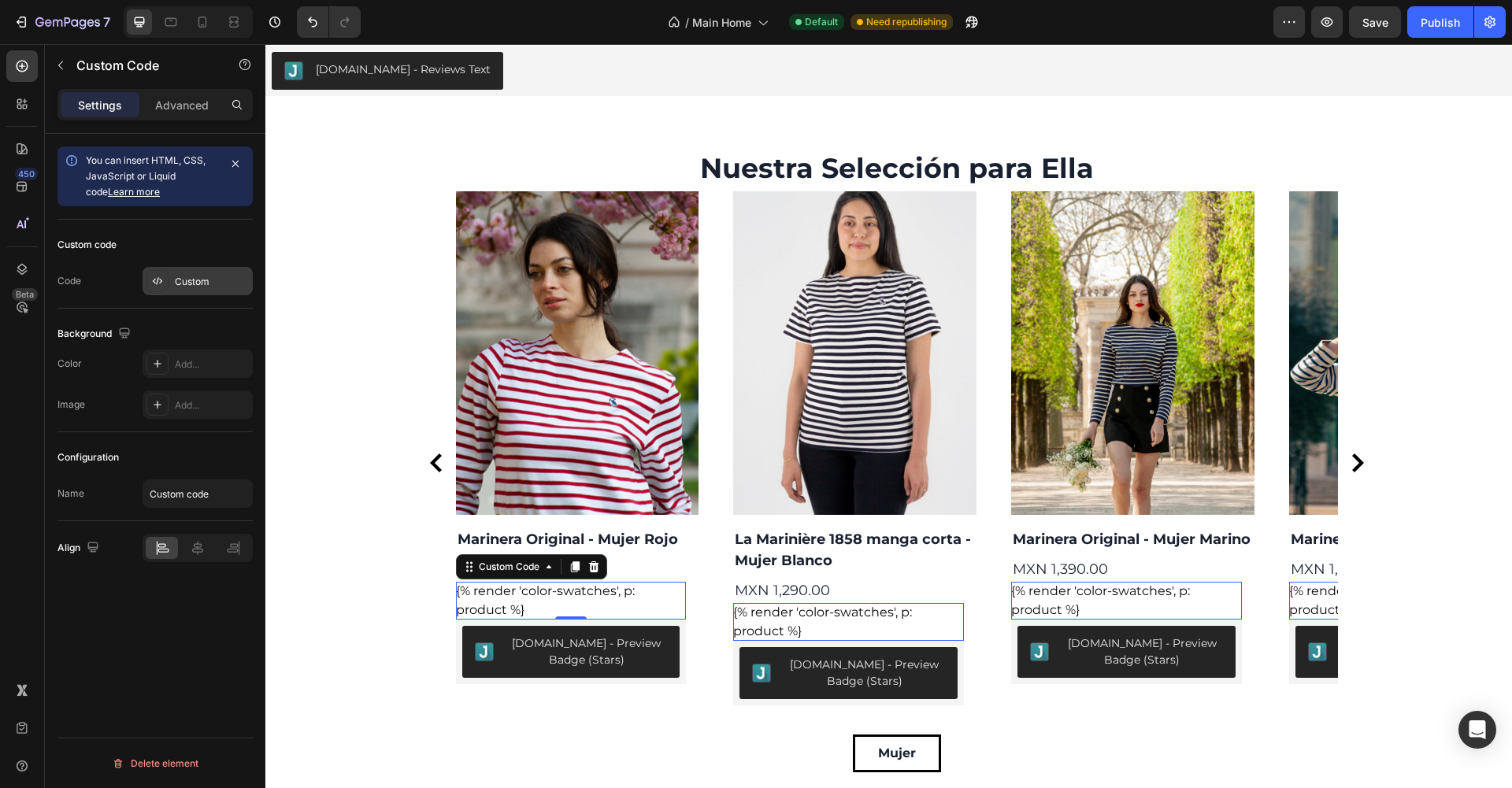
click at [209, 275] on div "Custom" at bounding box center [212, 281] width 74 height 14
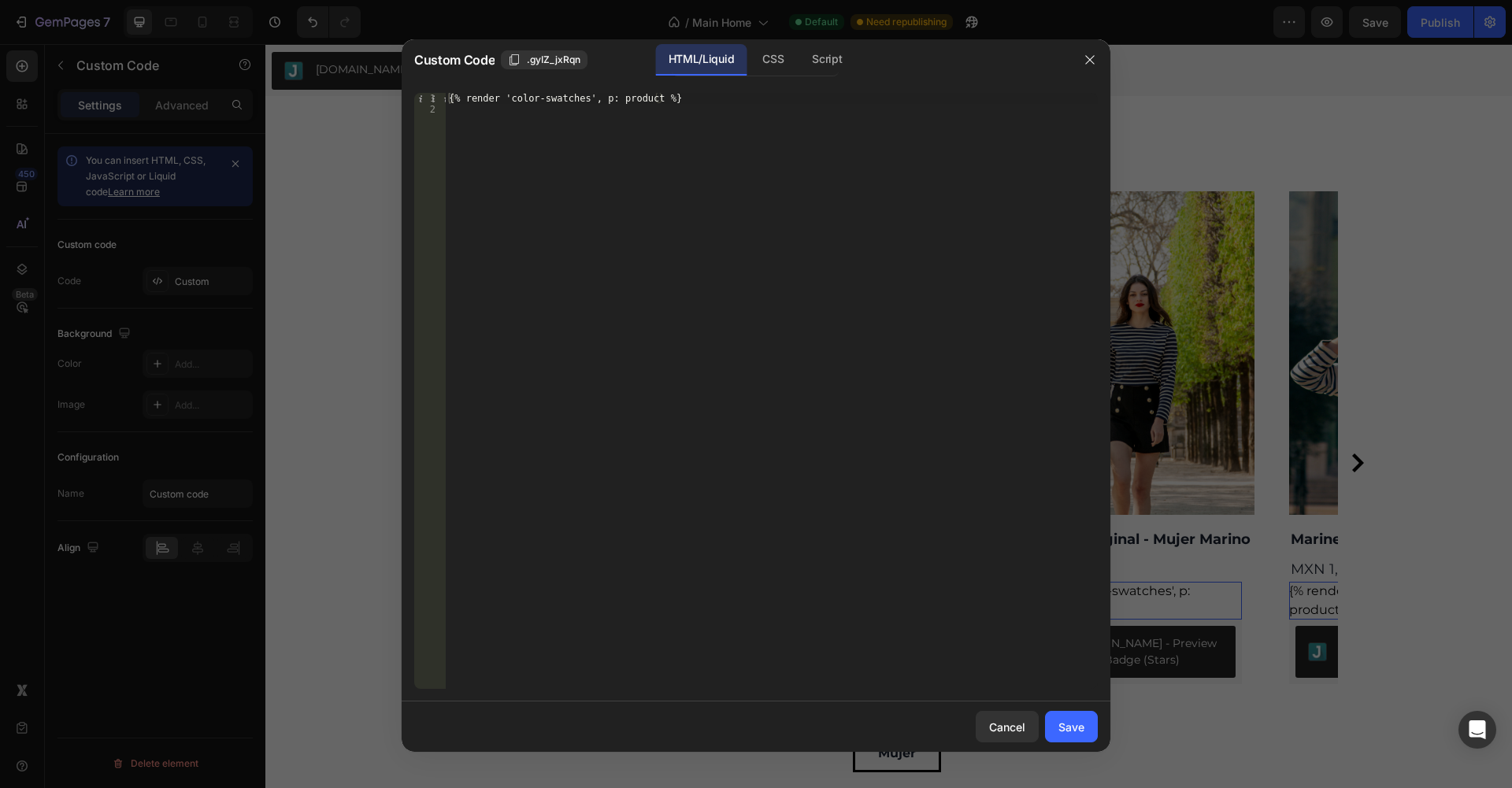
click at [309, 208] on div at bounding box center [756, 394] width 1512 height 788
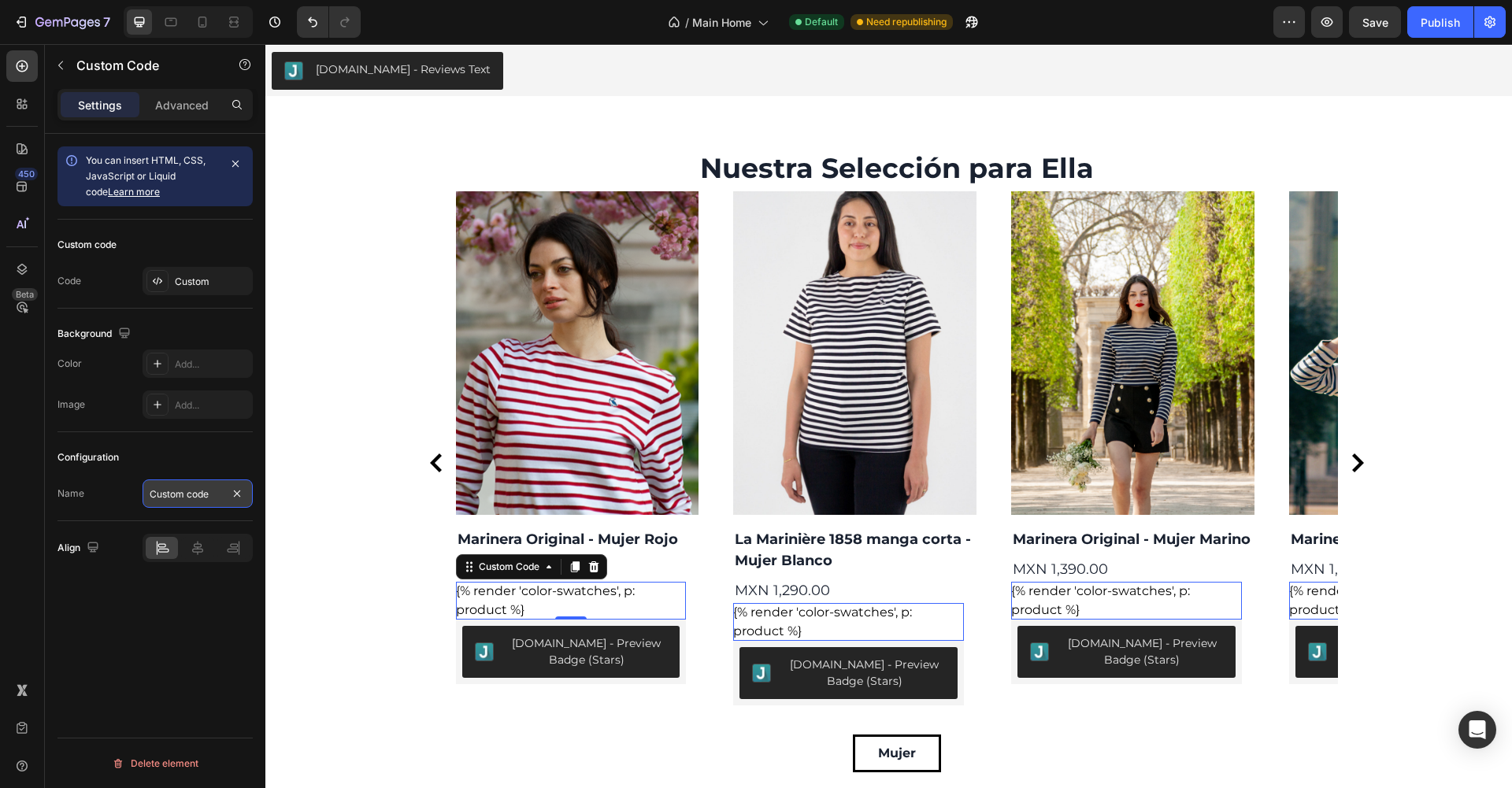
click at [208, 498] on input "Custom code" at bounding box center [198, 493] width 110 height 28
click at [237, 694] on div "You can insert HTML, CSS, JavaScript or Liquid code Learn more Custom code Code…" at bounding box center [155, 484] width 220 height 700
click at [607, 599] on div "{% render 'color-swatches', p: product %}" at bounding box center [570, 601] width 230 height 37
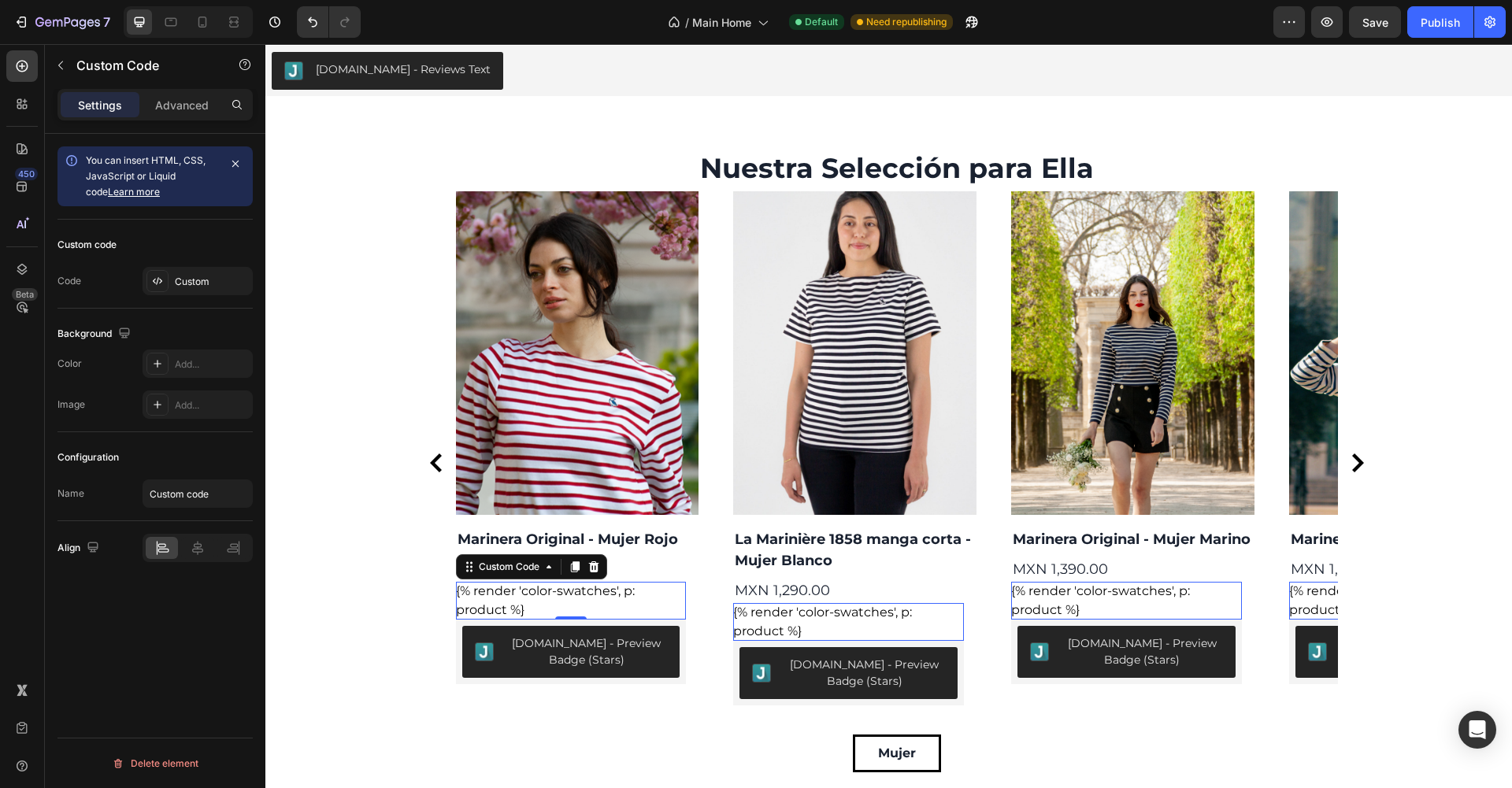
click at [607, 599] on div "{% render 'color-swatches', p: product %}" at bounding box center [570, 601] width 230 height 37
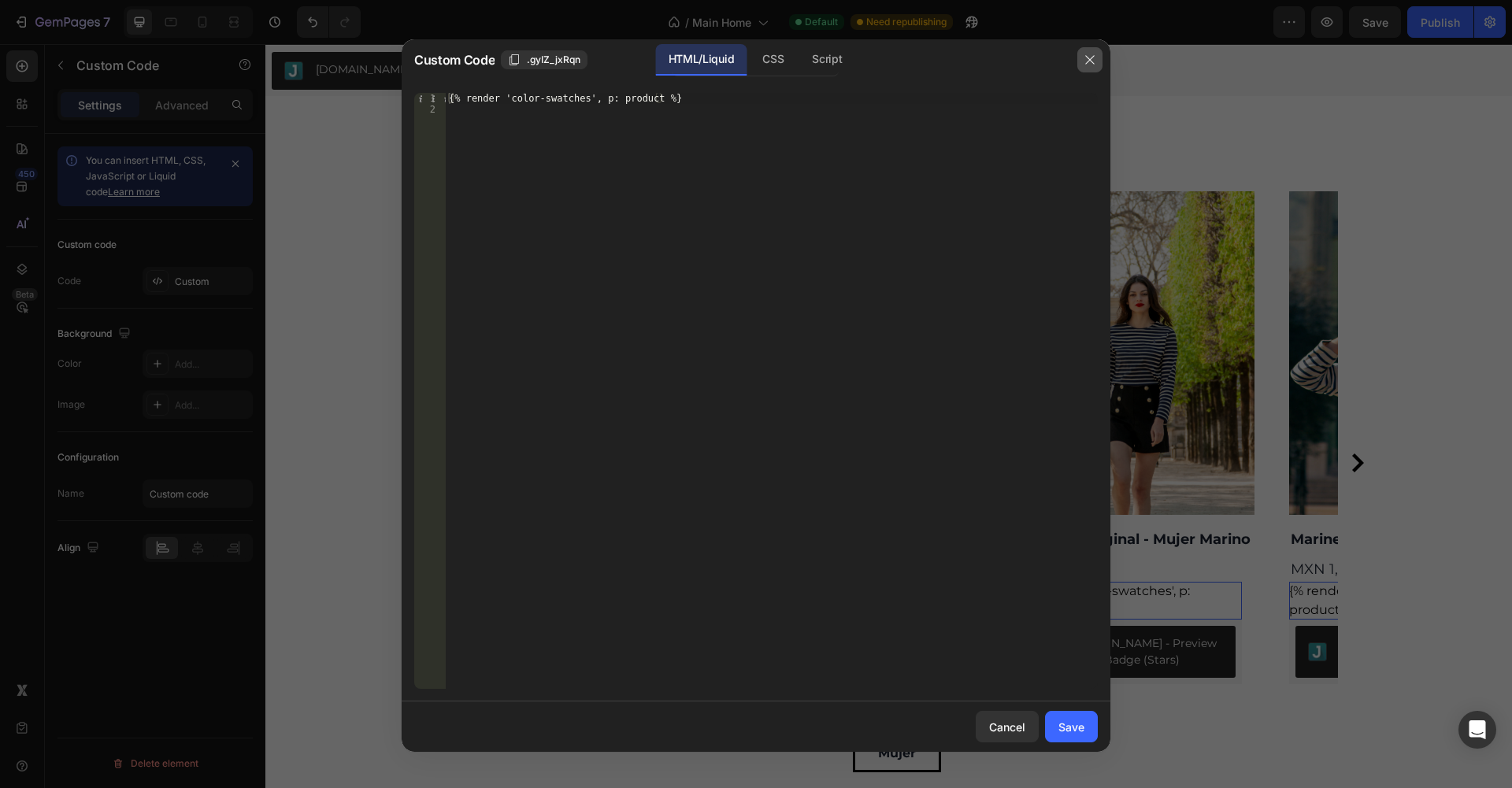
click at [1082, 59] on button "button" at bounding box center [1090, 60] width 25 height 26
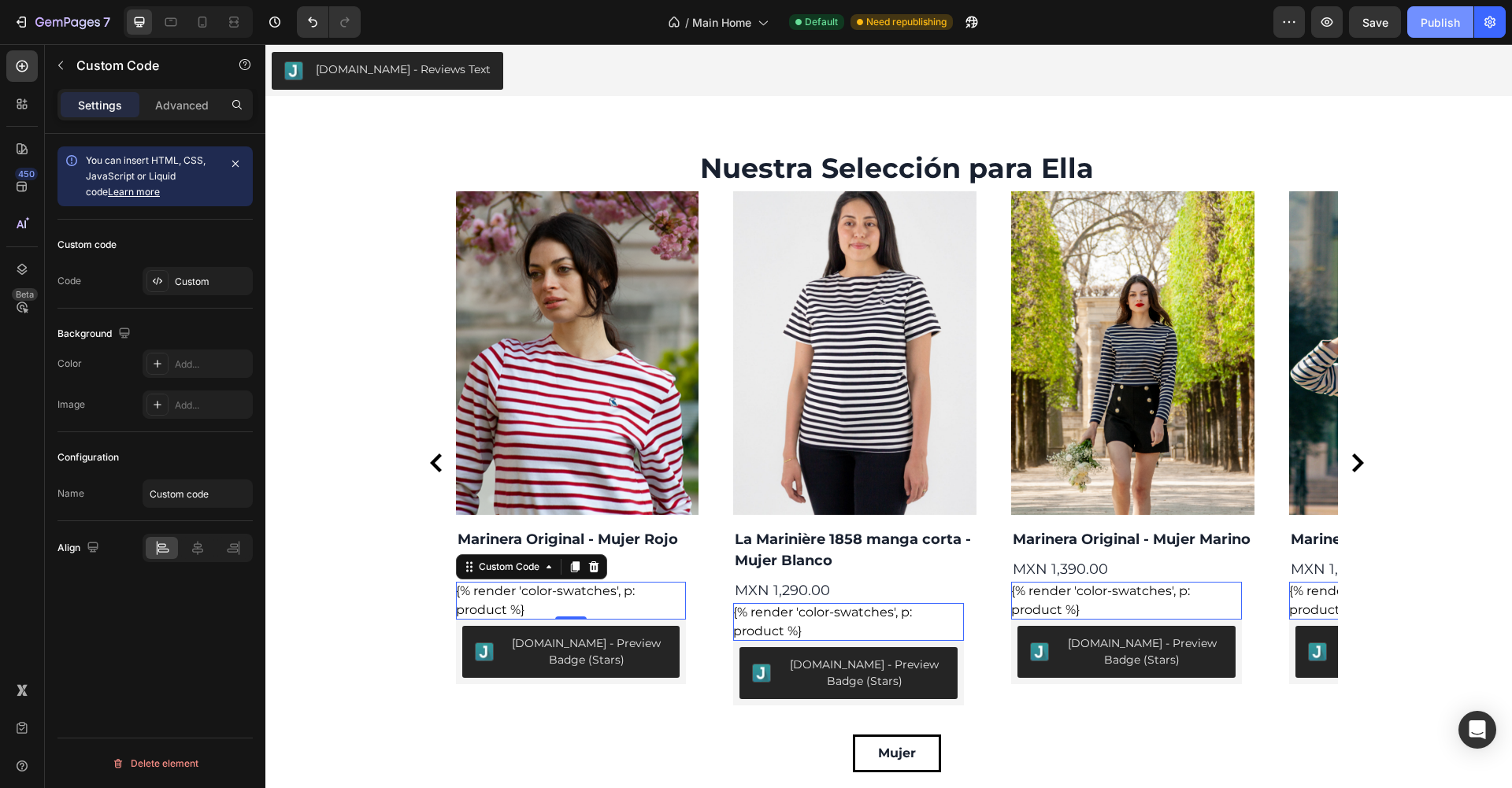
click at [1442, 24] on div "Publish" at bounding box center [1440, 22] width 39 height 16
click at [507, 326] on img at bounding box center [577, 354] width 243 height 325
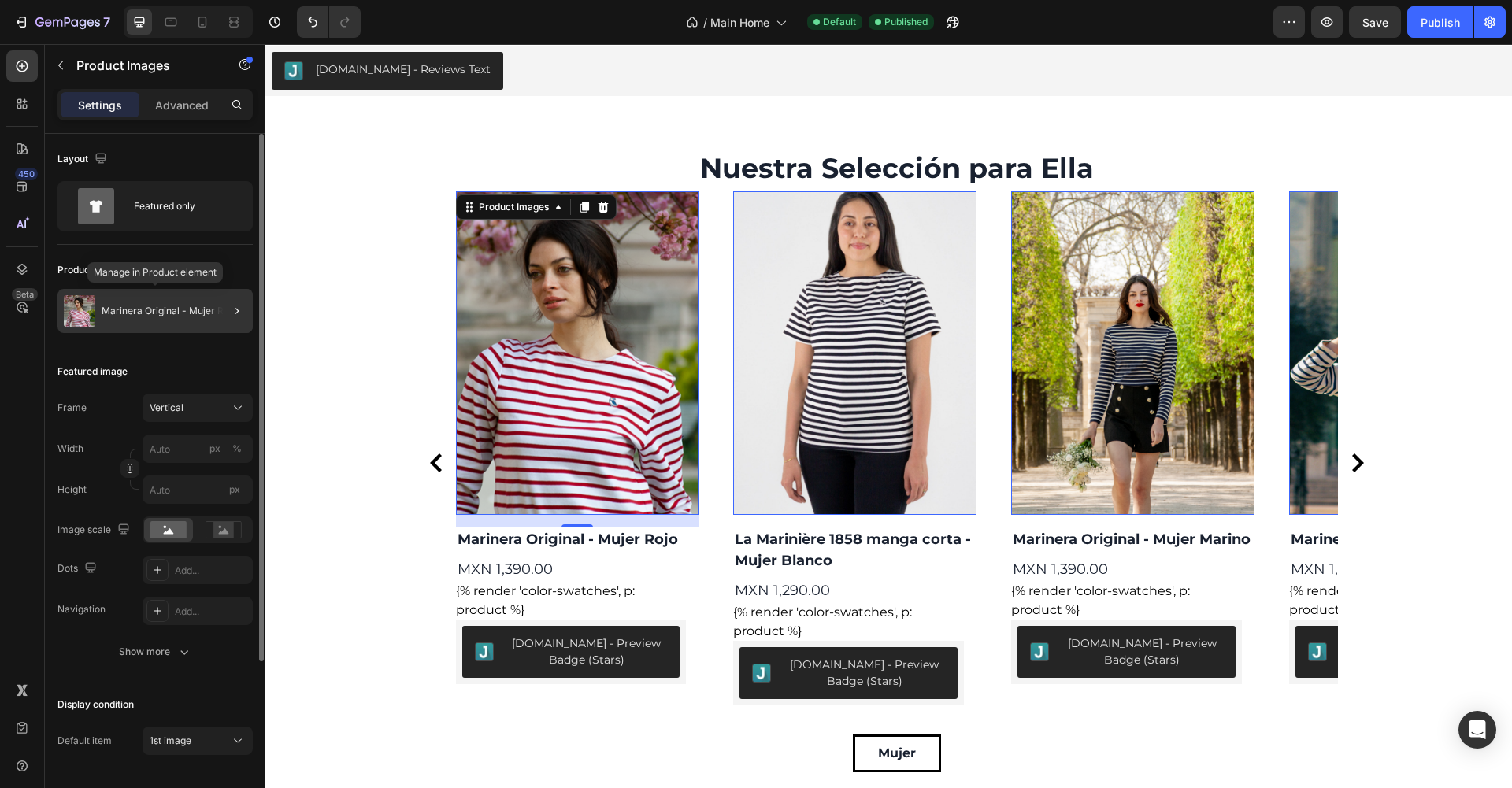
click at [196, 312] on p "Marinera Original - Mujer Rojo" at bounding box center [169, 310] width 135 height 11
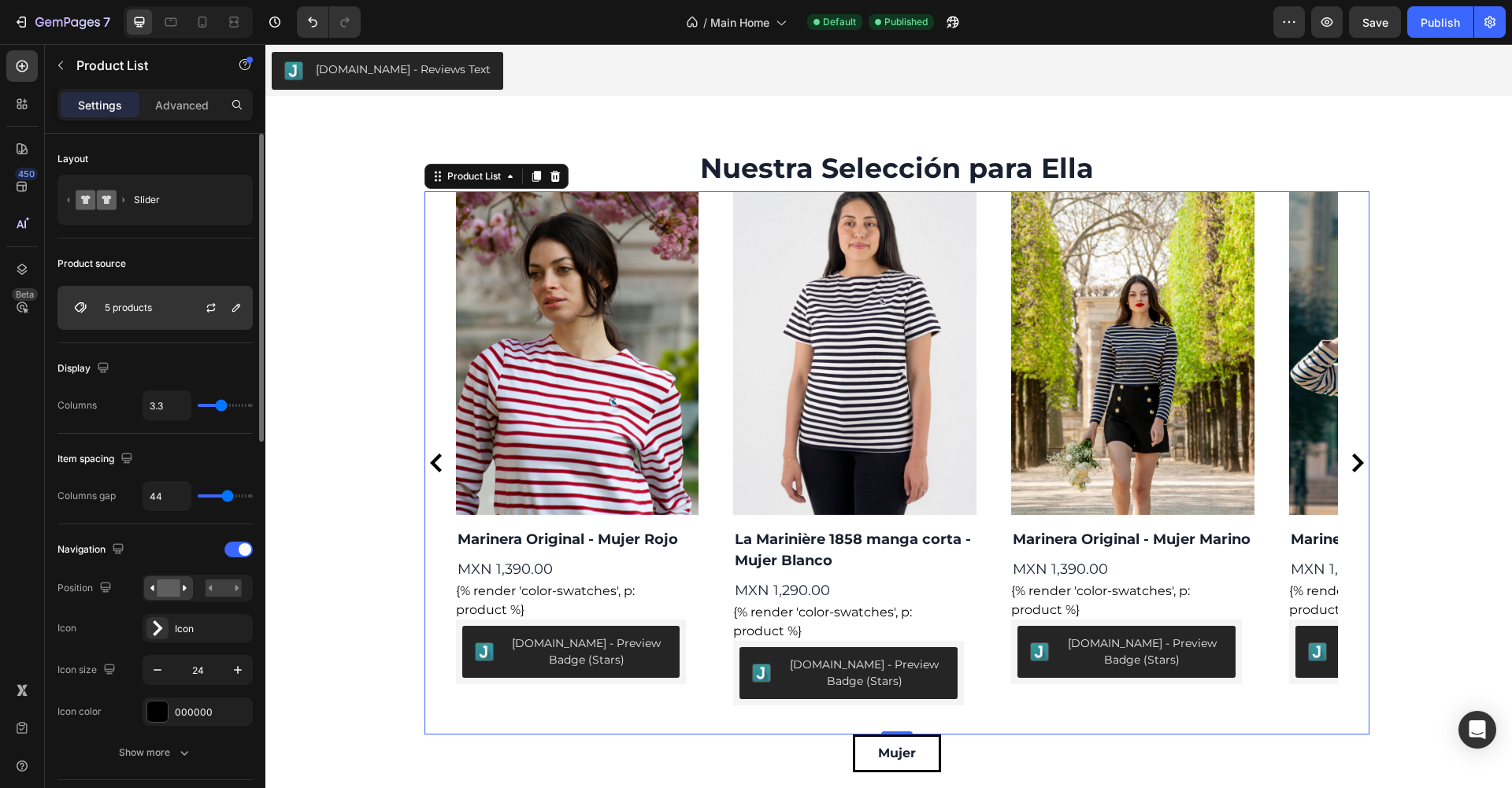
click at [146, 309] on p "5 products" at bounding box center [128, 308] width 48 height 11
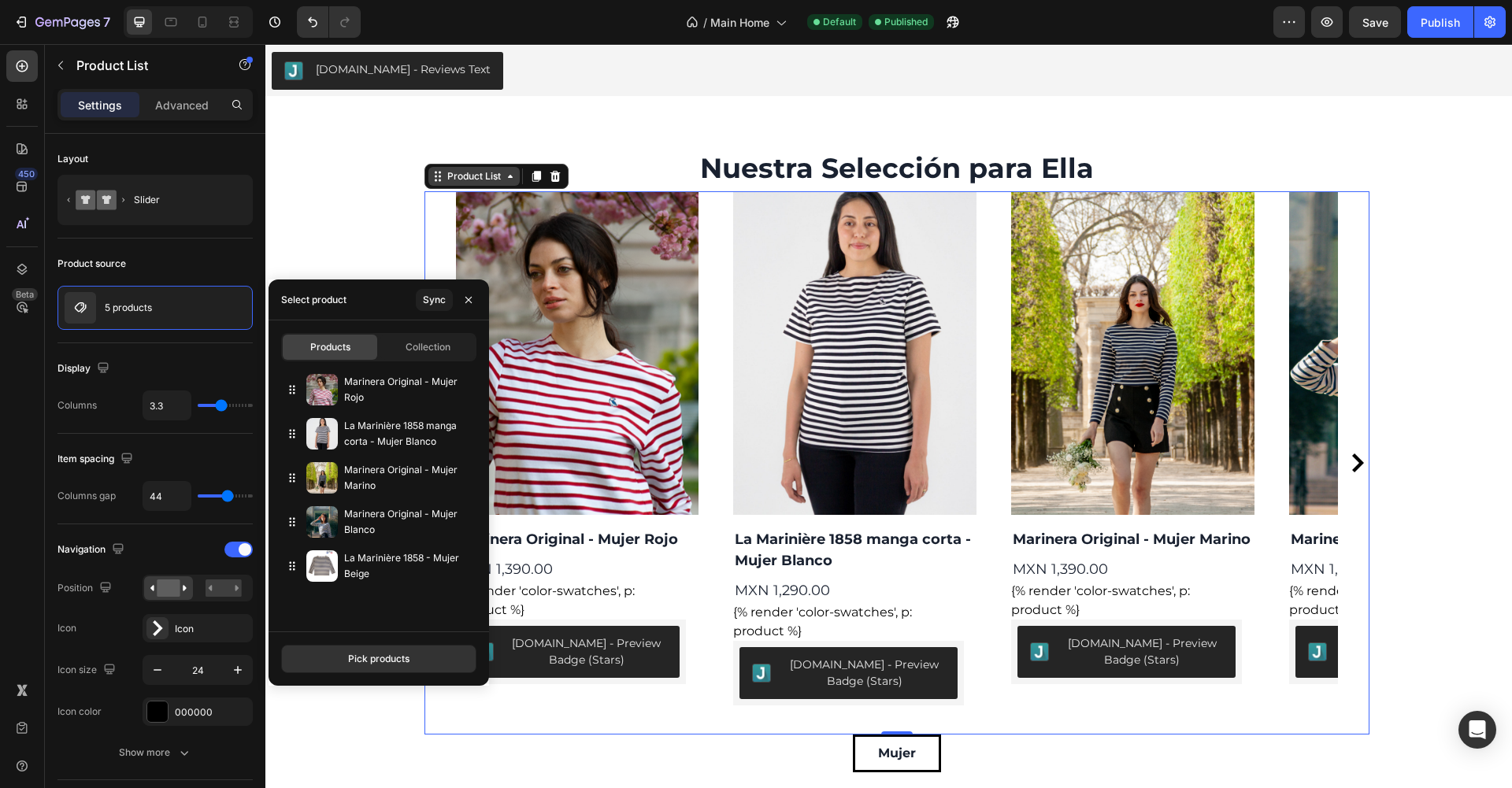
click at [502, 179] on div "Product List" at bounding box center [474, 176] width 59 height 14
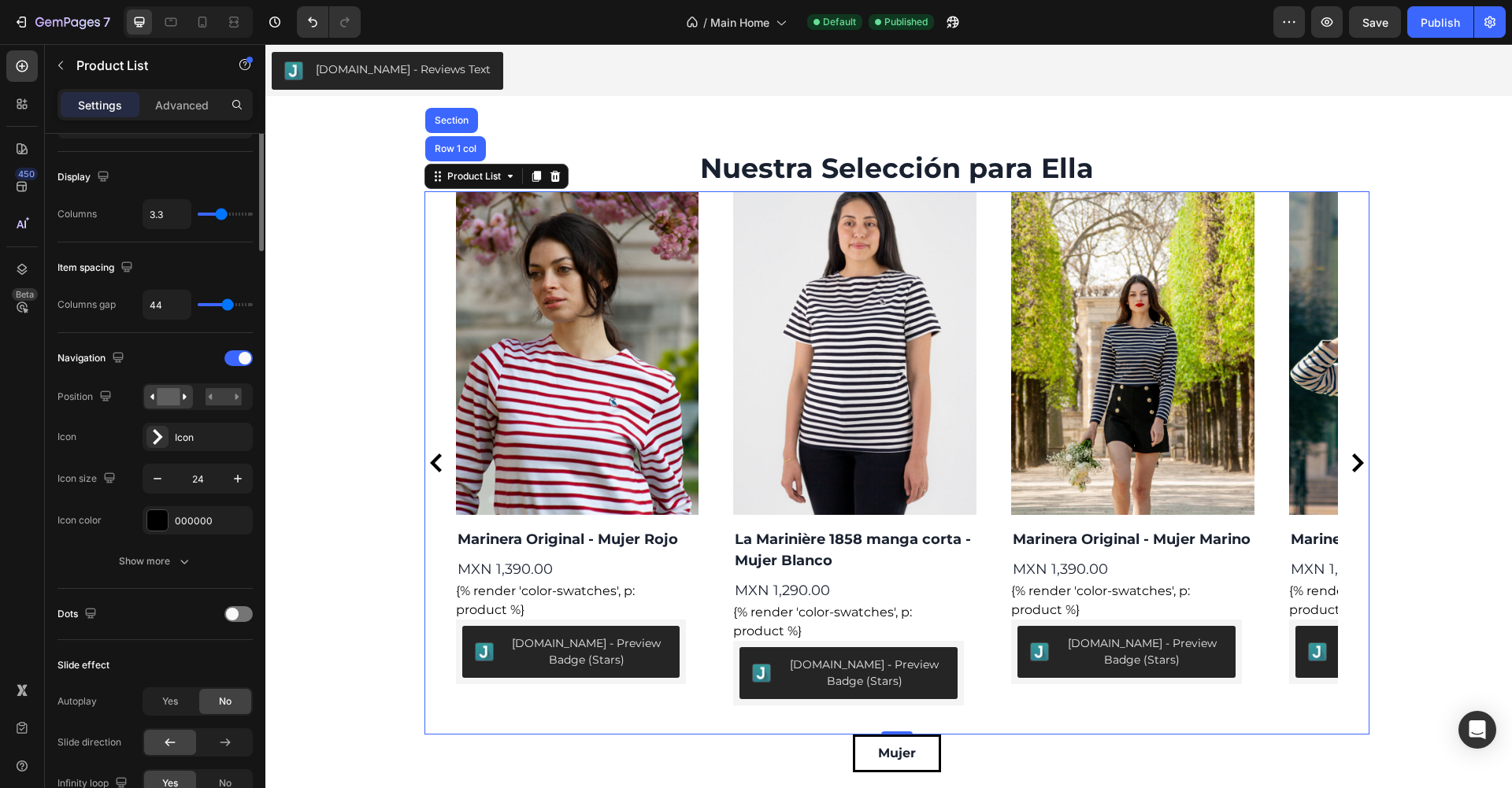
scroll to position [0, 0]
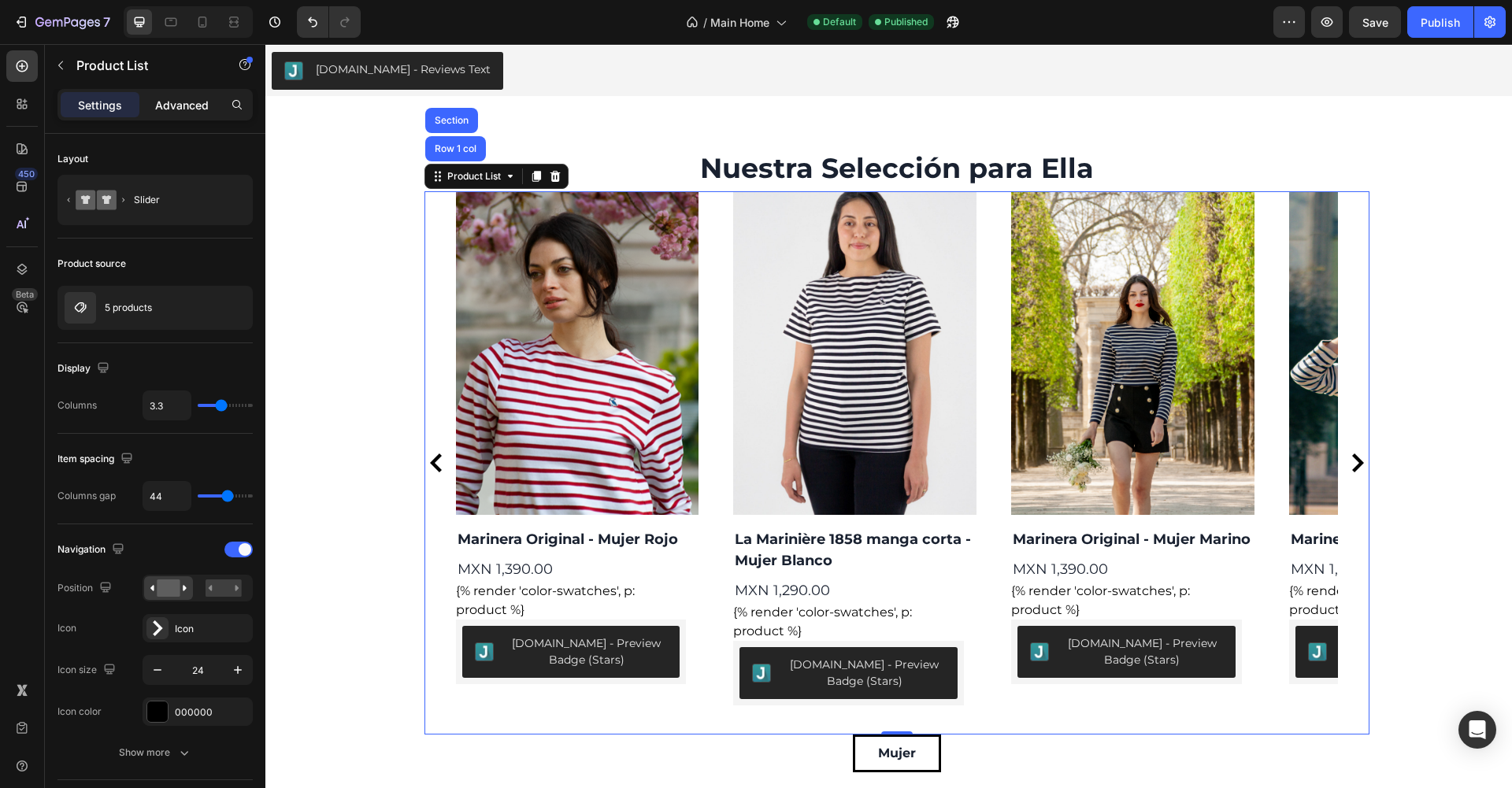
click at [176, 108] on p "Advanced" at bounding box center [182, 105] width 54 height 16
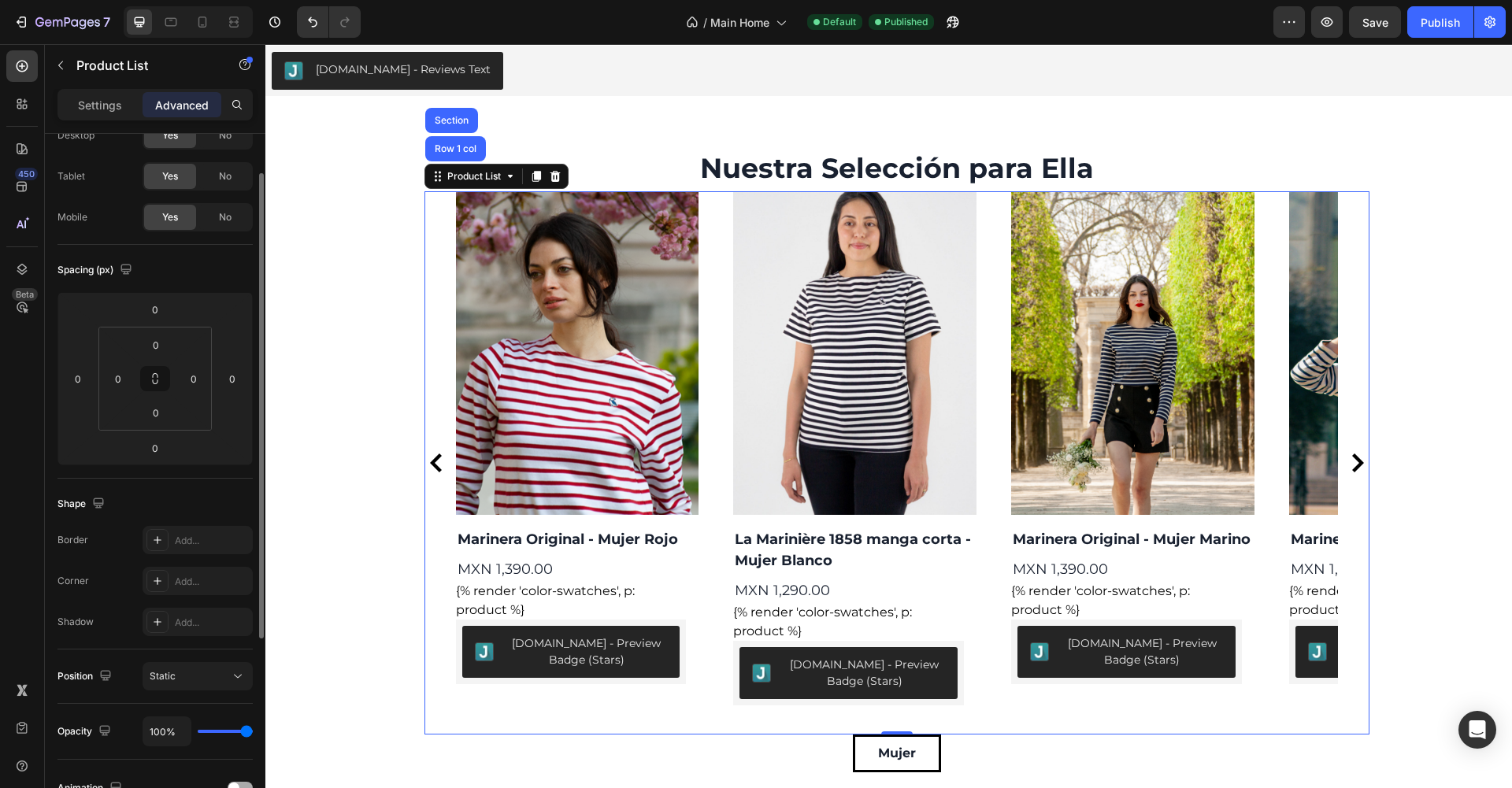
scroll to position [59, 0]
click at [115, 106] on p "Settings" at bounding box center [100, 105] width 44 height 16
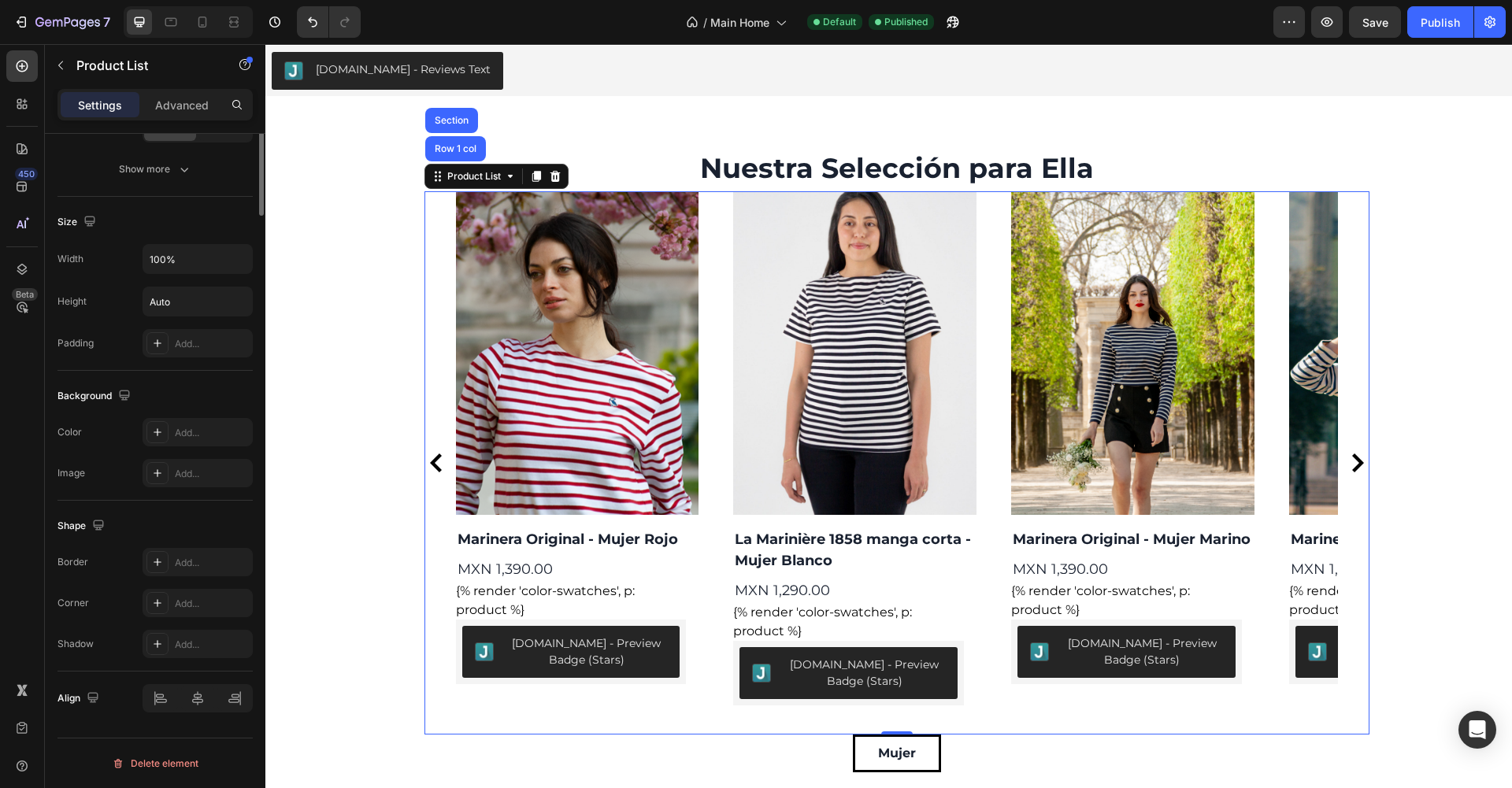
scroll to position [0, 0]
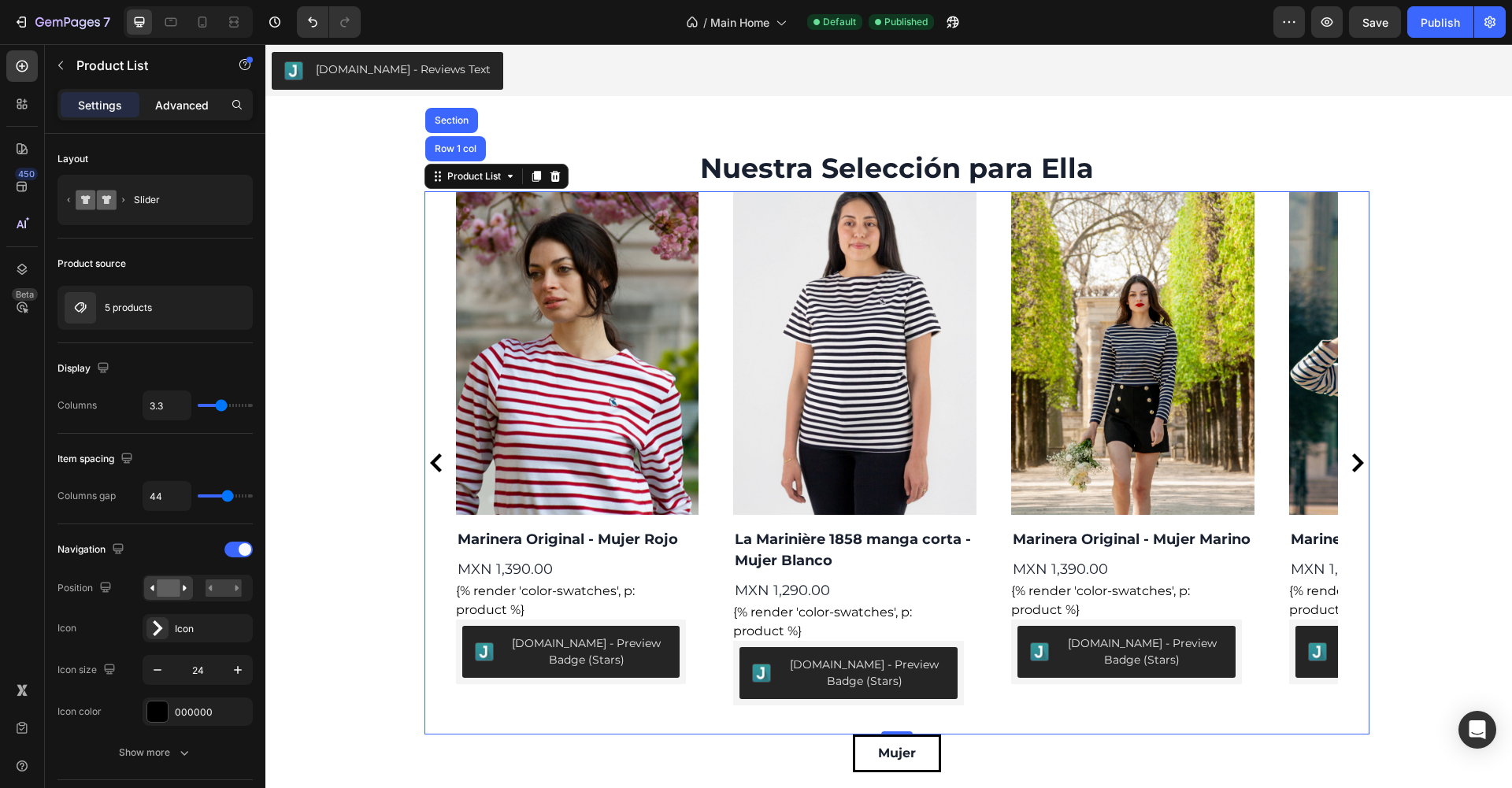
click at [175, 105] on p "Advanced" at bounding box center [182, 105] width 54 height 16
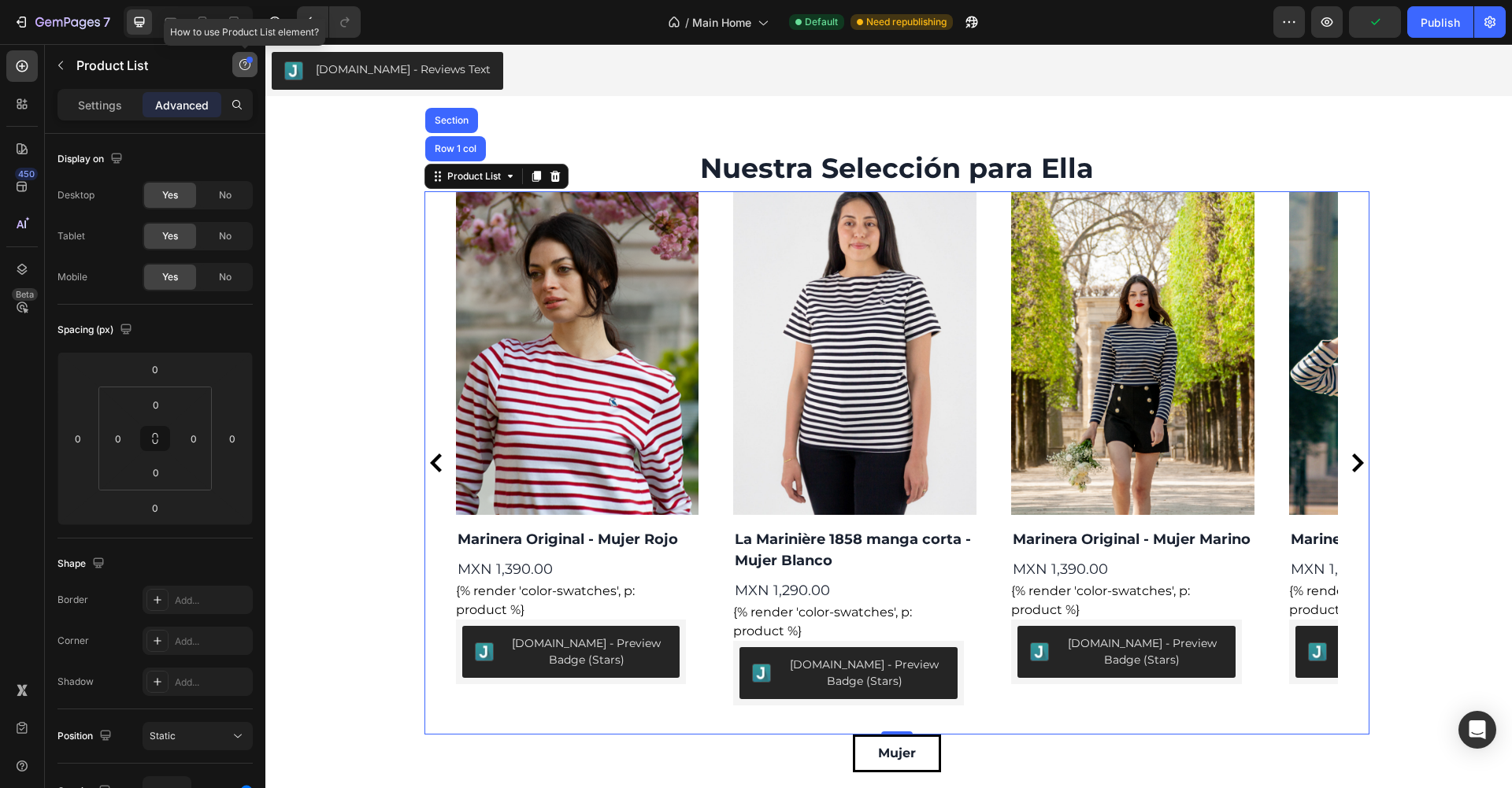
click at [242, 61] on icon "button" at bounding box center [245, 65] width 13 height 13
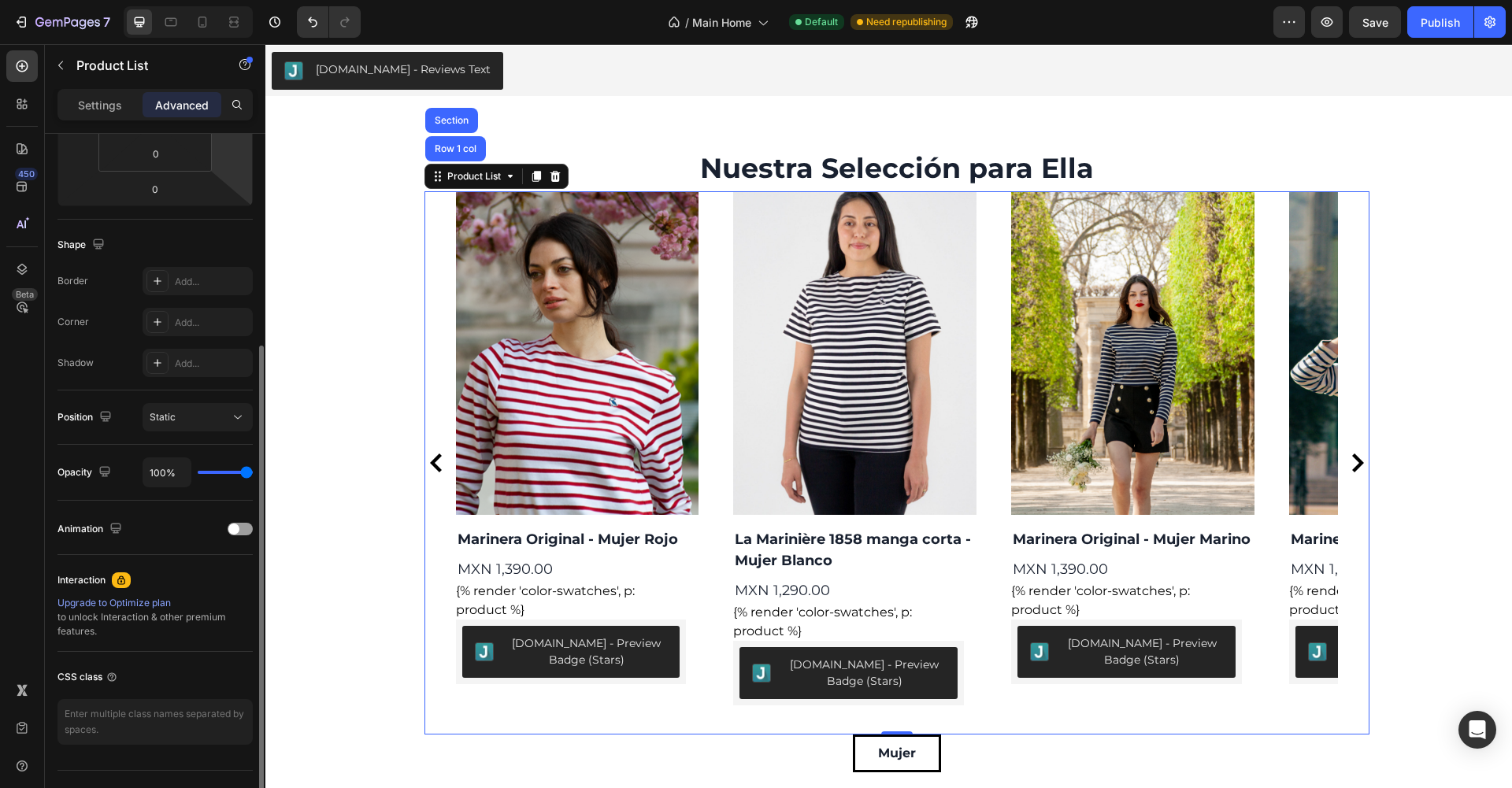
scroll to position [351, 0]
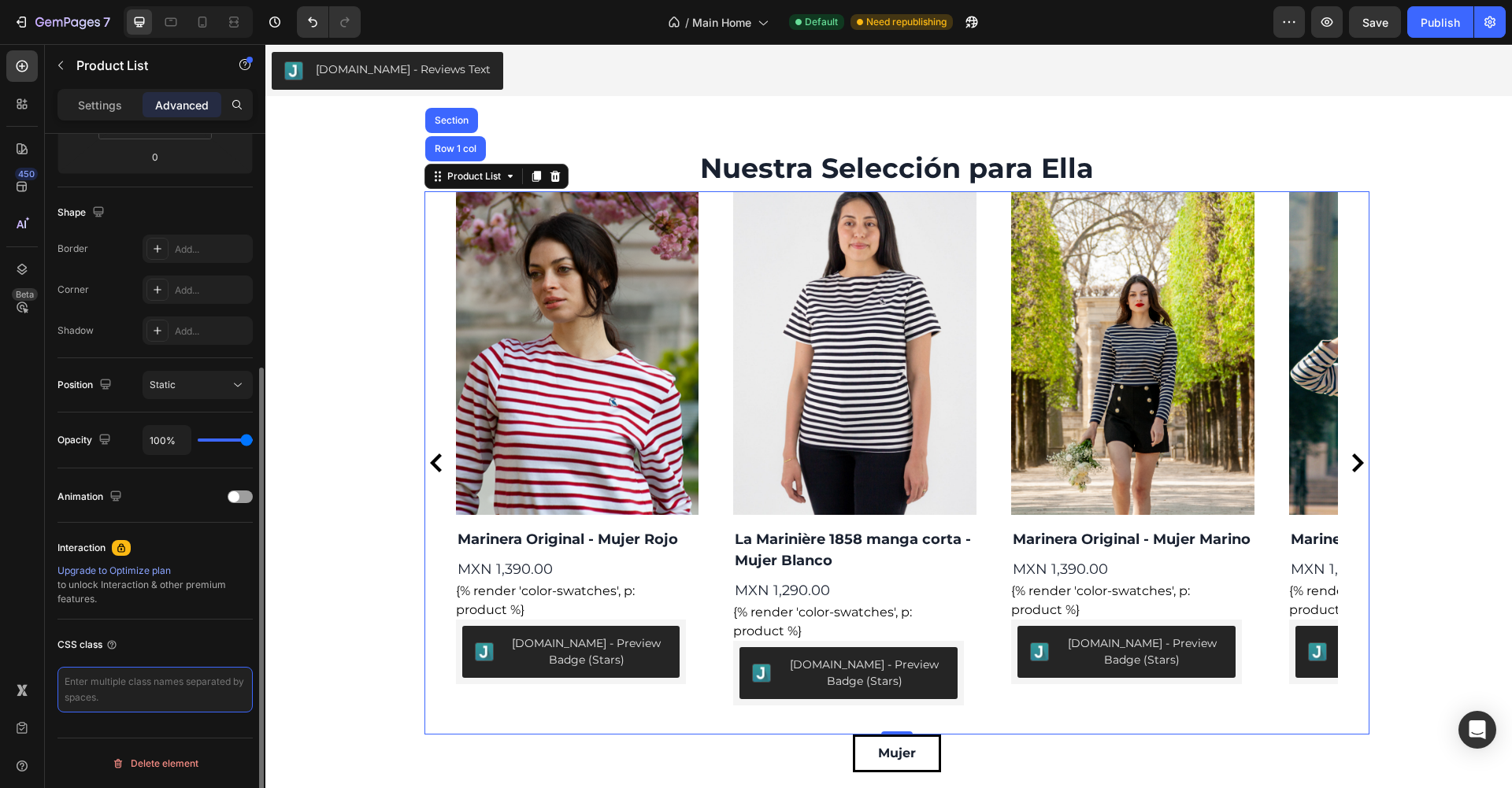
click at [183, 693] on textarea at bounding box center [156, 690] width 195 height 46
paste textarea "{% render 'color-swatches', p: product %}"
type textarea "{% render 'color-swatches', p: product %}"
click at [207, 634] on div "CSS class" at bounding box center [156, 645] width 195 height 26
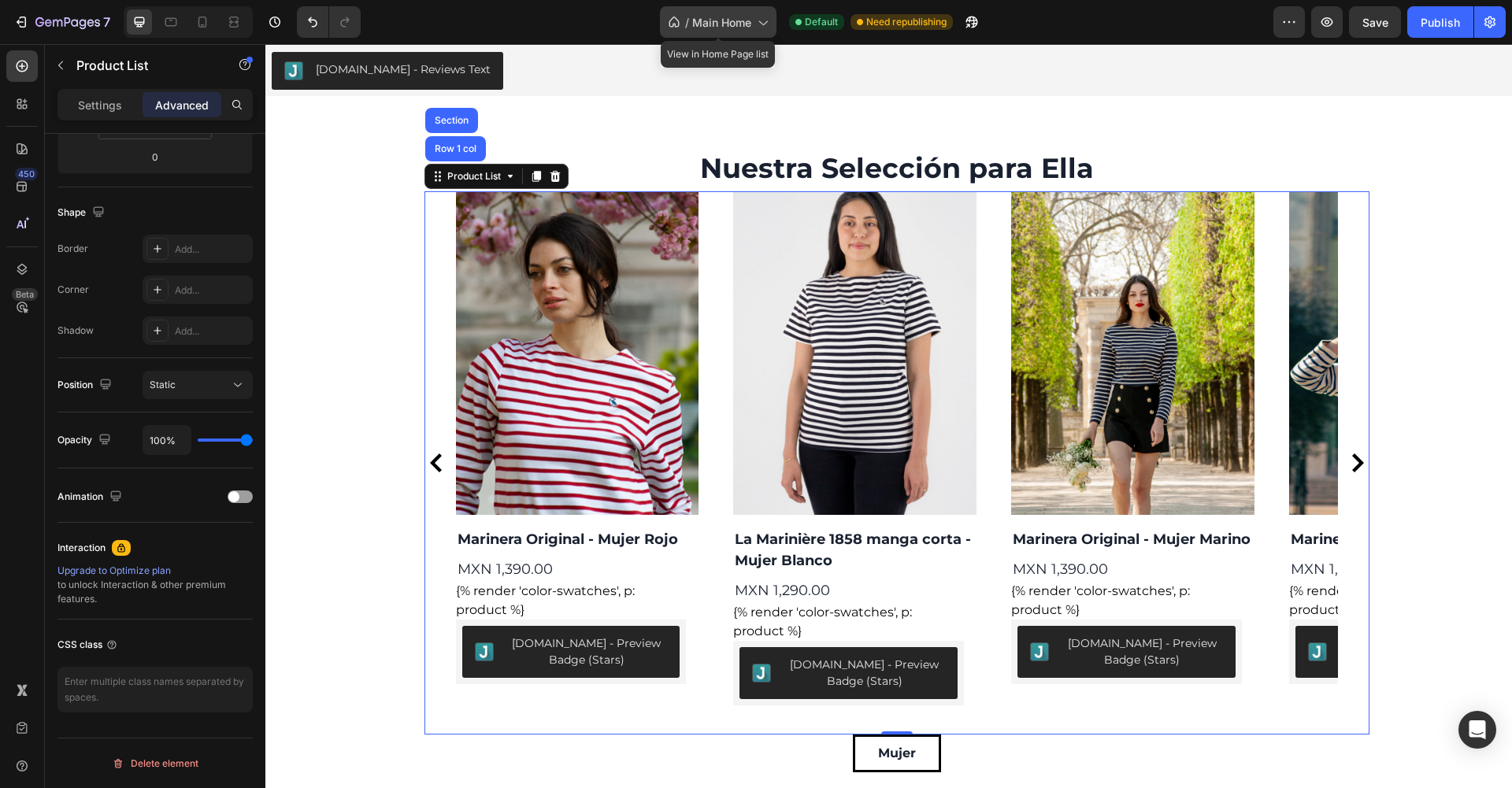
click at [757, 26] on icon at bounding box center [762, 22] width 16 height 16
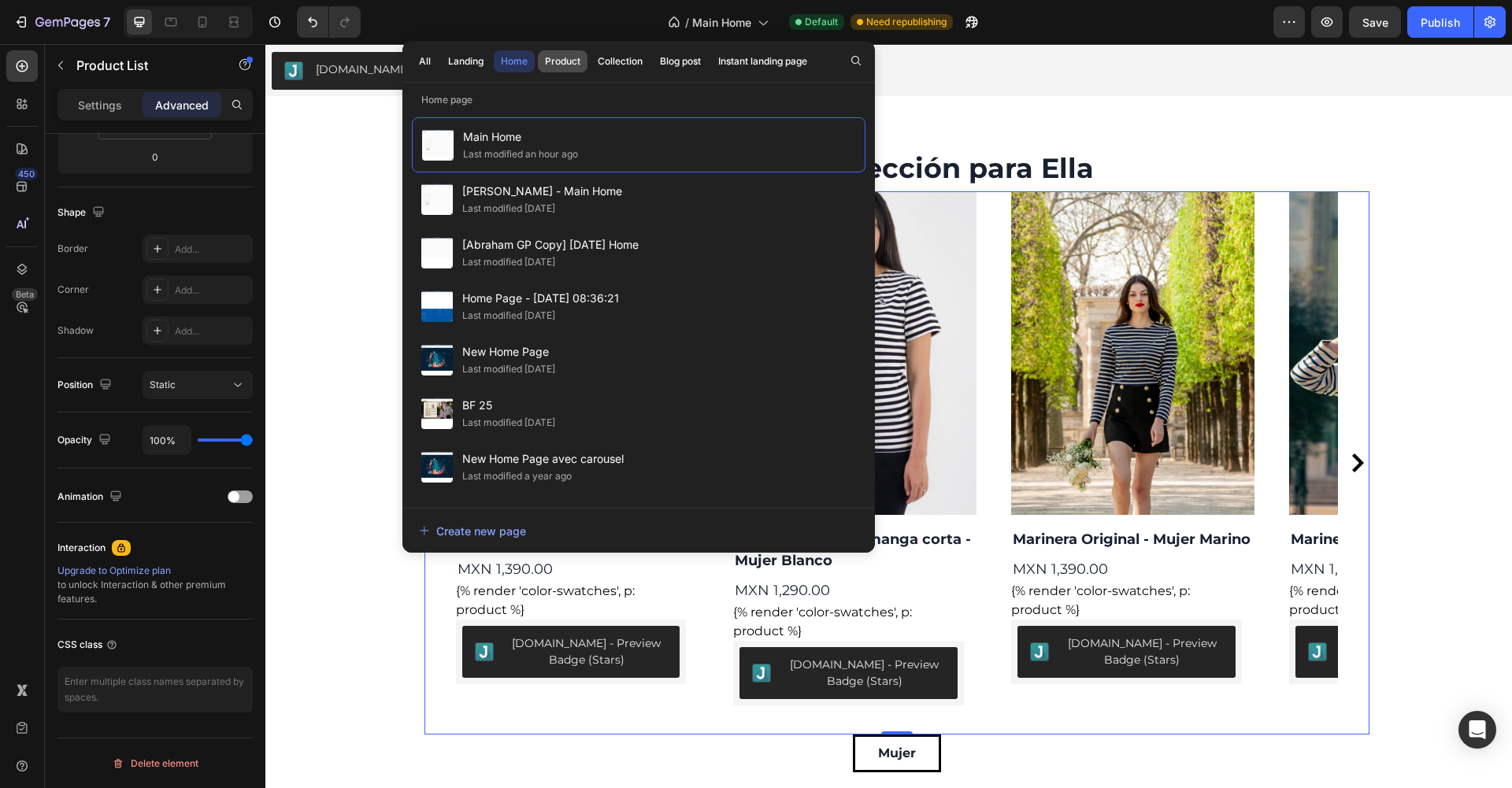
click at [560, 59] on div "Product" at bounding box center [563, 61] width 36 height 14
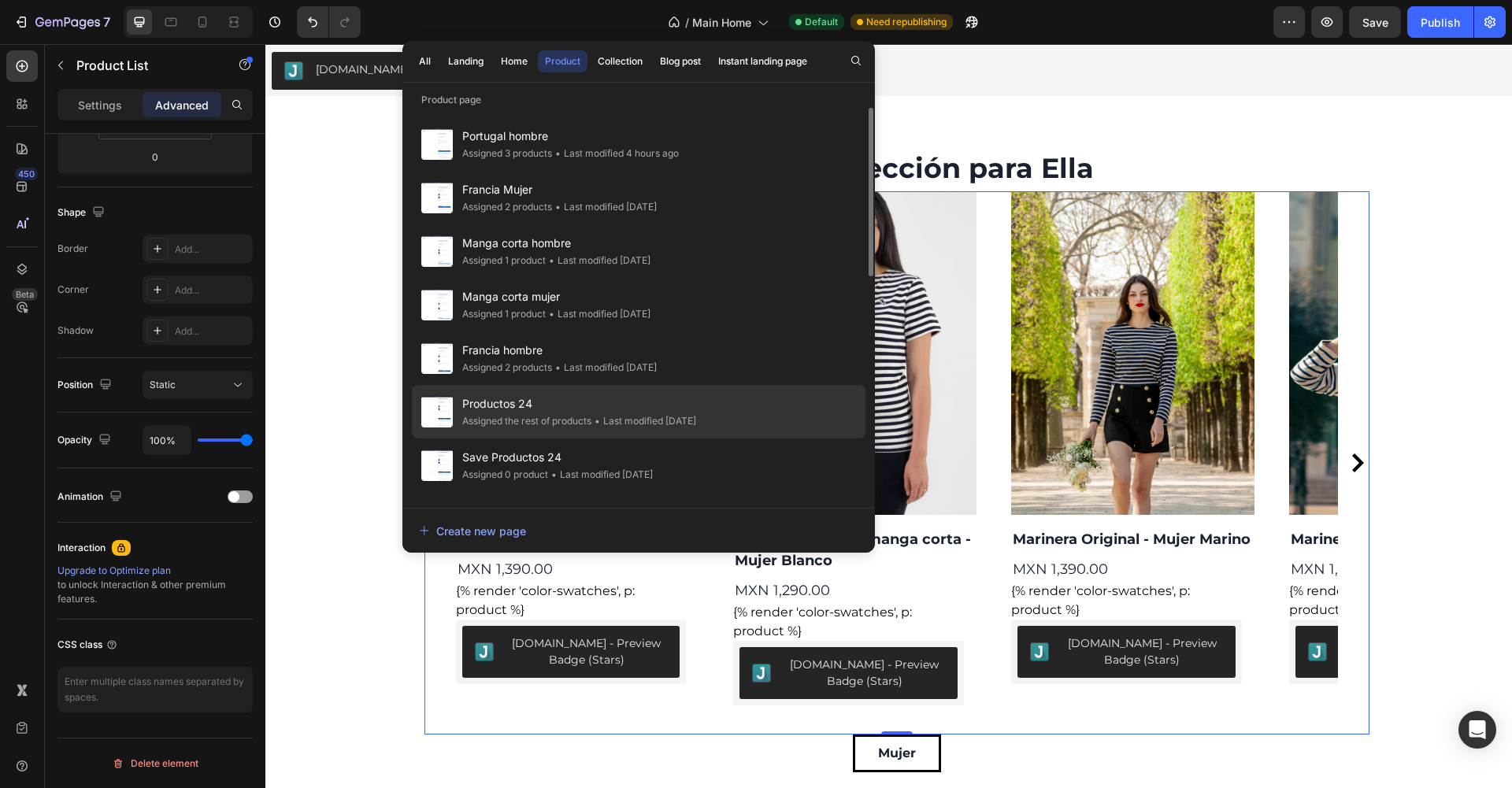
click at [554, 402] on span "Productos 24" at bounding box center [579, 404] width 234 height 19
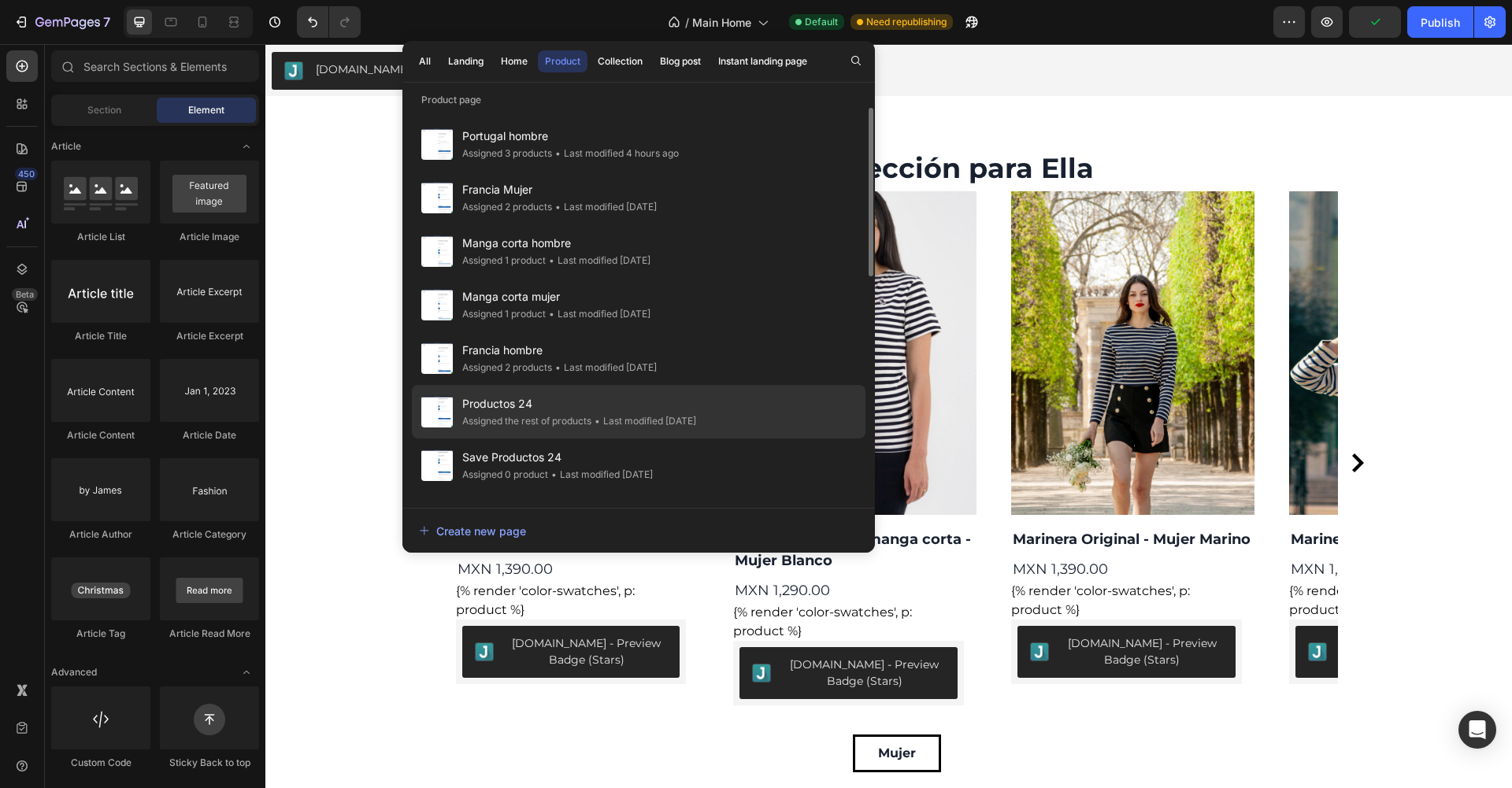
scroll to position [4009, 0]
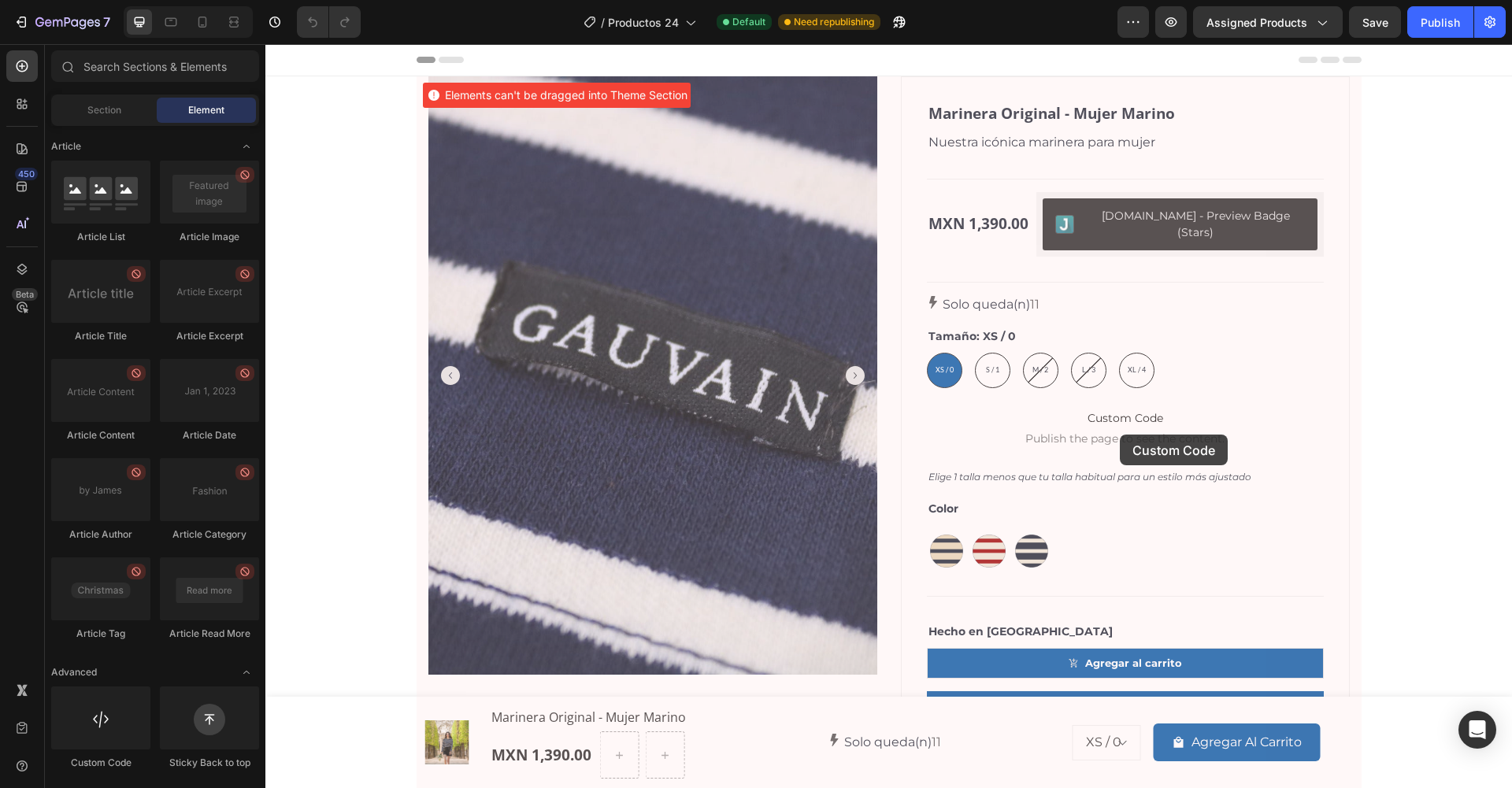
drag, startPoint x: 386, startPoint y: 788, endPoint x: 1120, endPoint y: 434, distance: 814.9
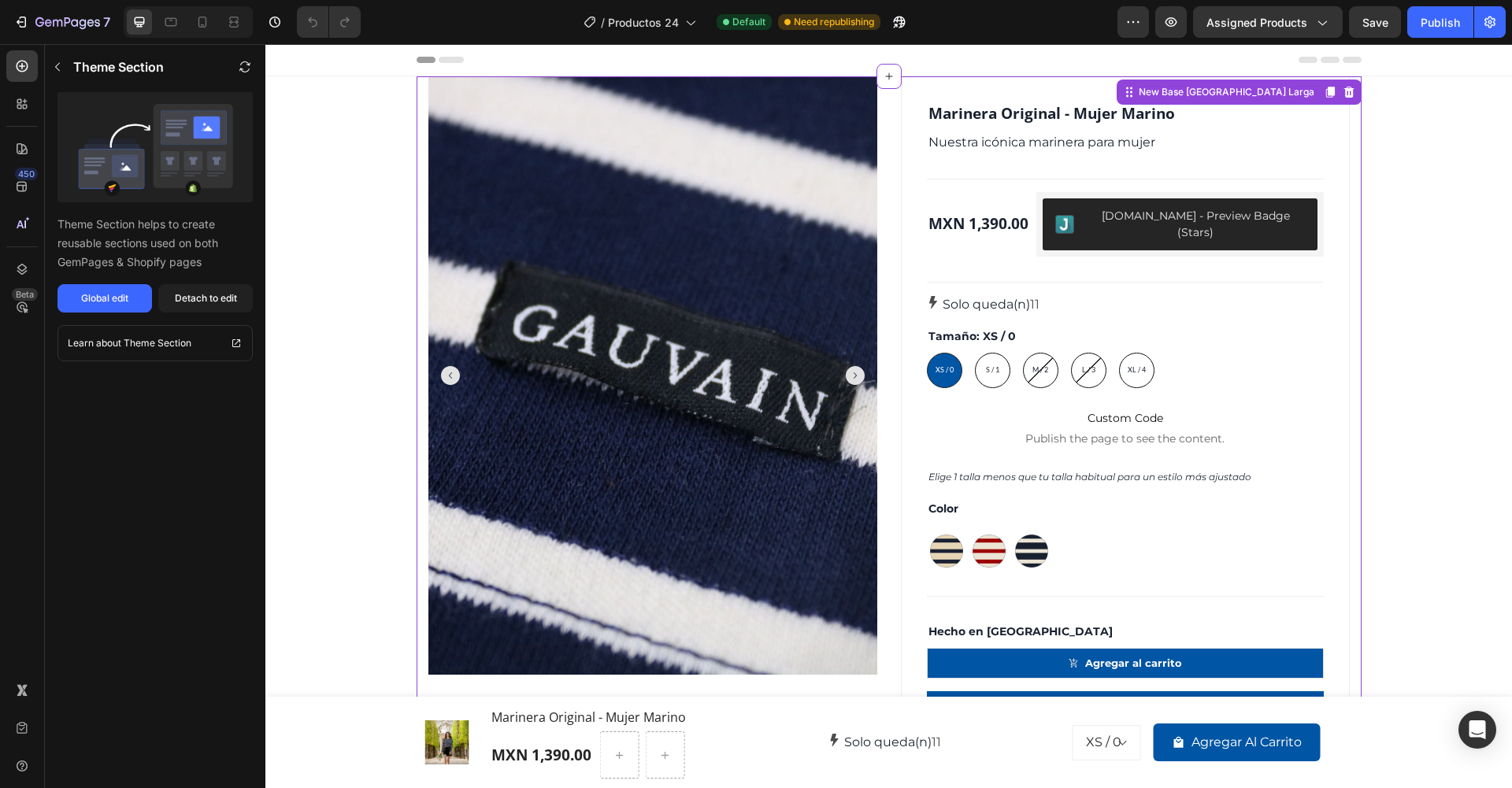
click at [1289, 338] on div "Tamaño: XS / 0 XS / 0 XS / 0 XS / 0 S / 1 S / 1 S / 1 M / 2 M / 2 M / 2 L / 3 L…" at bounding box center [1125, 358] width 397 height 61
click at [671, 20] on span "Productos 24" at bounding box center [643, 22] width 71 height 16
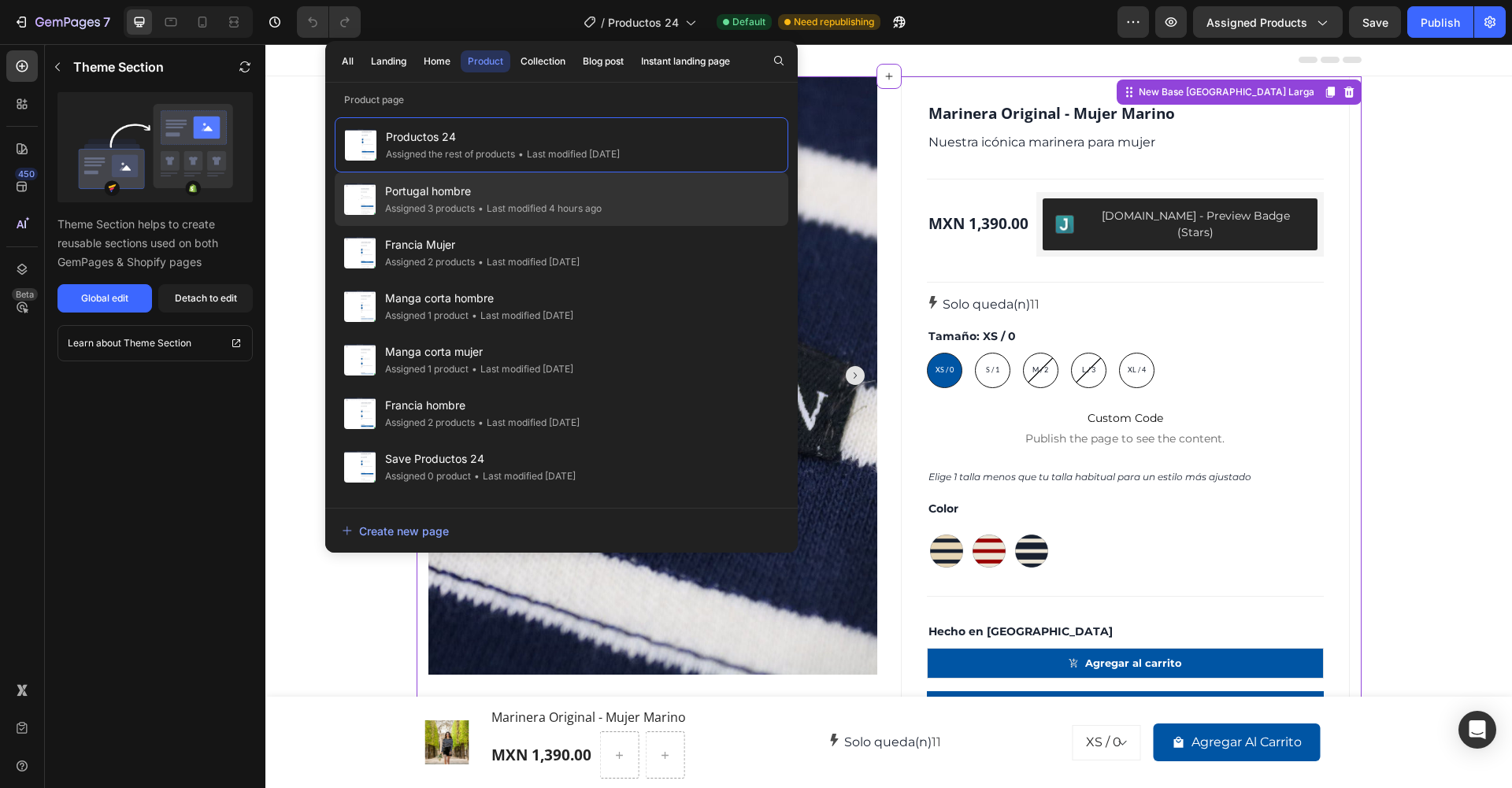
click at [580, 209] on div "• Last modified 4 hours ago" at bounding box center [538, 208] width 127 height 16
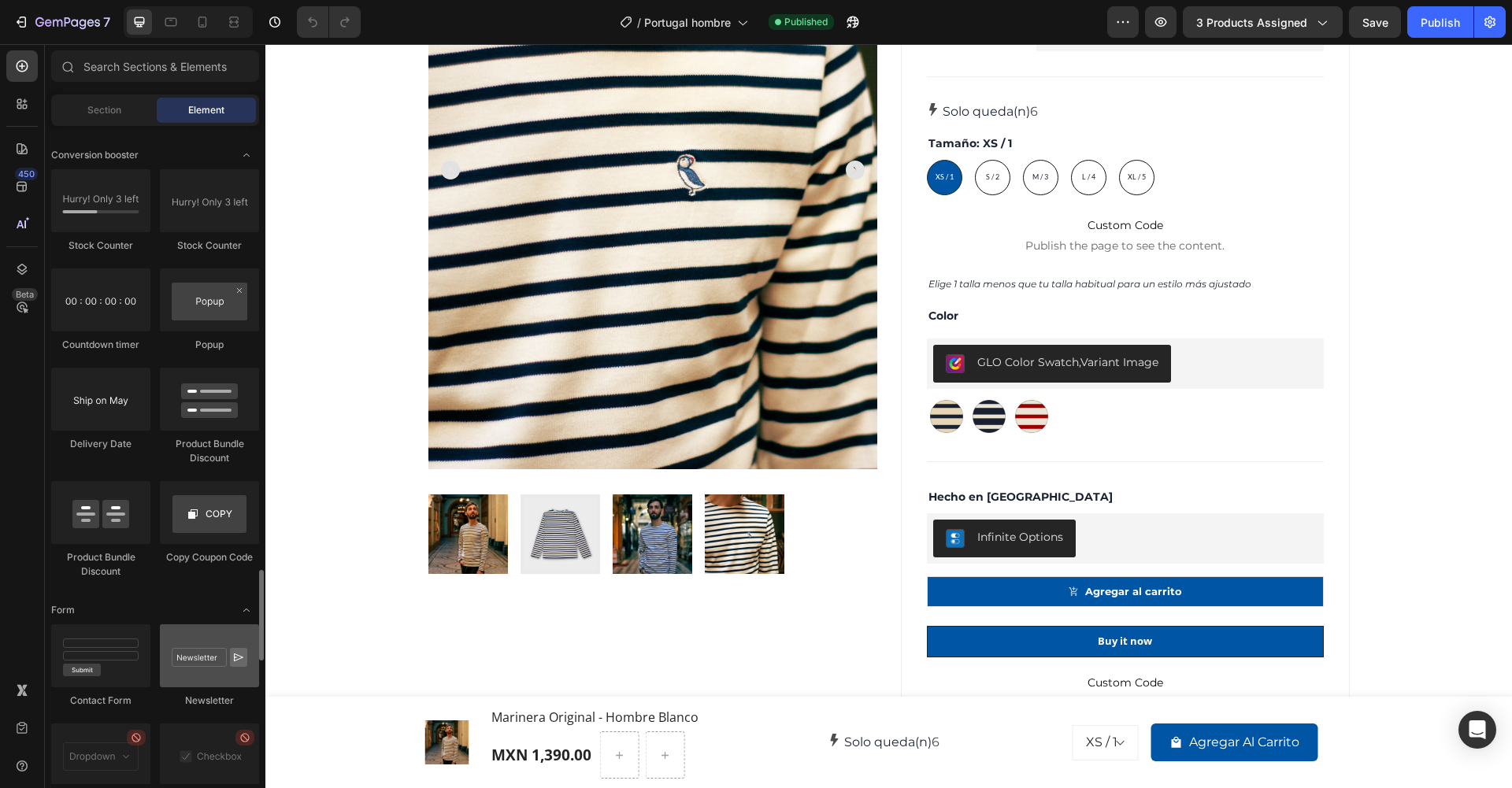
scroll to position [4113, 0]
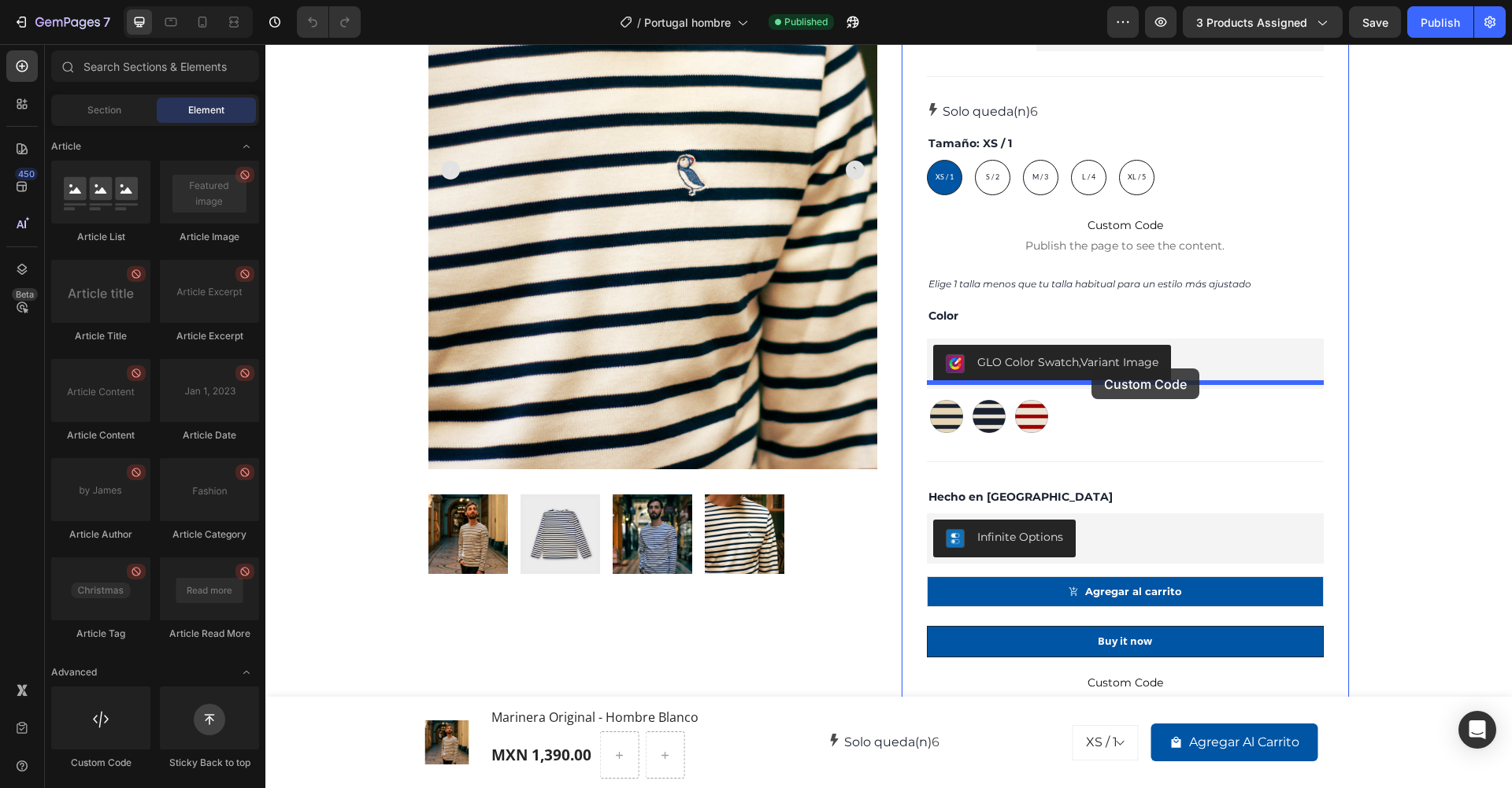
drag, startPoint x: 377, startPoint y: 759, endPoint x: 1091, endPoint y: 369, distance: 813.6
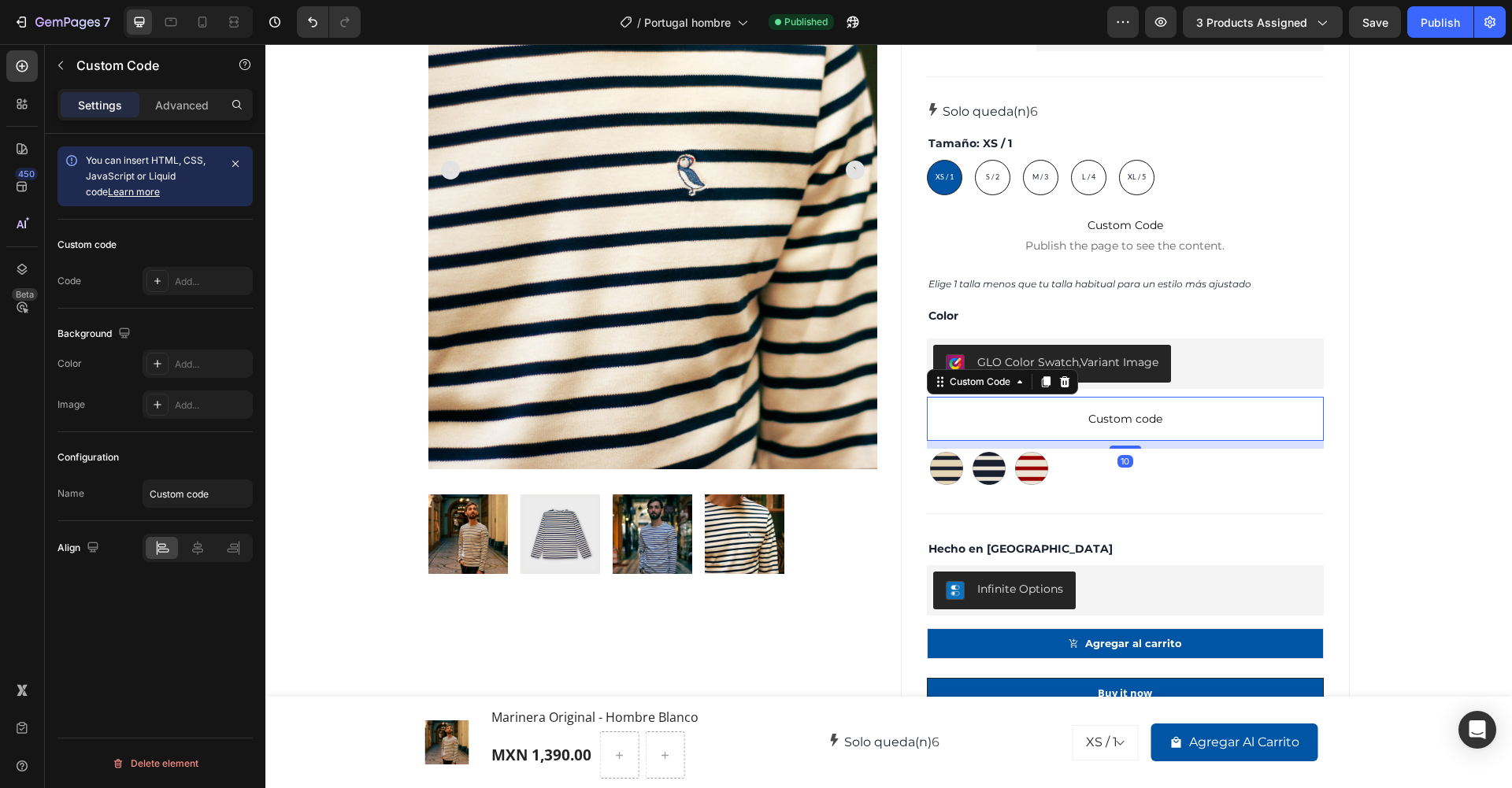
click at [1088, 411] on span "Custom code" at bounding box center [1125, 419] width 397 height 19
click at [995, 410] on span "Custom code" at bounding box center [1125, 419] width 397 height 19
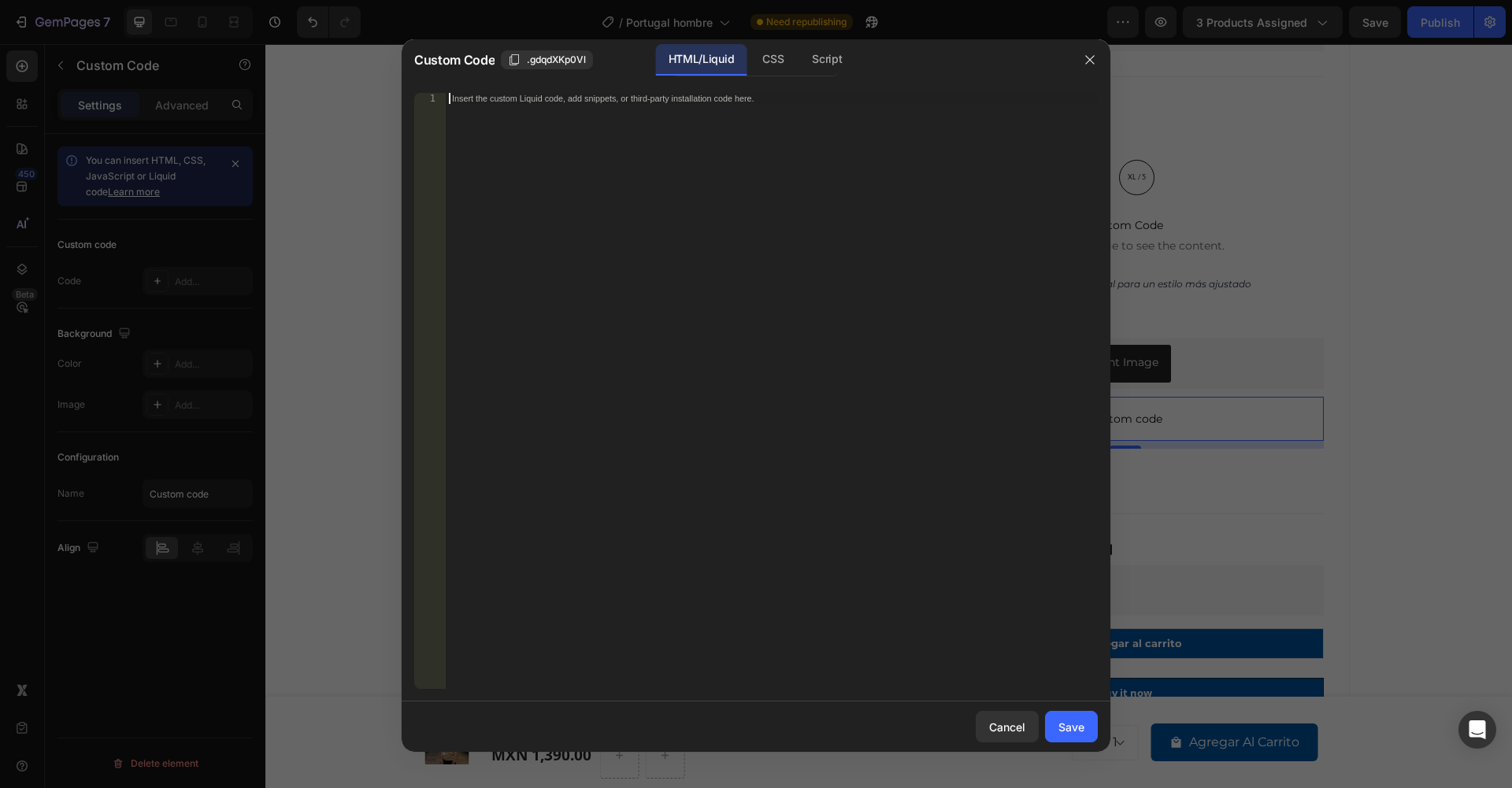
click at [551, 100] on div "Insert the custom Liquid code, add snippets, or third-party installation code h…" at bounding box center [739, 99] width 574 height 10
type textarea "{% render 'color-swatches' %}"
click at [1070, 723] on div "Save" at bounding box center [1071, 727] width 26 height 16
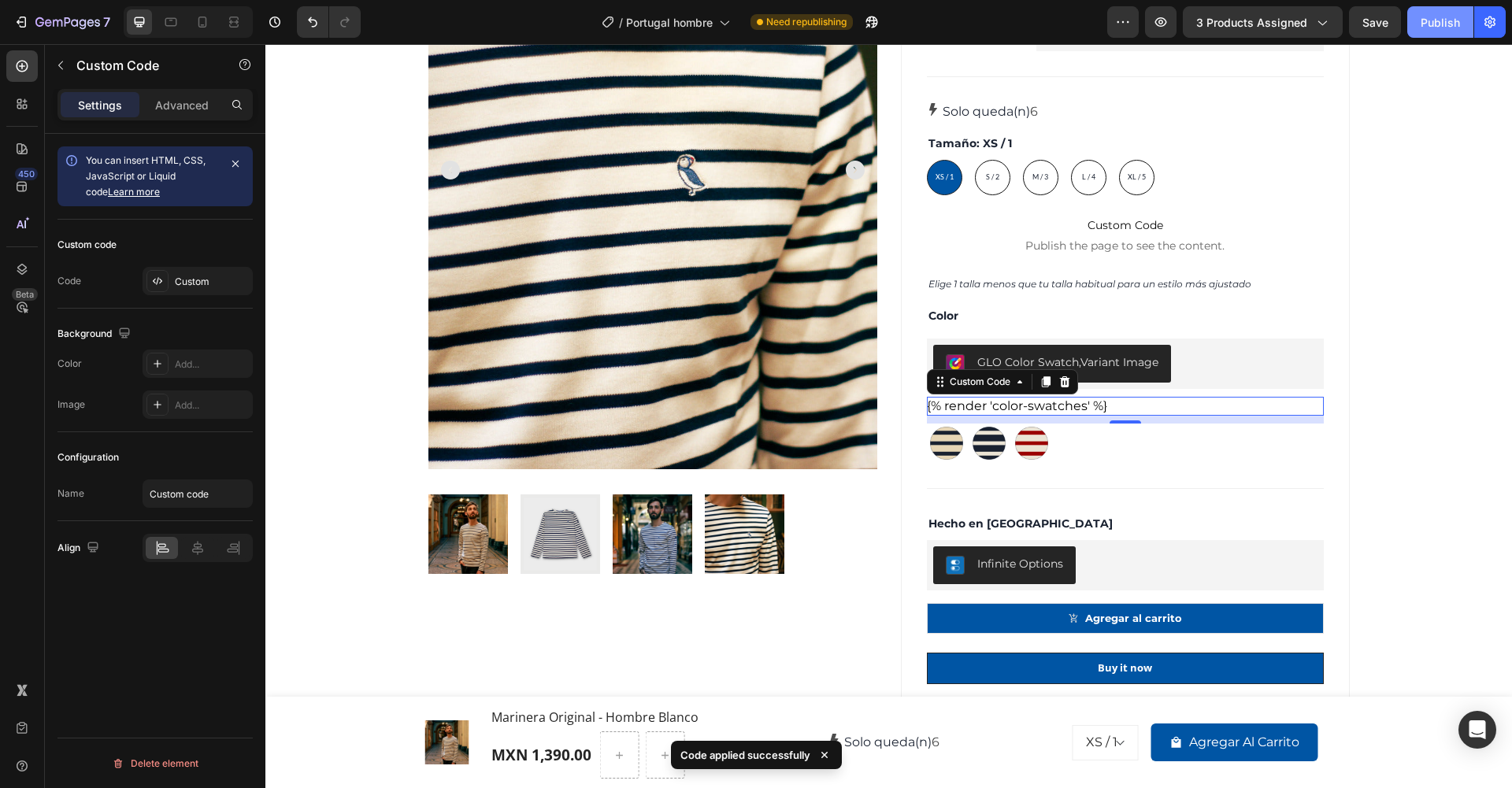
click at [1442, 21] on div "Publish" at bounding box center [1440, 22] width 39 height 16
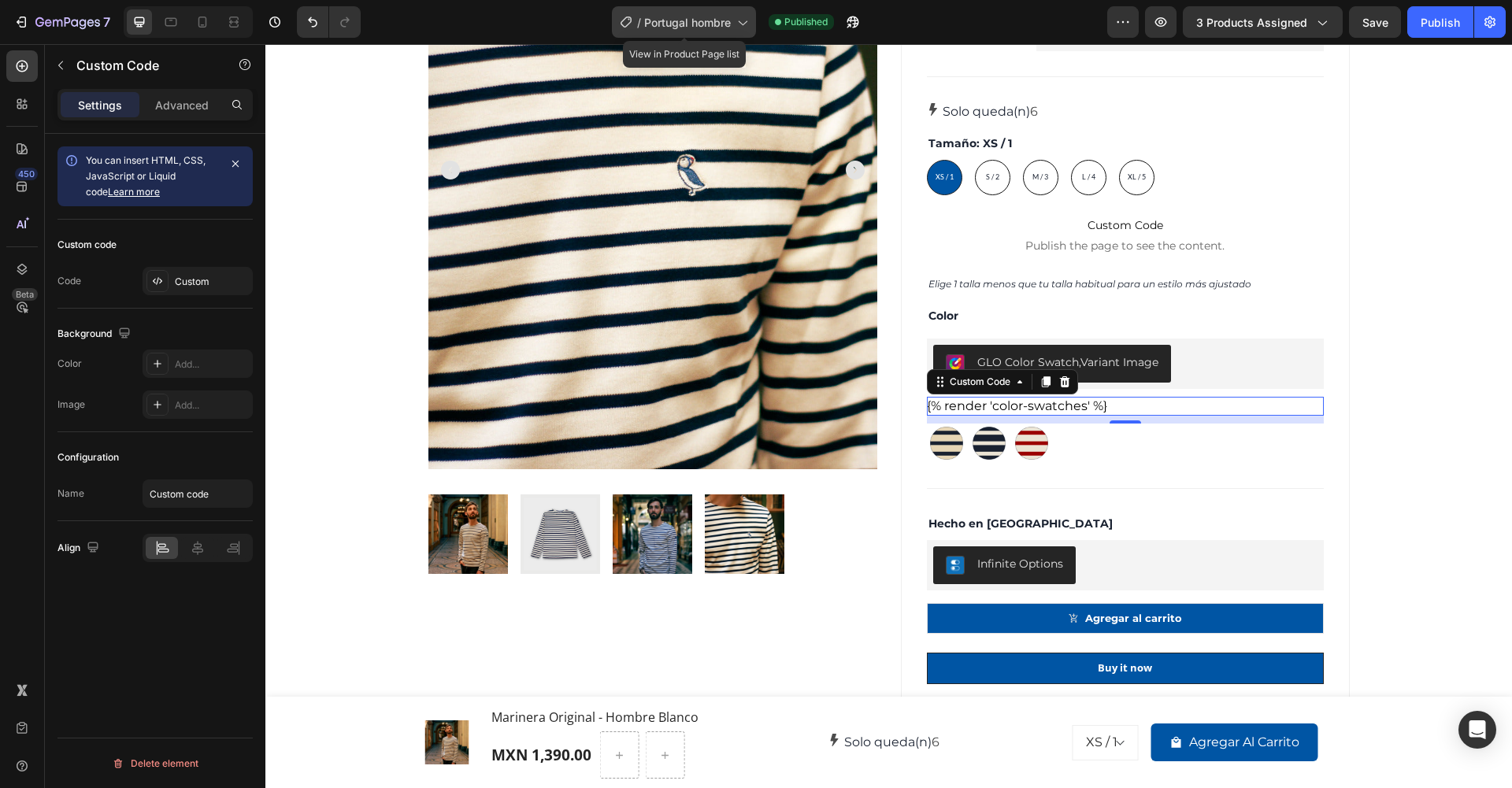
click at [702, 24] on span "Portugal hombre" at bounding box center [688, 22] width 87 height 16
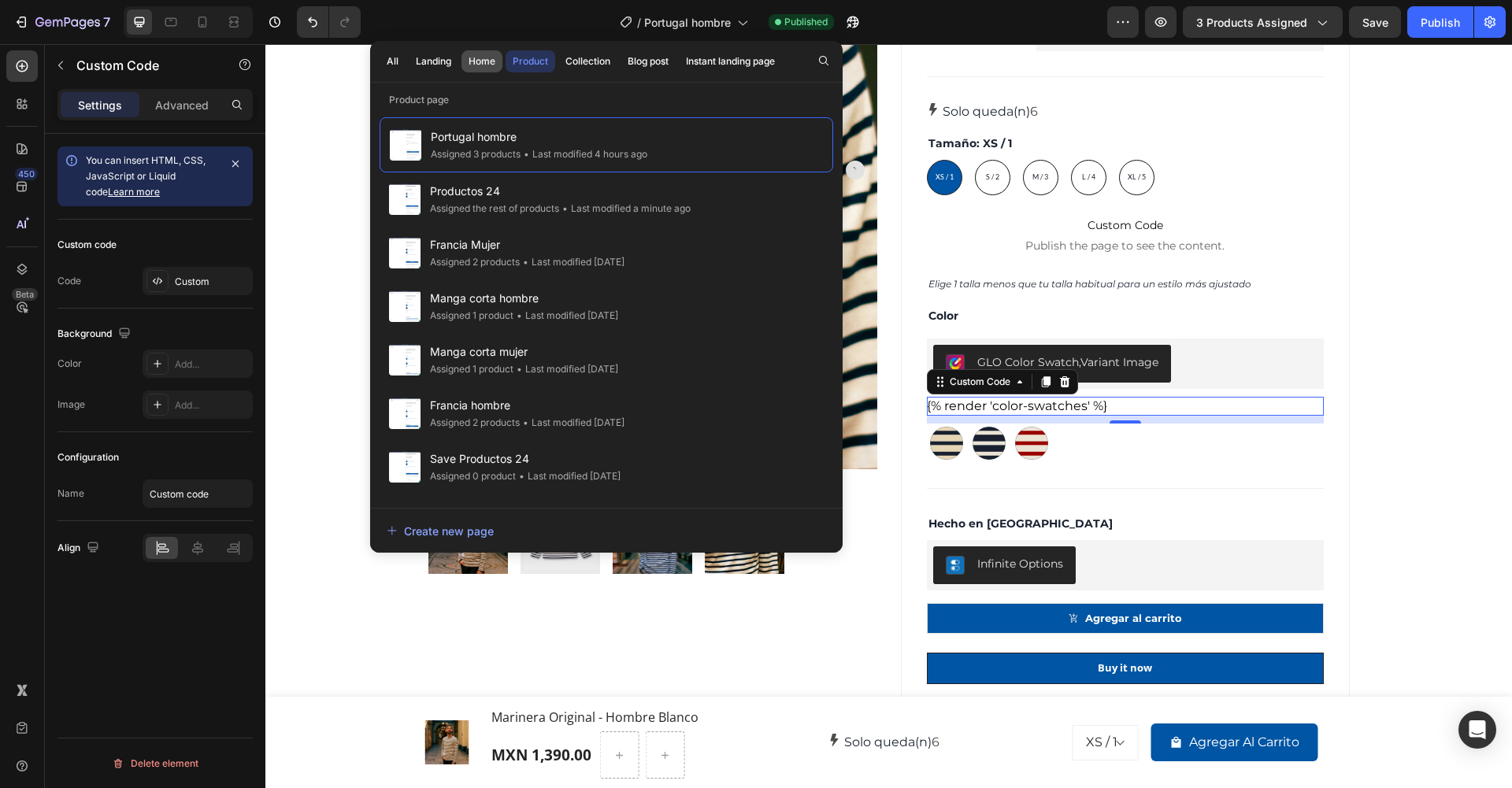
click at [467, 60] on button "Home" at bounding box center [482, 61] width 41 height 22
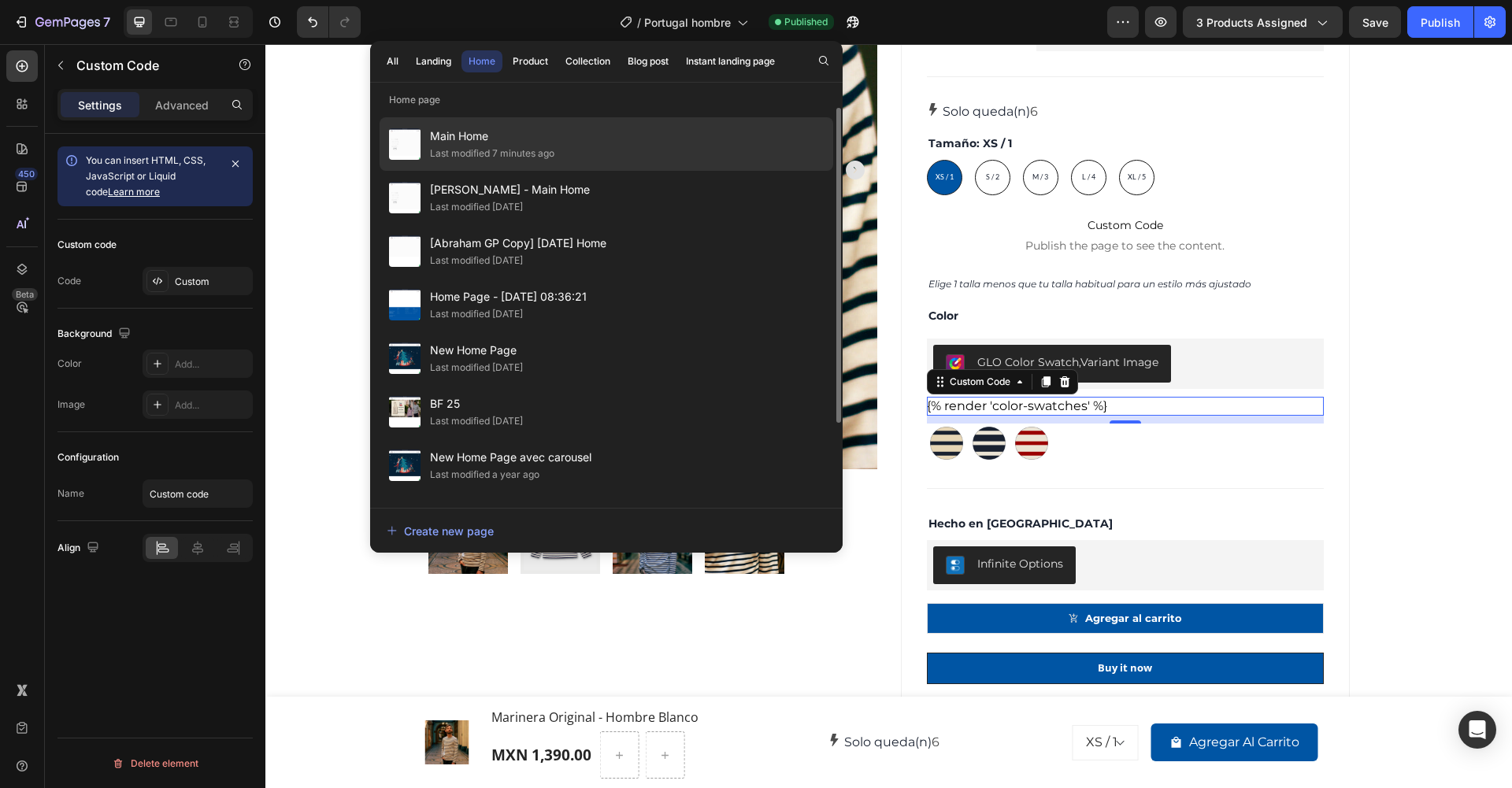
click at [472, 143] on span "Main Home" at bounding box center [492, 136] width 124 height 19
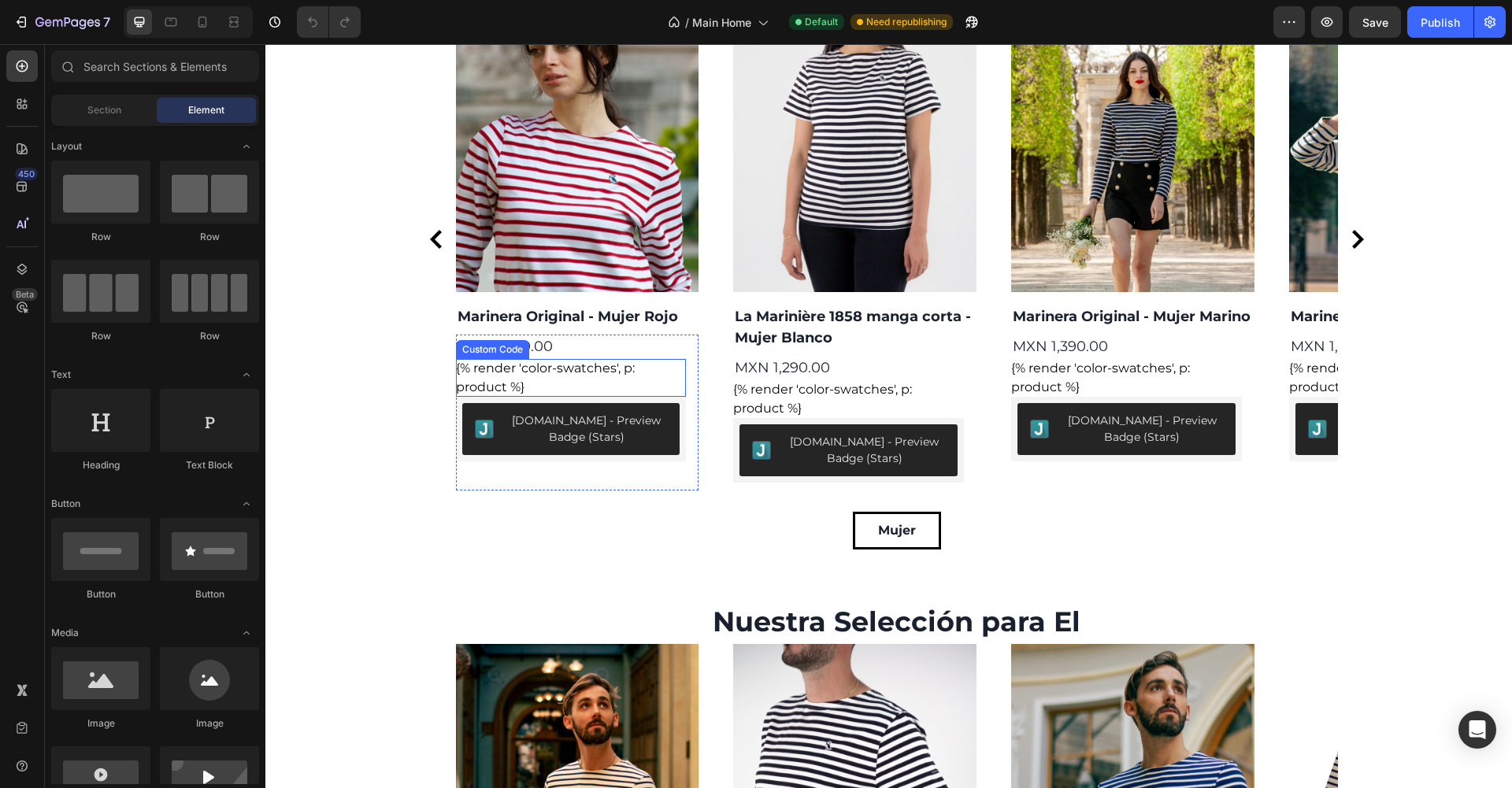
click at [567, 377] on div "{% render 'color-swatches', p: product %}" at bounding box center [570, 378] width 230 height 37
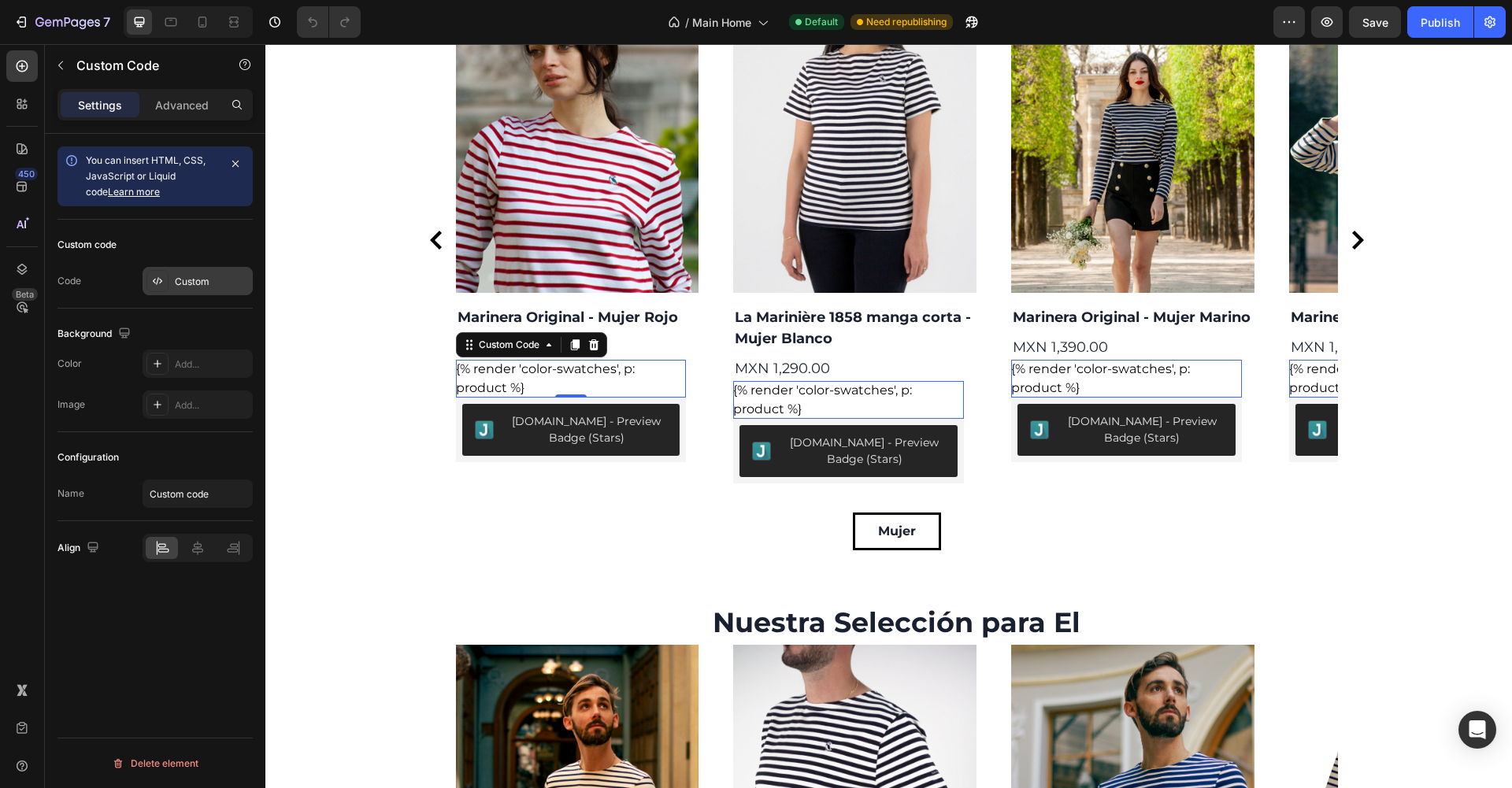
click at [199, 278] on div "Custom" at bounding box center [212, 281] width 74 height 14
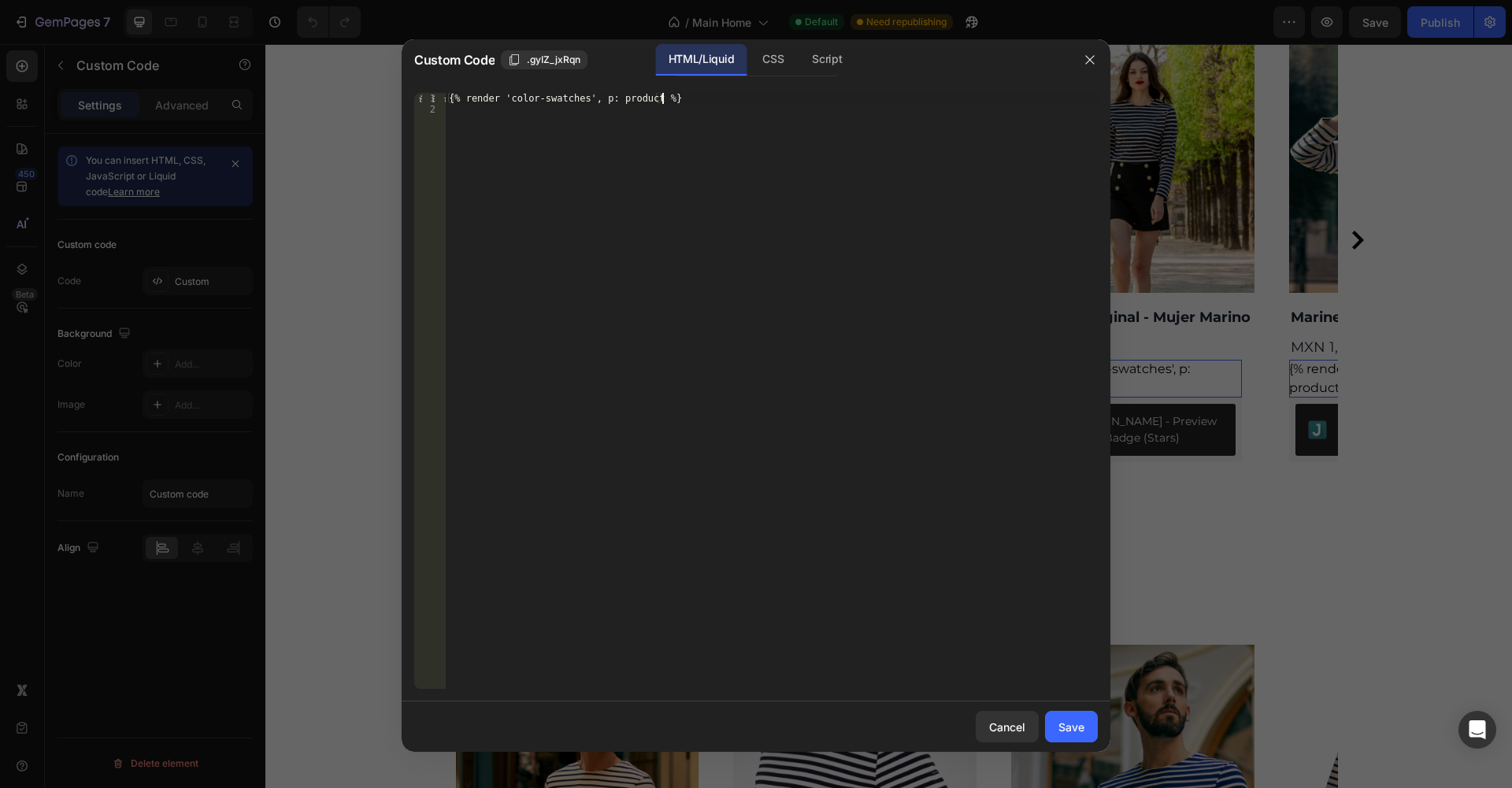
type textarea "{% render 'color-swatches', p: product %}"
drag, startPoint x: 711, startPoint y: 103, endPoint x: 440, endPoint y: 77, distance: 272.2
click at [445, 93] on div "{% render 'color-swatches', p: product %}" at bounding box center [771, 390] width 652 height 596
paste textarea
click at [1058, 727] on button "Save" at bounding box center [1072, 727] width 53 height 31
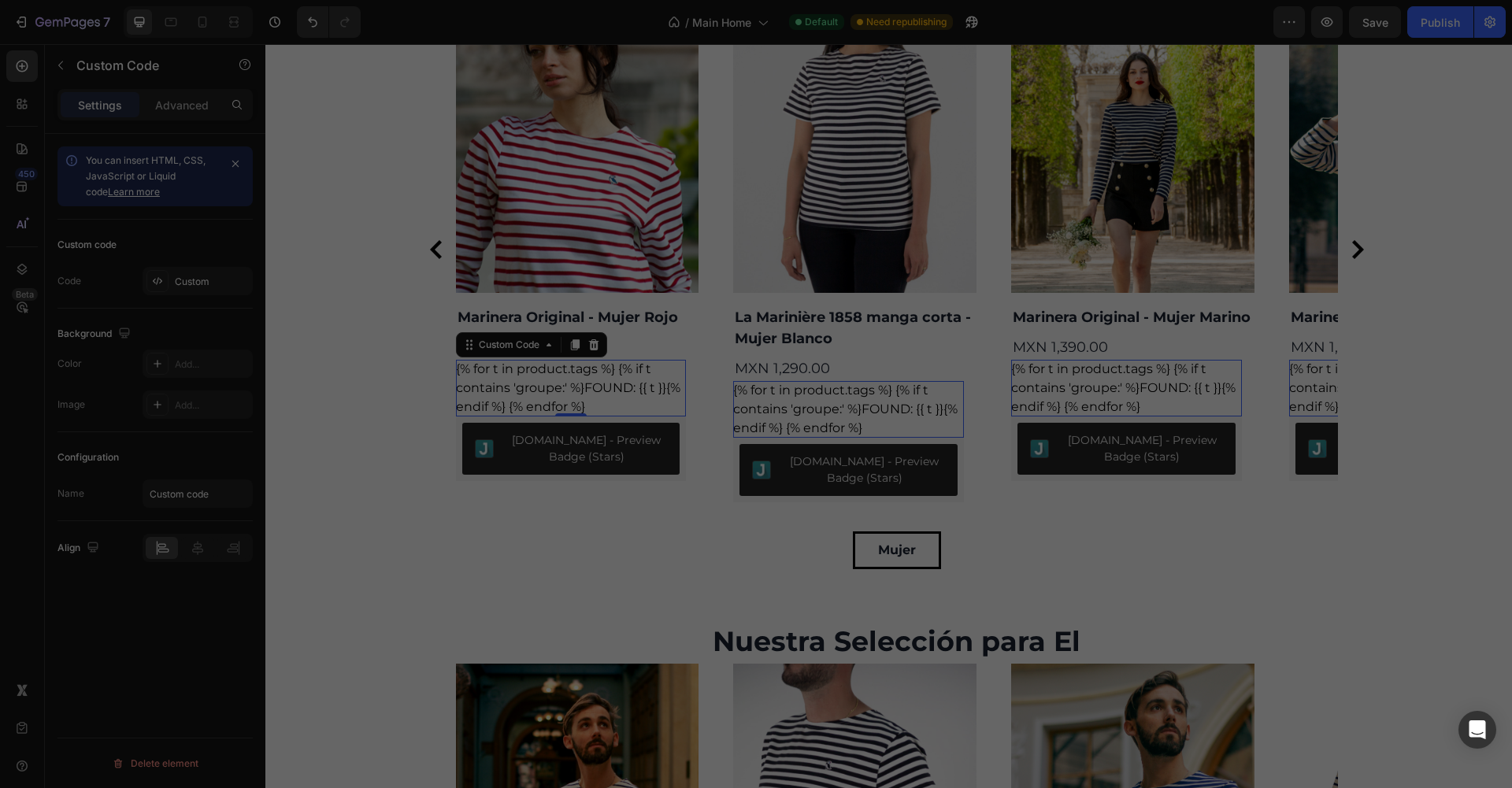
scroll to position [1943, 0]
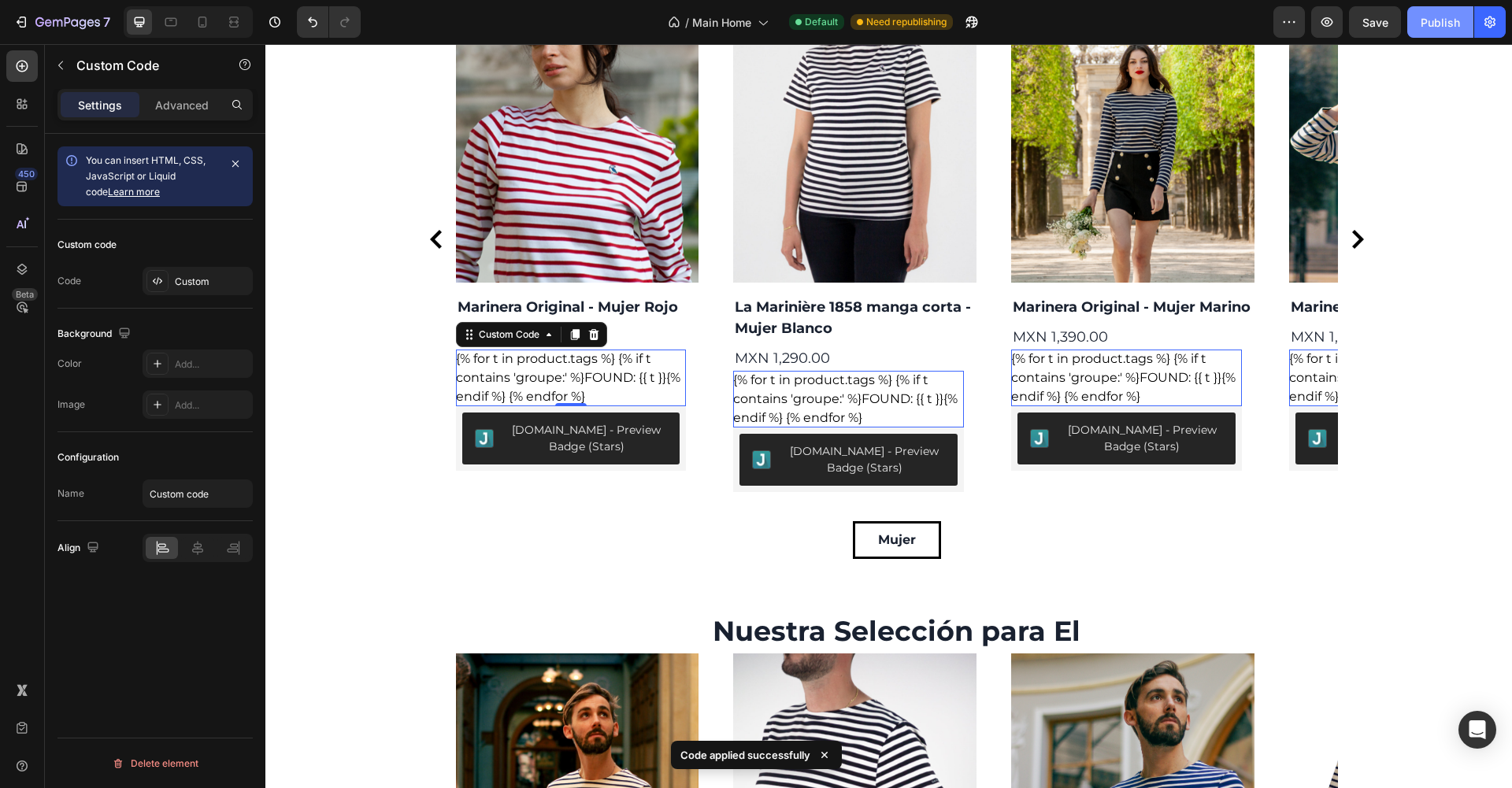
click at [1453, 27] on div "Publish" at bounding box center [1440, 22] width 39 height 16
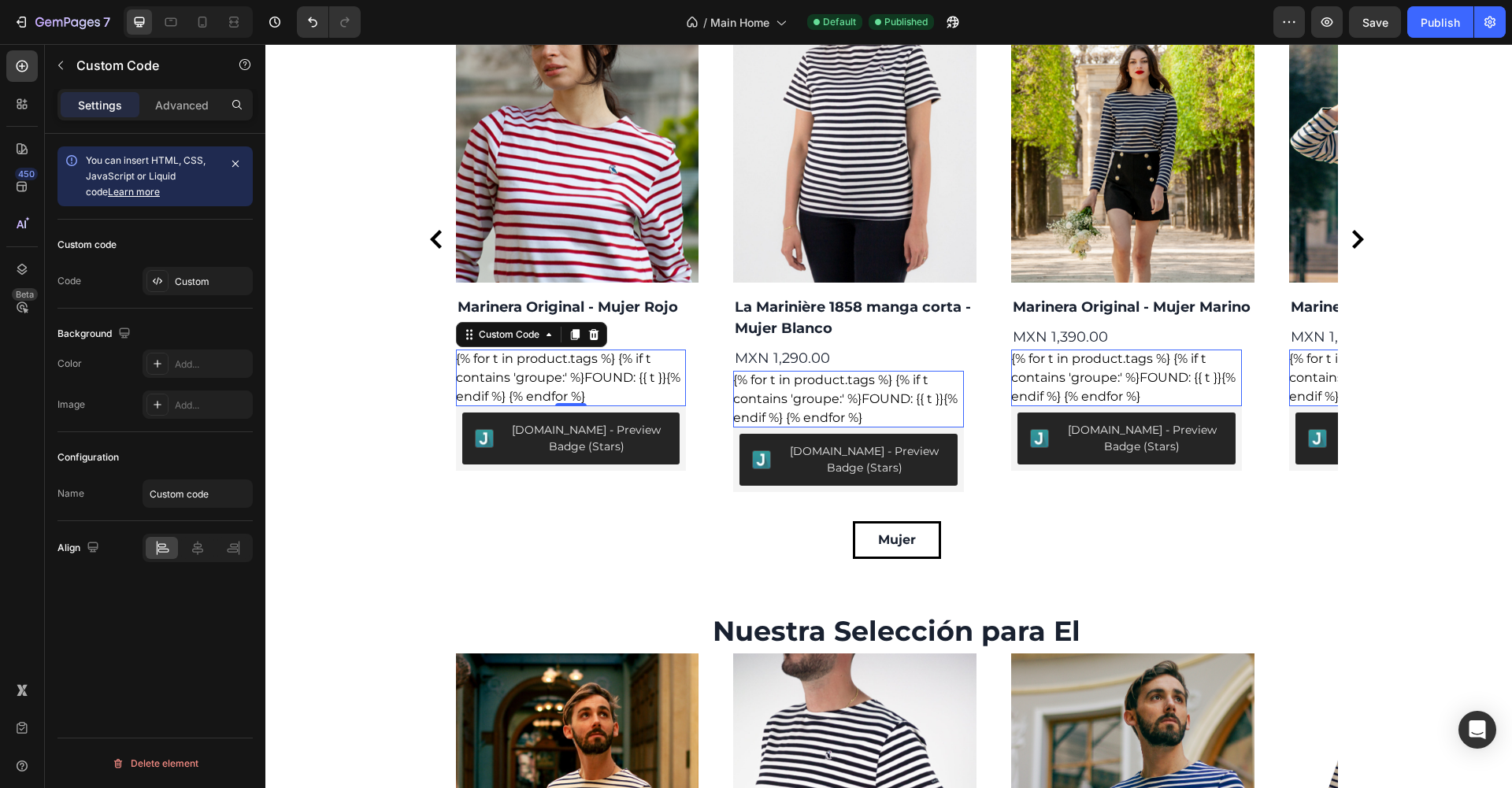
click at [547, 382] on div "{% for t in product.tags %} {% if t contains 'groupe:' %}FOUND: {{ t }}{% endif…" at bounding box center [570, 377] width 230 height 57
click at [576, 374] on div "{% for t in product.tags %} {% if t contains 'groupe:' %}FOUND: {{ t }}{% endif…" at bounding box center [570, 377] width 230 height 57
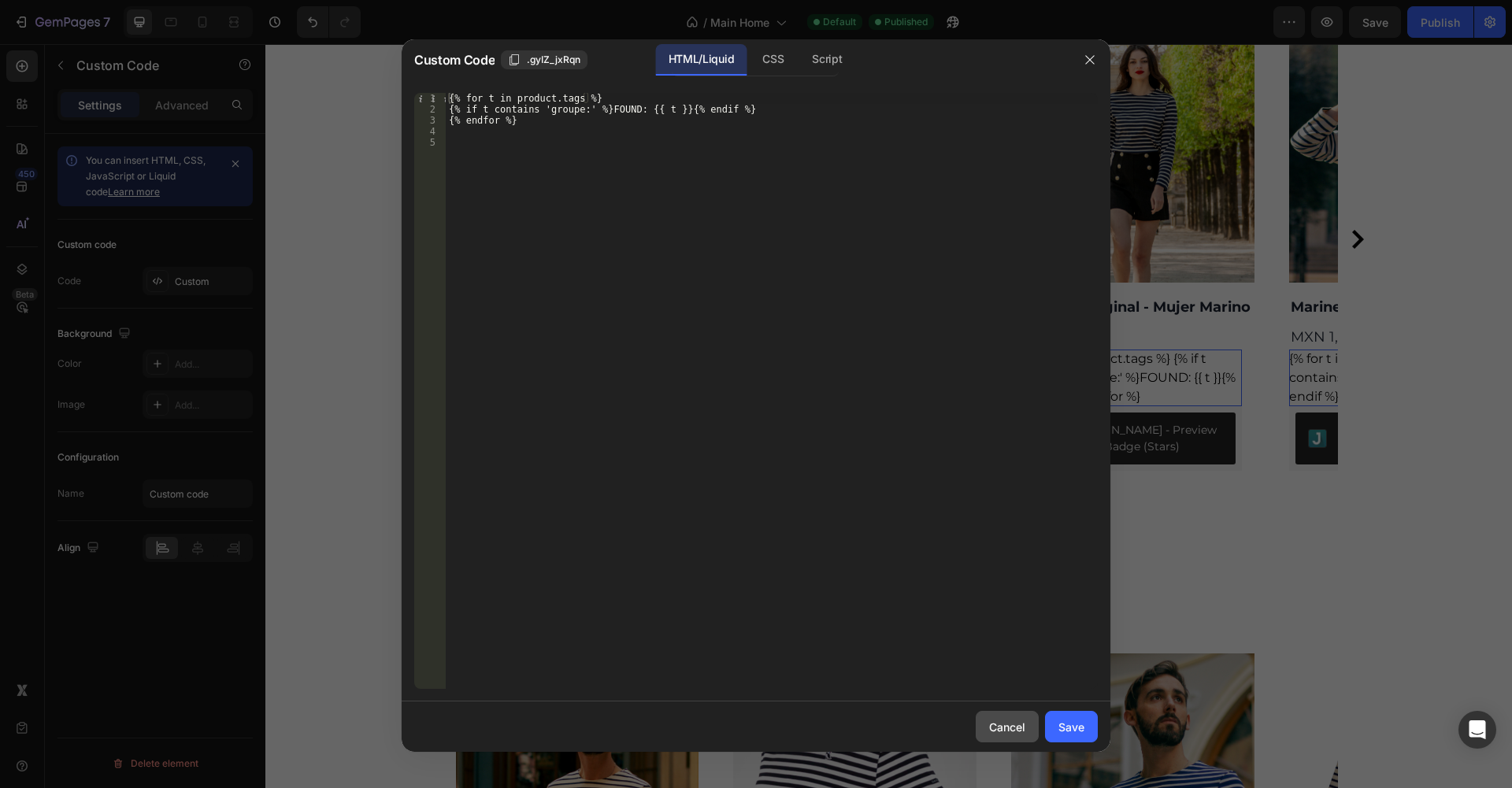
click at [1004, 726] on div "Cancel" at bounding box center [1007, 727] width 37 height 16
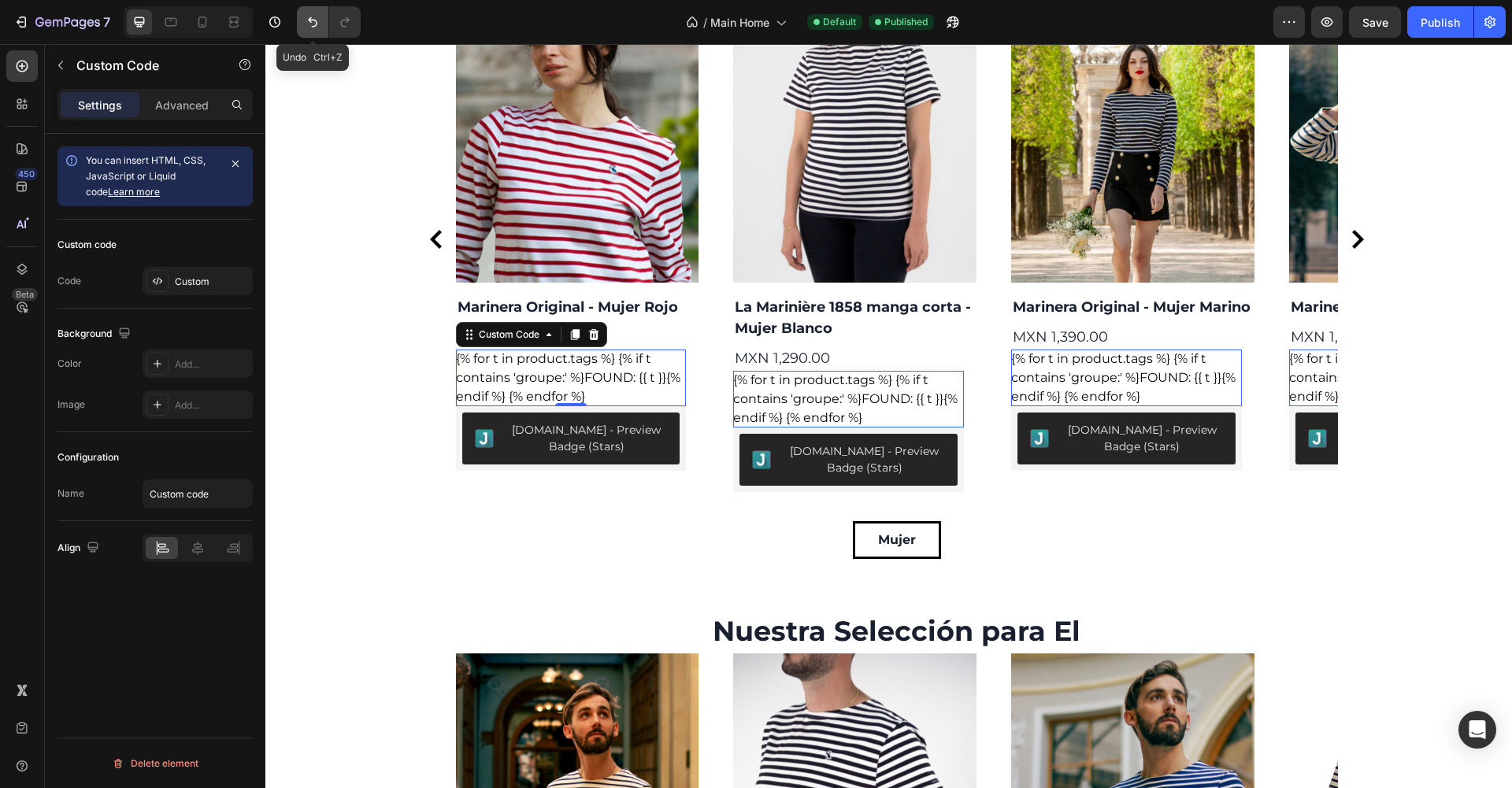
click at [310, 29] on icon "Undo/Redo" at bounding box center [313, 22] width 16 height 16
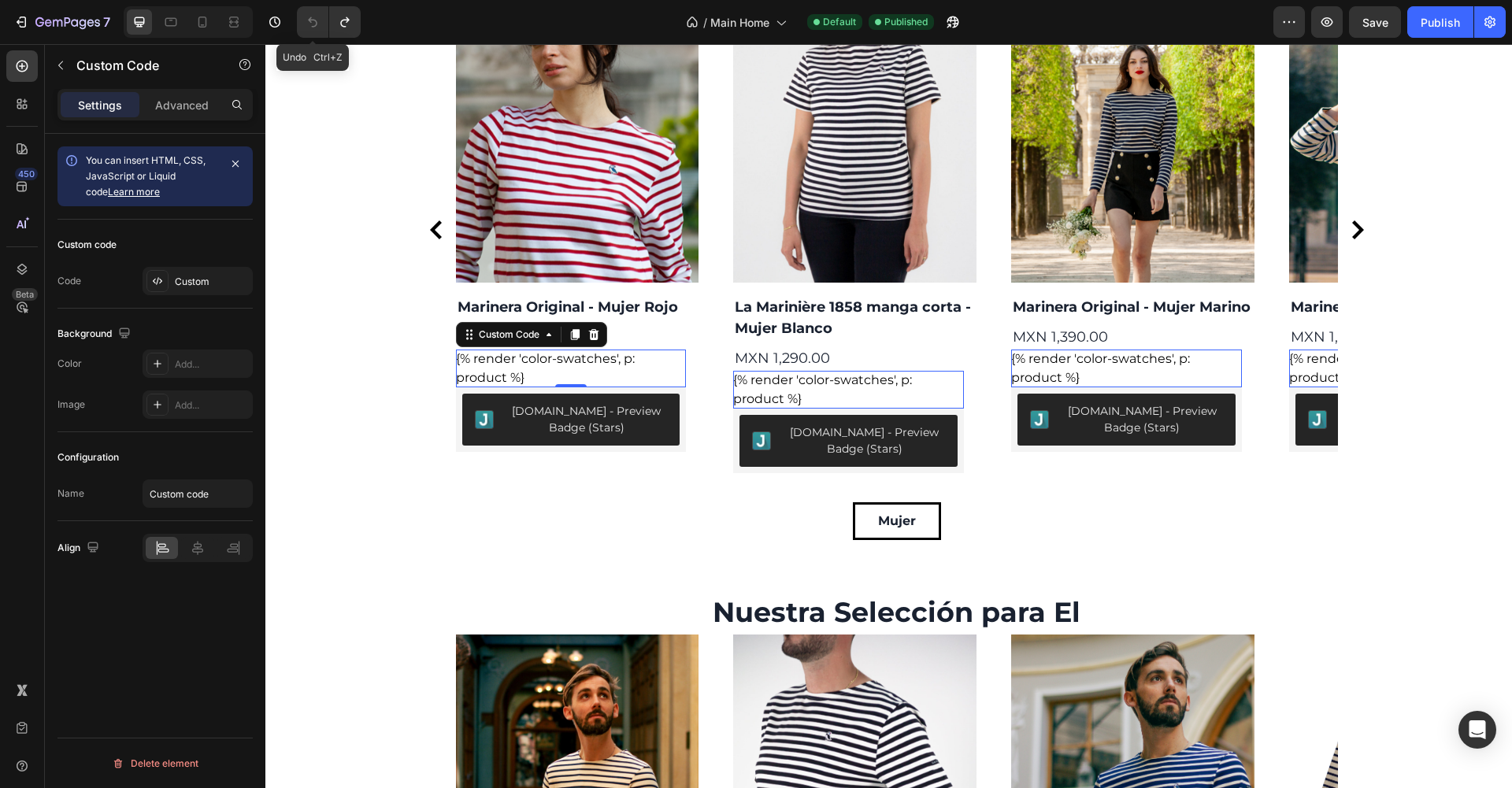
scroll to position [1933, 0]
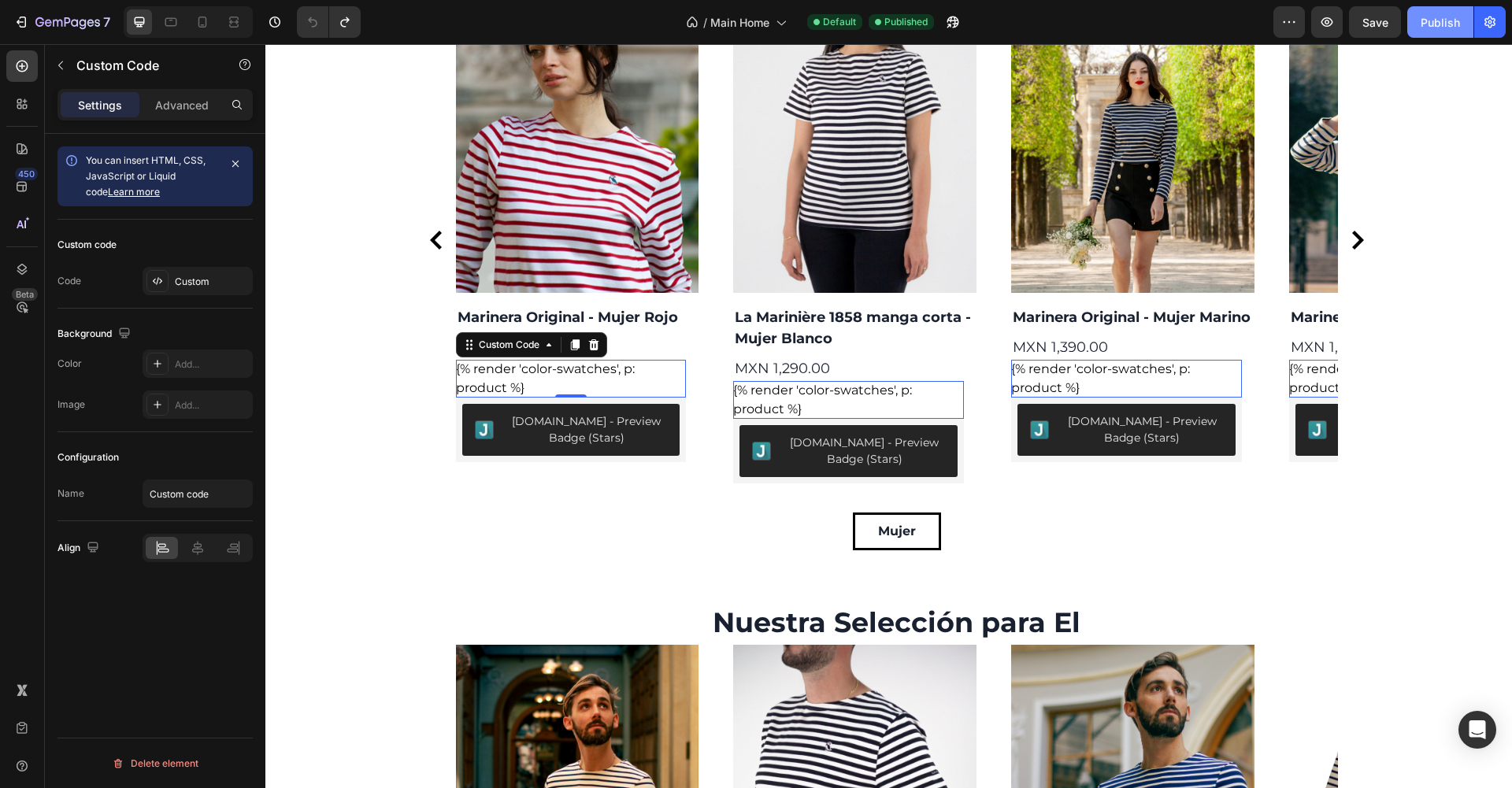
click at [1436, 19] on div "Publish" at bounding box center [1440, 22] width 39 height 16
click at [757, 31] on div "/ Main Home" at bounding box center [736, 21] width 116 height 31
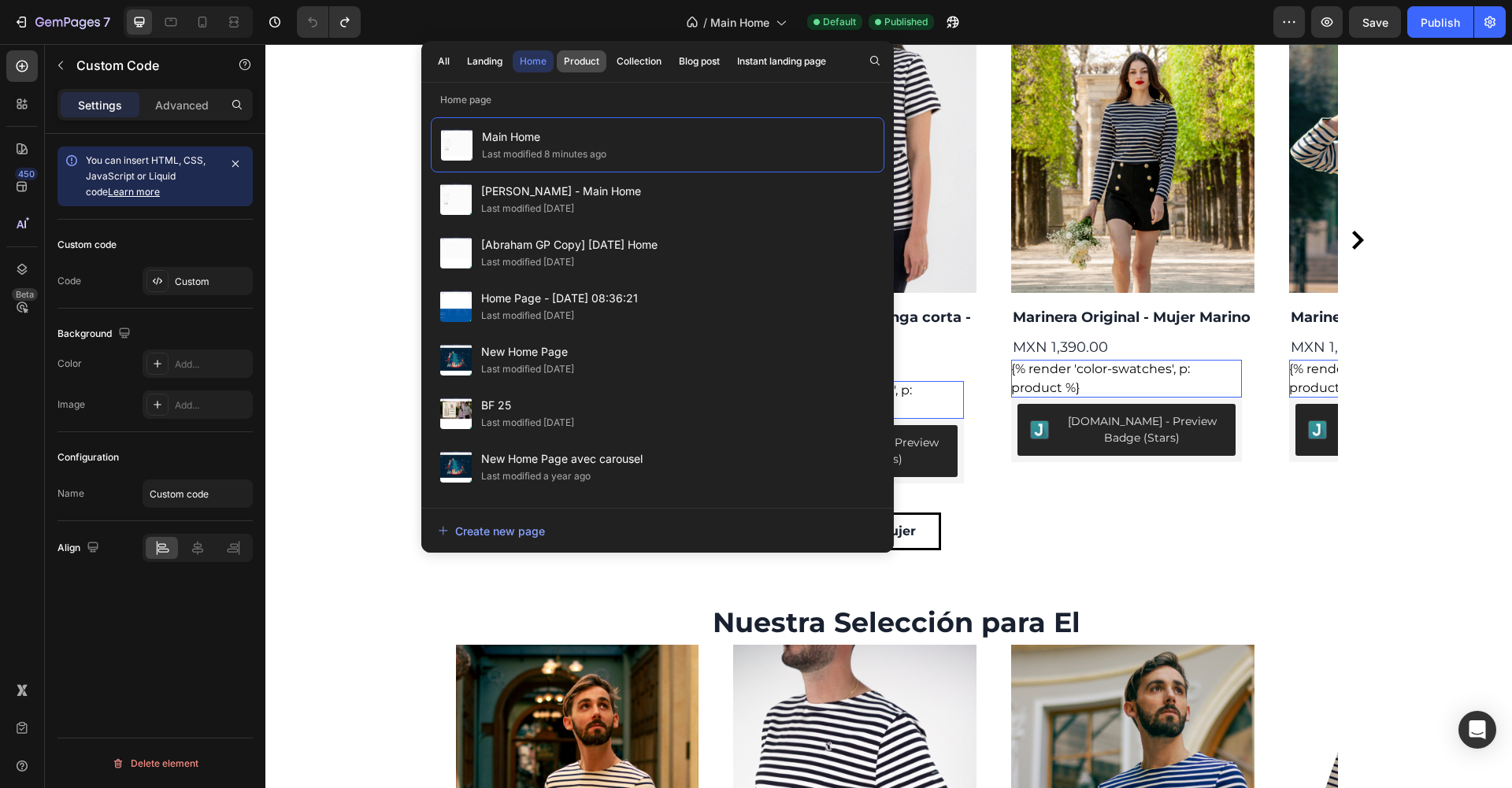
click at [591, 60] on div "Product" at bounding box center [581, 61] width 36 height 14
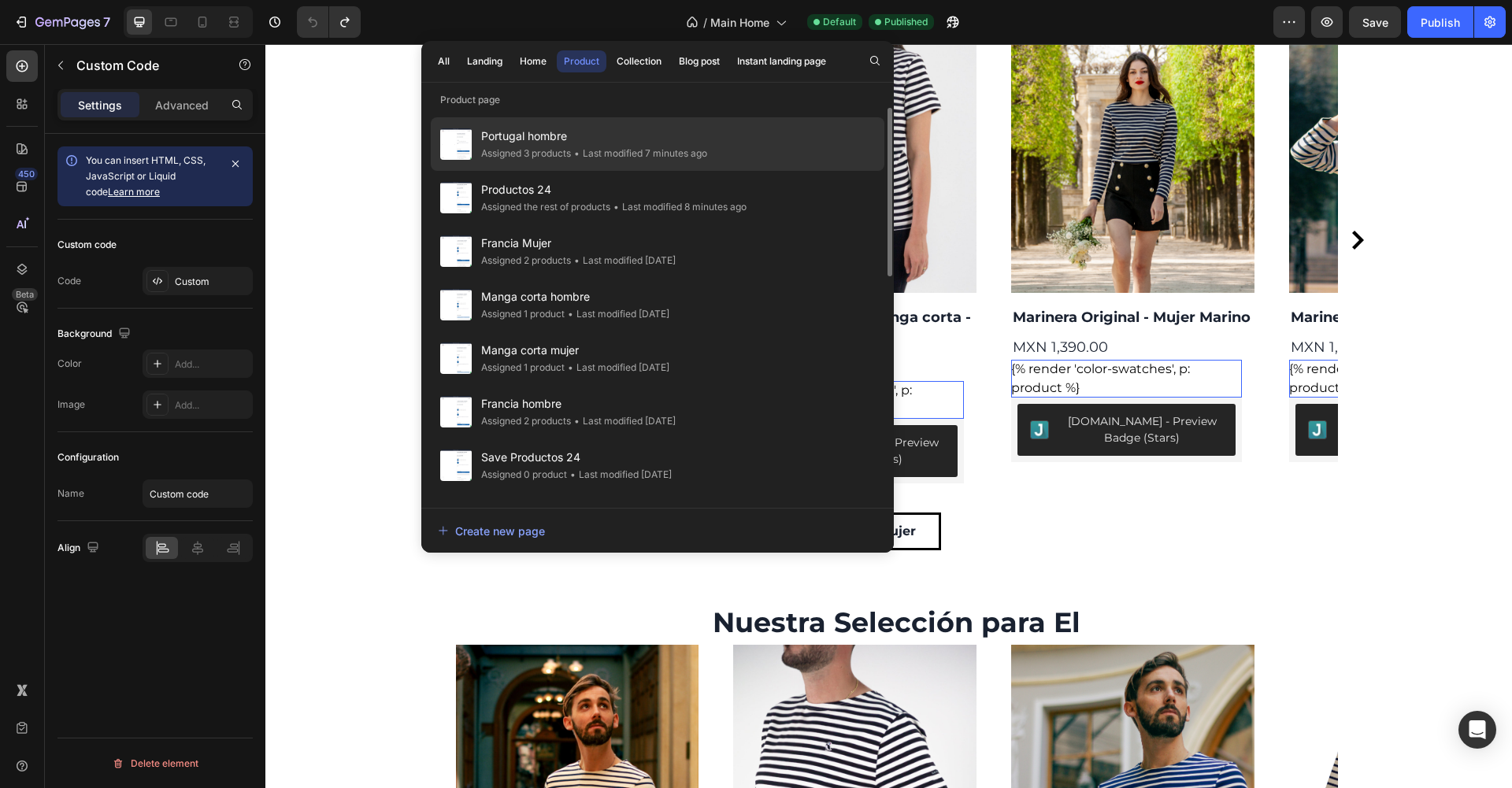
click at [571, 141] on span "Portugal hombre" at bounding box center [594, 136] width 226 height 19
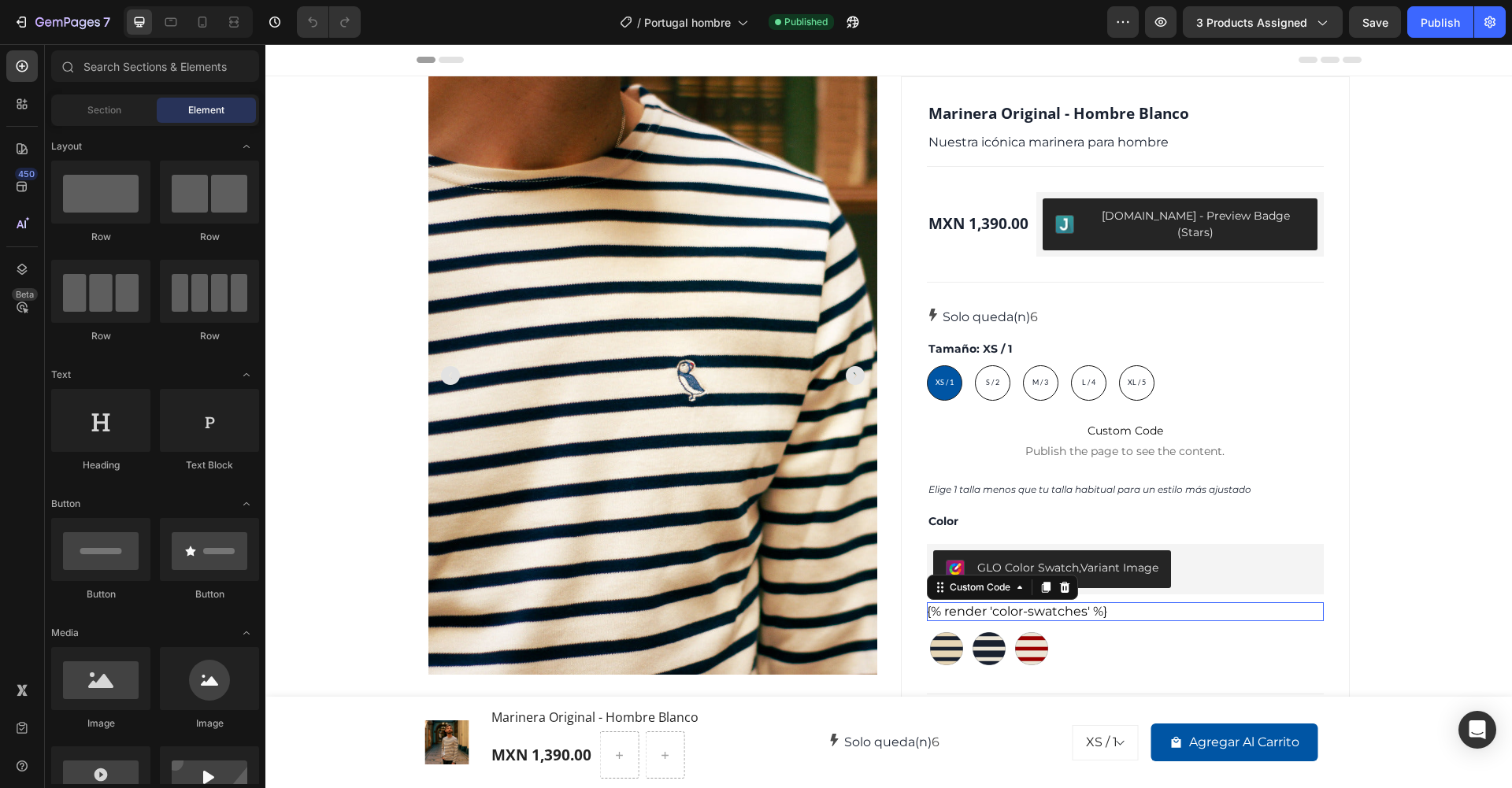
click at [1090, 603] on div "{% render 'color-swatches' %}" at bounding box center [1125, 612] width 397 height 19
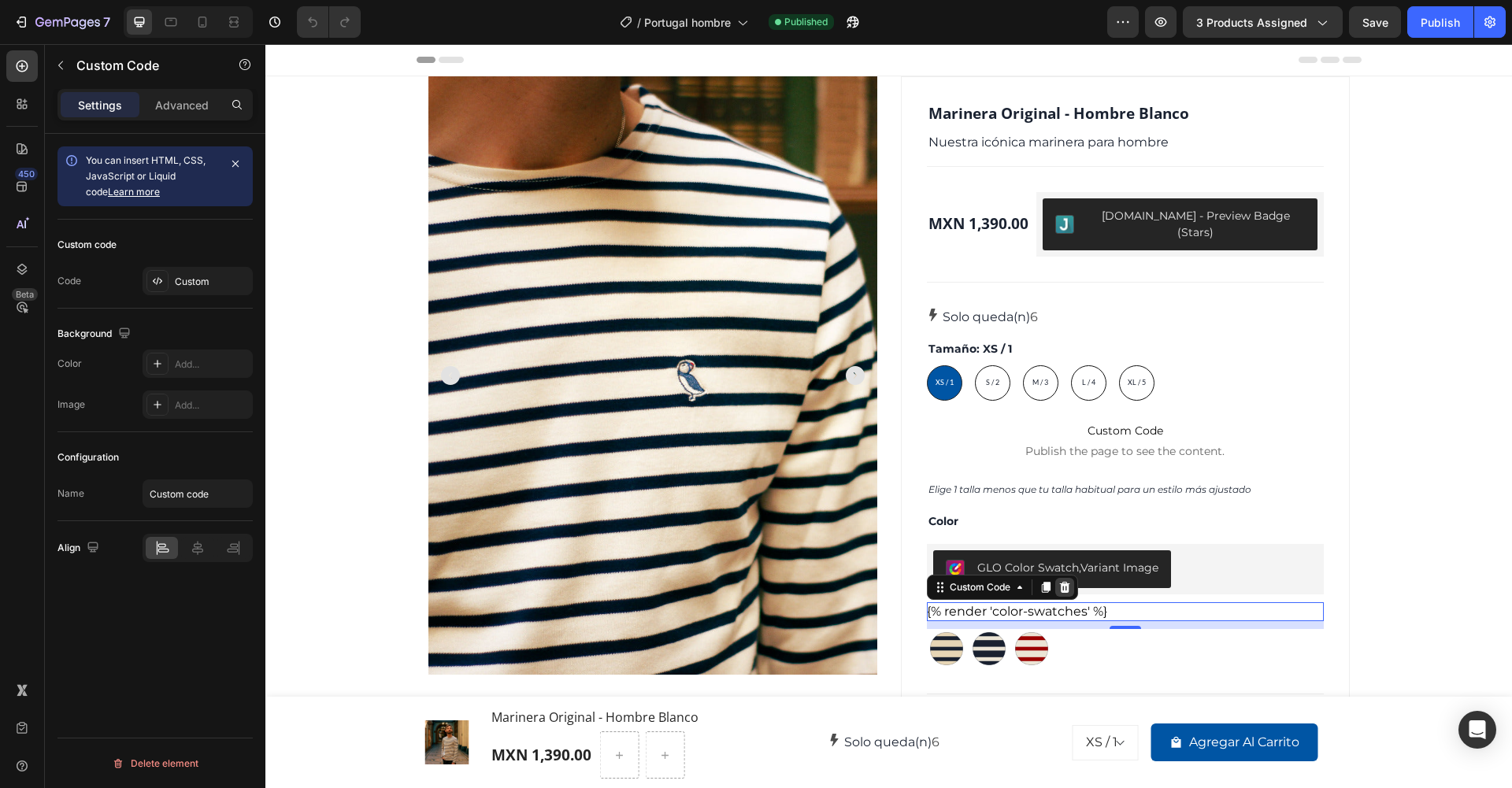
click at [1071, 581] on icon at bounding box center [1064, 587] width 13 height 13
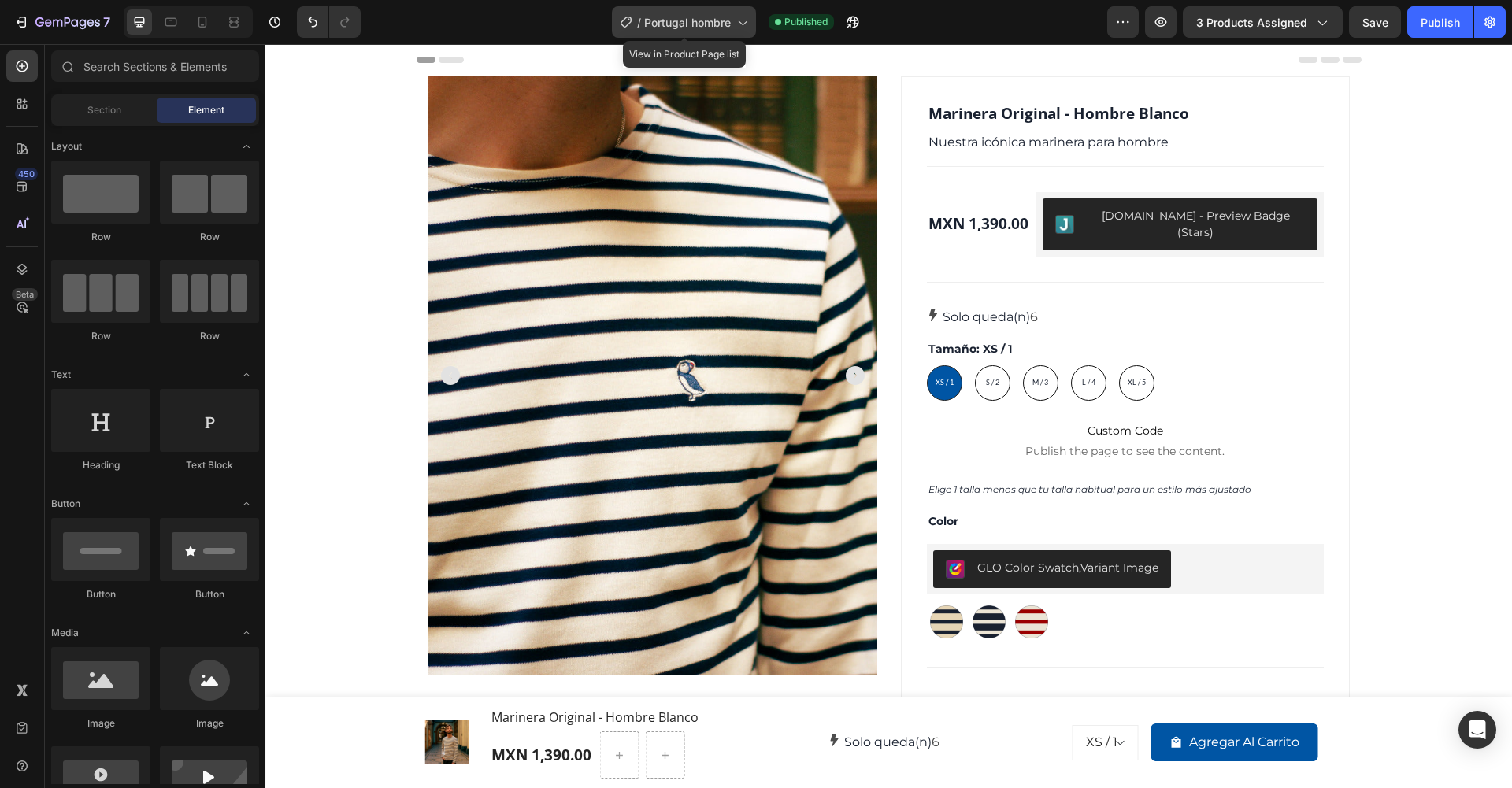
click at [738, 14] on div "/ Portugal hombre" at bounding box center [684, 21] width 144 height 31
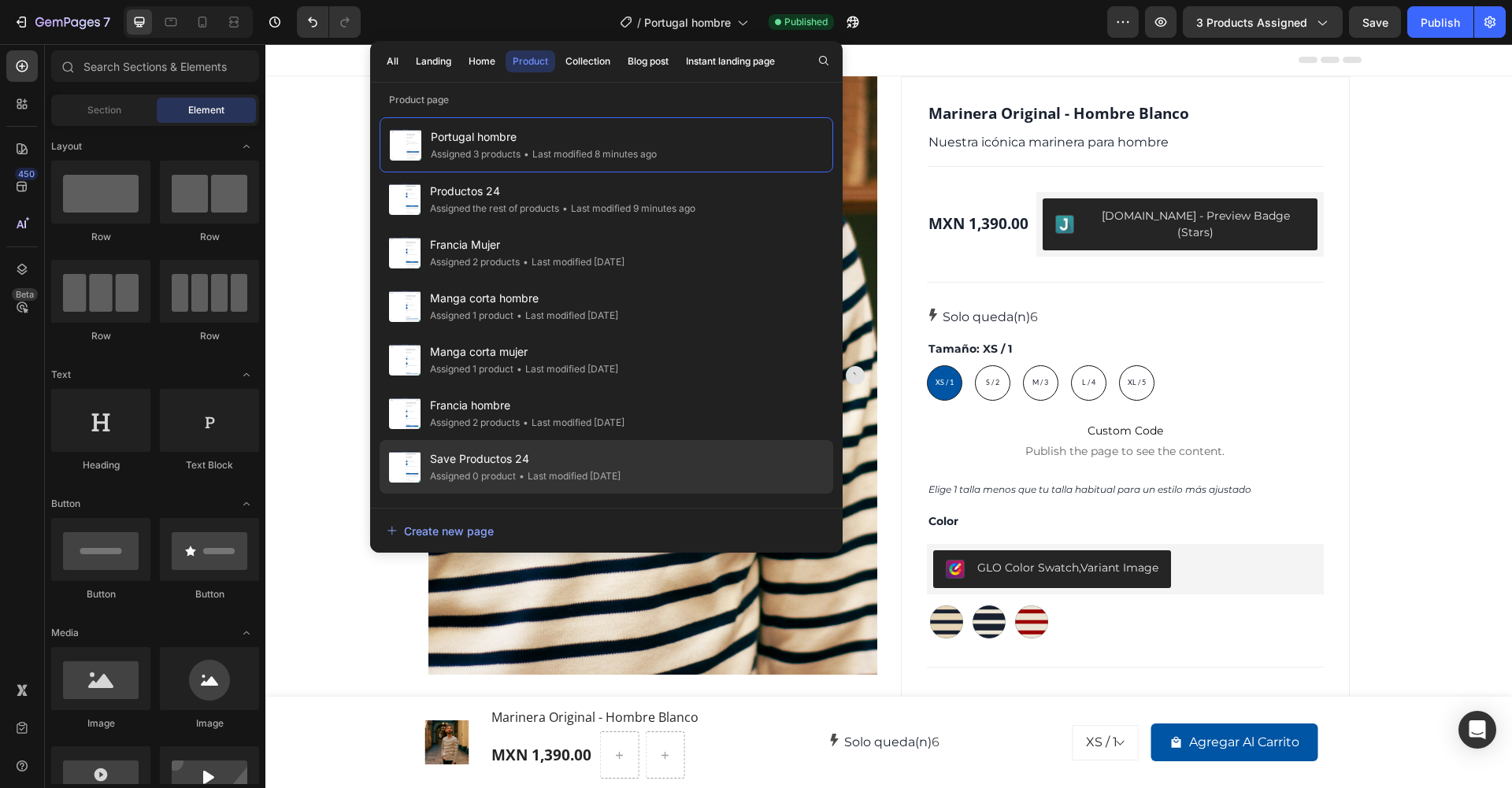
click at [620, 454] on span "Save Productos 24" at bounding box center [525, 459] width 190 height 19
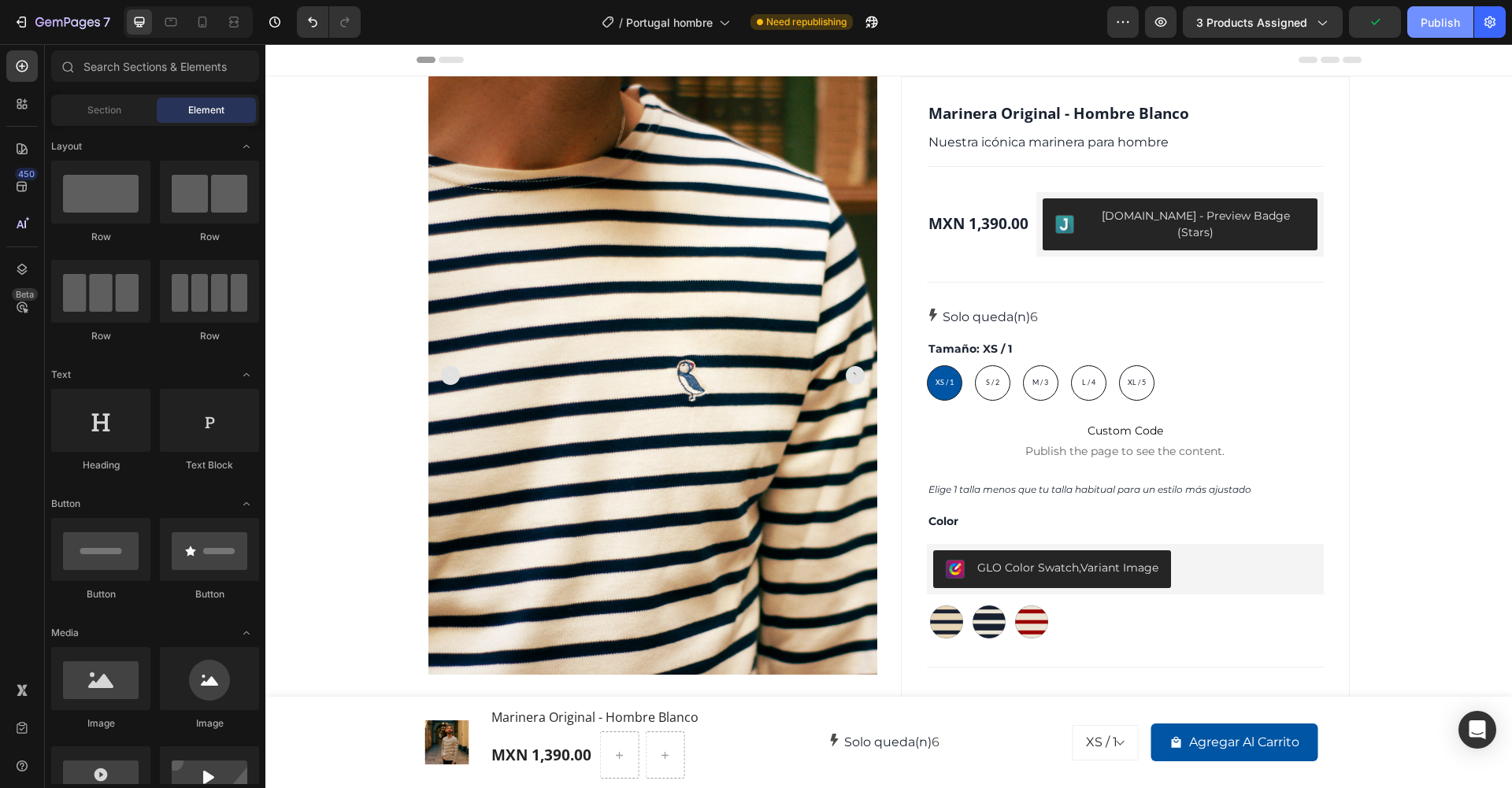
click at [1447, 17] on div "Publish" at bounding box center [1440, 22] width 39 height 16
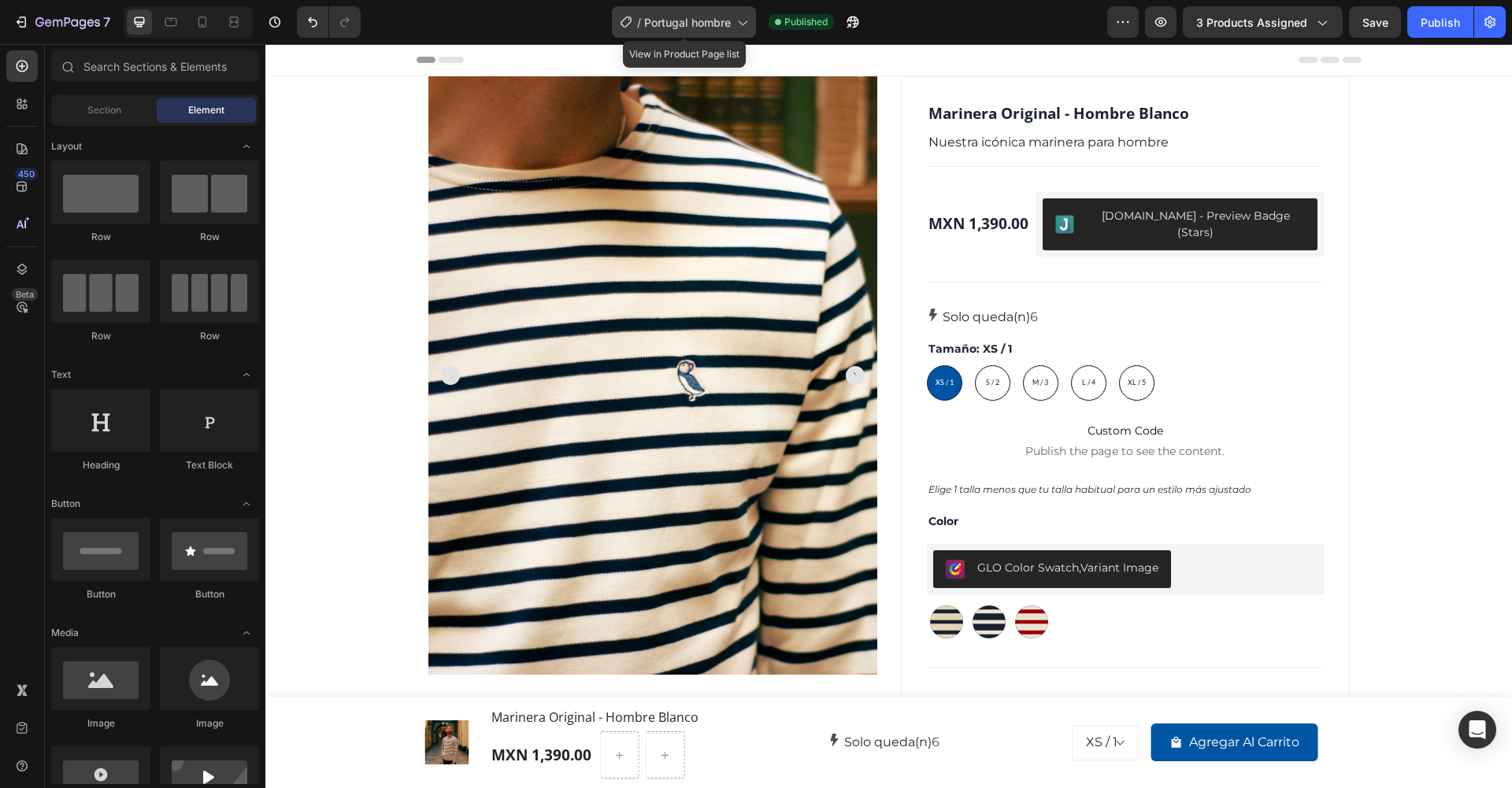
click at [731, 30] on span "Portugal hombre" at bounding box center [688, 22] width 87 height 16
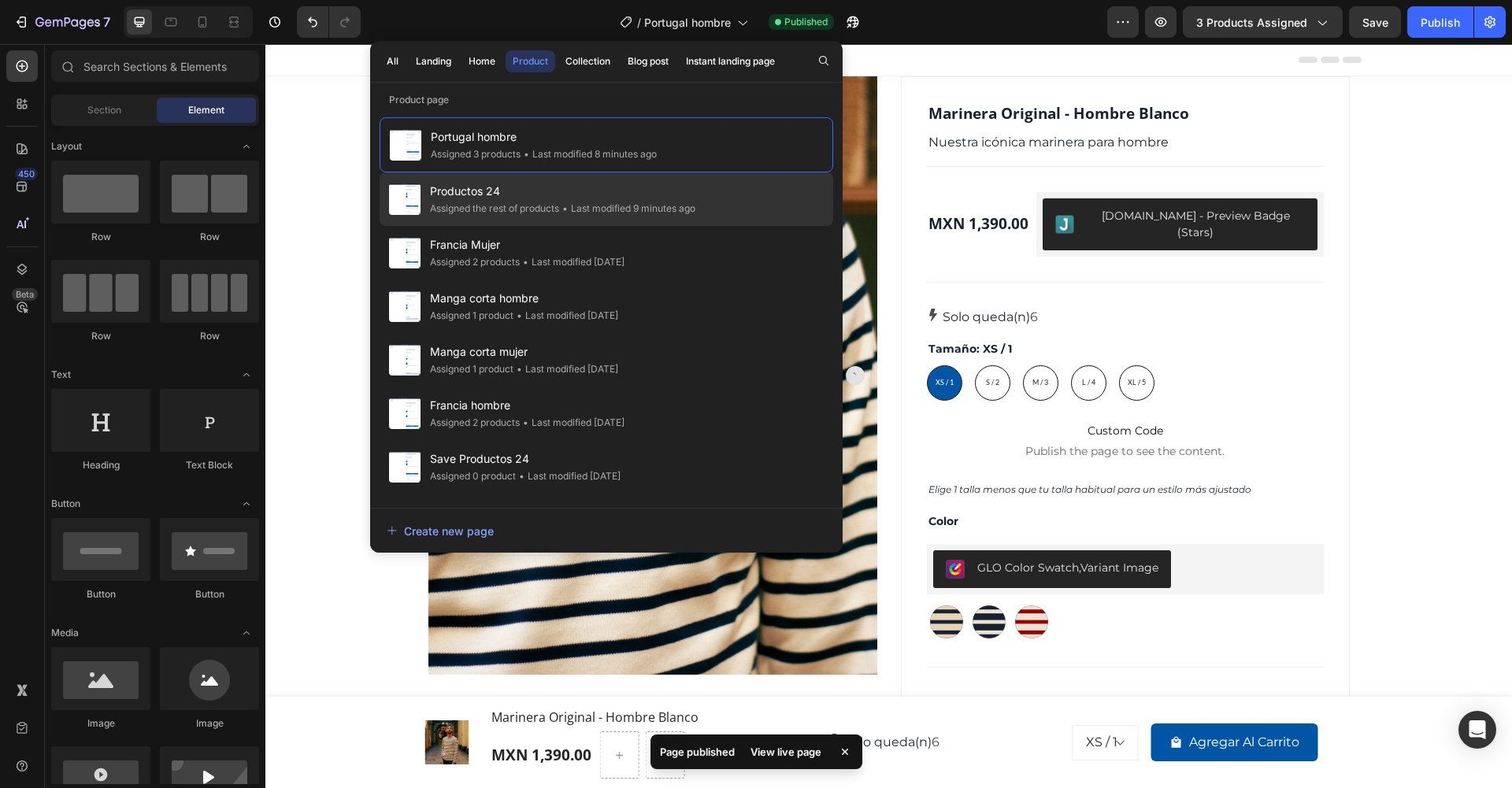
click at [652, 192] on span "Productos 24" at bounding box center [563, 191] width 265 height 19
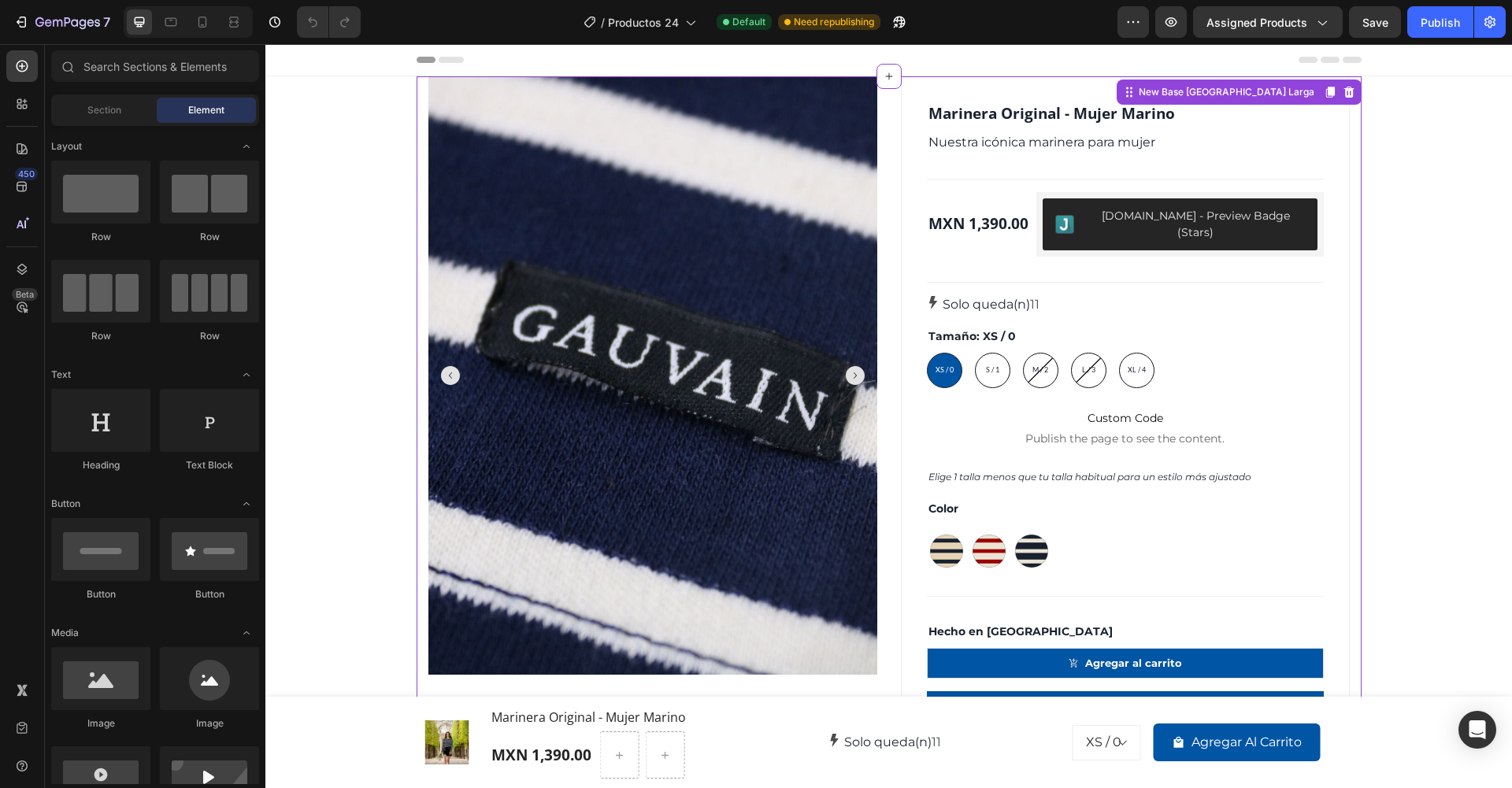
click at [1345, 120] on div "Marinera Original - Mujer [PERSON_NAME] (P) Title Nuestra icónica marinera para…" at bounding box center [1125, 510] width 449 height 868
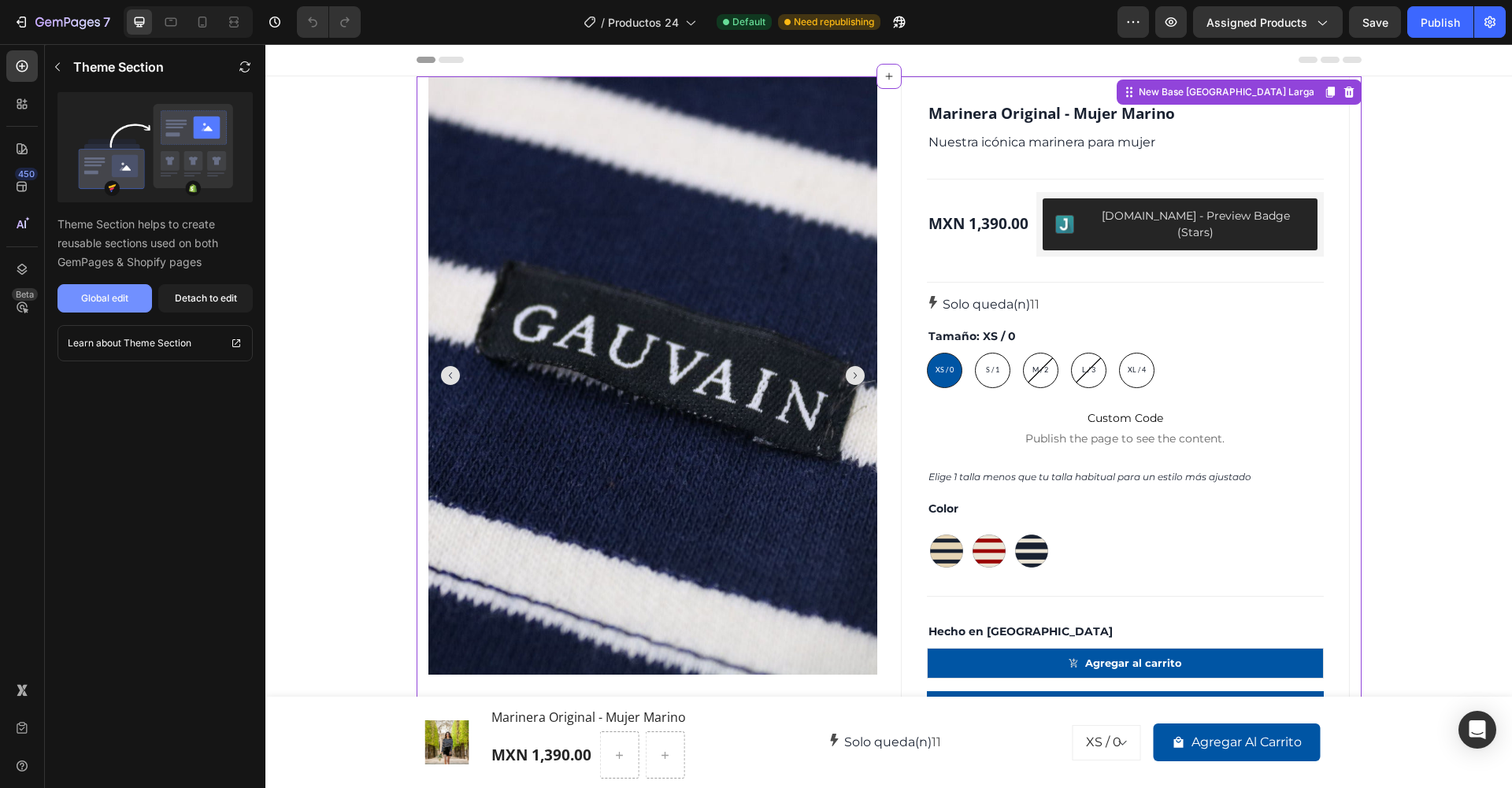
click at [115, 293] on div "Global edit" at bounding box center [105, 298] width 48 height 14
click at [676, 31] on div "/ Productos 24" at bounding box center [639, 21] width 128 height 31
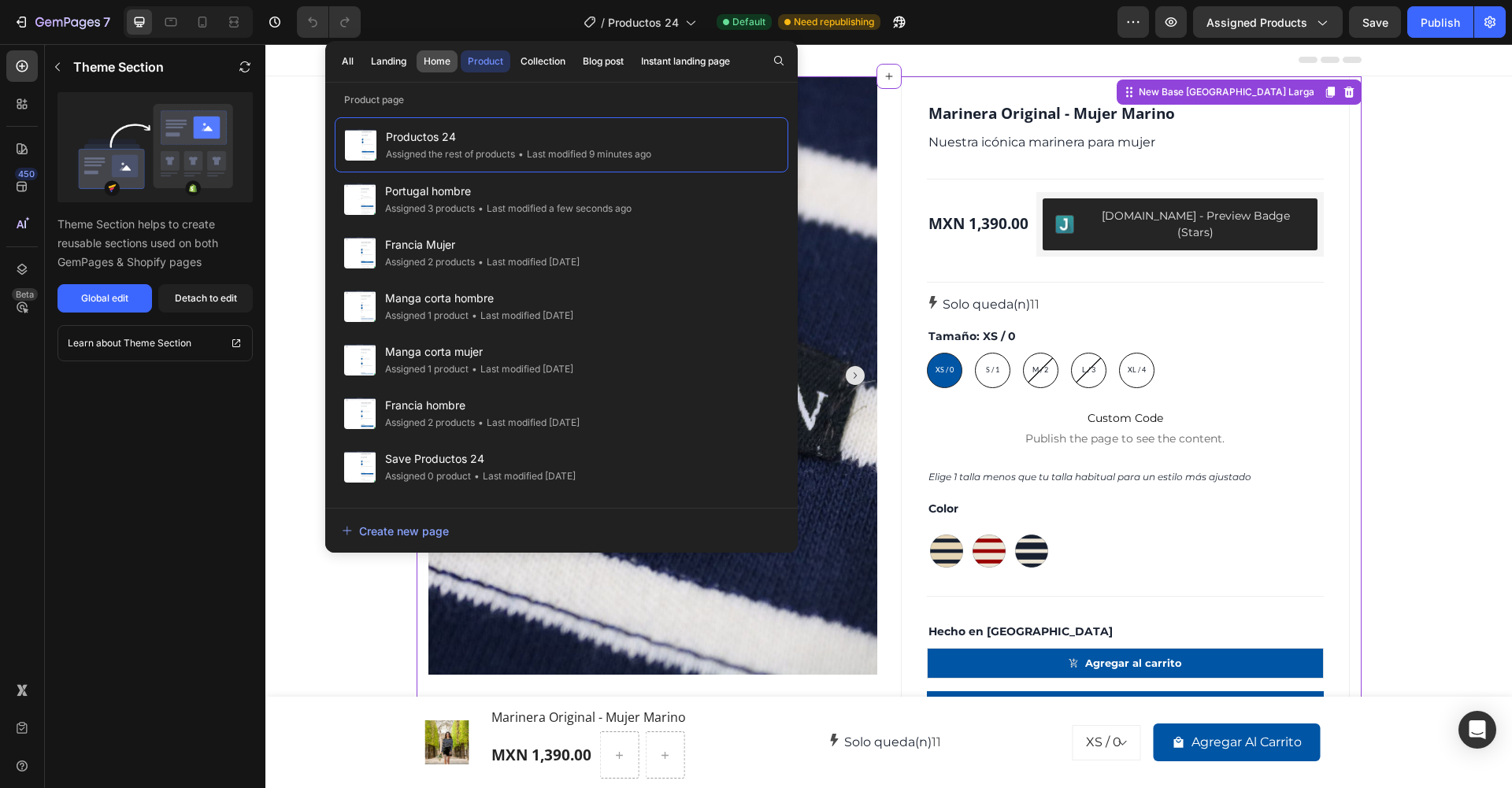
click at [420, 67] on button "Home" at bounding box center [437, 61] width 41 height 22
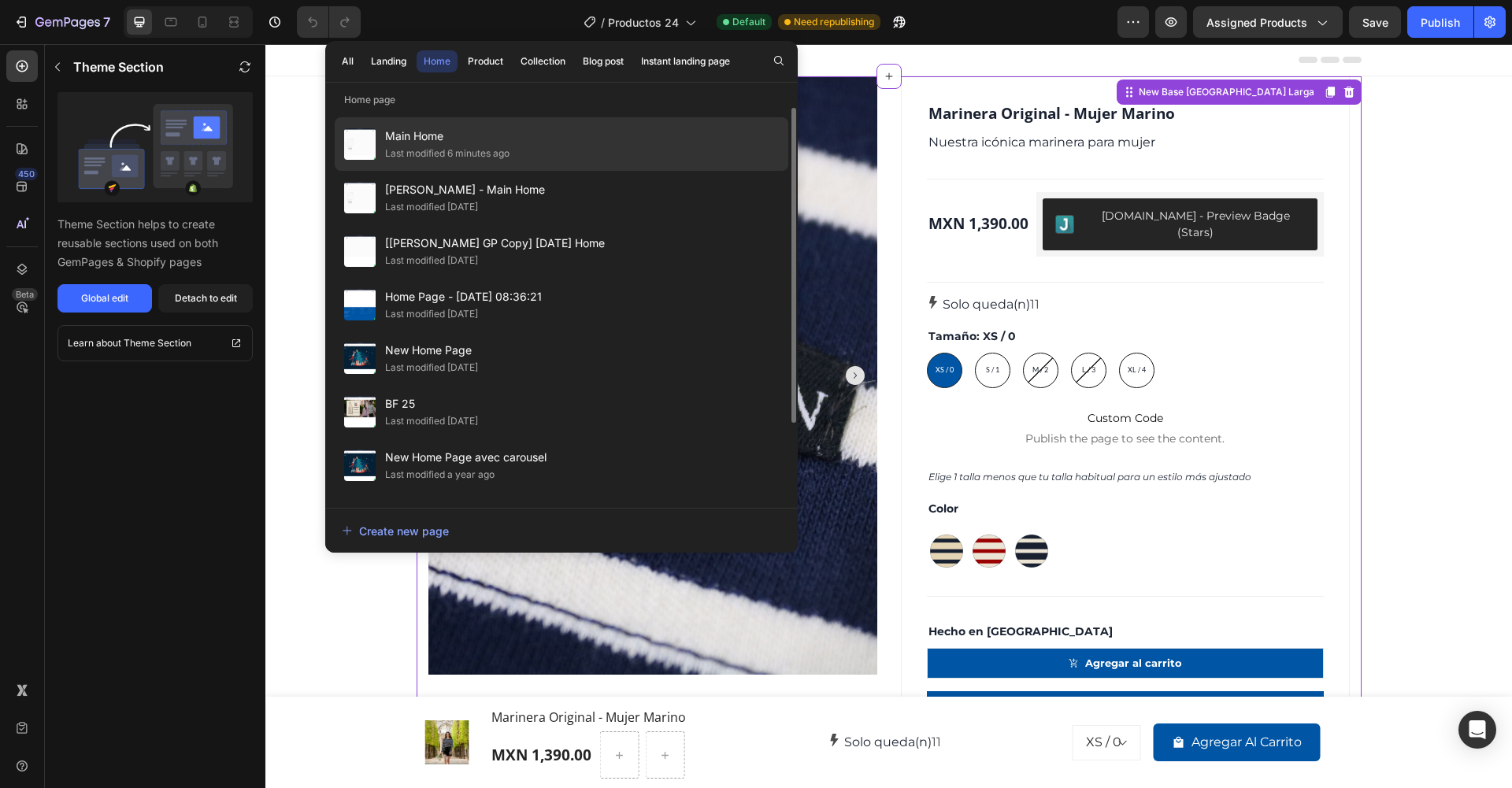
click at [434, 143] on span "Main Home" at bounding box center [447, 136] width 124 height 19
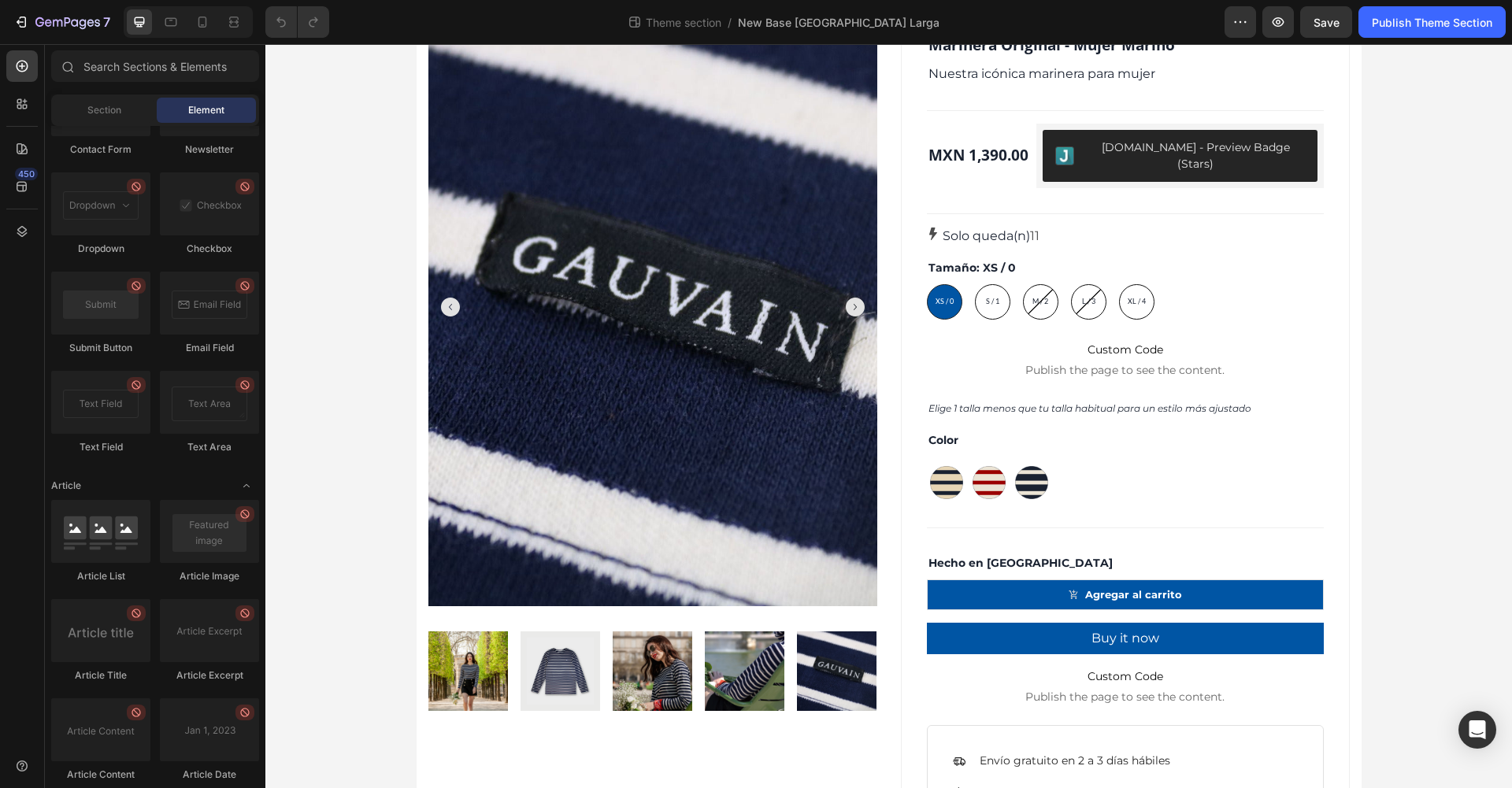
scroll to position [3994, 0]
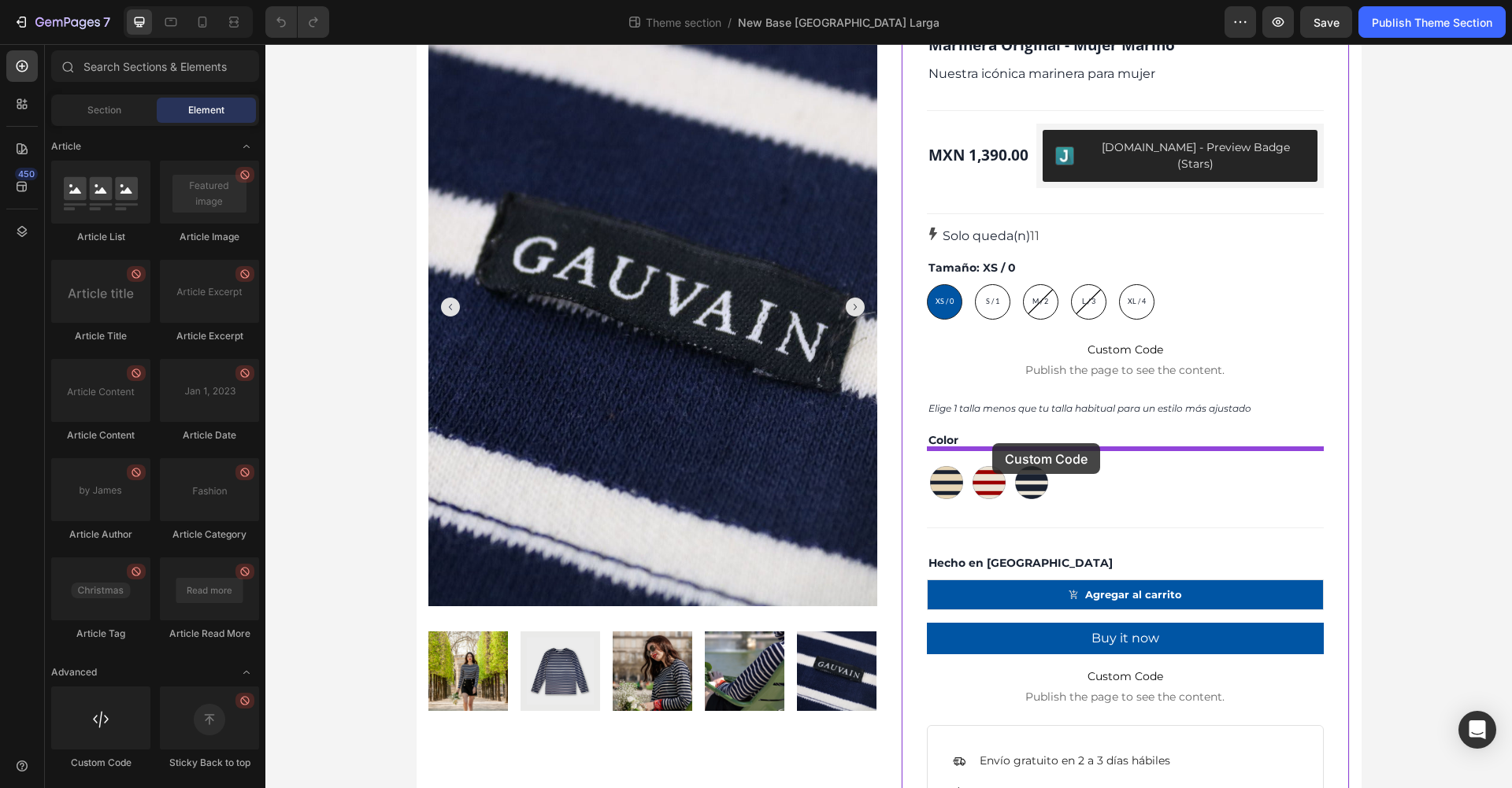
drag, startPoint x: 373, startPoint y: 777, endPoint x: 992, endPoint y: 444, distance: 702.9
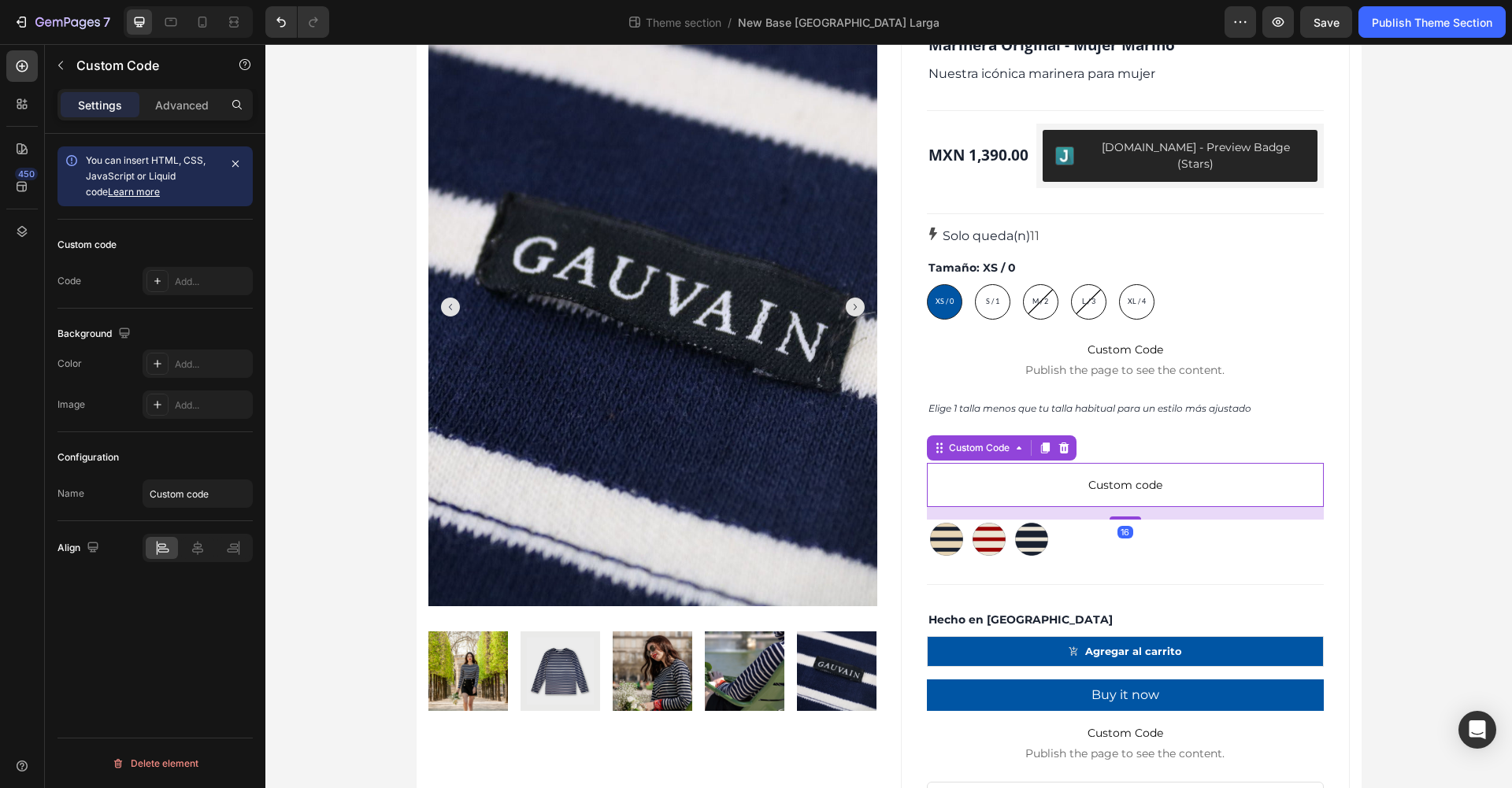
click at [1007, 476] on span "Custom code" at bounding box center [1125, 485] width 397 height 19
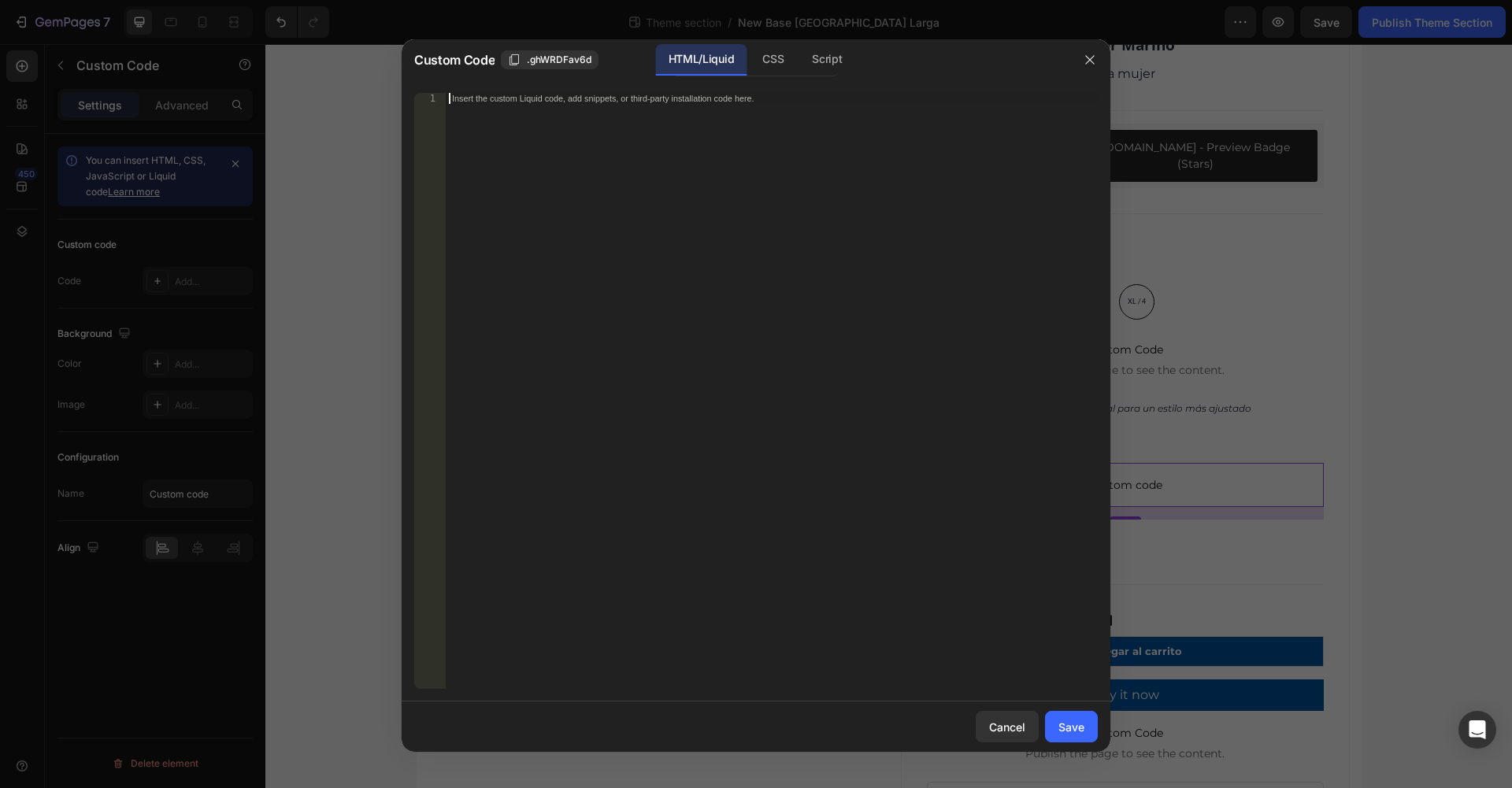
click at [521, 124] on div "Insert the custom Liquid code, add snippets, or third-party installation code h…" at bounding box center [771, 401] width 652 height 618
click at [1072, 734] on div "Save" at bounding box center [1071, 727] width 26 height 16
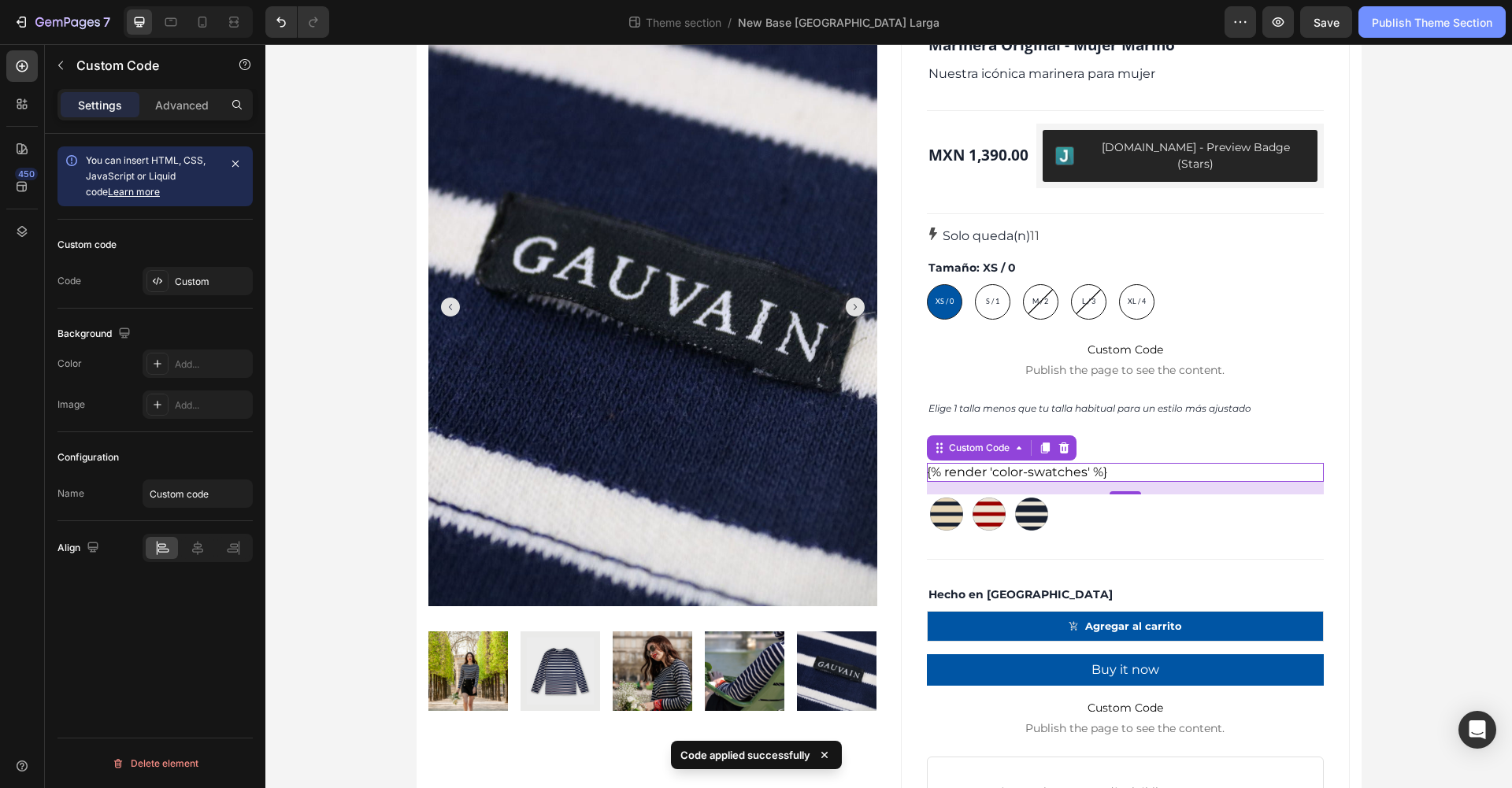
click at [1438, 22] on div "Publish Theme Section" at bounding box center [1432, 22] width 121 height 16
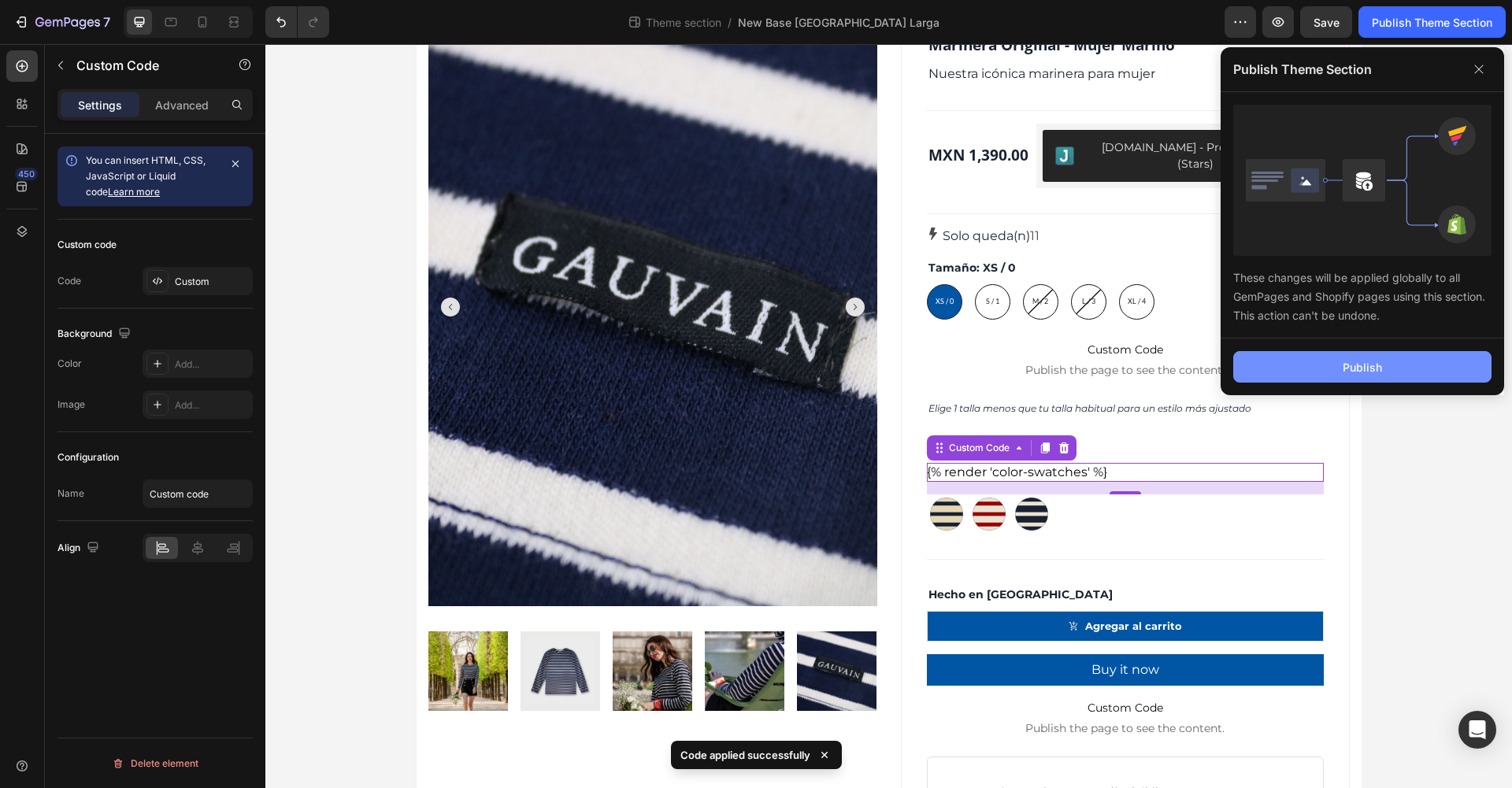
click at [1390, 365] on button "Publish" at bounding box center [1362, 366] width 258 height 31
